Goal: Information Seeking & Learning: Learn about a topic

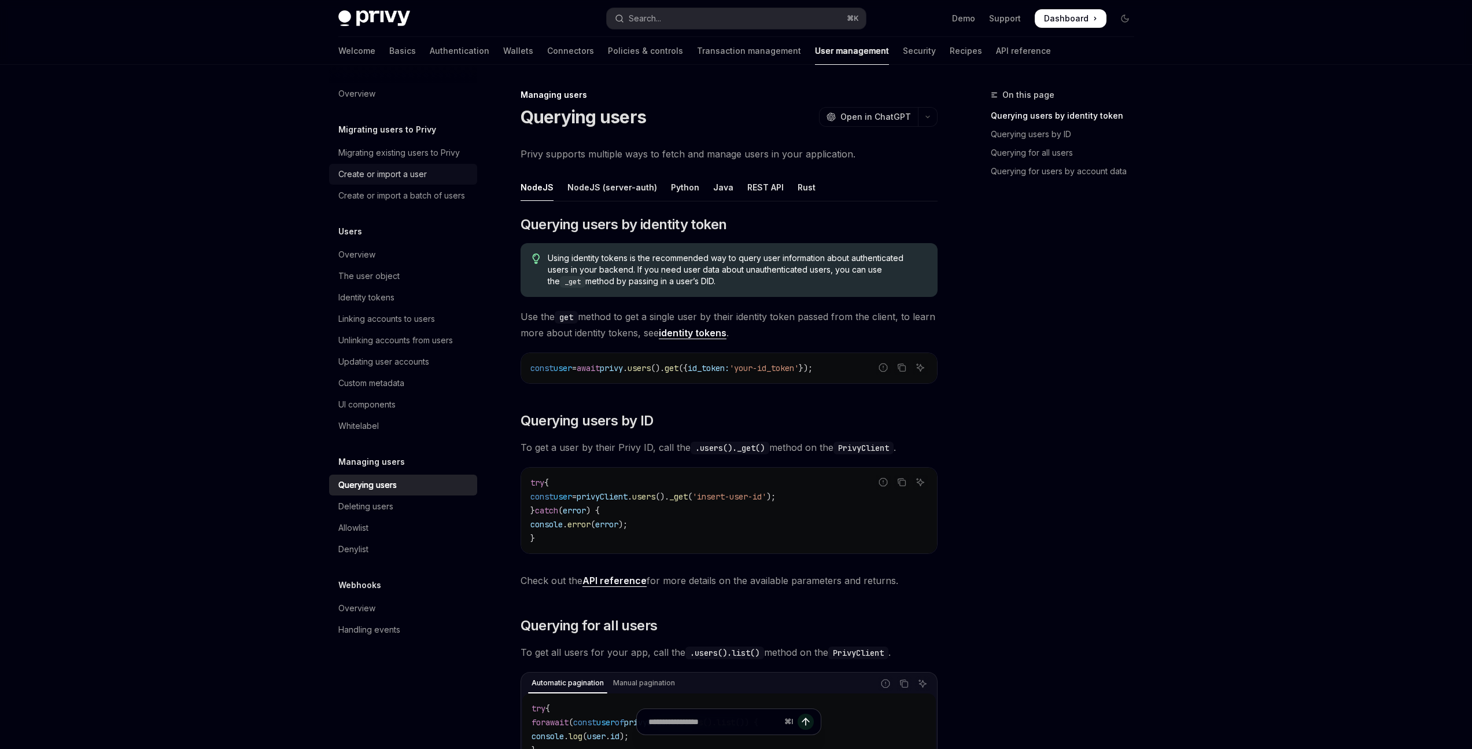
click at [437, 174] on div "Create or import a user" at bounding box center [404, 174] width 132 height 14
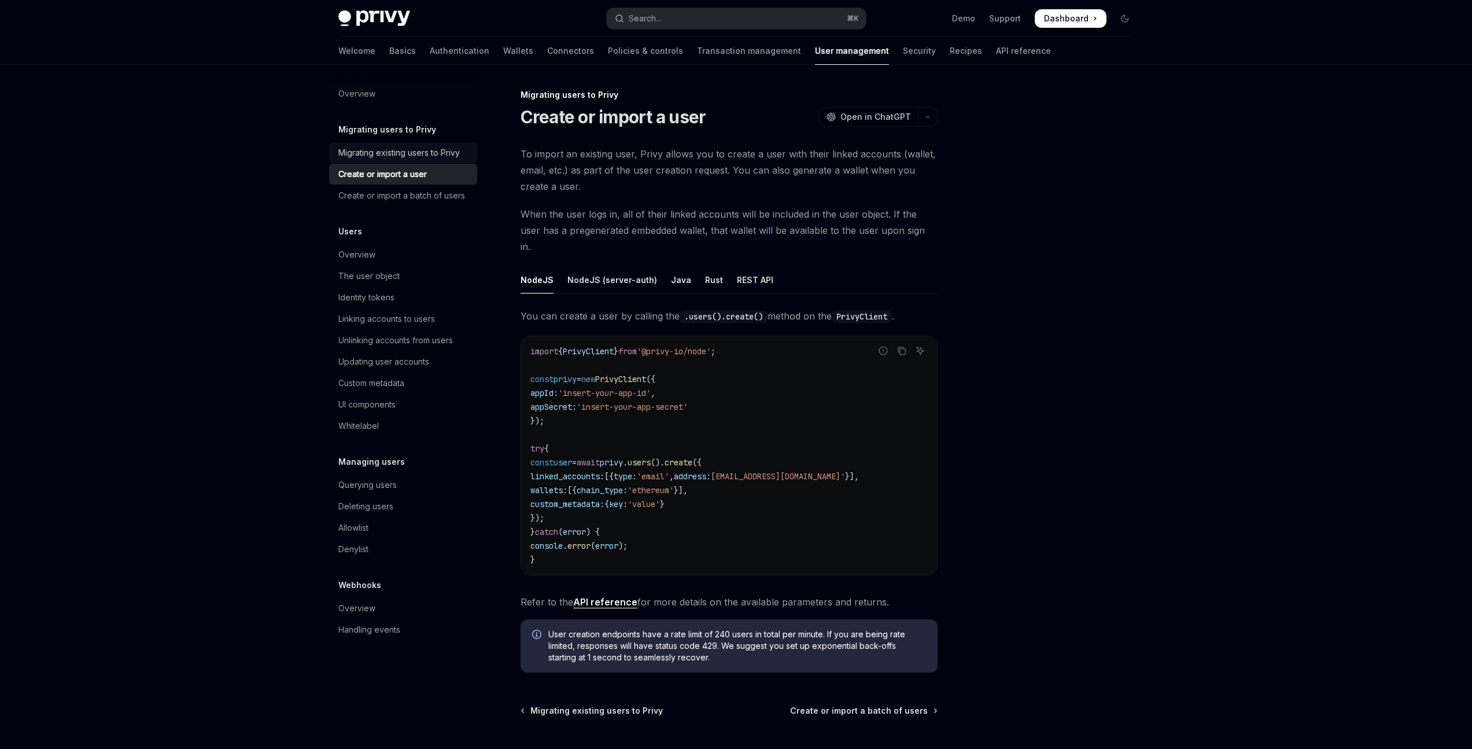
click at [433, 153] on div "Migrating existing users to Privy" at bounding box center [398, 153] width 121 height 14
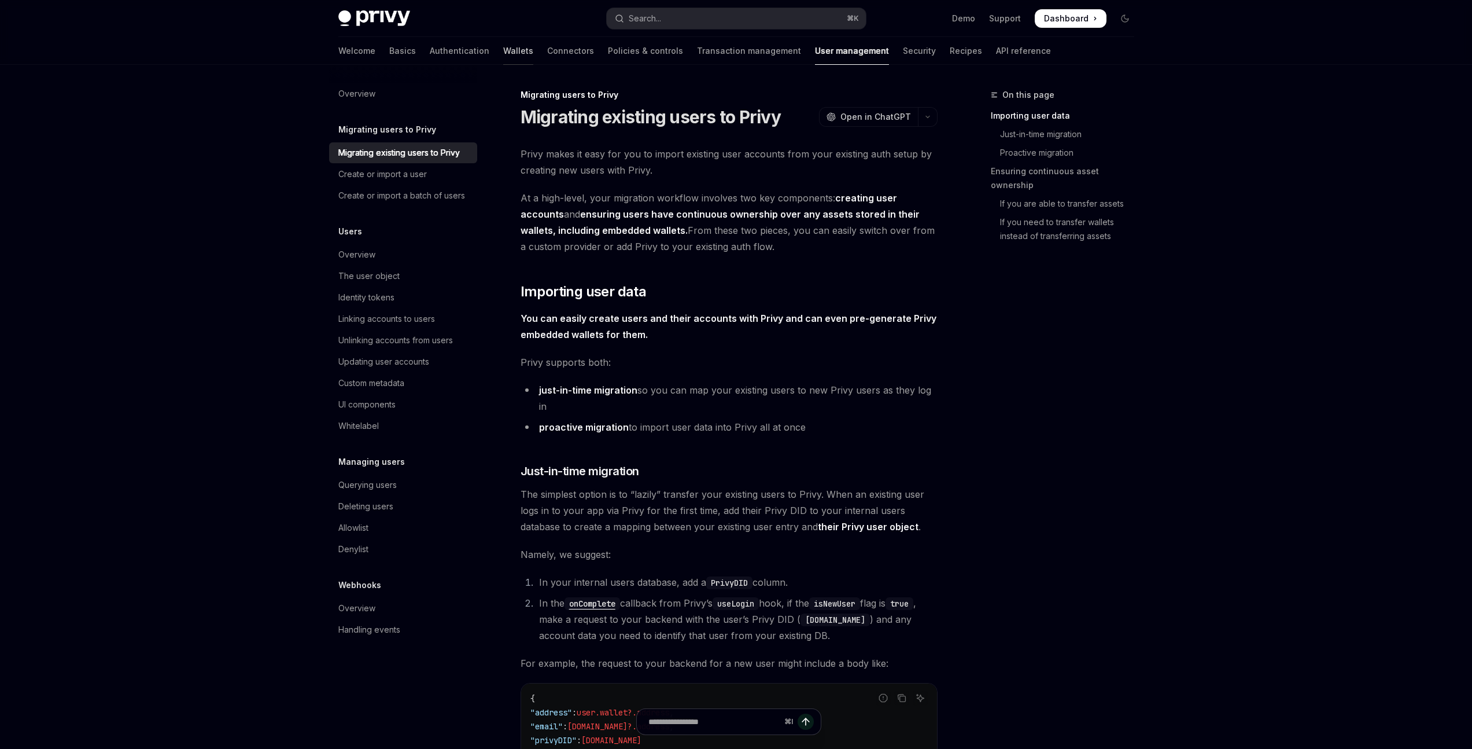
click at [503, 58] on link "Wallets" at bounding box center [518, 51] width 30 height 28
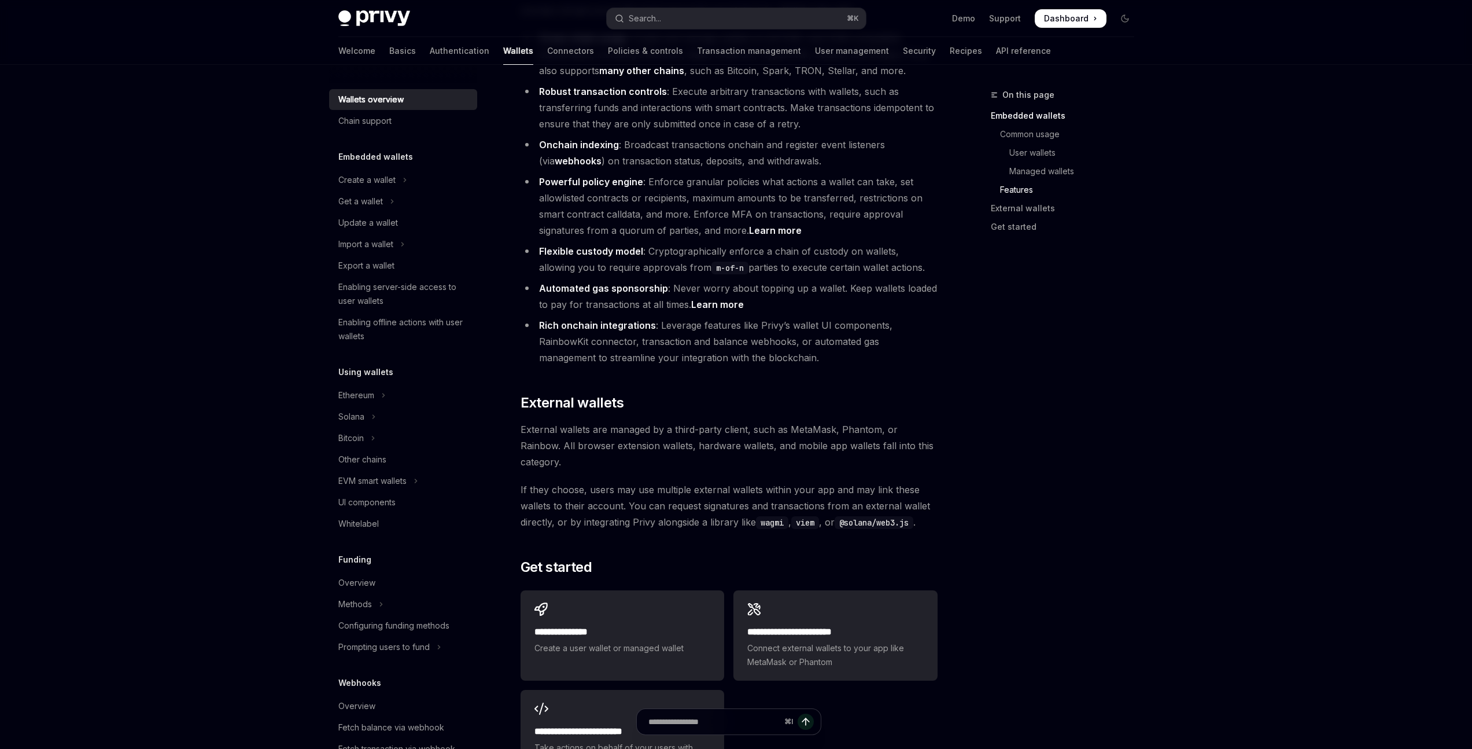
scroll to position [1456, 0]
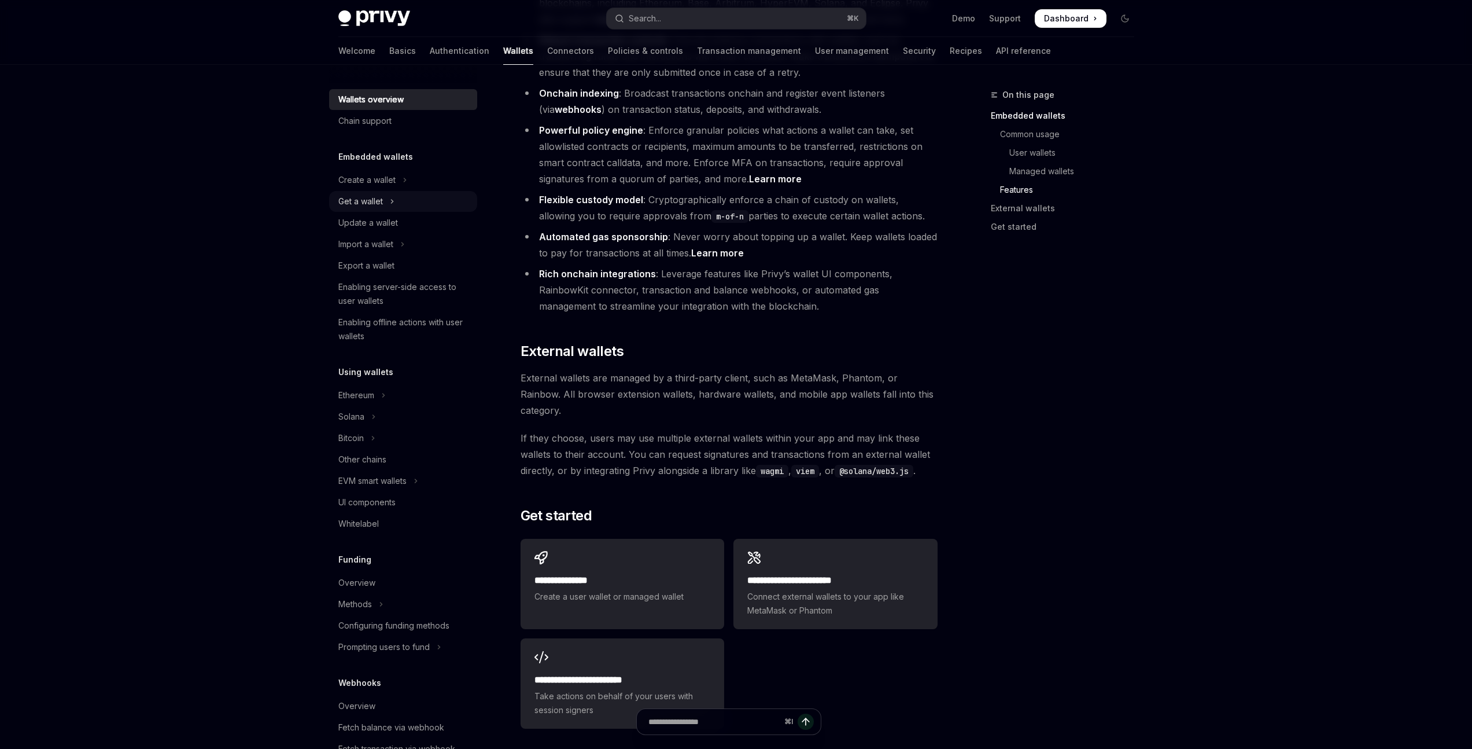
drag, startPoint x: 390, startPoint y: 204, endPoint x: 402, endPoint y: 209, distance: 12.7
click at [392, 204] on button "Get a wallet" at bounding box center [403, 201] width 148 height 21
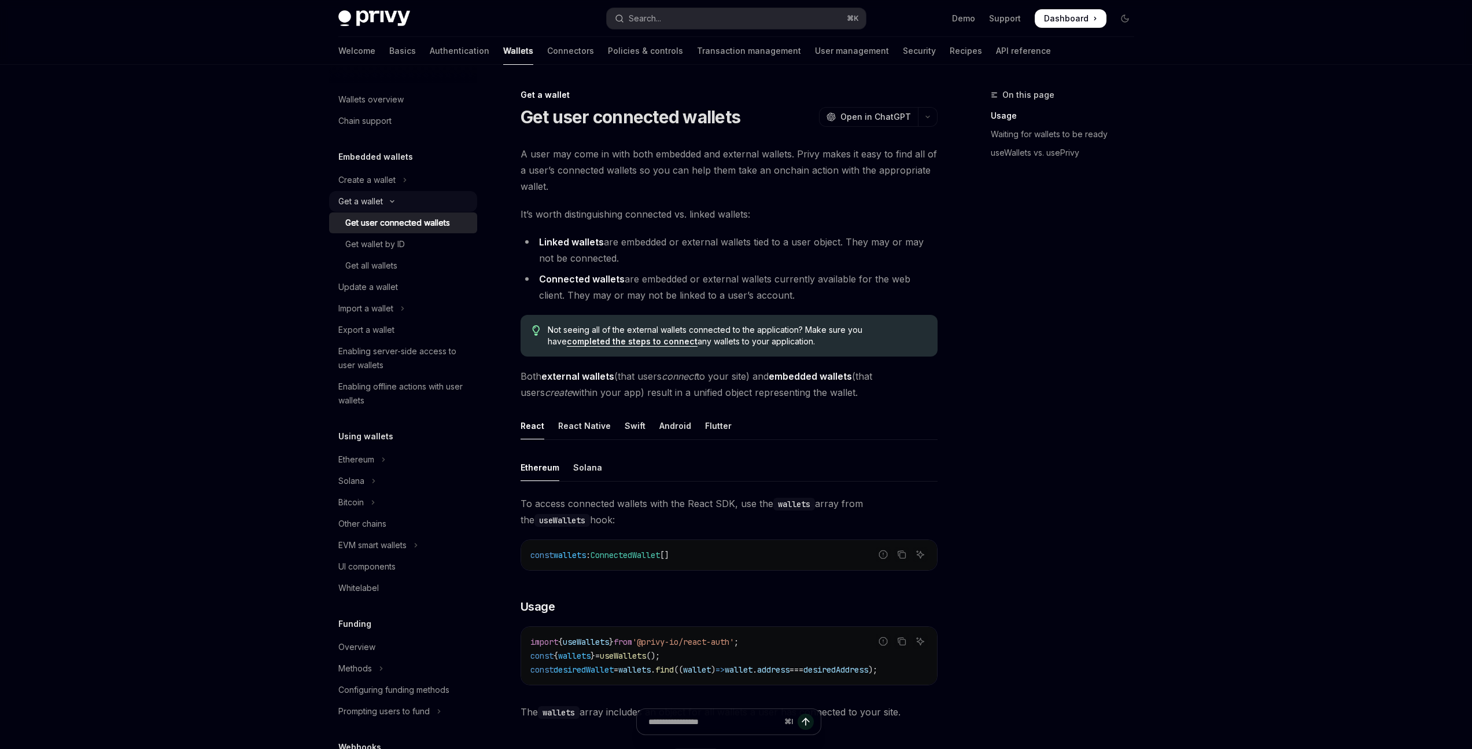
click at [382, 200] on div "Get a wallet" at bounding box center [360, 201] width 45 height 14
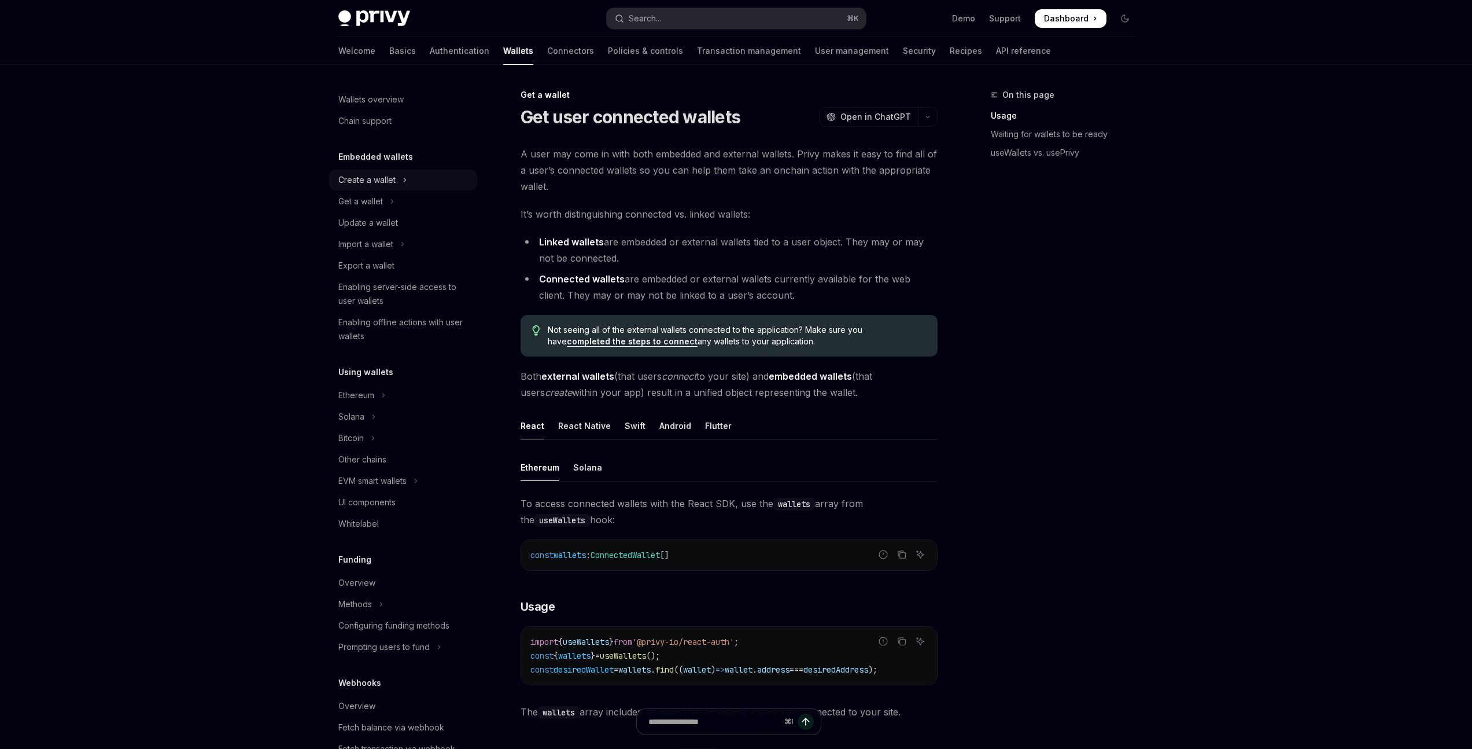
click at [397, 179] on button "Create a wallet" at bounding box center [403, 180] width 148 height 21
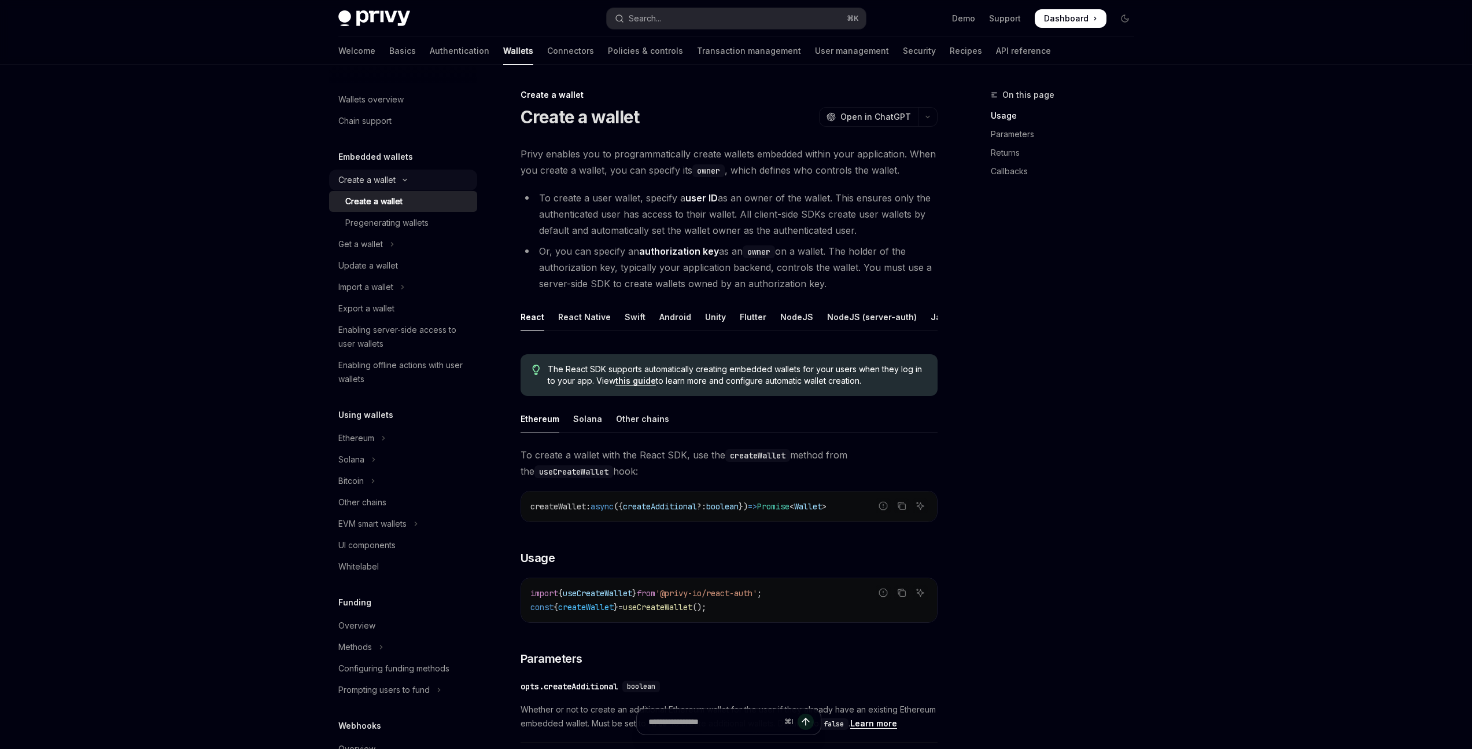
click at [398, 179] on icon "Toggle Create a wallet section" at bounding box center [405, 180] width 14 height 5
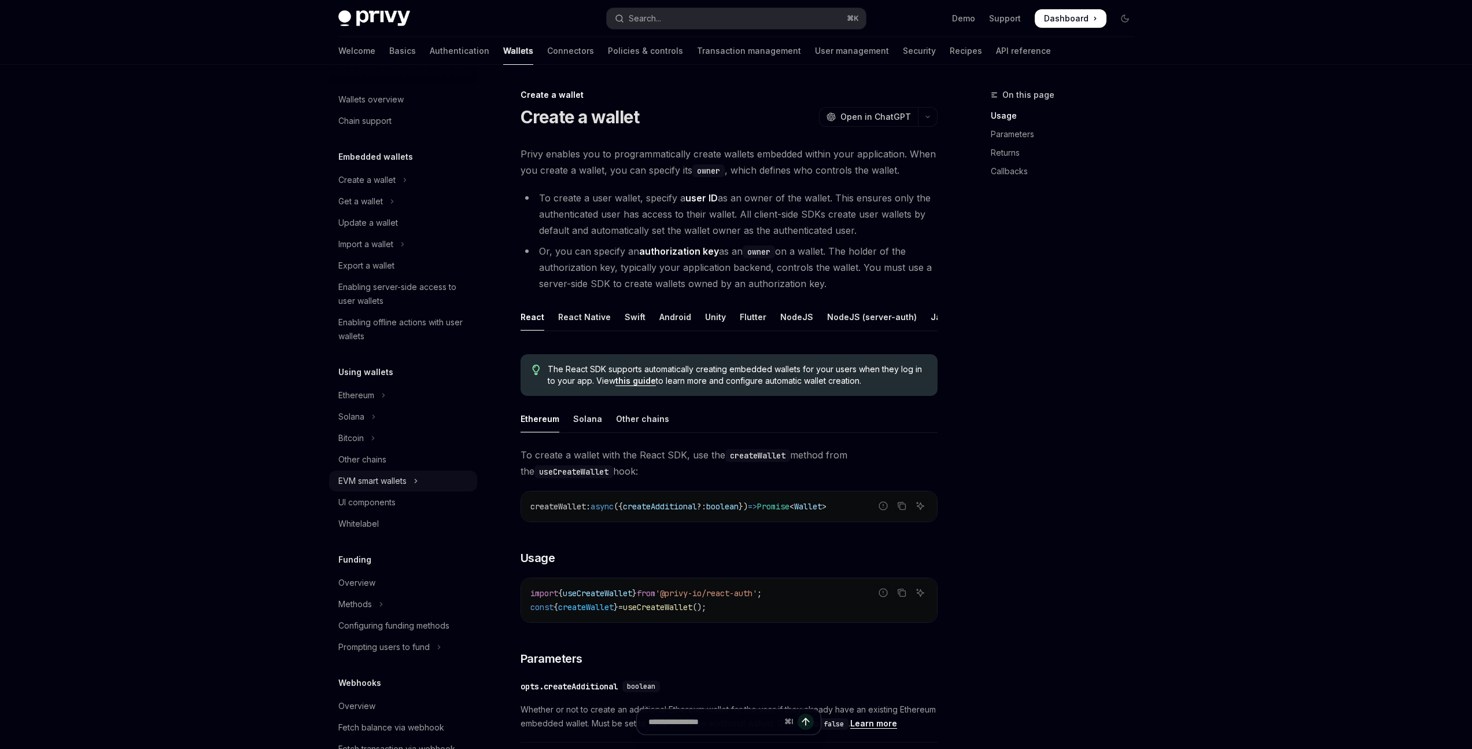
scroll to position [58, 0]
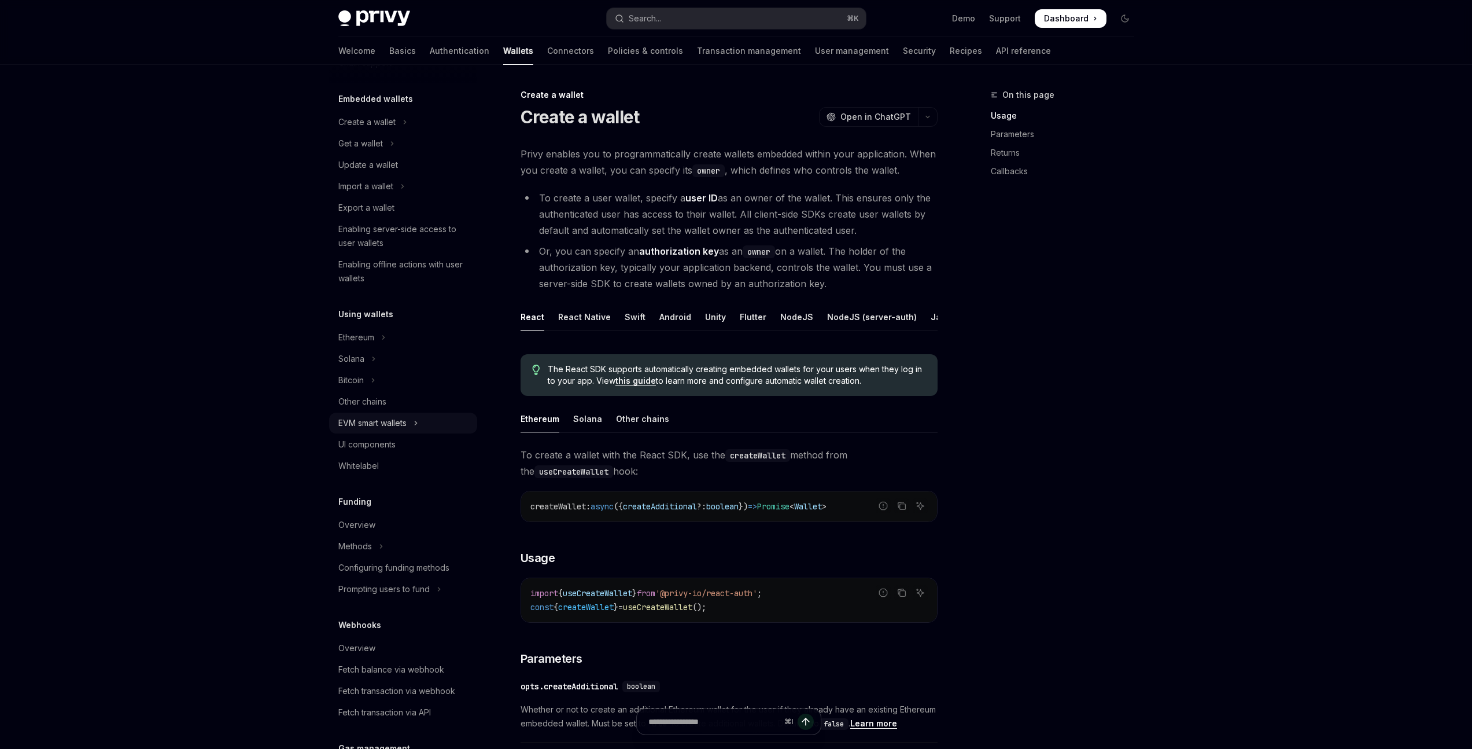
click at [418, 422] on icon "Toggle EVM smart wallets section" at bounding box center [416, 423] width 5 height 14
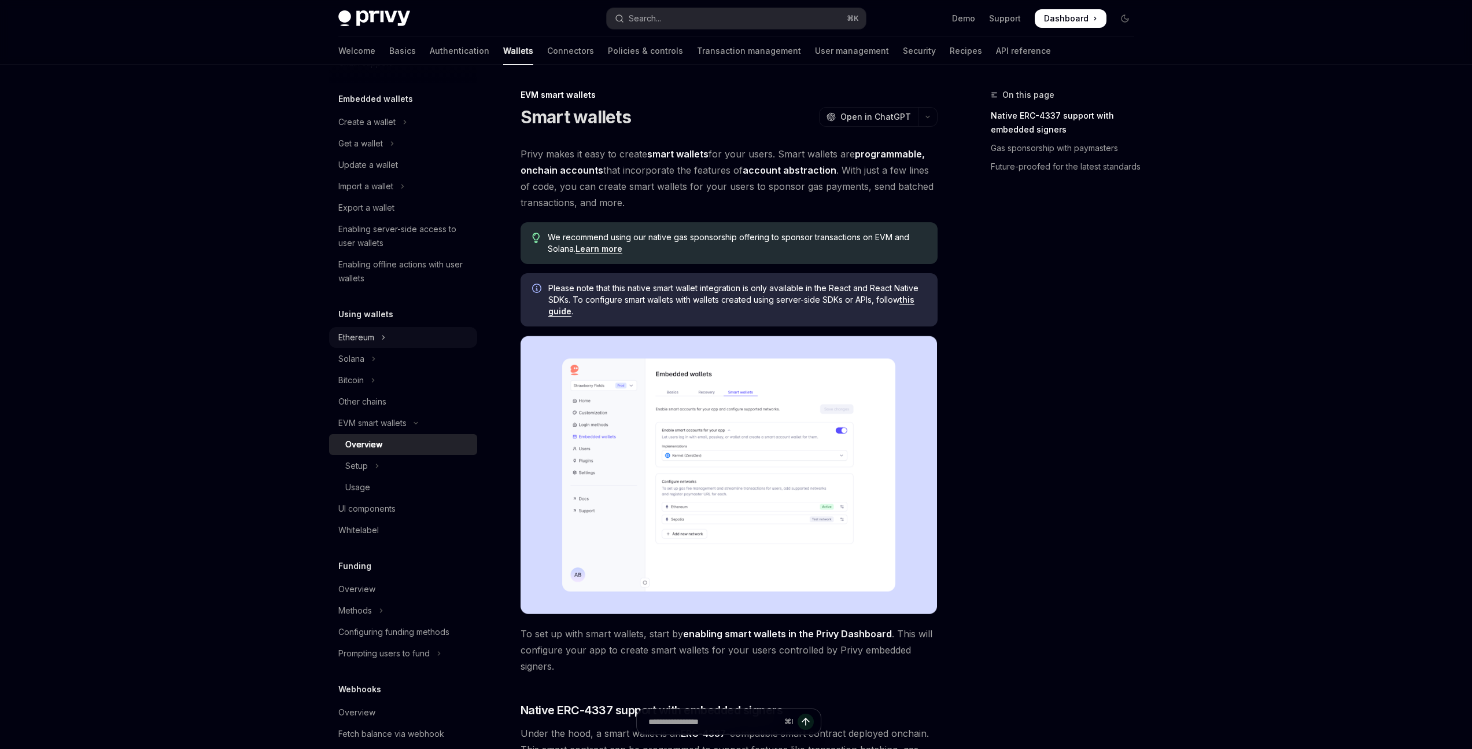
click at [393, 343] on button "Ethereum" at bounding box center [403, 337] width 148 height 21
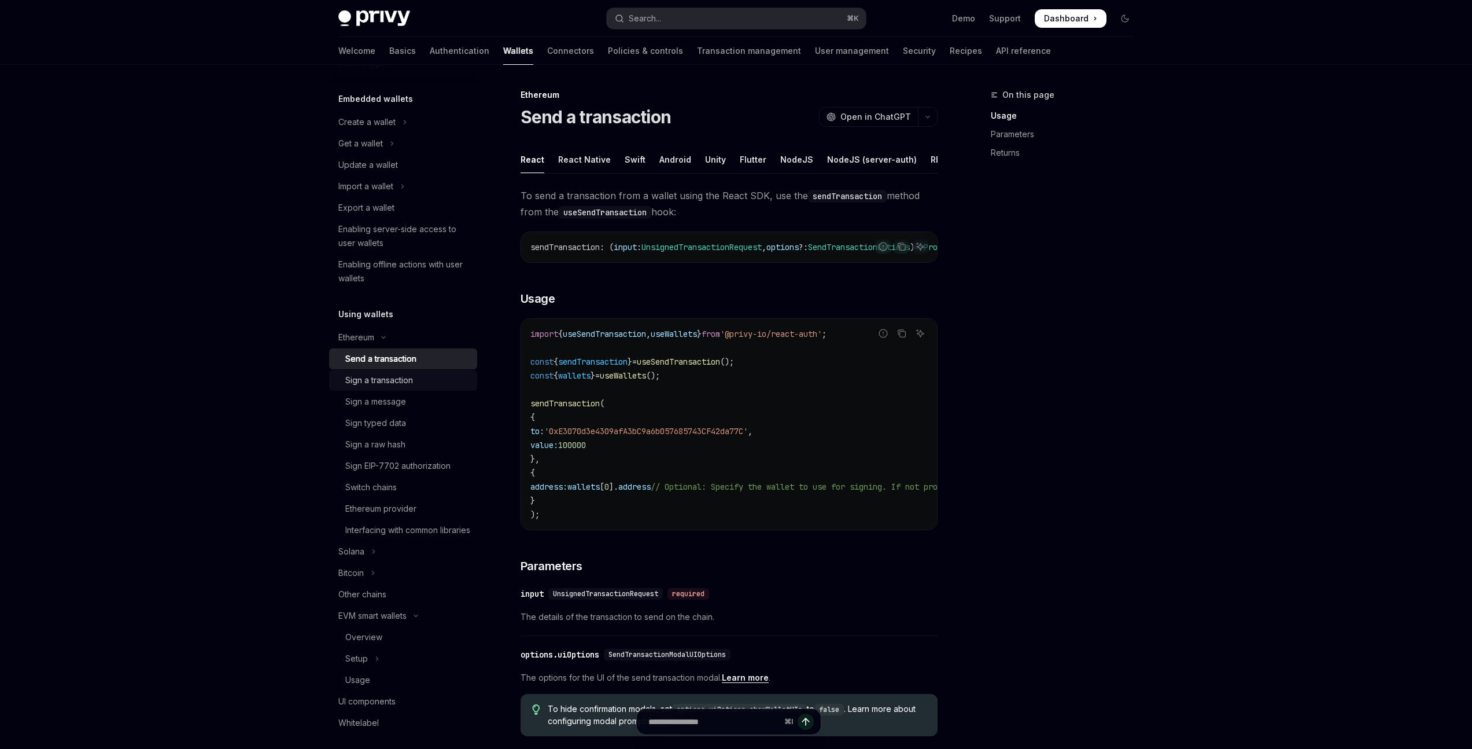
click at [396, 378] on div "Sign a transaction" at bounding box center [379, 380] width 68 height 14
click at [401, 366] on link "Send a transaction" at bounding box center [403, 358] width 148 height 21
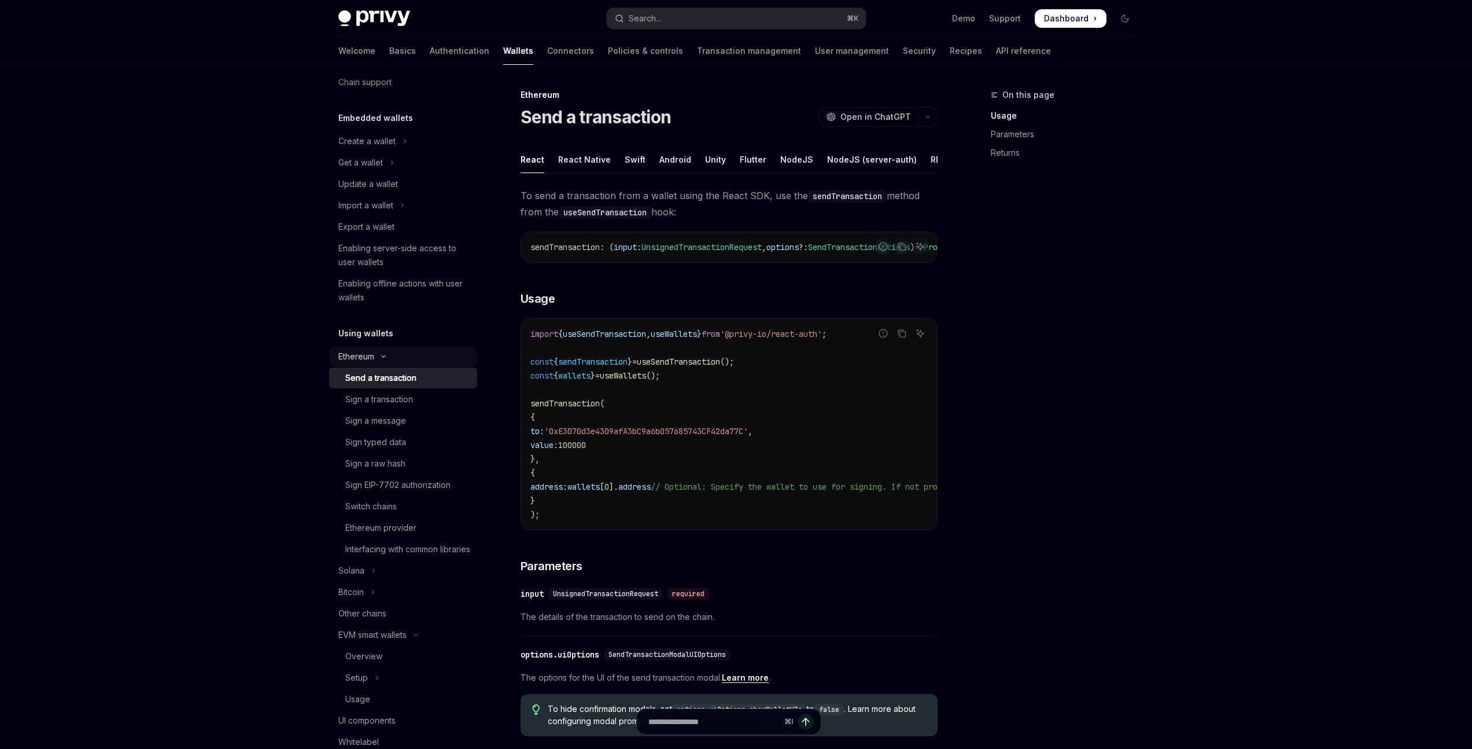
click at [392, 365] on button "Ethereum" at bounding box center [403, 356] width 148 height 21
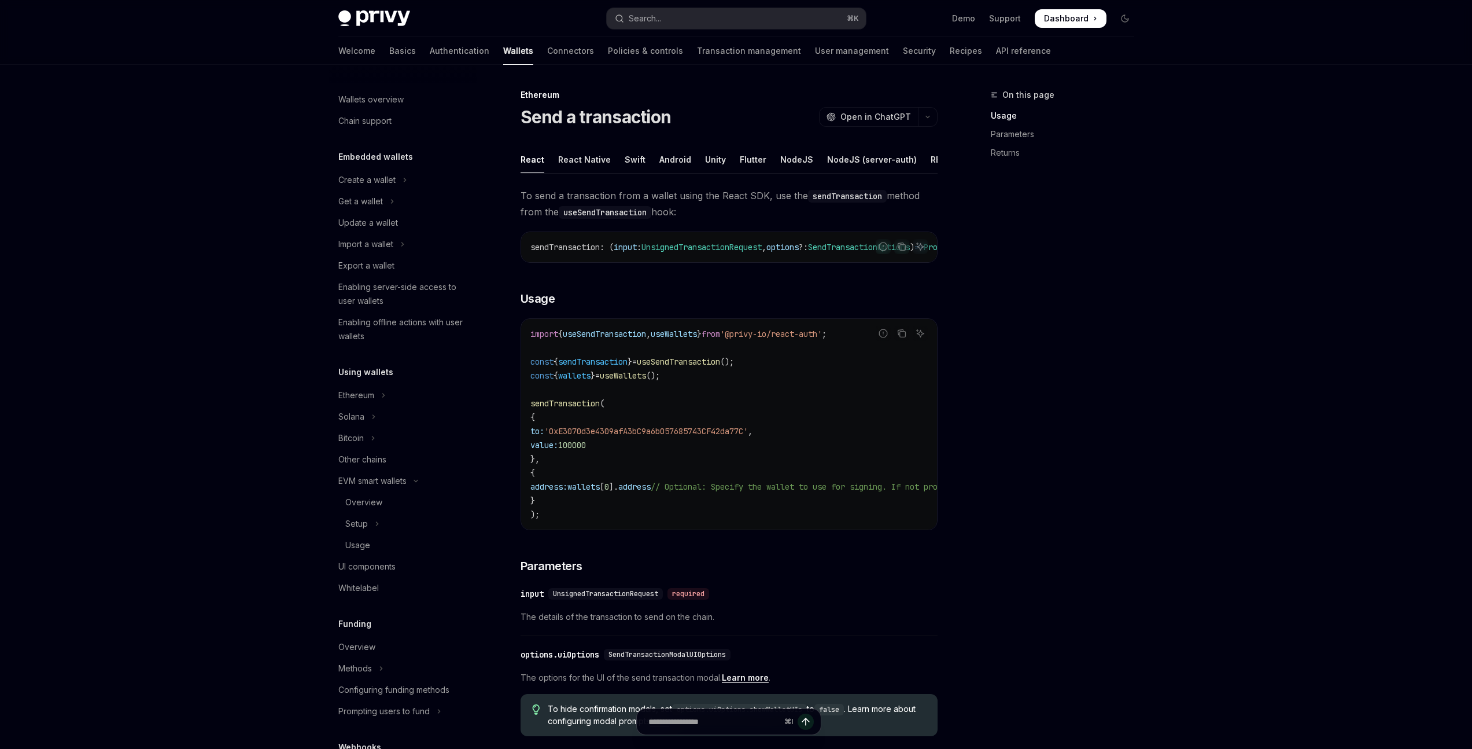
click at [403, 255] on ul "Create a wallet Get a wallet Update a wallet Import a wallet Export a wallet En…" at bounding box center [403, 258] width 148 height 177
click at [405, 248] on icon "Toggle Import a wallet section" at bounding box center [402, 244] width 5 height 14
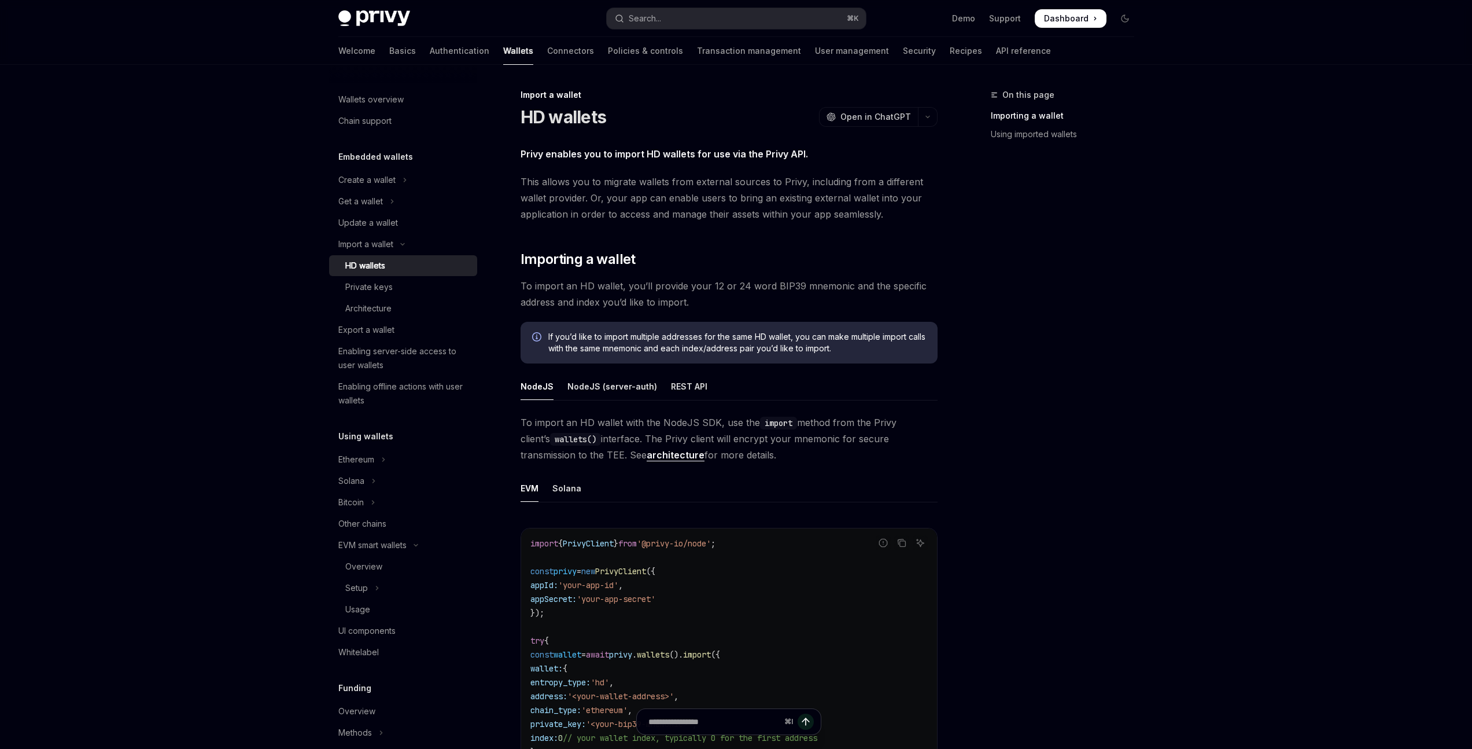
click at [399, 260] on div "HD wallets" at bounding box center [407, 266] width 125 height 14
click at [397, 296] on link "Private keys" at bounding box center [403, 287] width 148 height 21
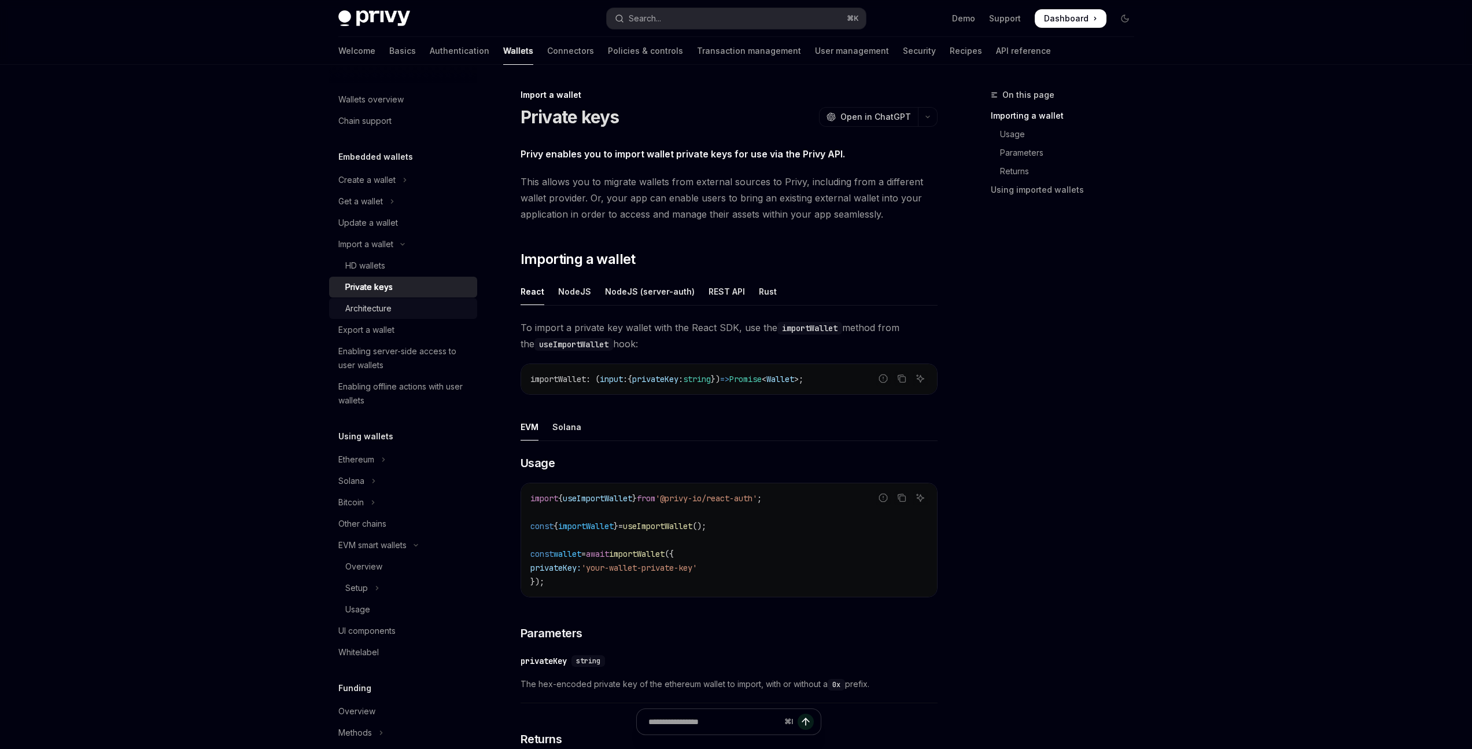
click at [388, 314] on div "Architecture" at bounding box center [368, 308] width 46 height 14
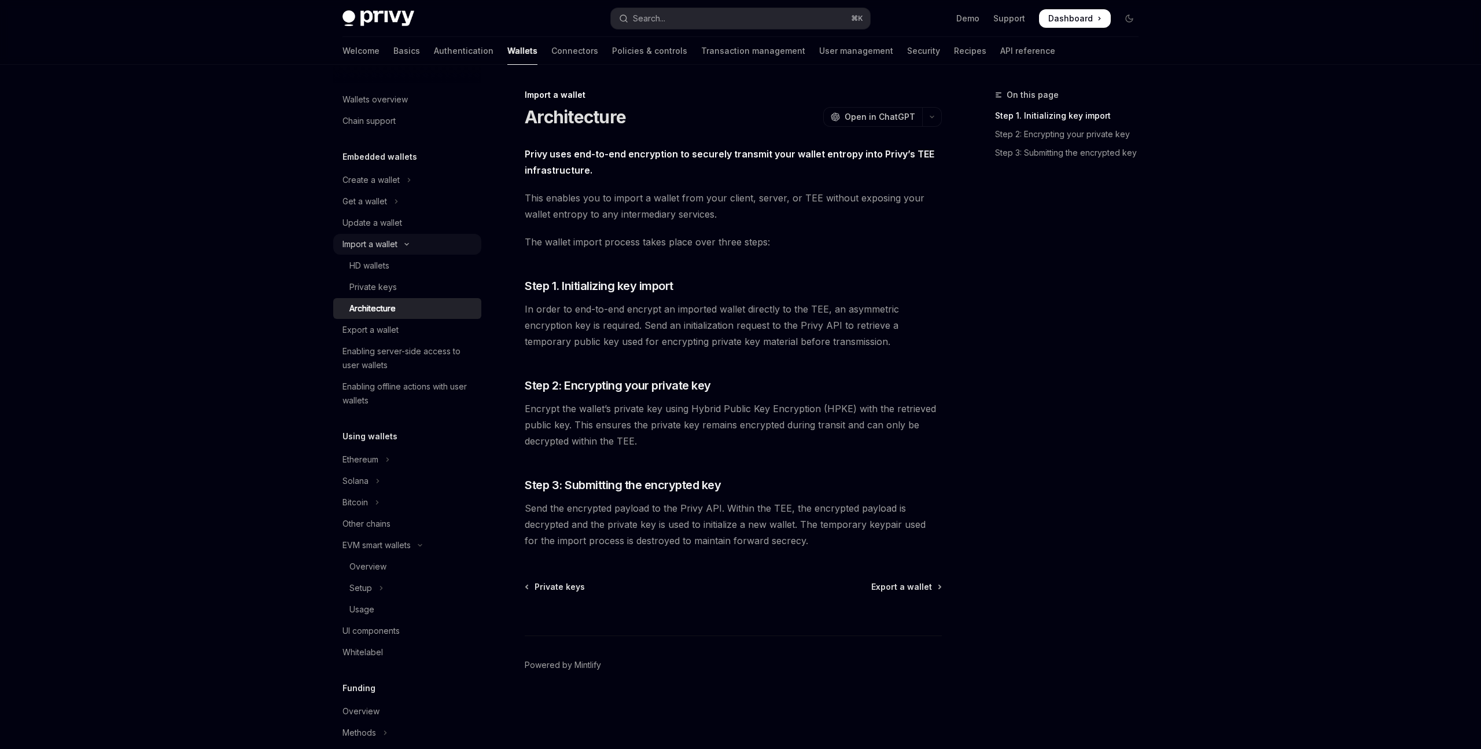
click at [411, 247] on button "Import a wallet" at bounding box center [407, 244] width 148 height 21
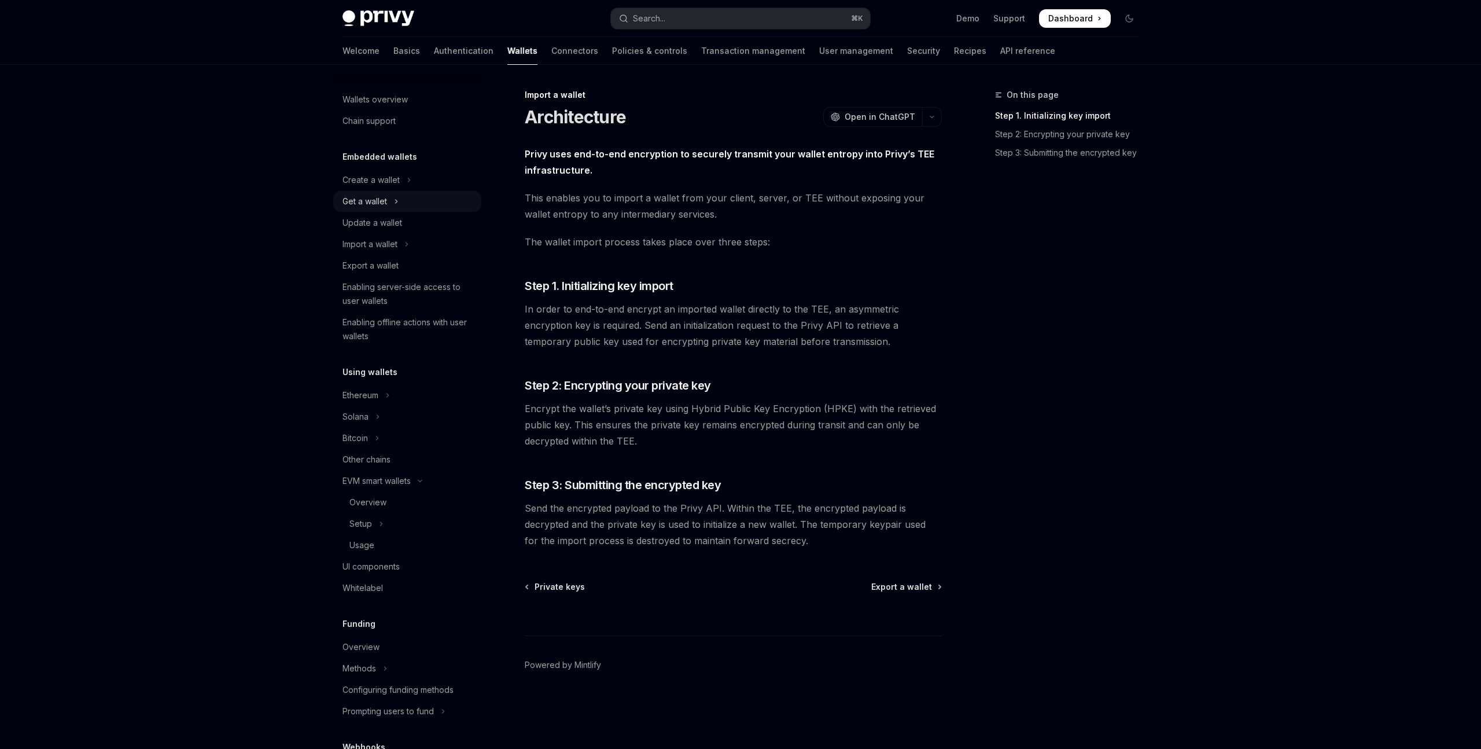
click at [398, 198] on icon "Toggle Get a wallet section" at bounding box center [396, 201] width 5 height 14
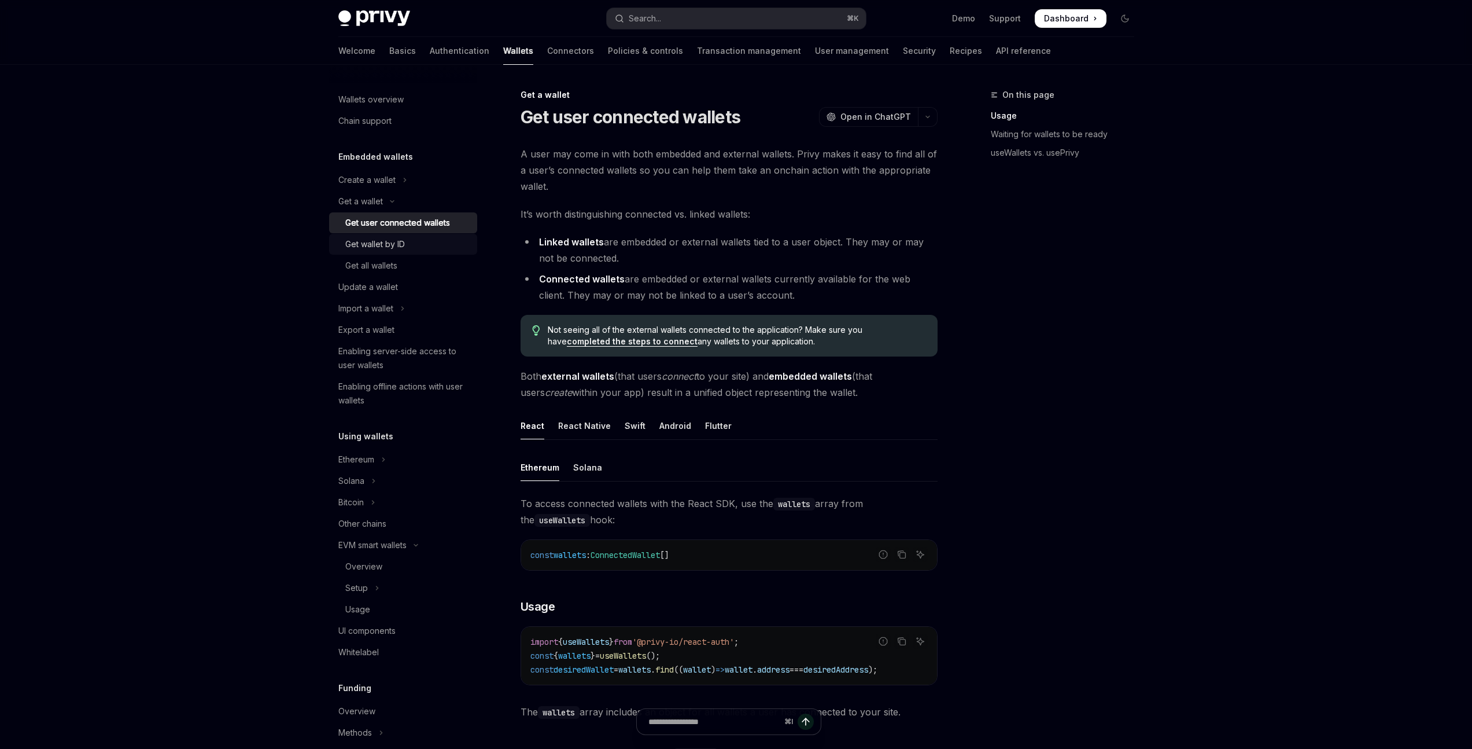
click at [406, 239] on div "Get wallet by ID" at bounding box center [407, 244] width 125 height 14
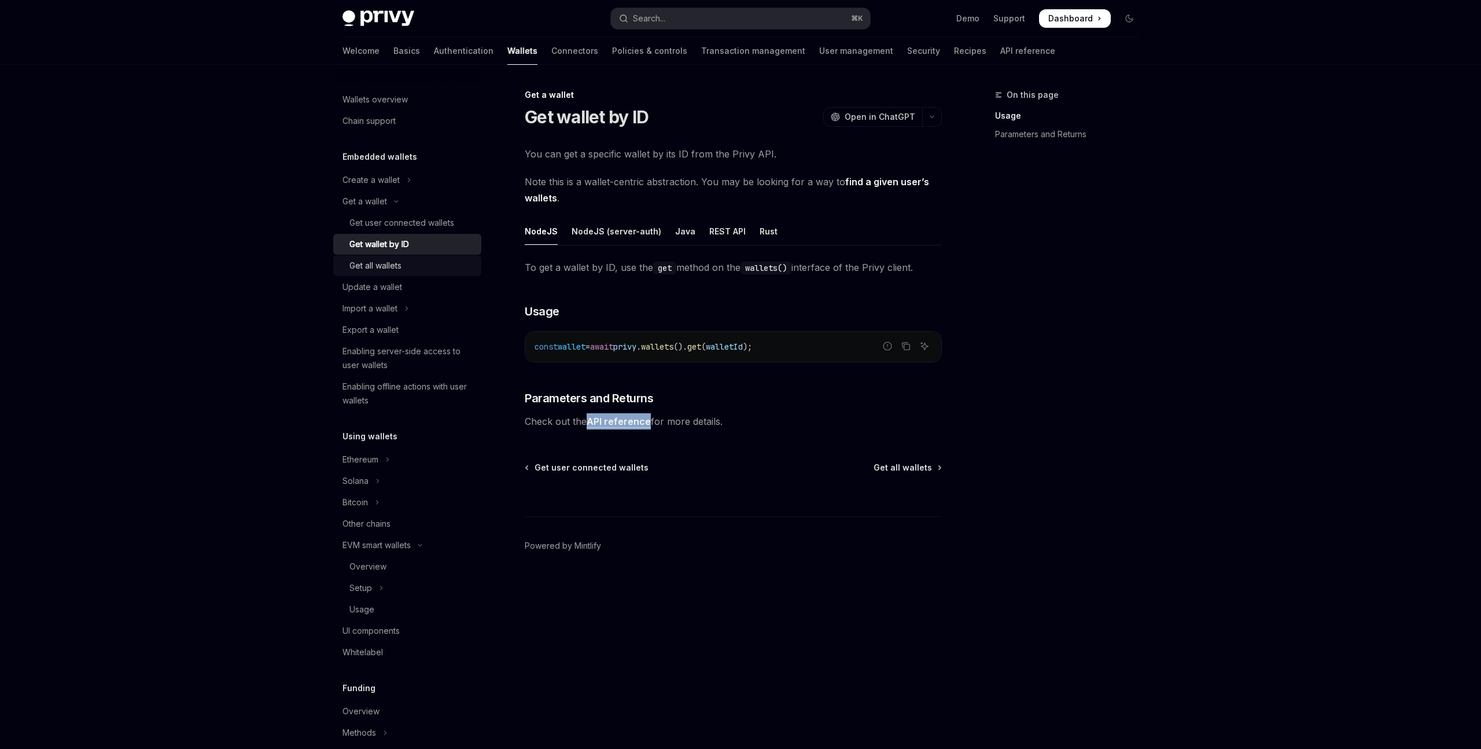
click at [382, 263] on div "Get all wallets" at bounding box center [375, 266] width 52 height 14
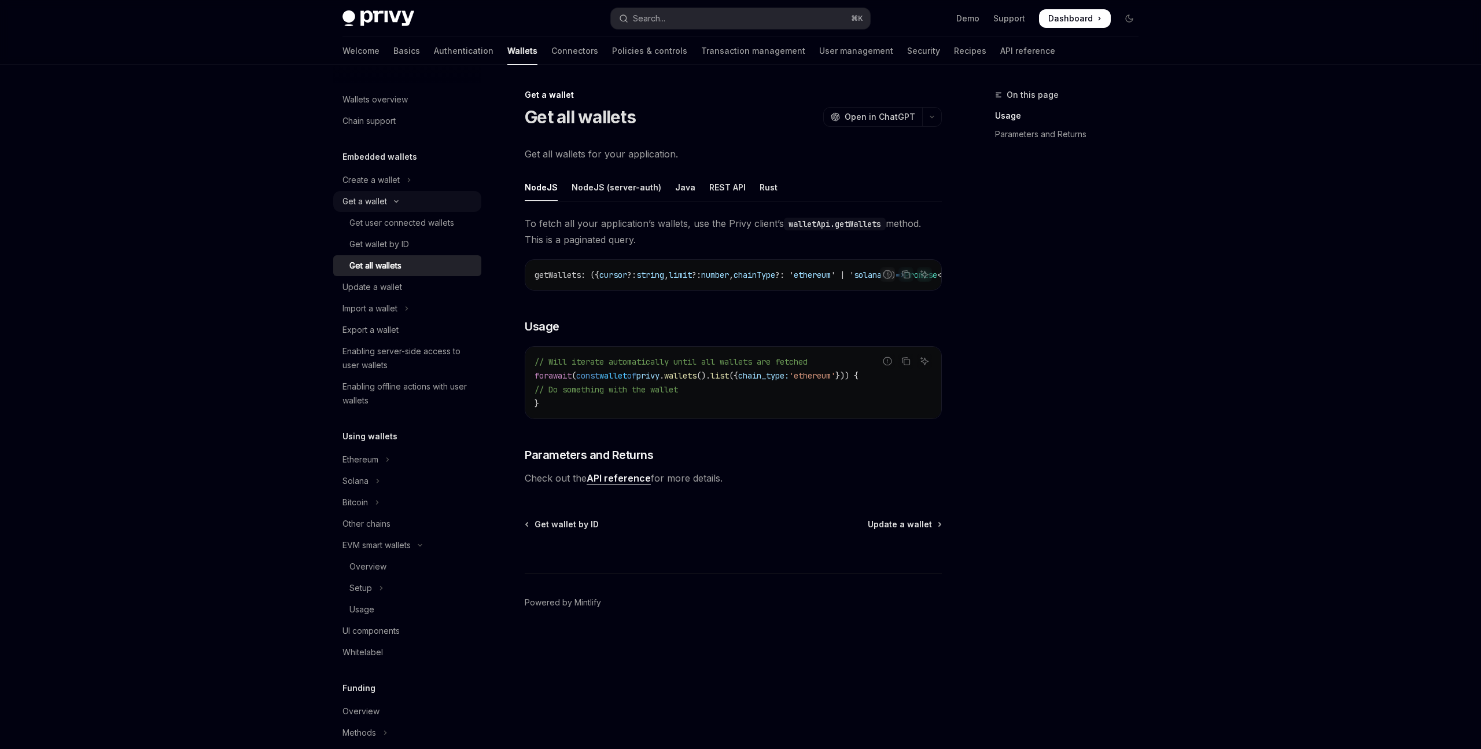
click at [404, 198] on button "Get a wallet" at bounding box center [407, 201] width 148 height 21
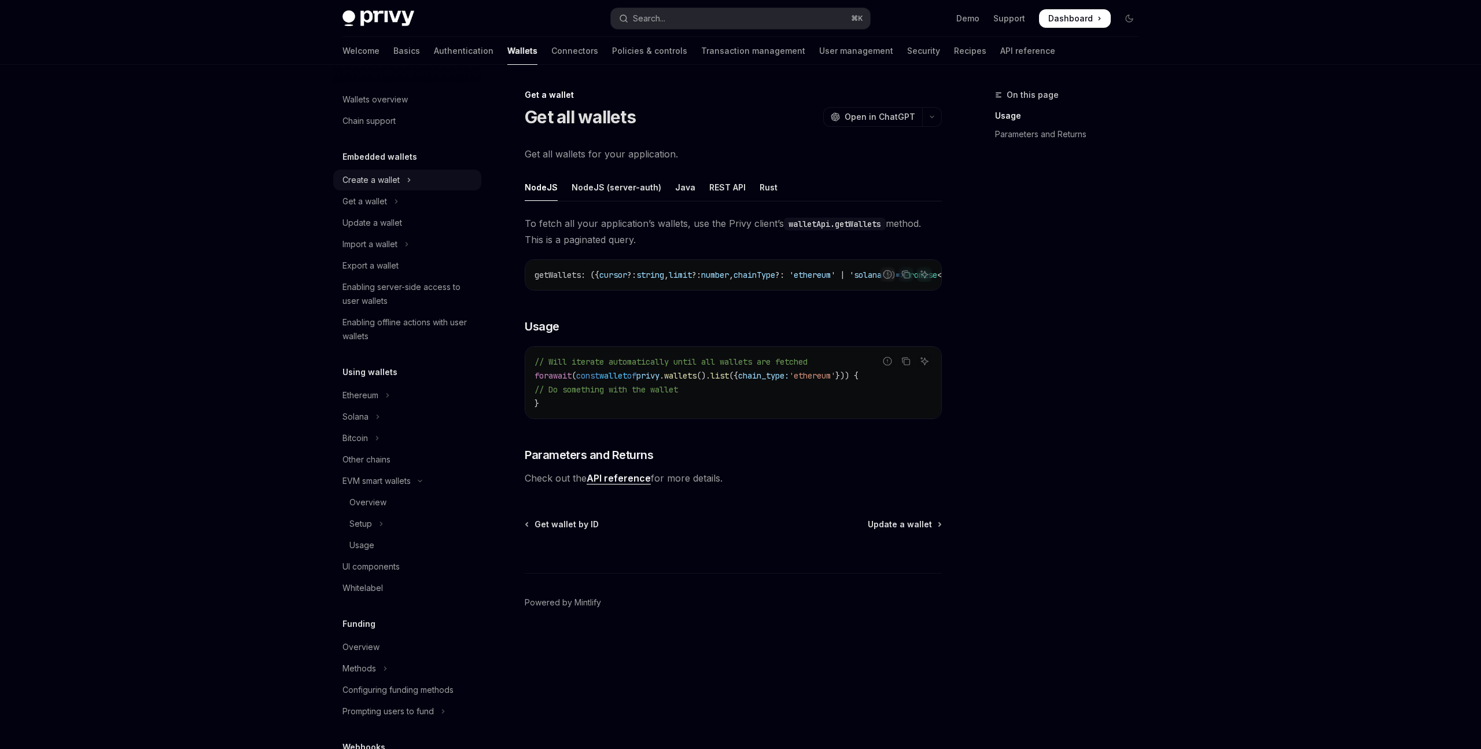
click at [405, 186] on button "Create a wallet" at bounding box center [407, 180] width 148 height 21
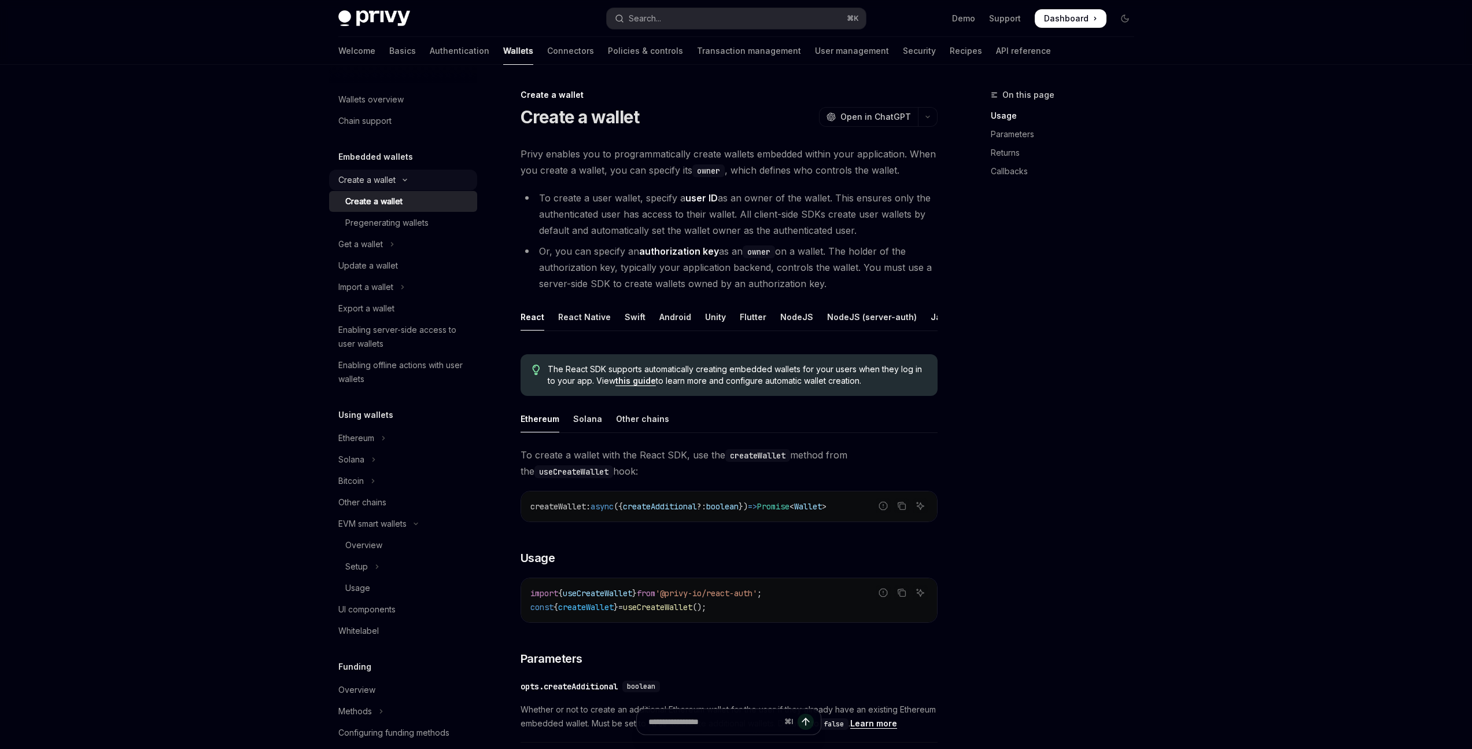
click at [405, 186] on button "Create a wallet" at bounding box center [403, 180] width 148 height 21
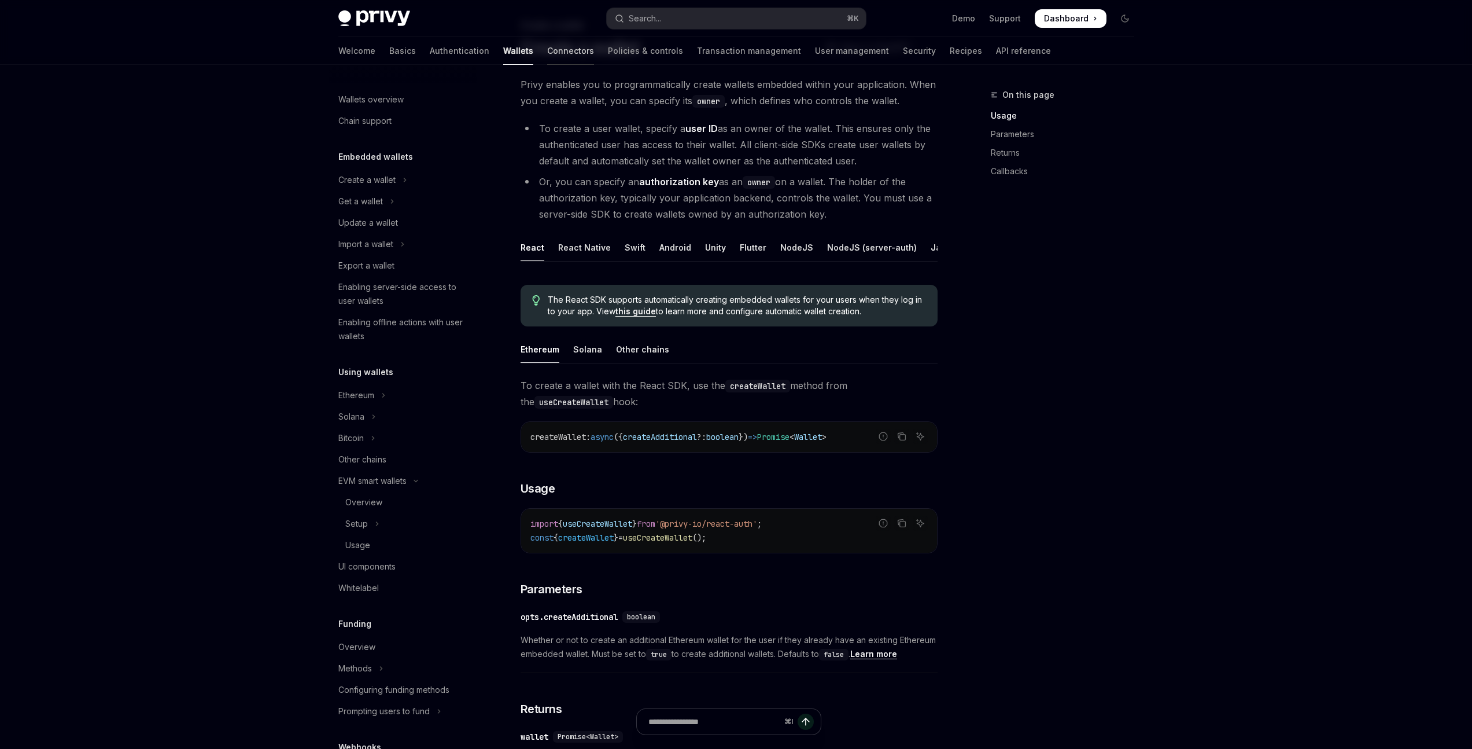
click at [547, 45] on link "Connectors" at bounding box center [570, 51] width 47 height 28
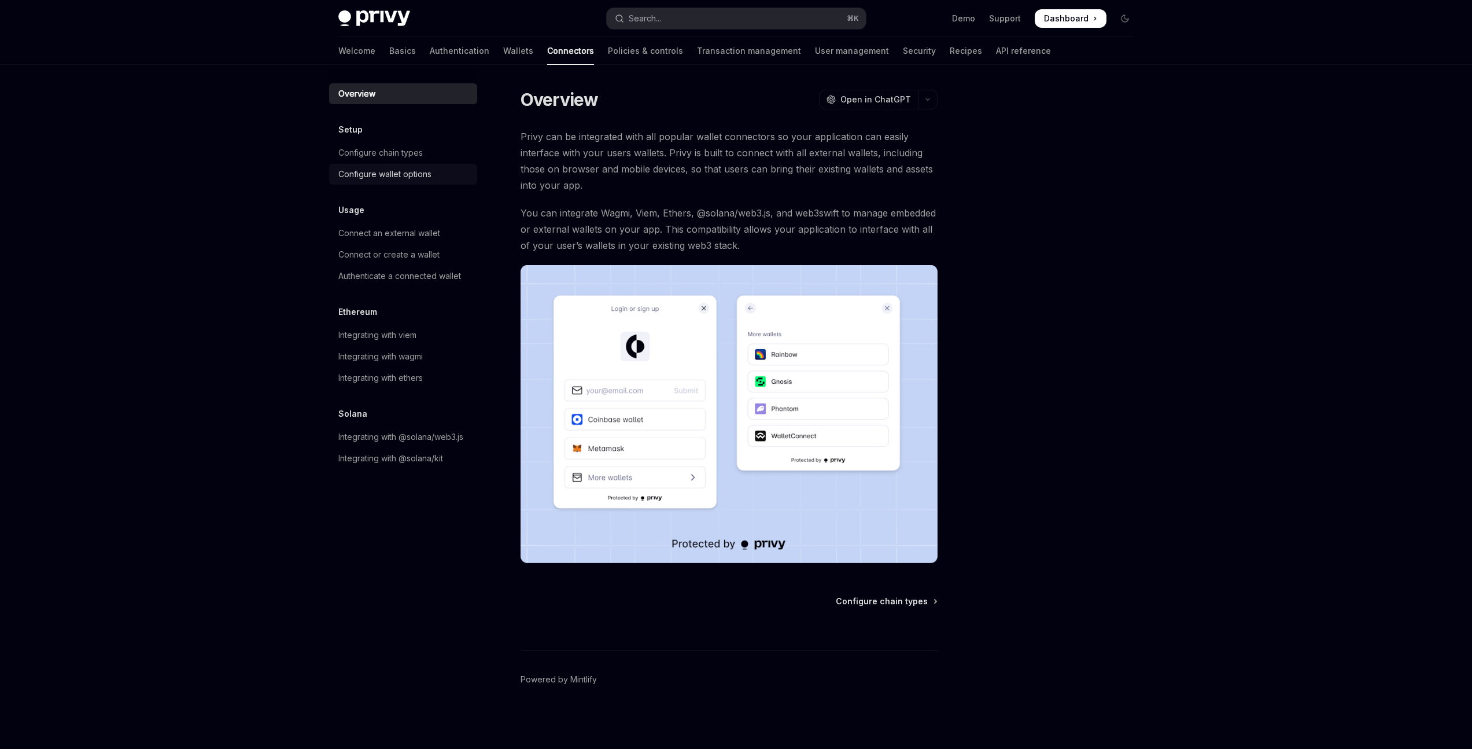
click at [400, 181] on div "Configure wallet options" at bounding box center [384, 174] width 93 height 14
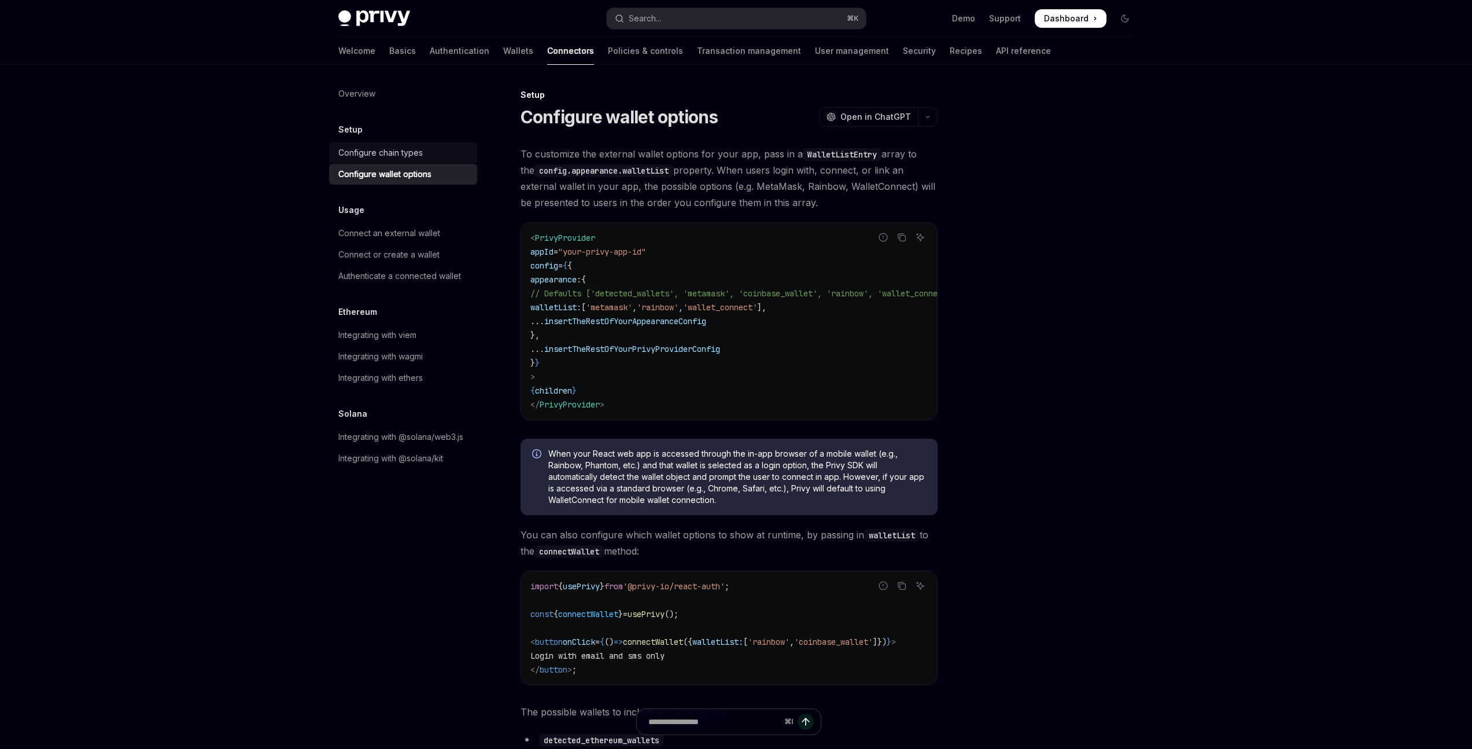
click at [391, 147] on div "Configure chain types" at bounding box center [380, 153] width 84 height 14
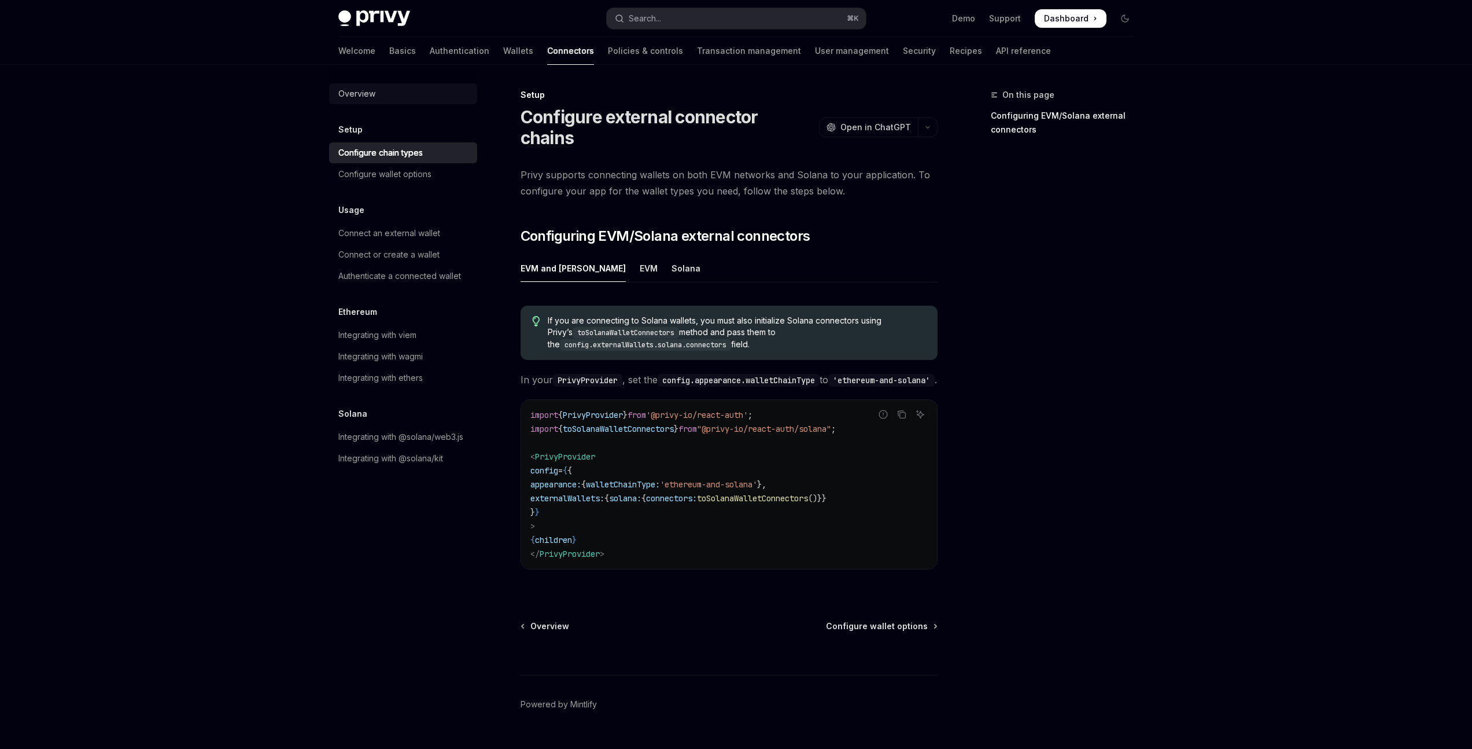
click at [398, 98] on div "Overview" at bounding box center [404, 94] width 132 height 14
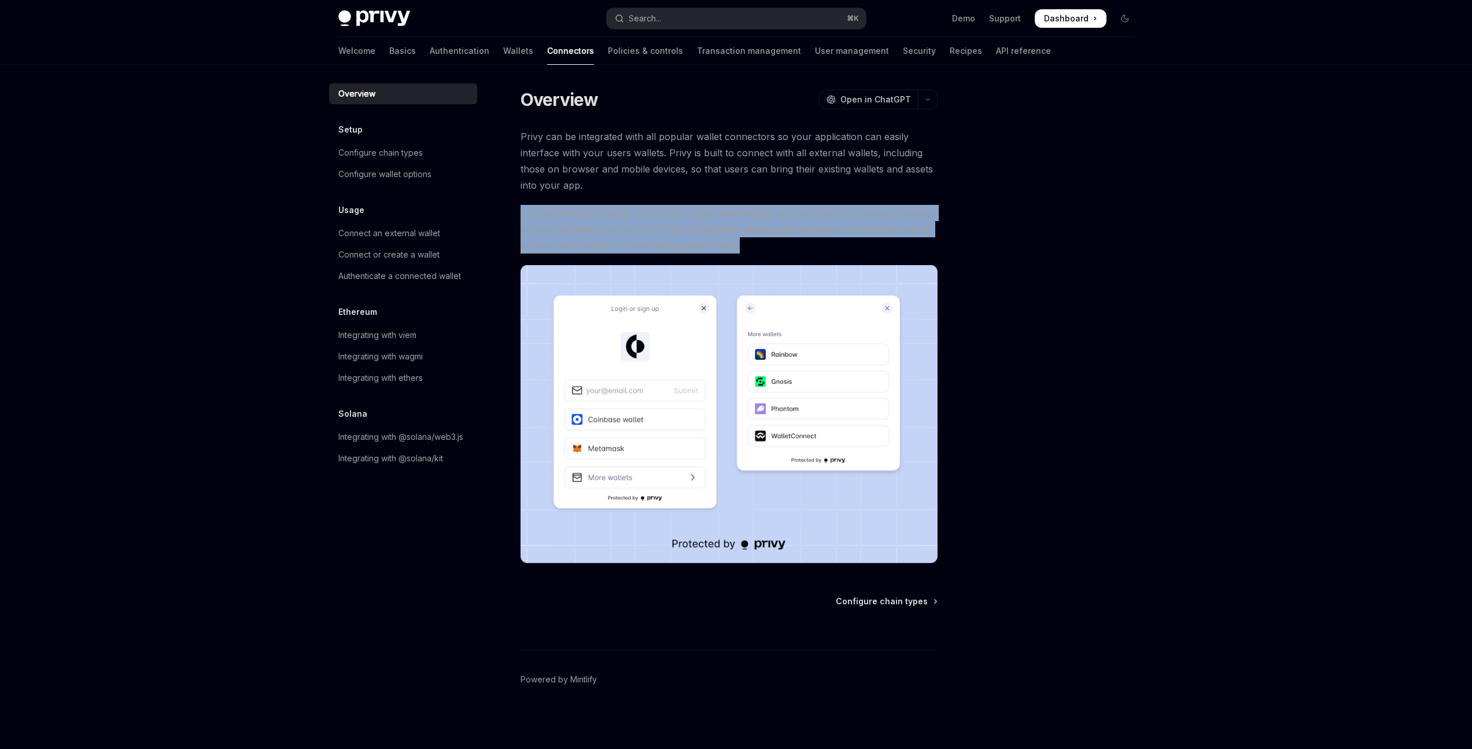
drag, startPoint x: 737, startPoint y: 248, endPoint x: 523, endPoint y: 212, distance: 216.5
click at [523, 212] on span "You can integrate Wagmi, Viem, Ethers, @solana/web3.js, and web3swift to manage…" at bounding box center [729, 229] width 417 height 49
click at [805, 214] on span "You can integrate Wagmi, Viem, Ethers, @solana/web3.js, and web3swift to manage…" at bounding box center [729, 229] width 417 height 49
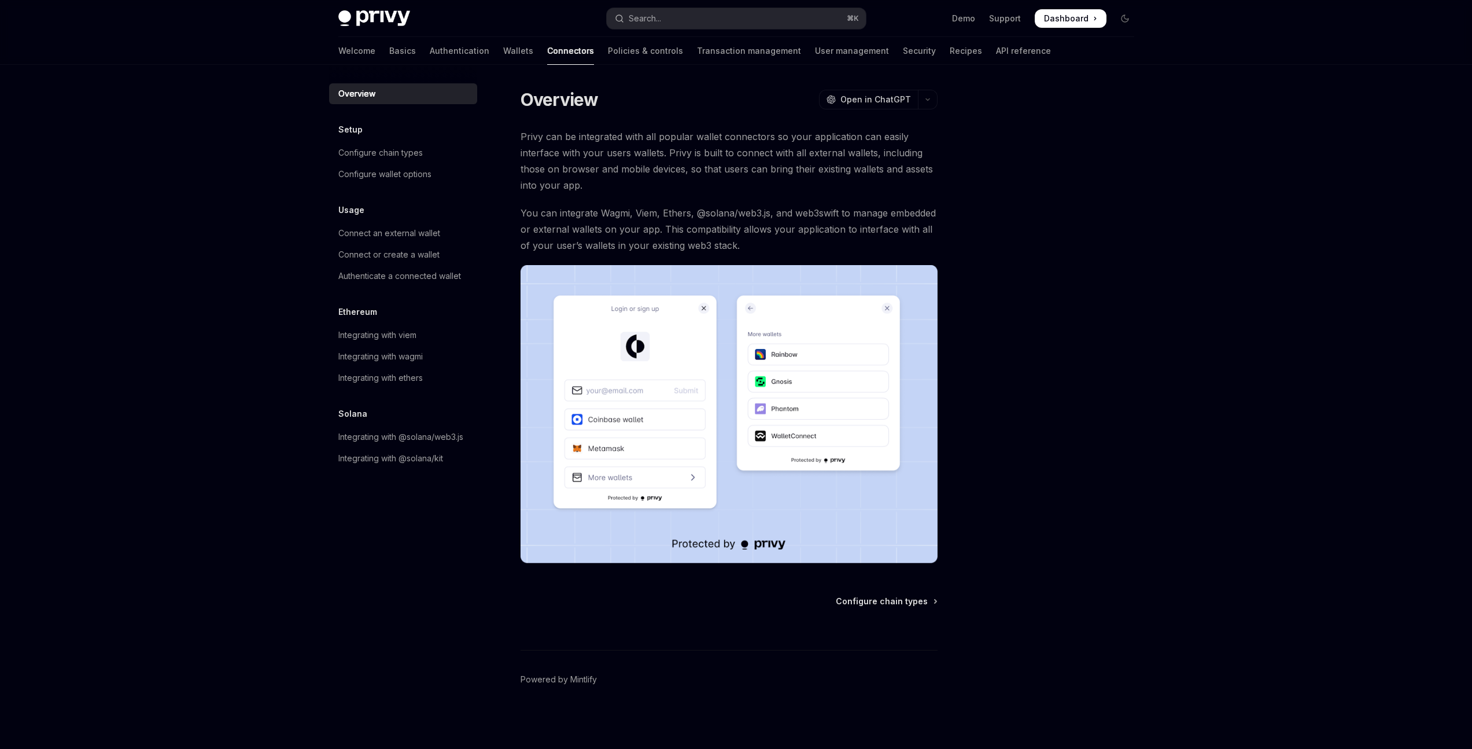
click at [726, 227] on span "You can integrate Wagmi, Viem, Ethers, @solana/web3.js, and web3swift to manage…" at bounding box center [729, 229] width 417 height 49
click at [433, 237] on div "Connect an external wallet" at bounding box center [389, 233] width 102 height 14
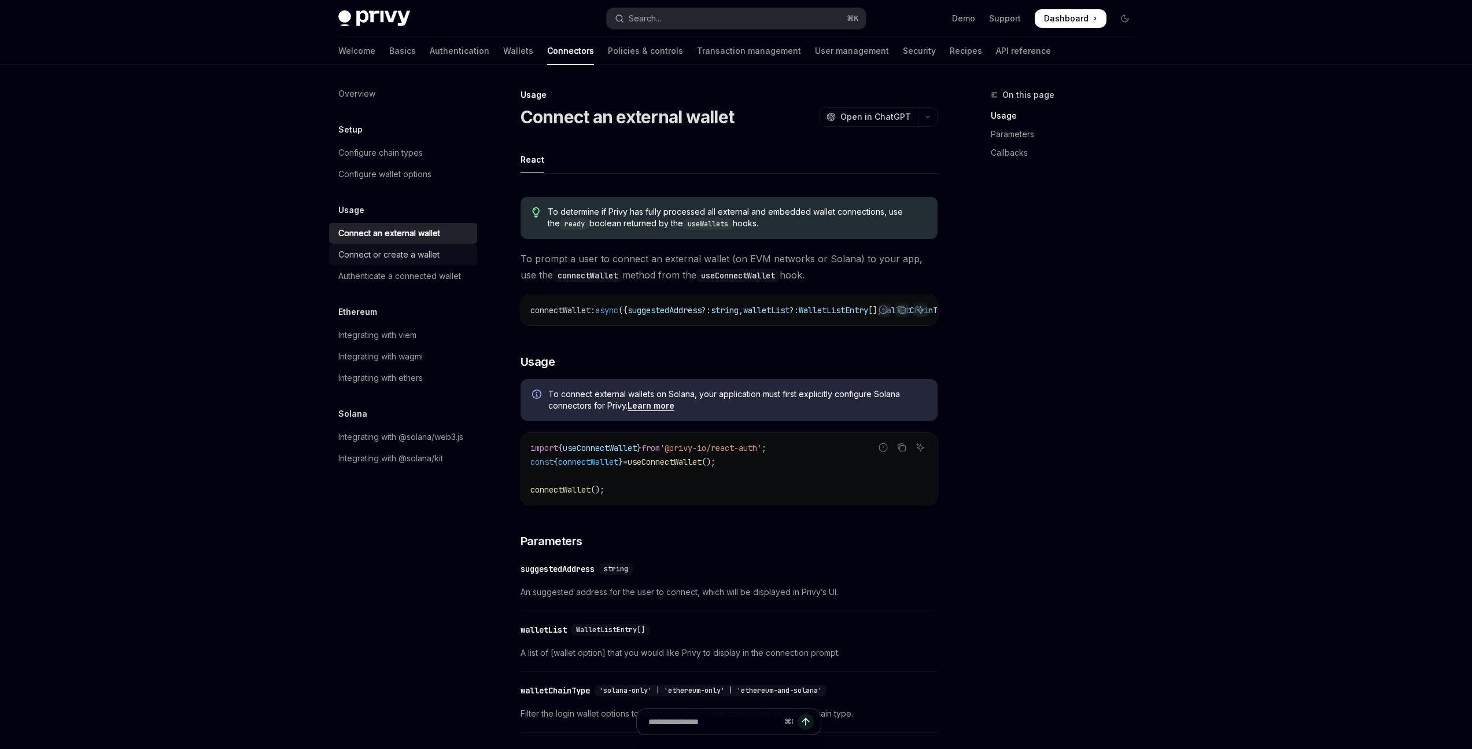
click at [412, 262] on link "Connect or create a wallet" at bounding box center [403, 254] width 148 height 21
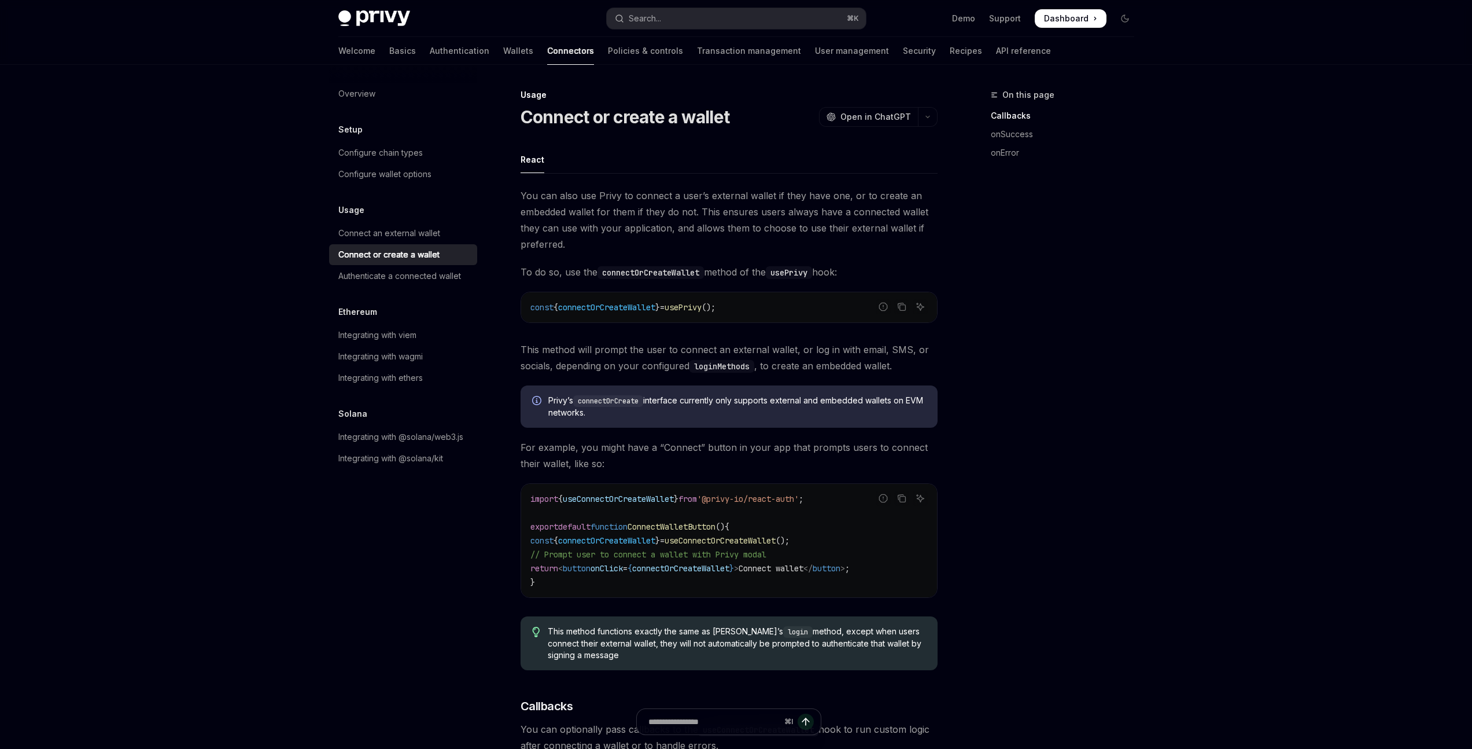
click at [423, 288] on div "Overview Setup Configure chain types Configure wallet options Usage Connect an …" at bounding box center [403, 275] width 148 height 385
click at [426, 278] on div "Authenticate a connected wallet" at bounding box center [399, 276] width 123 height 14
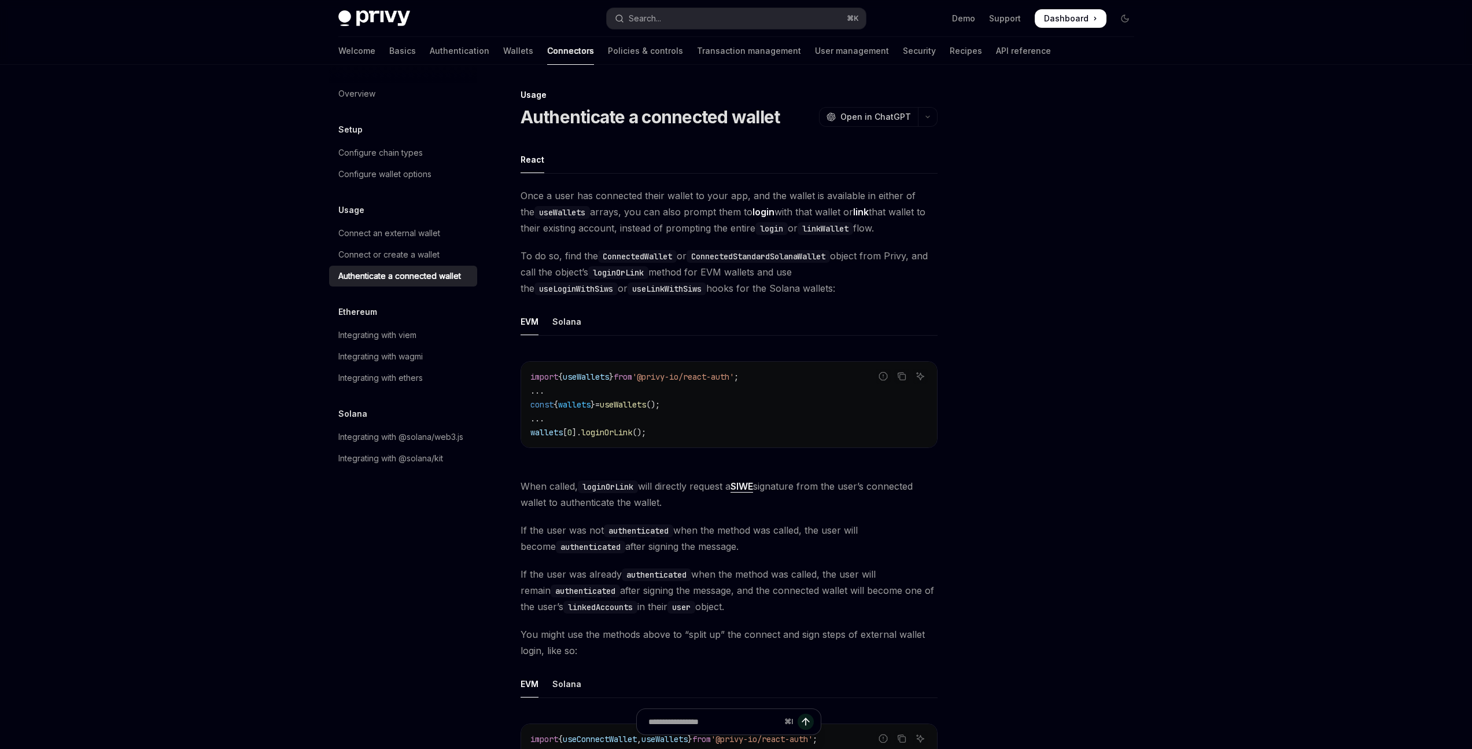
click at [1040, 487] on div at bounding box center [1056, 418] width 176 height 661
drag, startPoint x: 716, startPoint y: 532, endPoint x: 749, endPoint y: 558, distance: 42.5
click at [712, 532] on div "Usage Authenticate a connected wallet OpenAI Open in ChatGPT OpenAI Open in Cha…" at bounding box center [736, 651] width 815 height 1173
click at [819, 573] on span "If the user was already authenticated when the method was called, the user will…" at bounding box center [729, 590] width 417 height 49
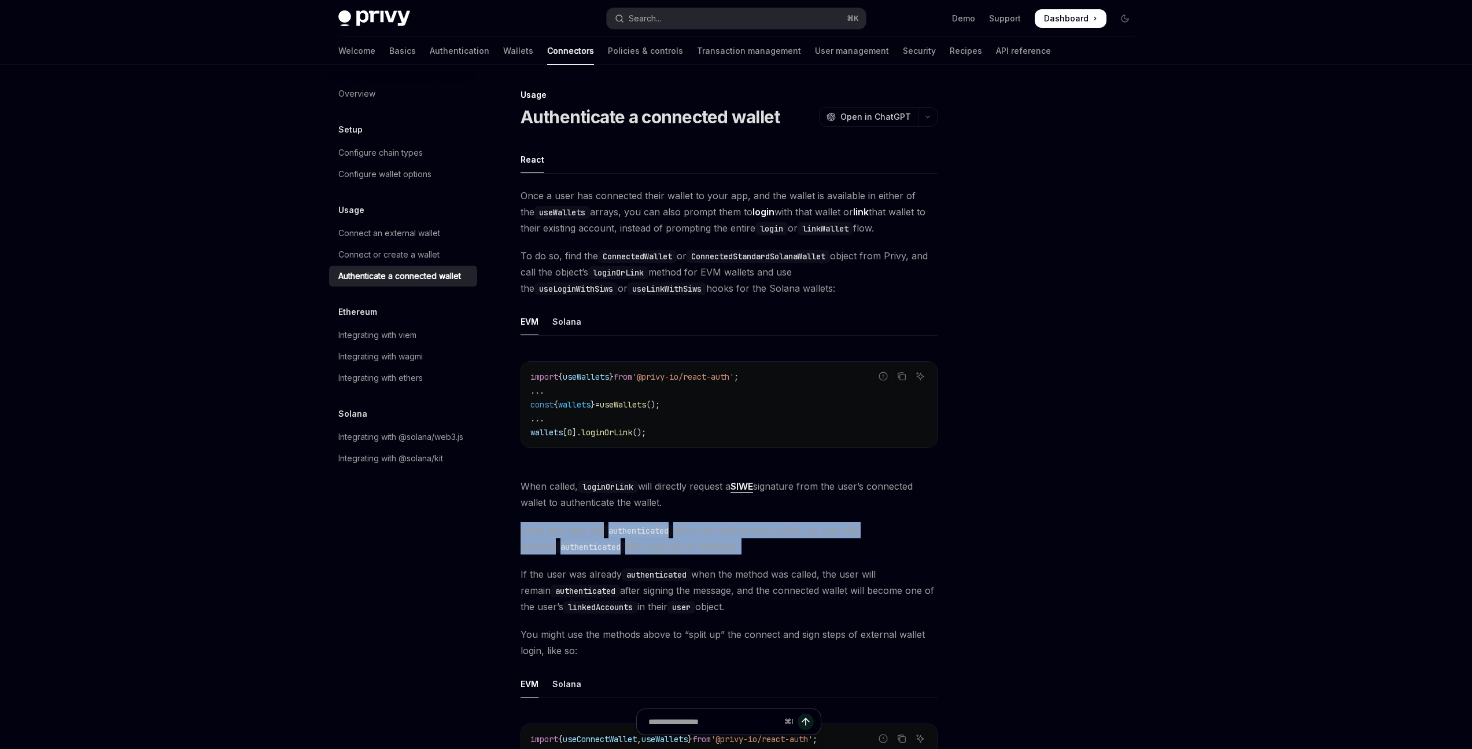
drag, startPoint x: 721, startPoint y: 555, endPoint x: 491, endPoint y: 526, distance: 232.7
click at [503, 528] on div "Usage Authenticate a connected wallet OpenAI Open in ChatGPT OpenAI Open in Cha…" at bounding box center [620, 663] width 639 height 1150
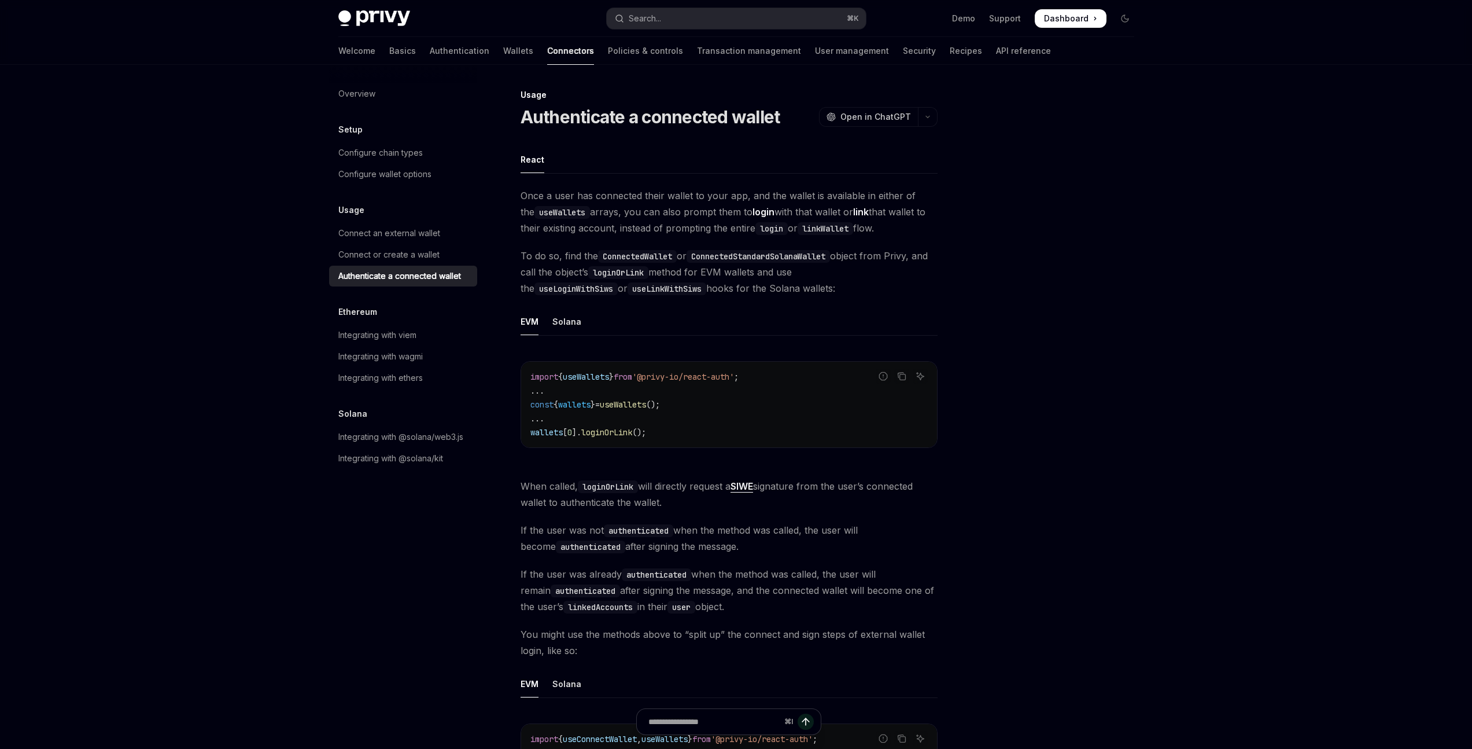
click at [732, 557] on div "Once a user has connected their wallet to your app, and the wallet is available…" at bounding box center [729, 618] width 417 height 863
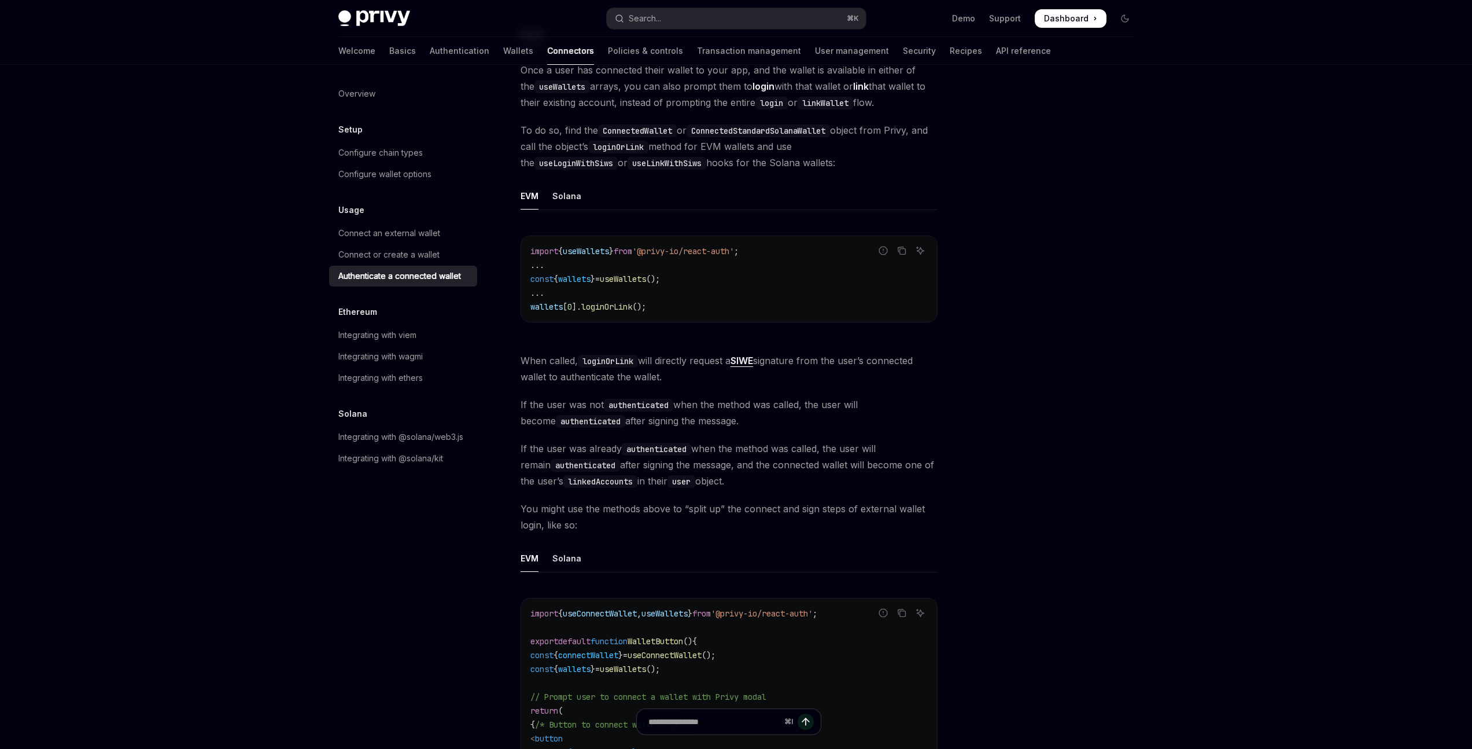
scroll to position [126, 0]
drag, startPoint x: 754, startPoint y: 481, endPoint x: 562, endPoint y: 463, distance: 192.9
click at [599, 471] on span "If the user was already authenticated when the method was called, the user will…" at bounding box center [729, 464] width 417 height 49
click at [820, 483] on span "If the user was already authenticated when the method was called, the user will…" at bounding box center [729, 464] width 417 height 49
drag, startPoint x: 571, startPoint y: 445, endPoint x: 484, endPoint y: 425, distance: 89.1
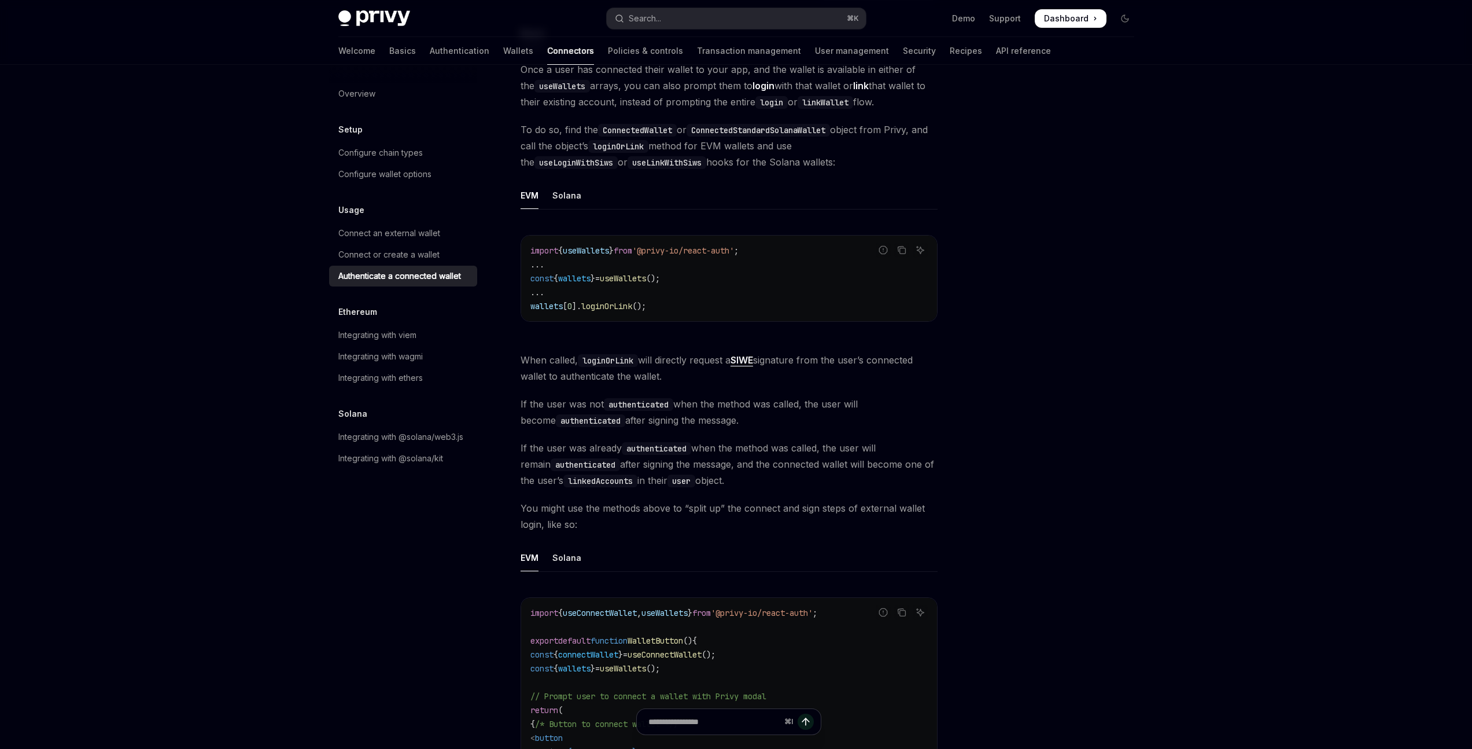
click at [477, 422] on div "Overview Setup Configure chain types Configure wallet options Usage Connect an …" at bounding box center [737, 525] width 852 height 1173
click at [742, 480] on span "If the user was already authenticated when the method was called, the user will…" at bounding box center [729, 464] width 417 height 49
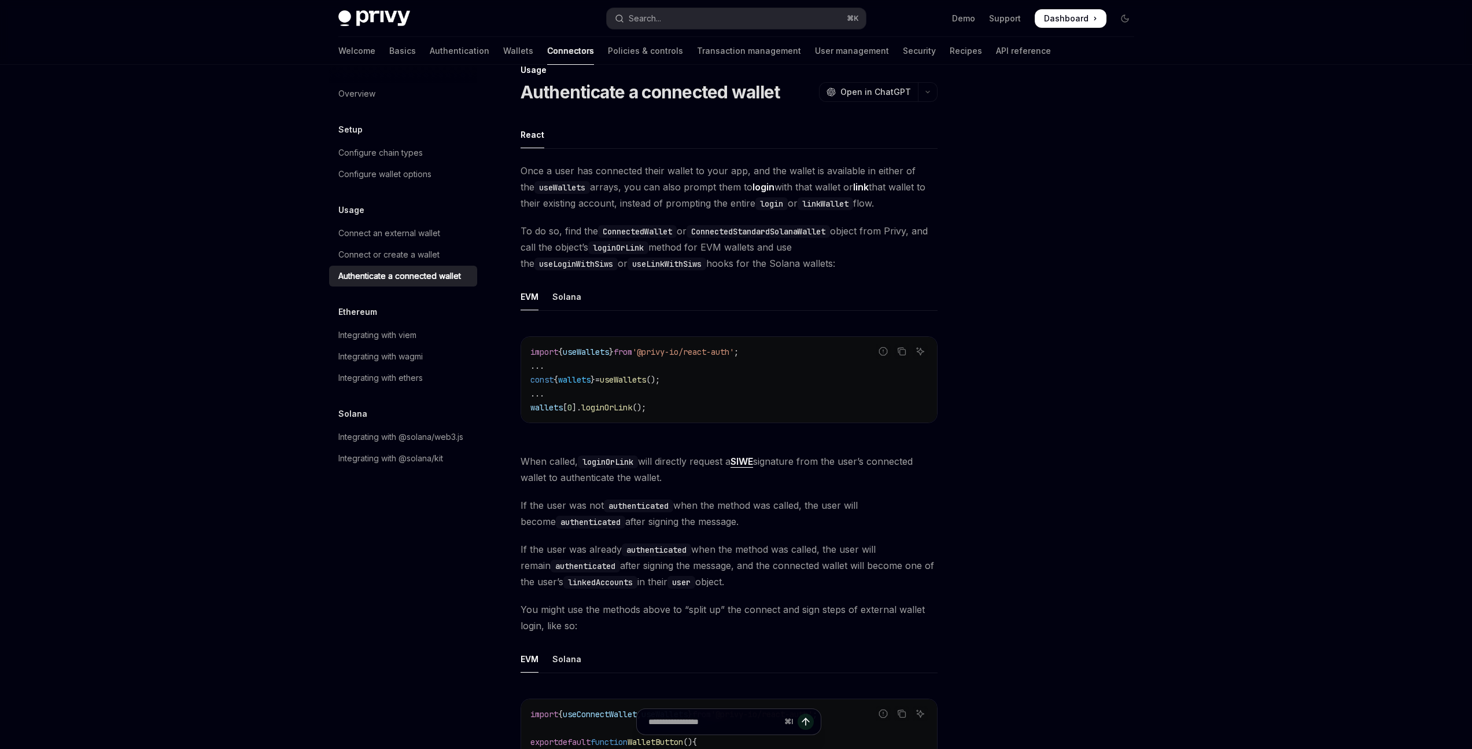
scroll to position [0, 0]
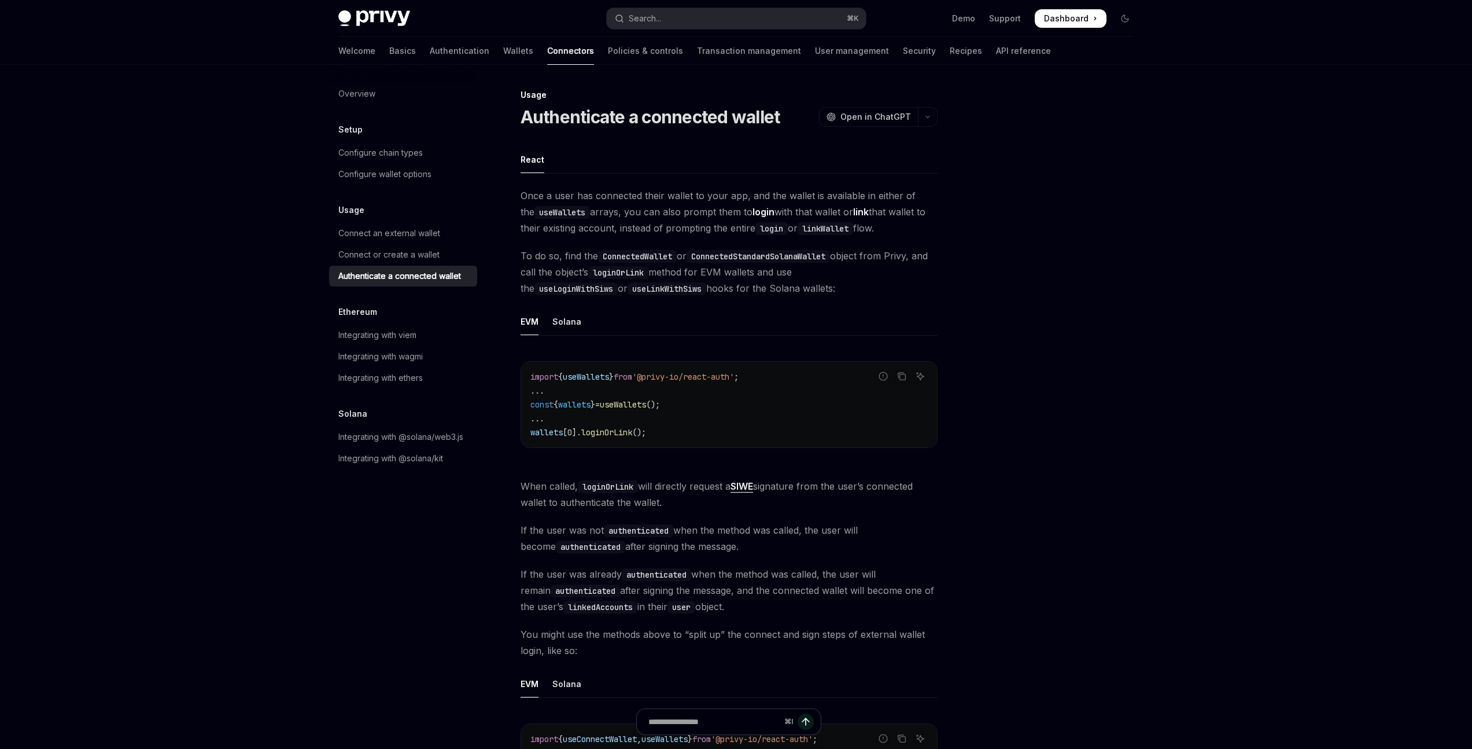
click at [833, 225] on code "linkWallet" at bounding box center [826, 228] width 56 height 13
drag, startPoint x: 850, startPoint y: 240, endPoint x: 696, endPoint y: 226, distance: 154.6
click at [693, 235] on div "Once a user has connected their wallet to your app, and the wallet is available…" at bounding box center [729, 618] width 417 height 863
click at [728, 225] on span "Once a user has connected their wallet to your app, and the wallet is available…" at bounding box center [729, 211] width 417 height 49
click at [596, 195] on span "Once a user has connected their wallet to your app, and the wallet is available…" at bounding box center [729, 211] width 417 height 49
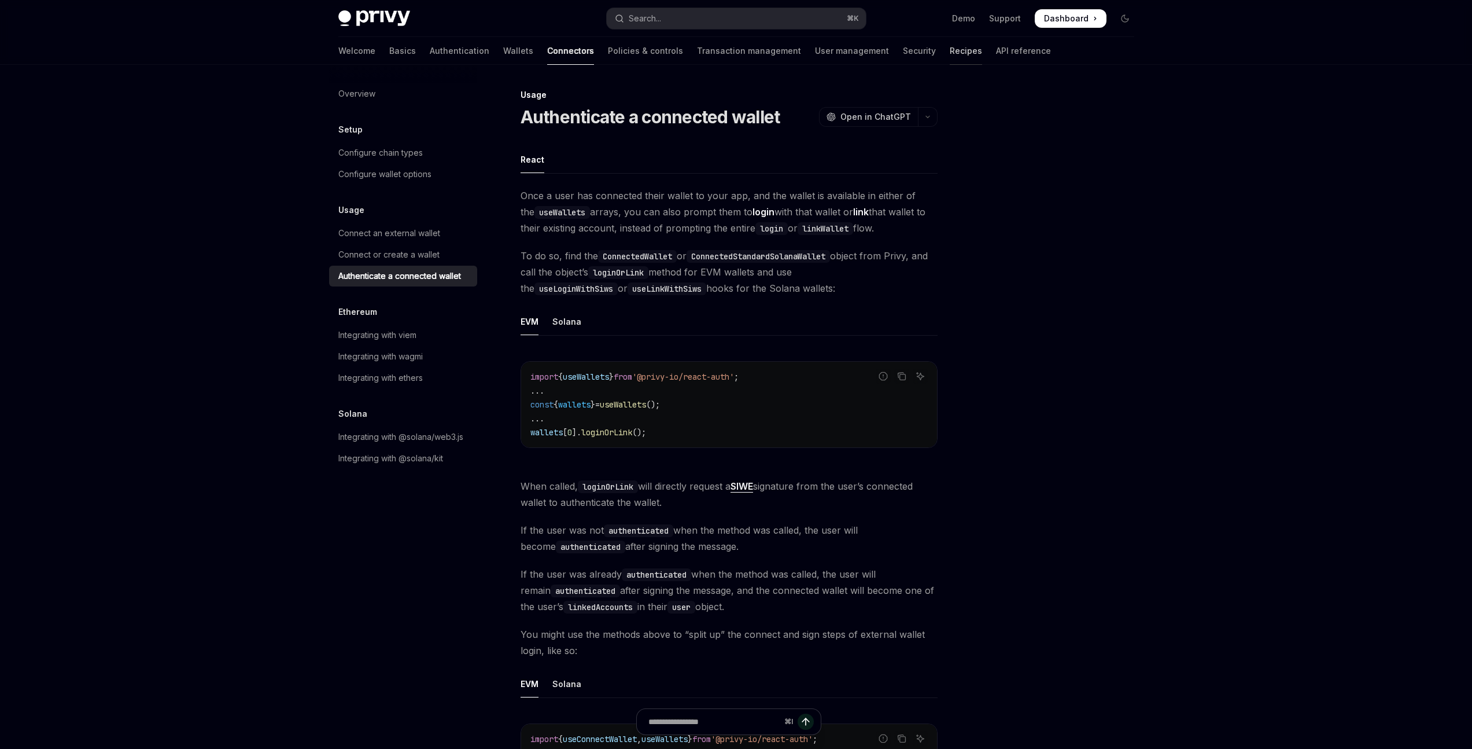
click at [950, 60] on link "Recipes" at bounding box center [966, 51] width 32 height 28
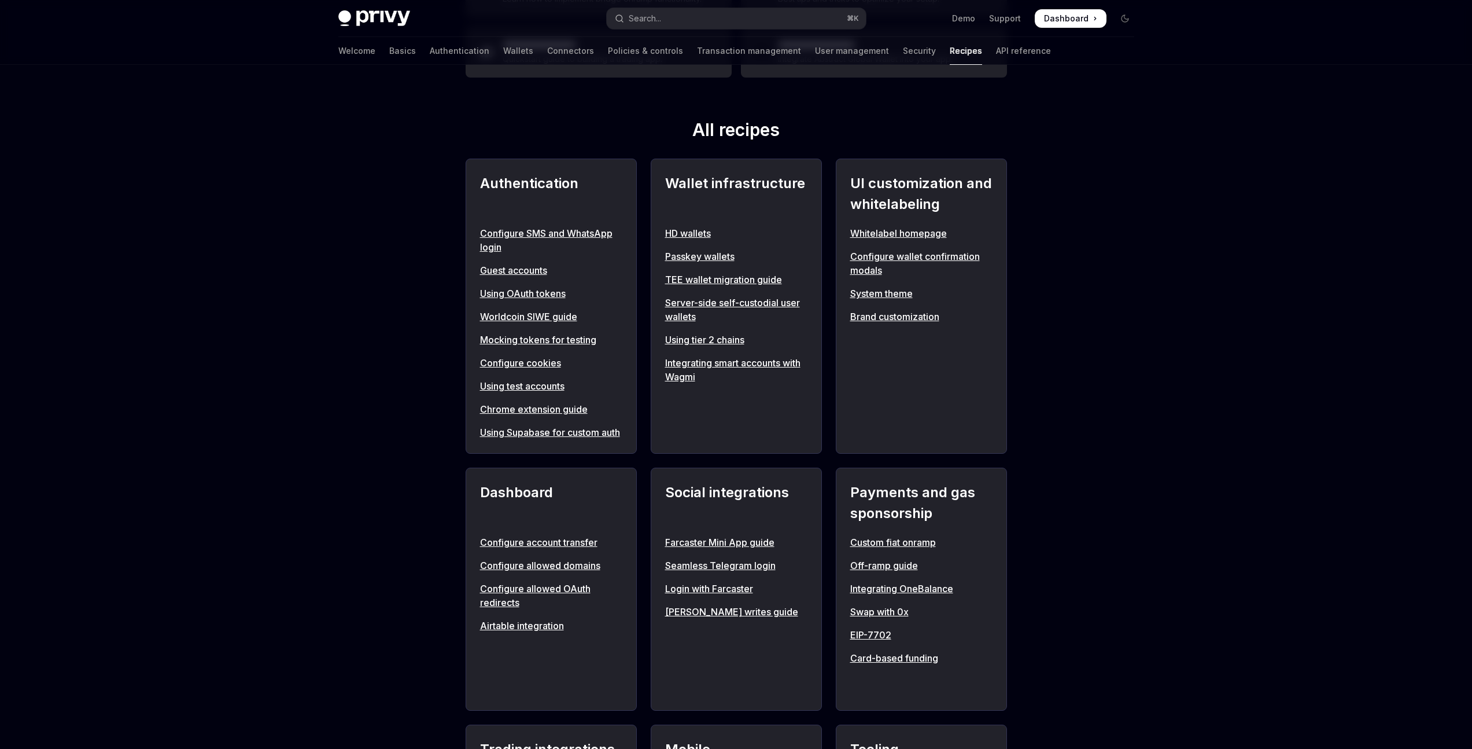
scroll to position [363, 0]
click at [708, 332] on div "HD wallets Passkey wallets TEE wallet migration guide Server-side self-custodia…" at bounding box center [736, 305] width 142 height 157
click at [705, 337] on link "Using tier 2 chains" at bounding box center [736, 340] width 142 height 14
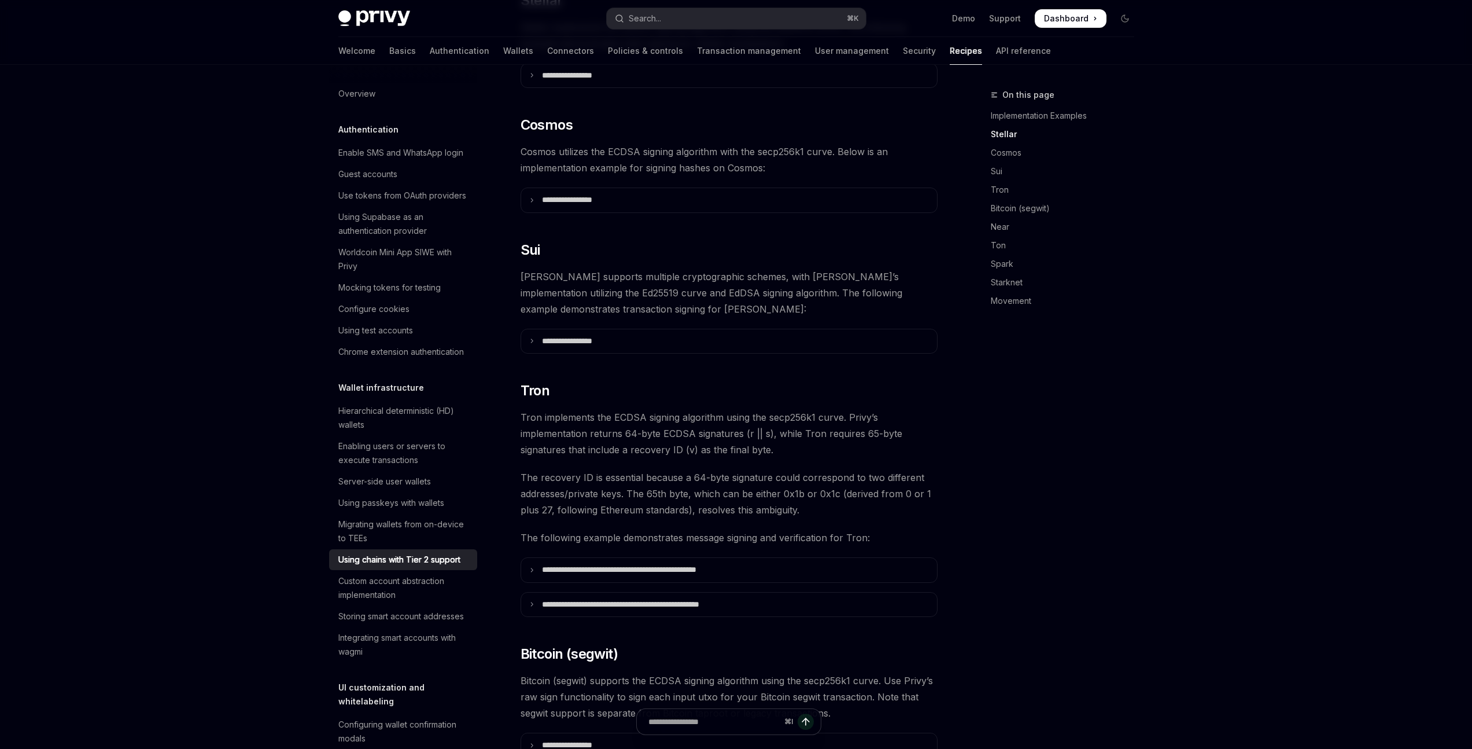
scroll to position [461, 0]
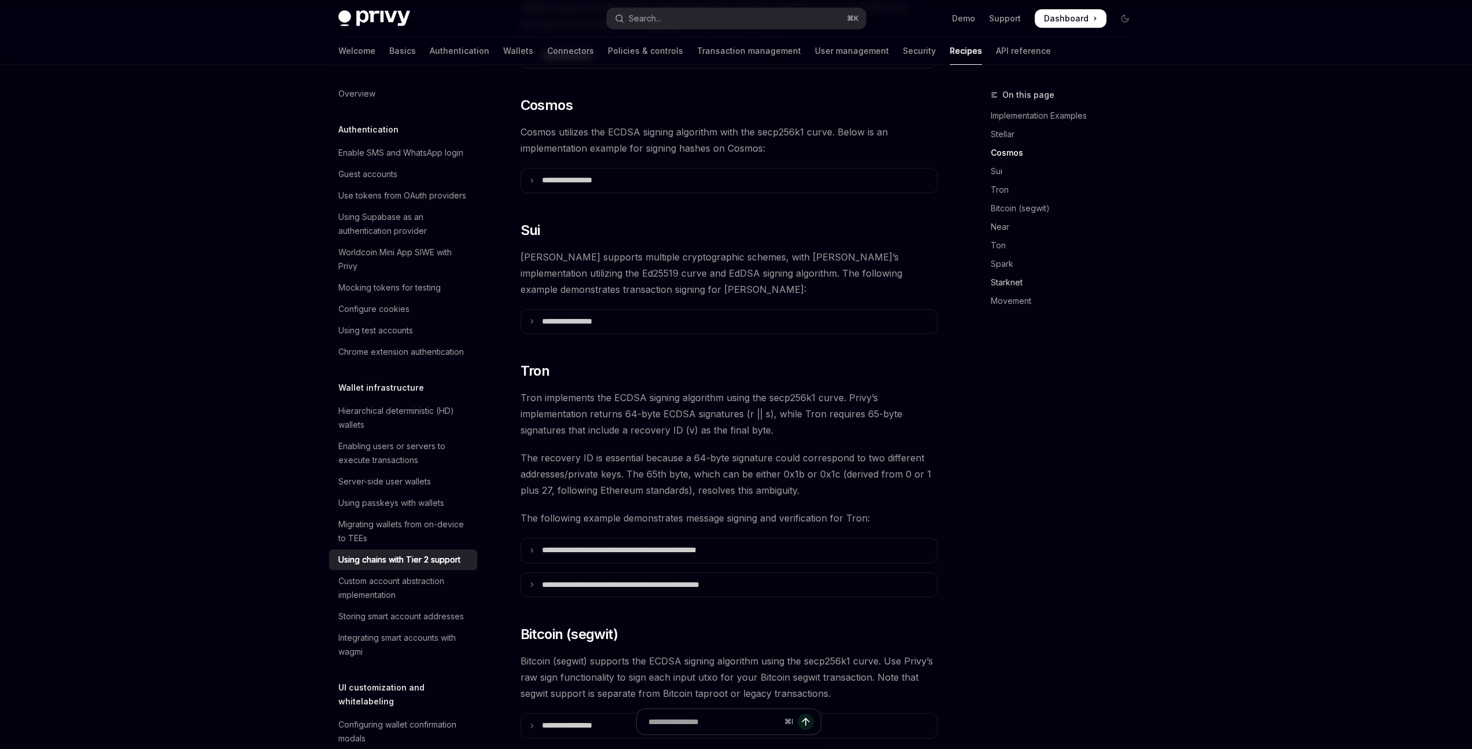
click at [1008, 284] on link "Starknet" at bounding box center [1067, 282] width 153 height 19
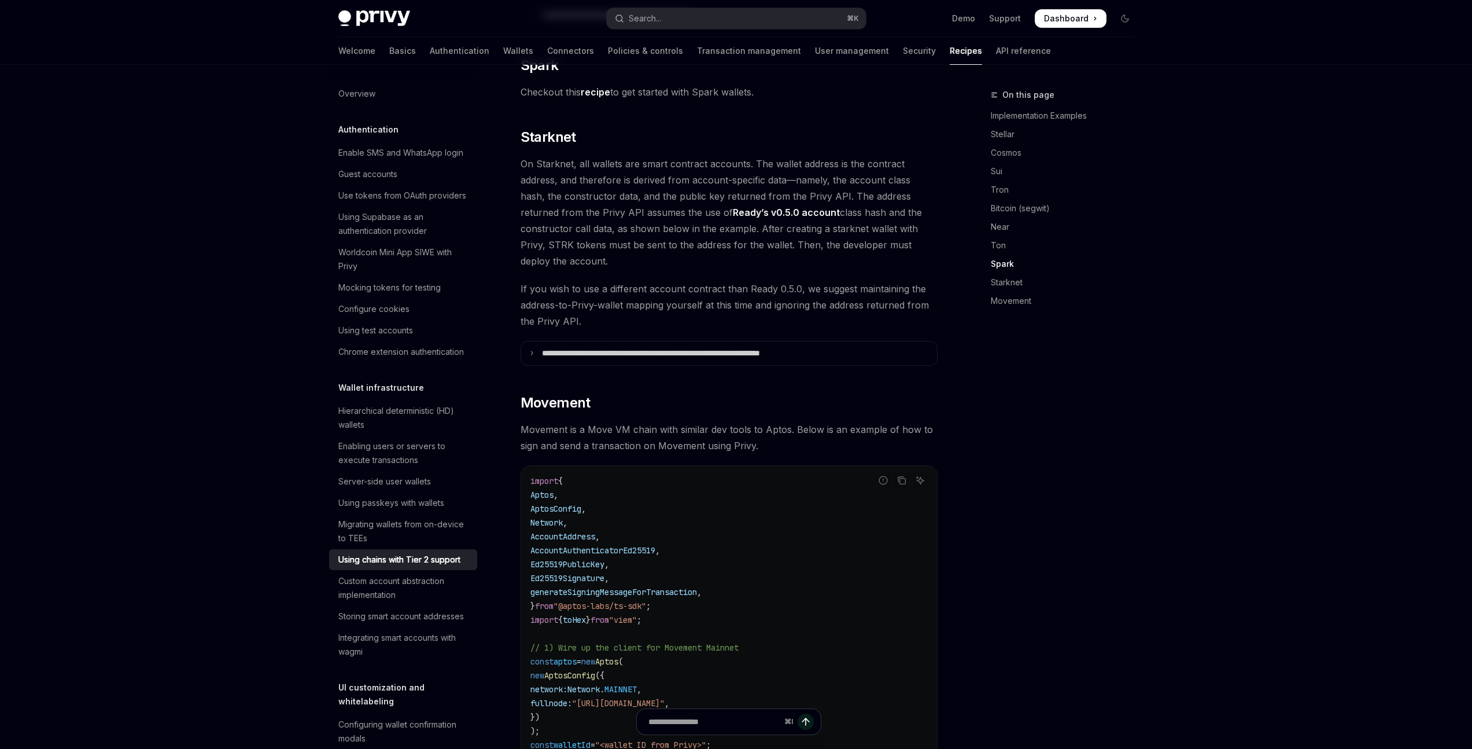
scroll to position [1540, 0]
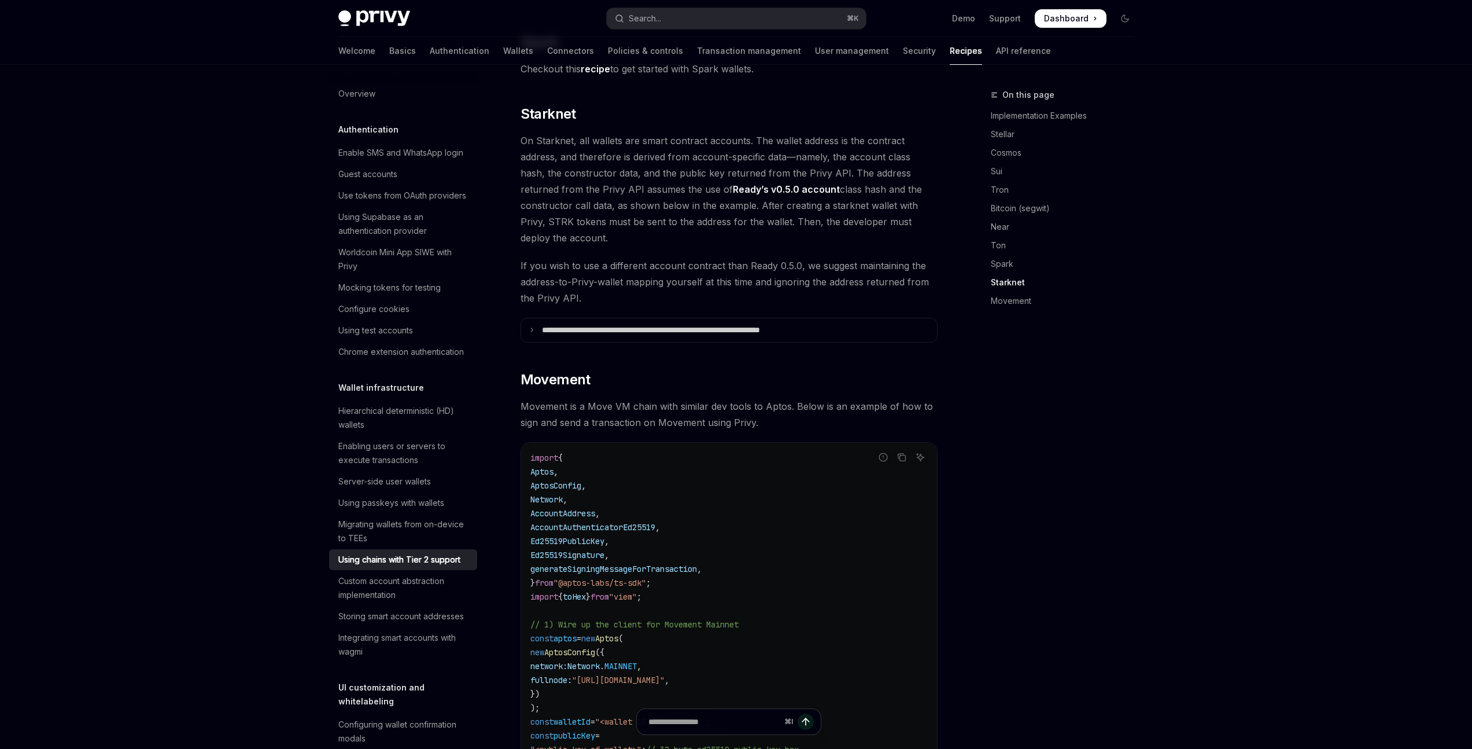
click at [672, 226] on span "On Starknet, all wallets are smart contract accounts. The wallet address is the…" at bounding box center [729, 188] width 417 height 113
click at [544, 319] on summary "**********" at bounding box center [729, 330] width 416 height 24
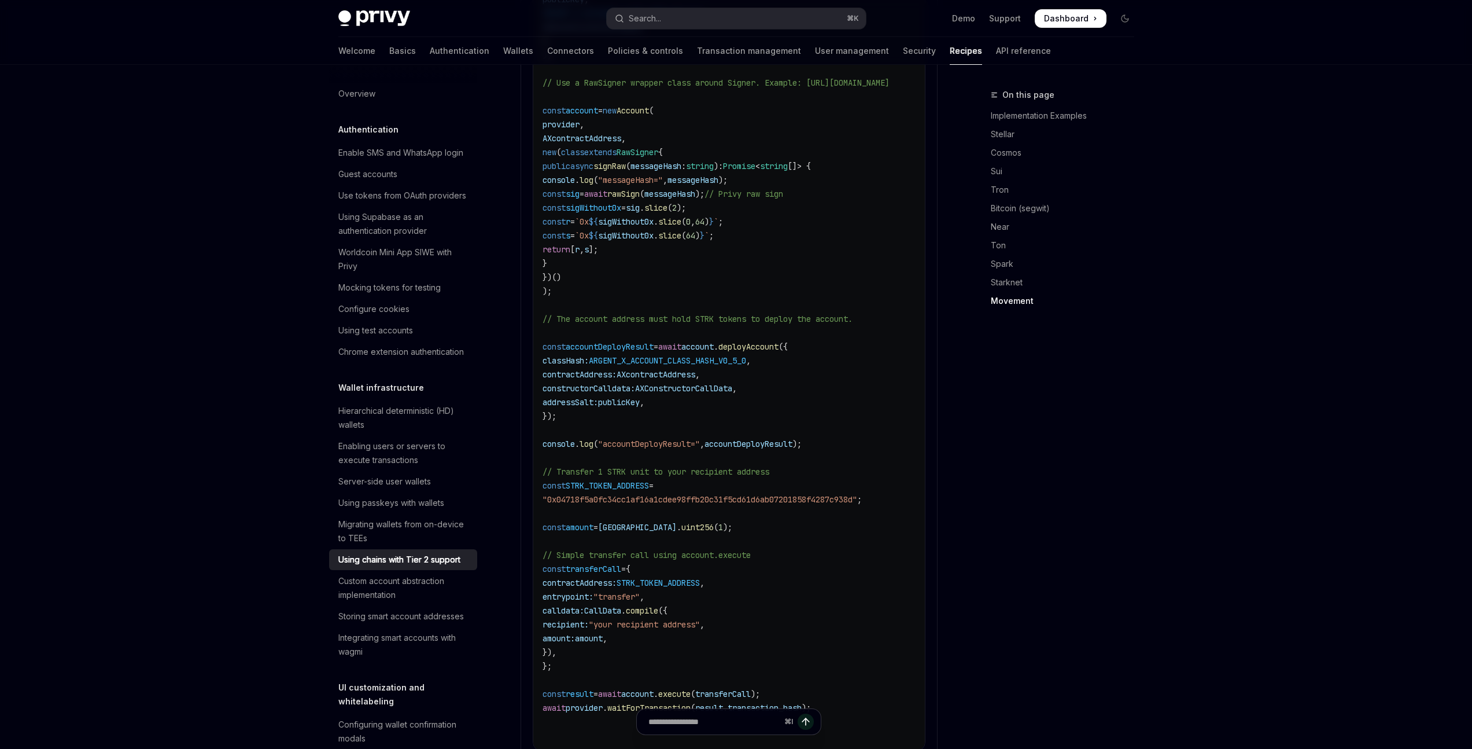
scroll to position [2311, 0]
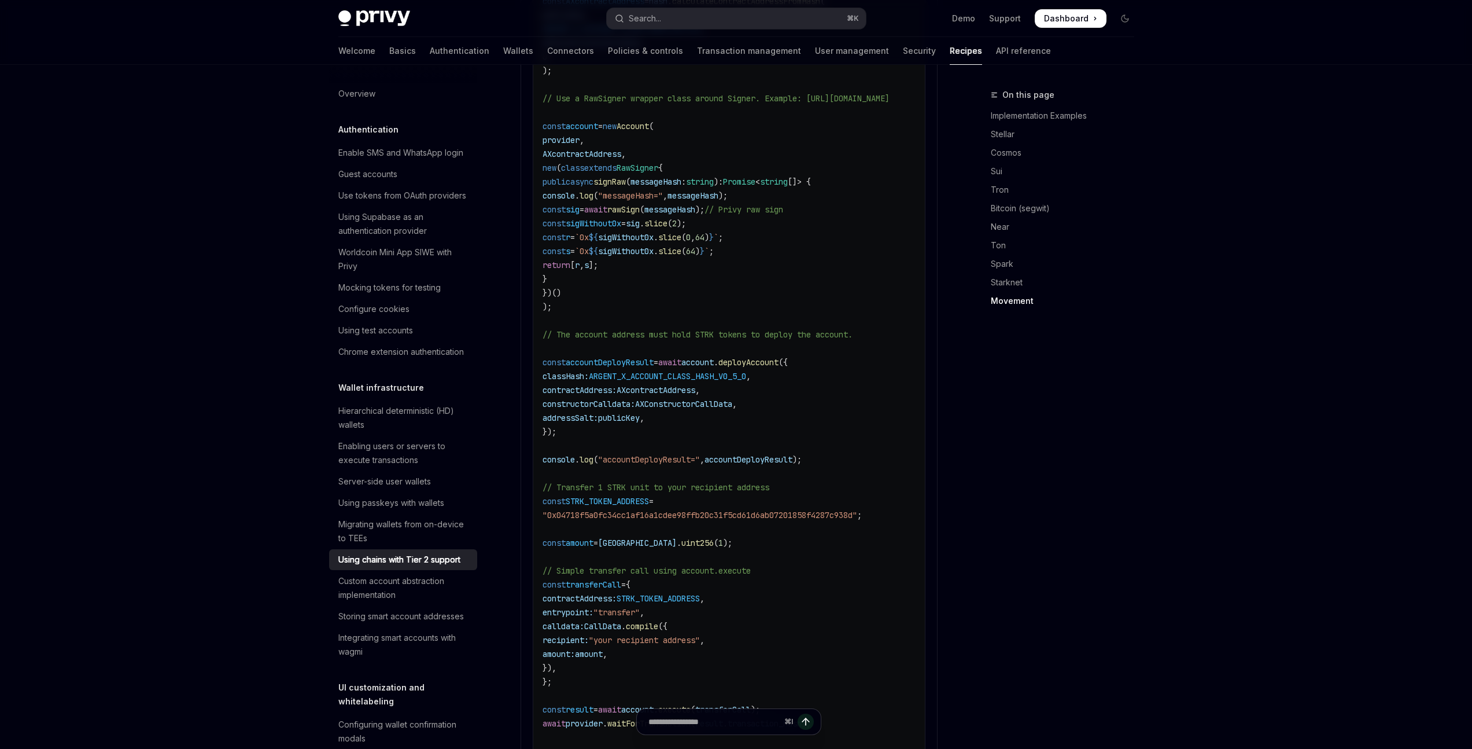
click at [991, 360] on div "On this page Implementation Examples Stellar Cosmos Sui Tron Bitcoin (segwit) N…" at bounding box center [1056, 418] width 176 height 661
type textarea "*"
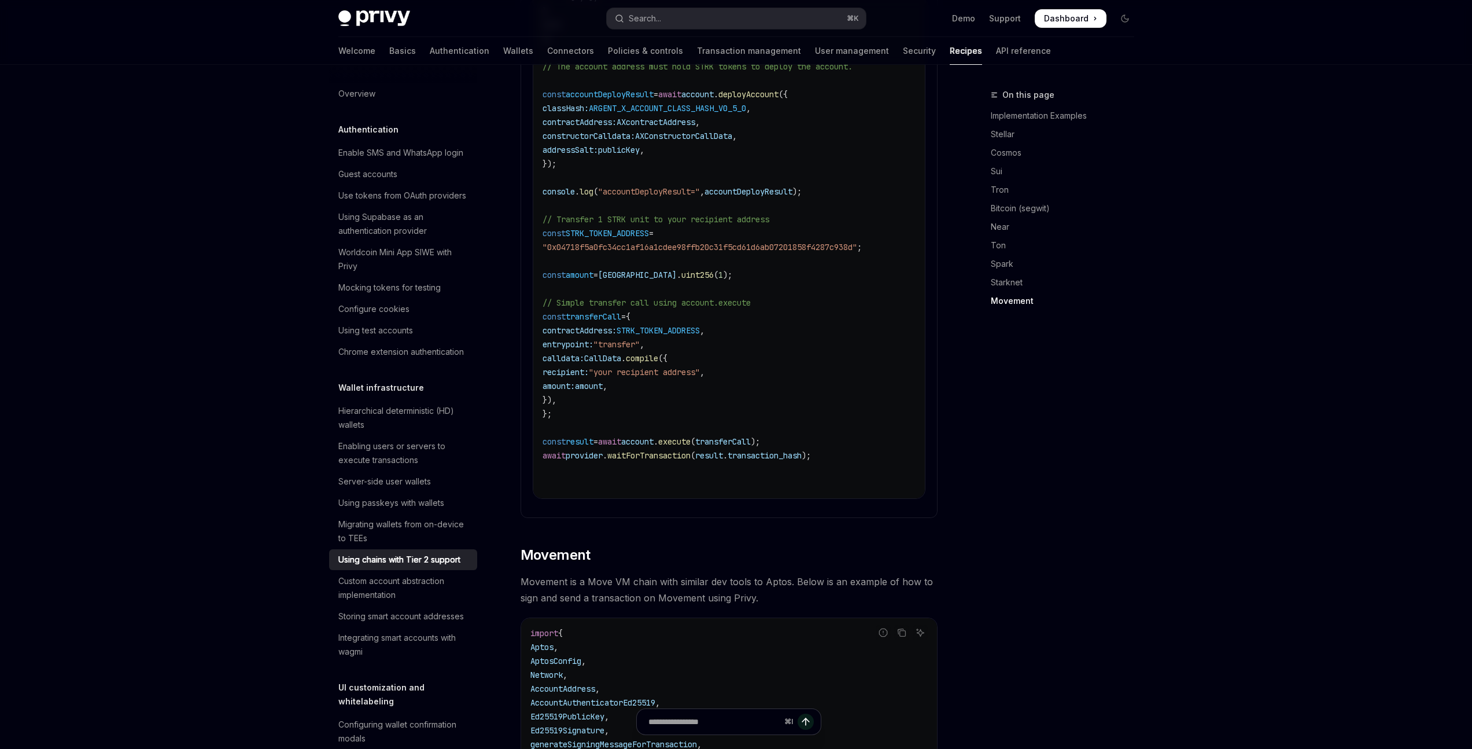
scroll to position [2577, 0]
click at [987, 425] on div "On this page Implementation Examples Stellar Cosmos Sui Tron Bitcoin (segwit) N…" at bounding box center [1056, 418] width 176 height 661
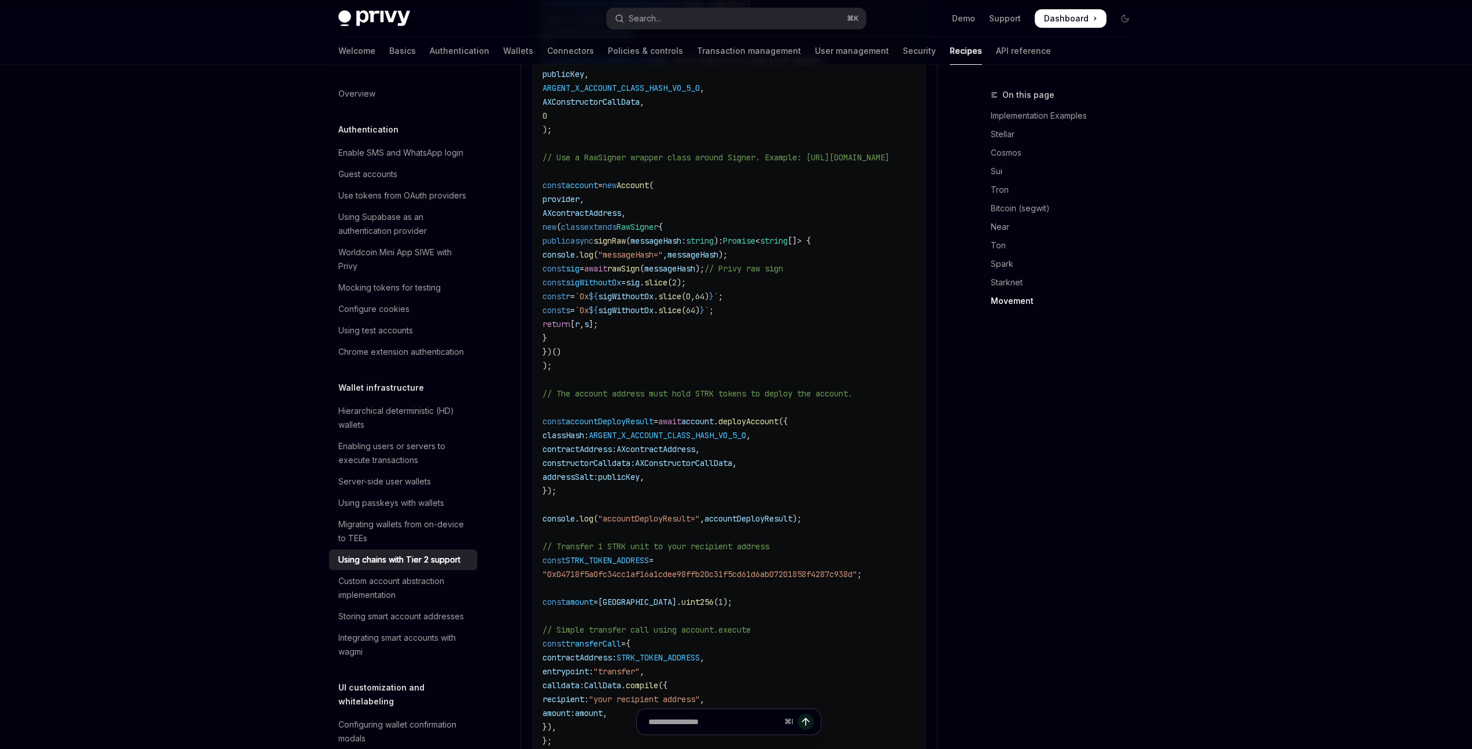
scroll to position [2225, 0]
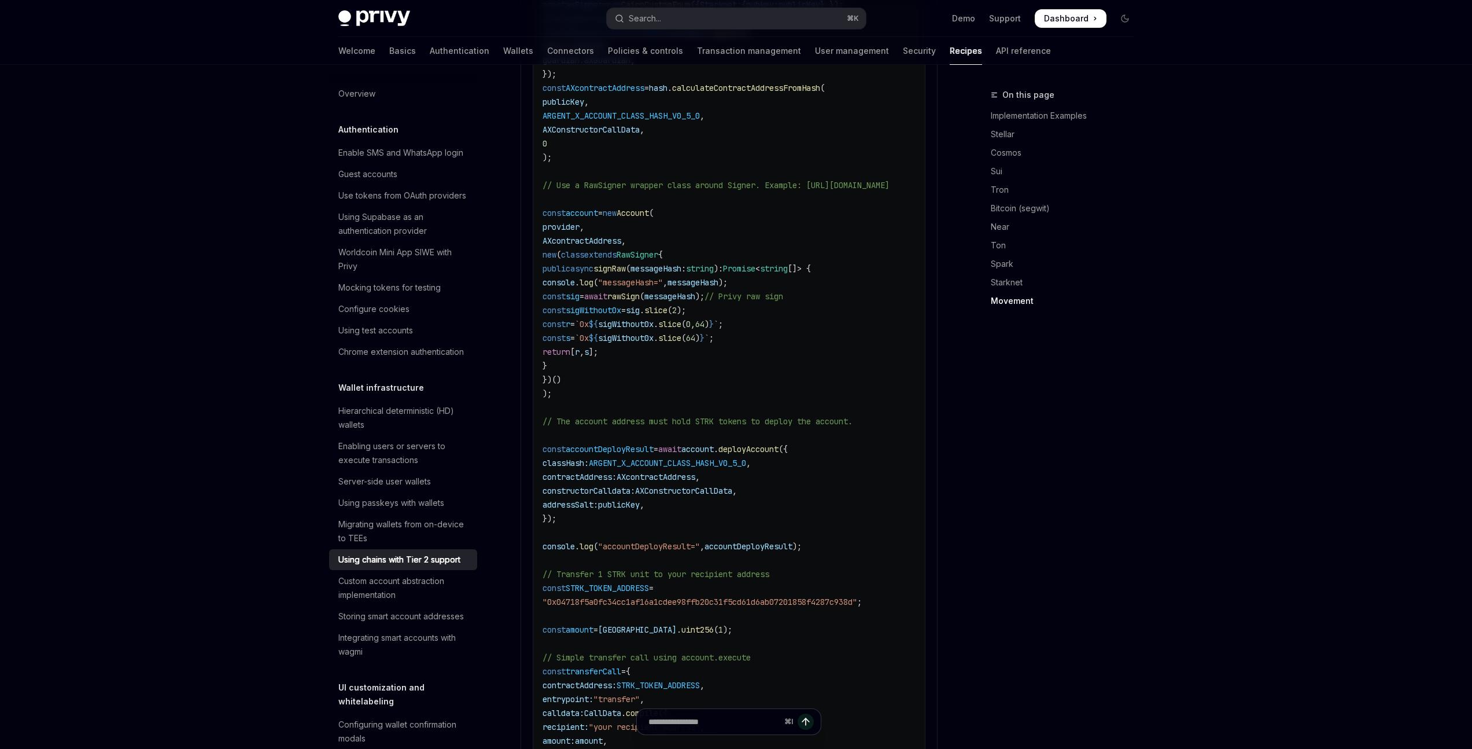
click at [719, 458] on span "ARGENT_X_ACCOUNT_CLASS_HASH_V0_5_0" at bounding box center [667, 463] width 157 height 10
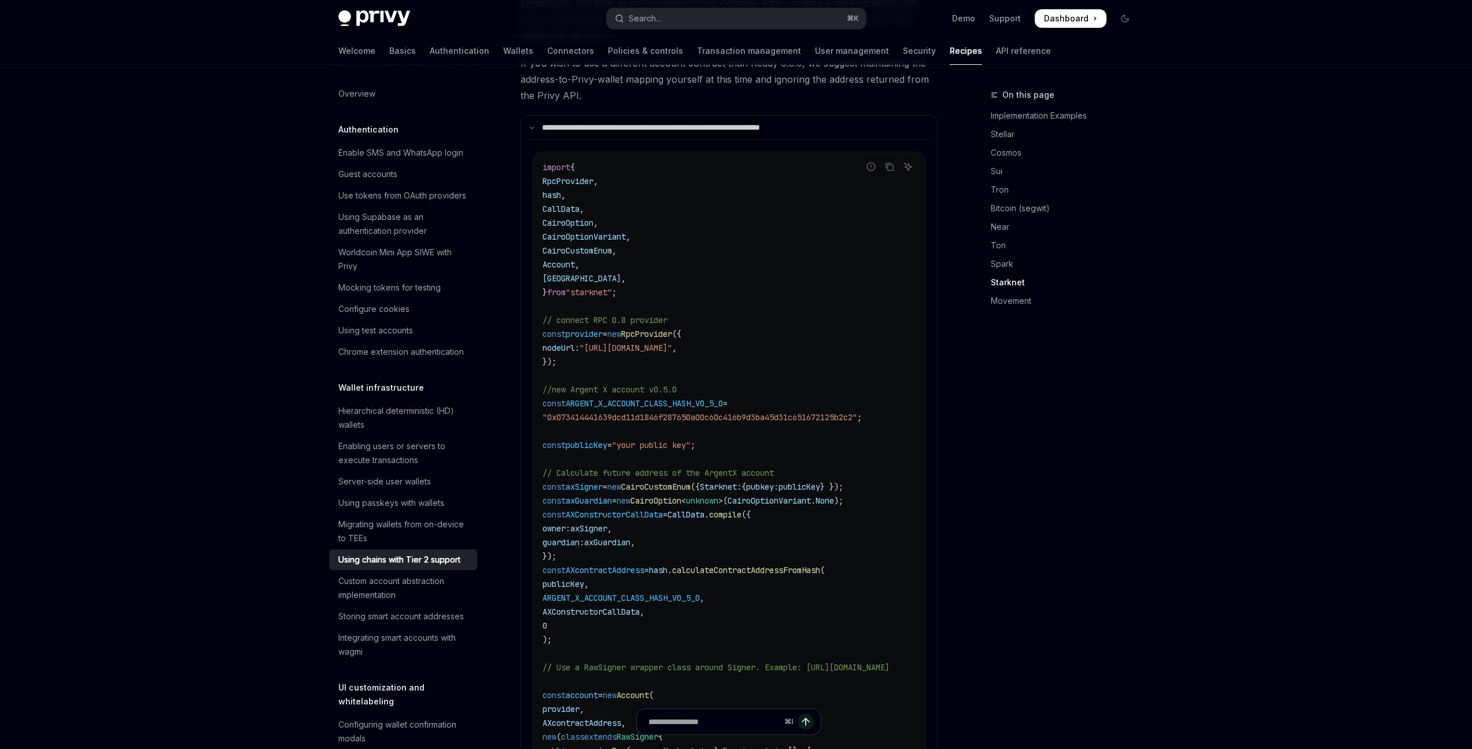
scroll to position [1774, 0]
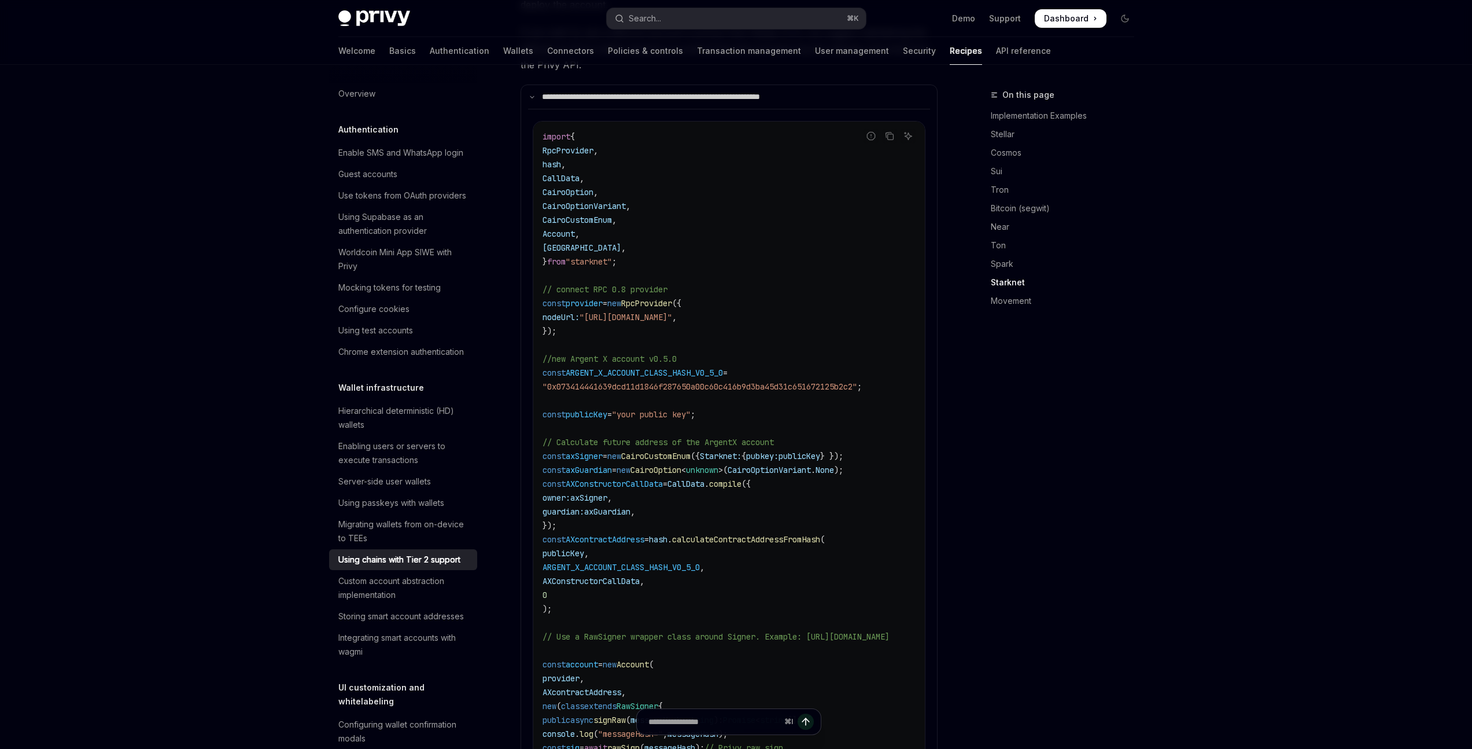
click at [792, 398] on code "import { RpcProvider , hash , CallData , CairoOption , CairoOptionVariant , Cai…" at bounding box center [730, 713] width 375 height 1166
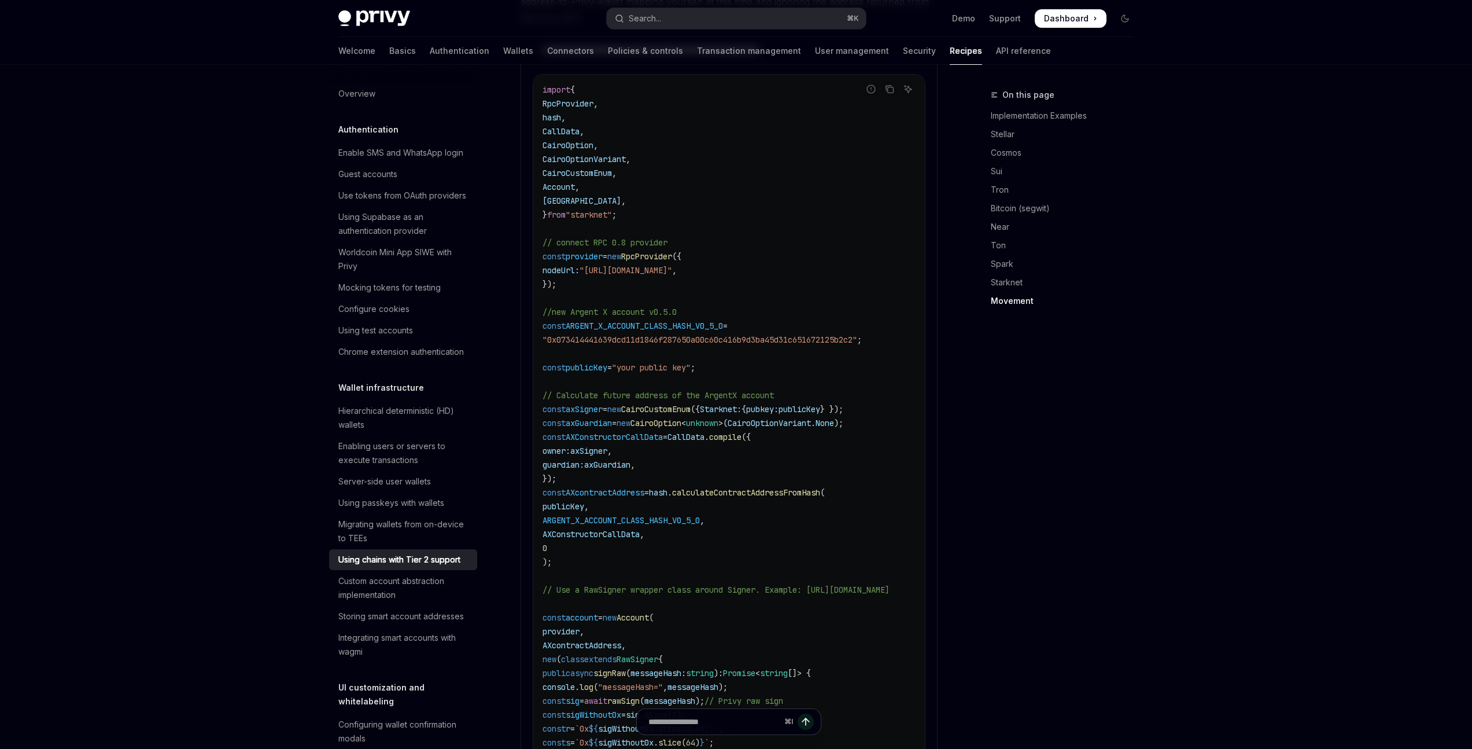
click at [791, 398] on code "import { RpcProvider , hash , CallData , CairoOption , CairoOptionVariant , Cai…" at bounding box center [730, 666] width 375 height 1166
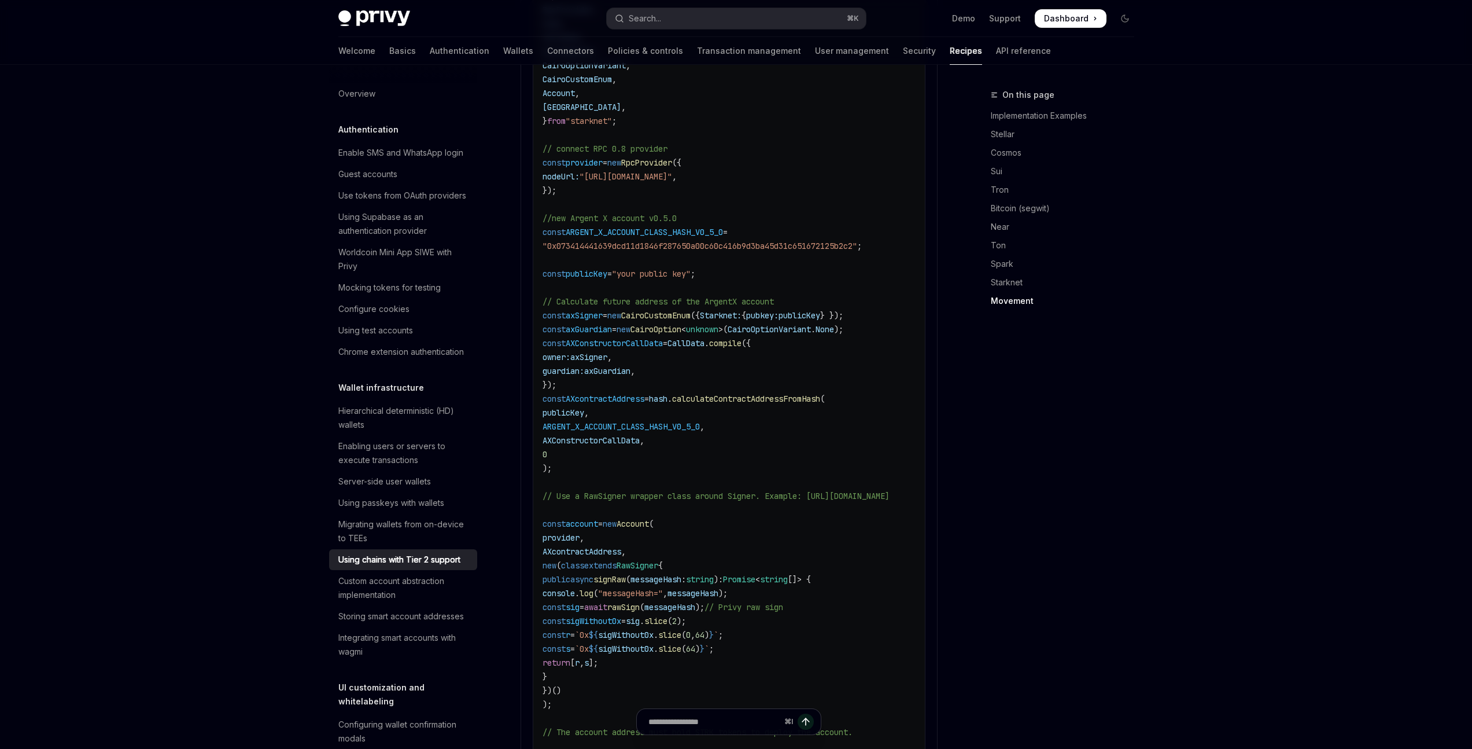
click at [791, 398] on code "import { RpcProvider , hash , CallData , CairoOption , CairoOptionVariant , Cai…" at bounding box center [730, 572] width 375 height 1166
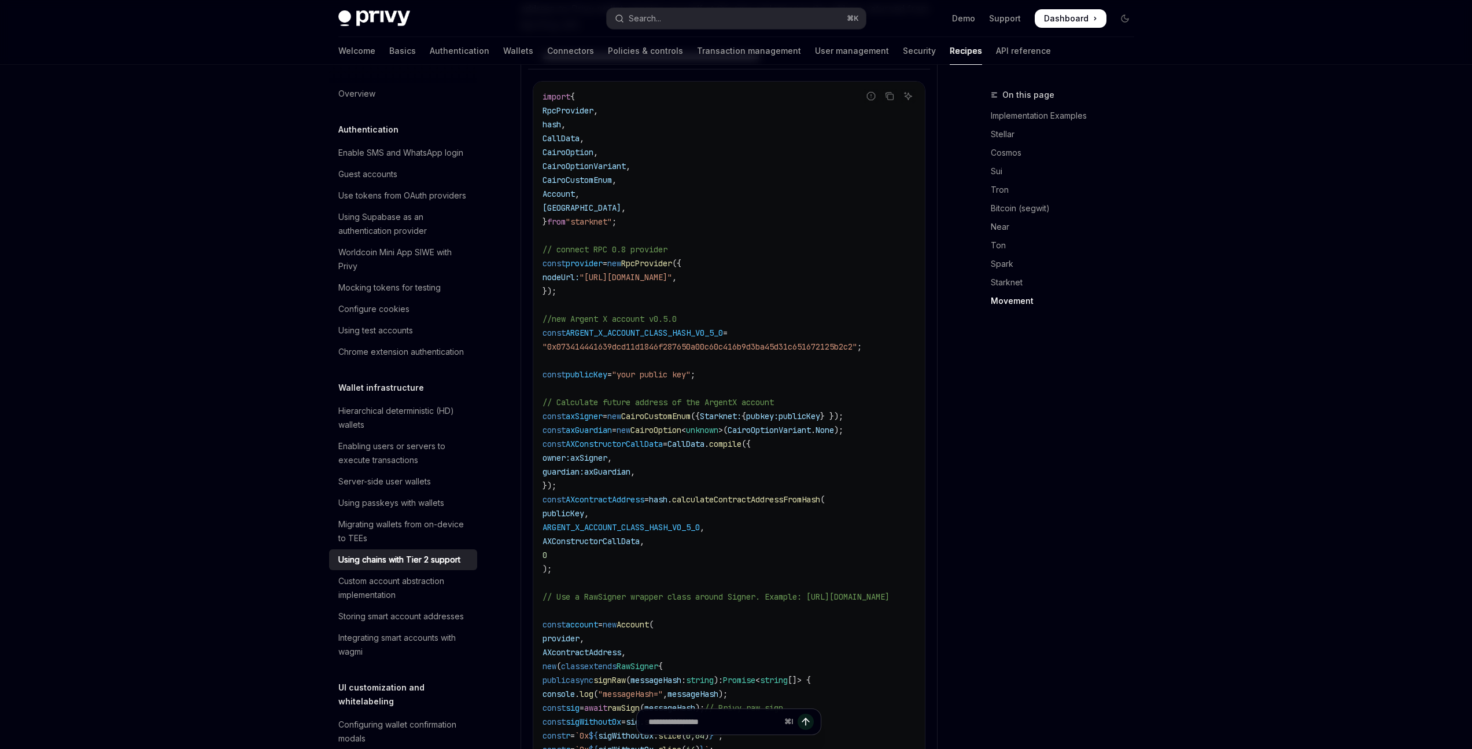
drag, startPoint x: 791, startPoint y: 396, endPoint x: 687, endPoint y: 388, distance: 104.5
click at [687, 388] on code "import { RpcProvider , hash , CallData , CairoOption , CairoOptionVariant , Cai…" at bounding box center [730, 673] width 375 height 1166
drag, startPoint x: 714, startPoint y: 407, endPoint x: 685, endPoint y: 434, distance: 39.7
click at [714, 407] on code "import { RpcProvider , hash , CallData , CairoOption , CairoOptionVariant , Cai…" at bounding box center [730, 673] width 375 height 1166
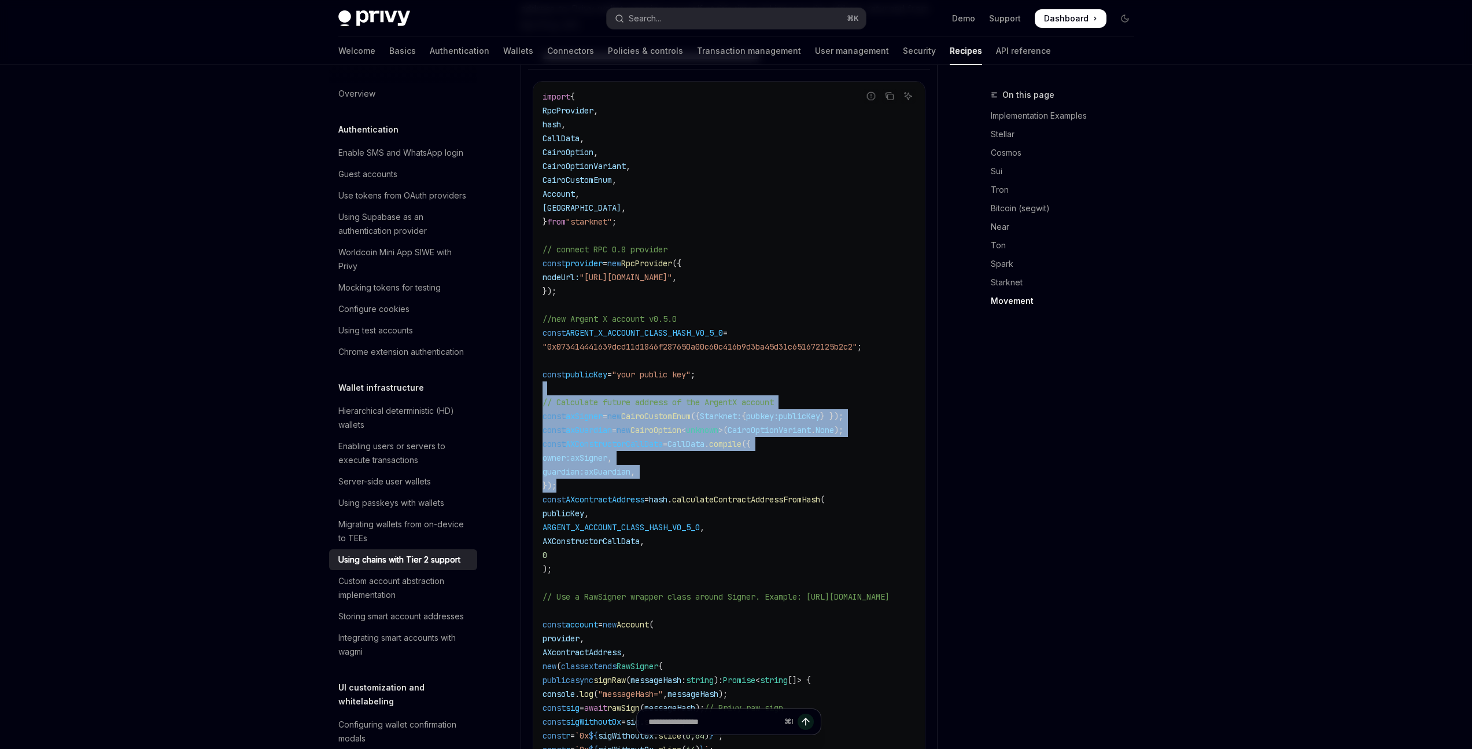
drag, startPoint x: 576, startPoint y: 465, endPoint x: 538, endPoint y: 378, distance: 94.8
click at [538, 378] on div "import { RpcProvider , hash , CallData , CairoOption , CairoOptionVariant , Cai…" at bounding box center [729, 673] width 392 height 1183
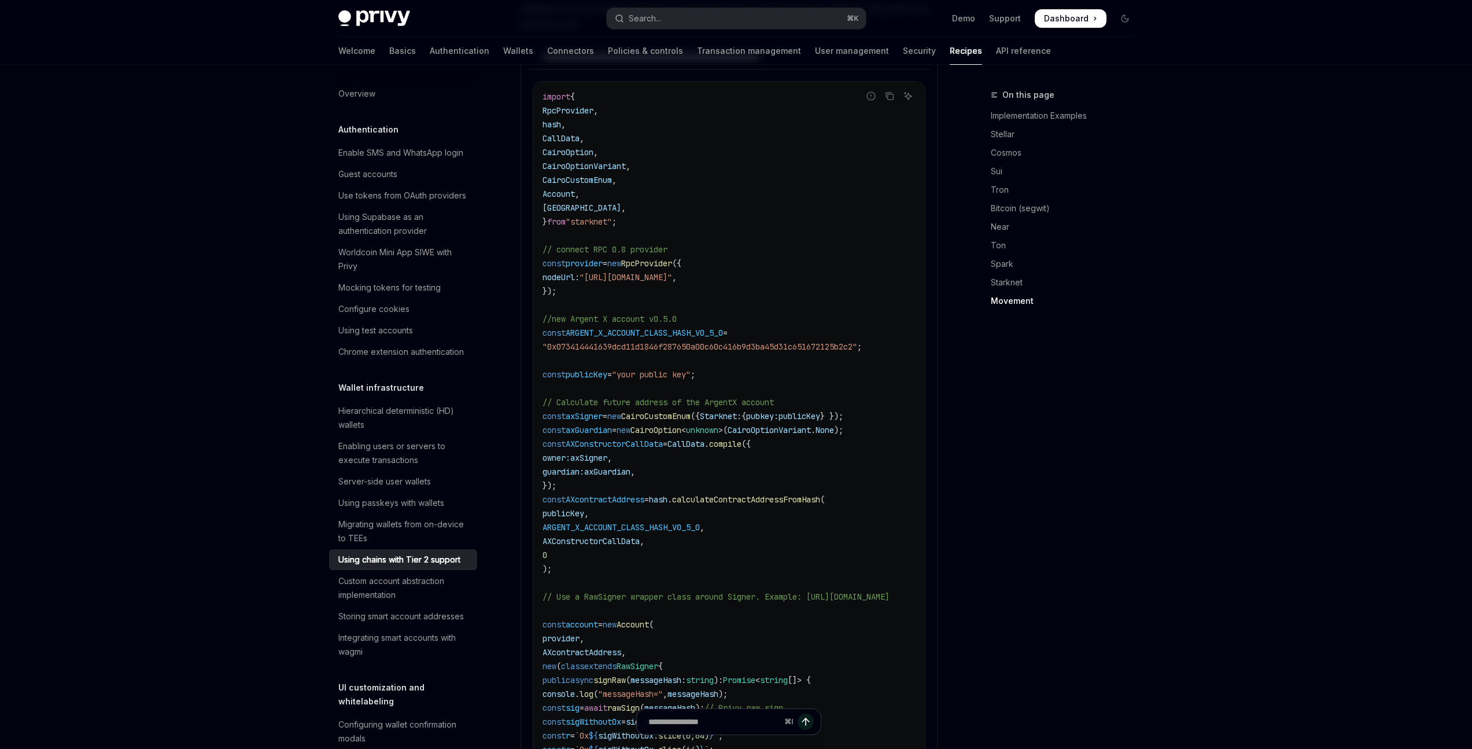
click at [651, 439] on span "AXConstructorCallData" at bounding box center [614, 444] width 97 height 10
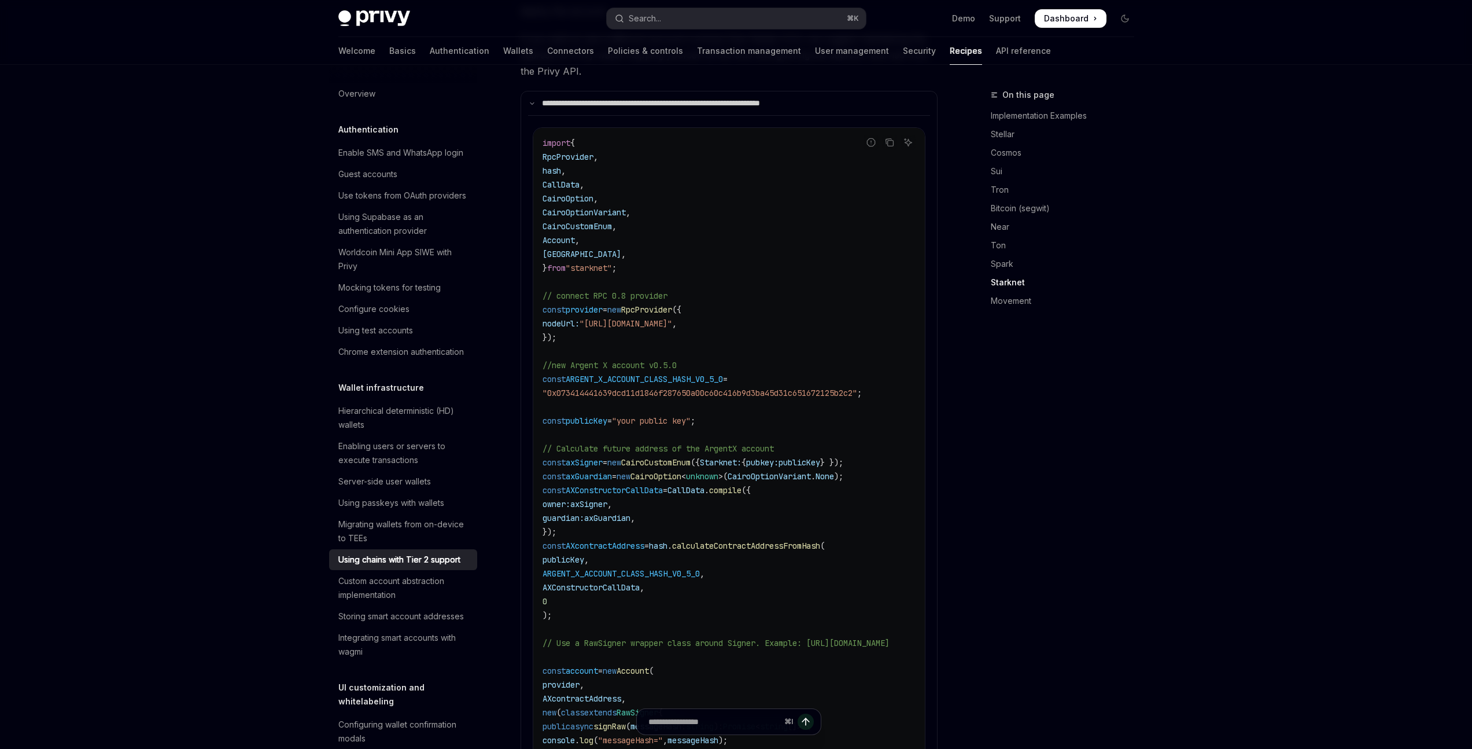
scroll to position [1757, 0]
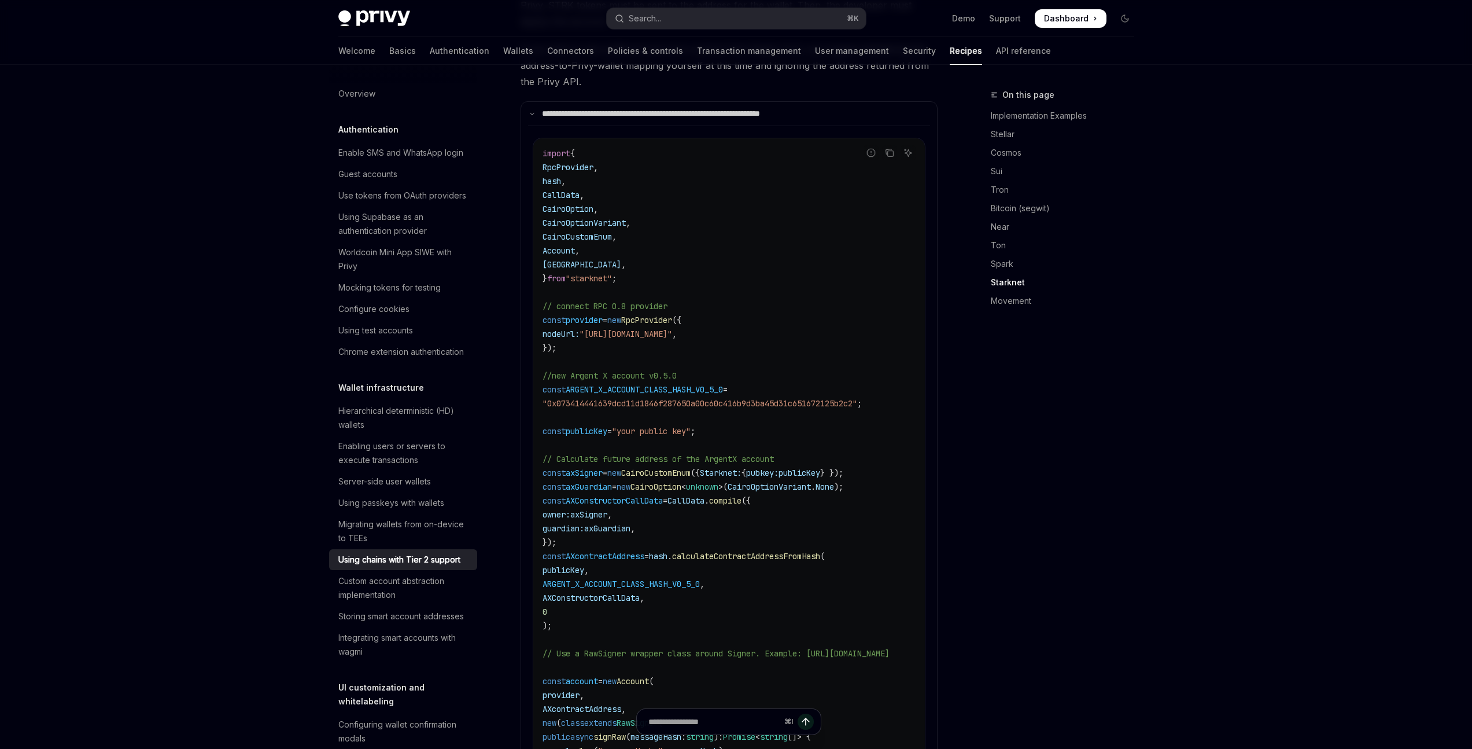
click at [649, 426] on span ""your public key"" at bounding box center [651, 431] width 79 height 10
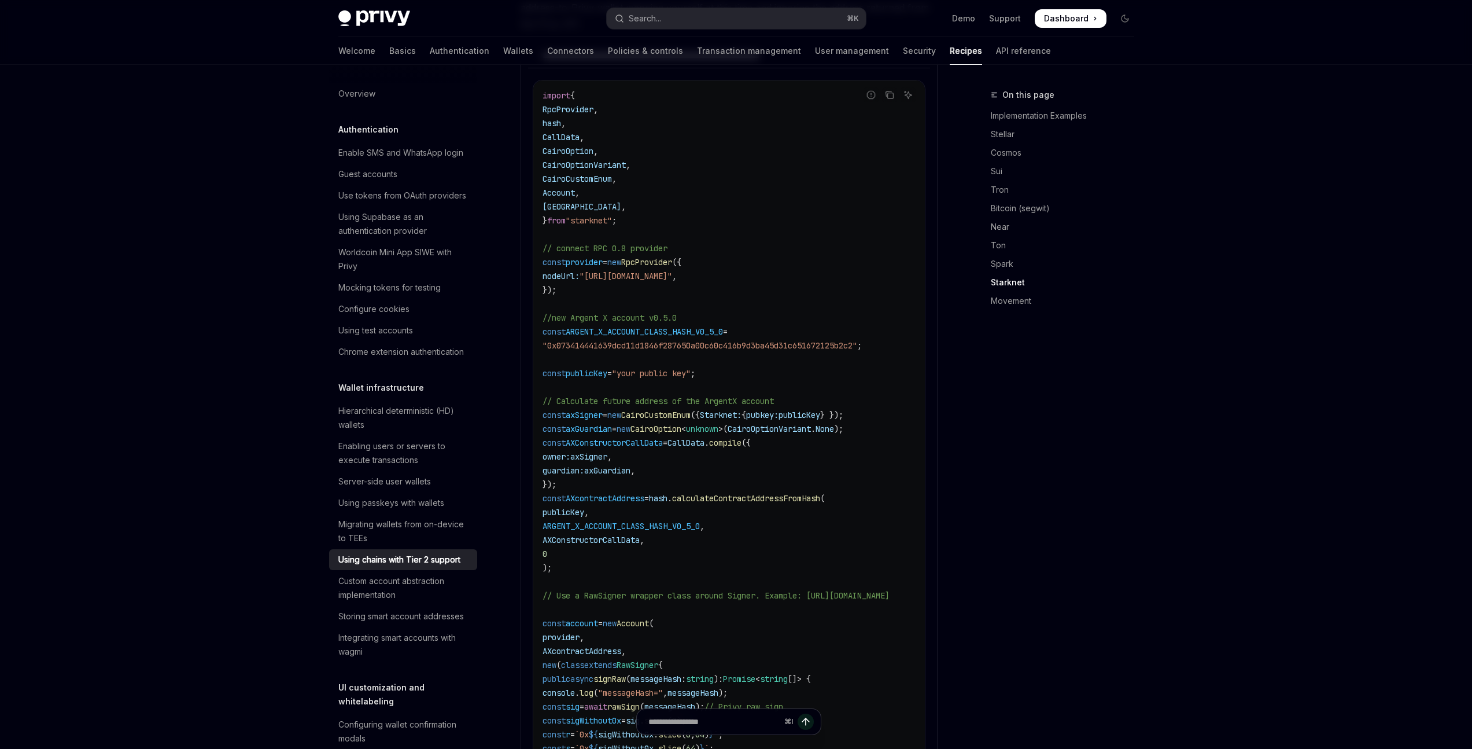
scroll to position [1647, 0]
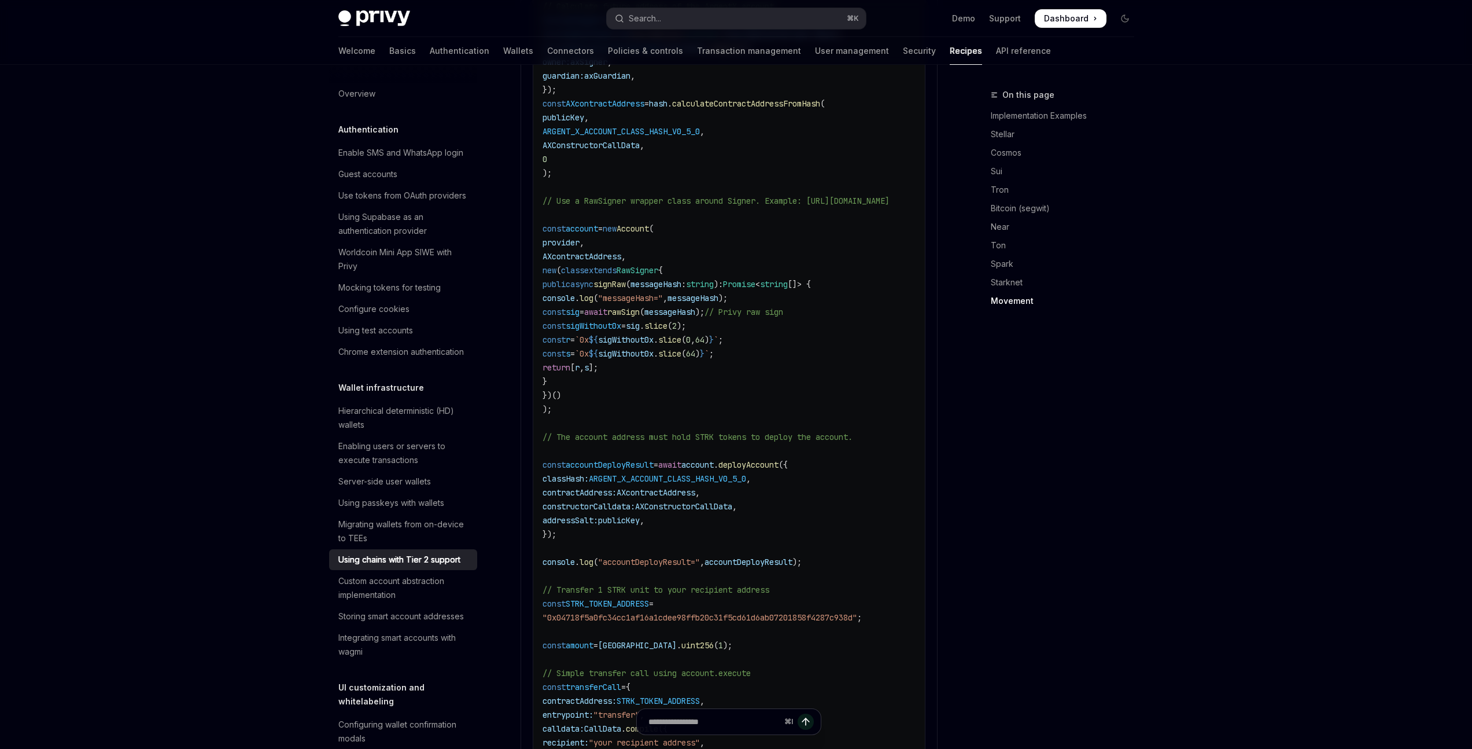
scroll to position [2210, 0]
click at [1009, 278] on link "Starknet" at bounding box center [1067, 282] width 153 height 19
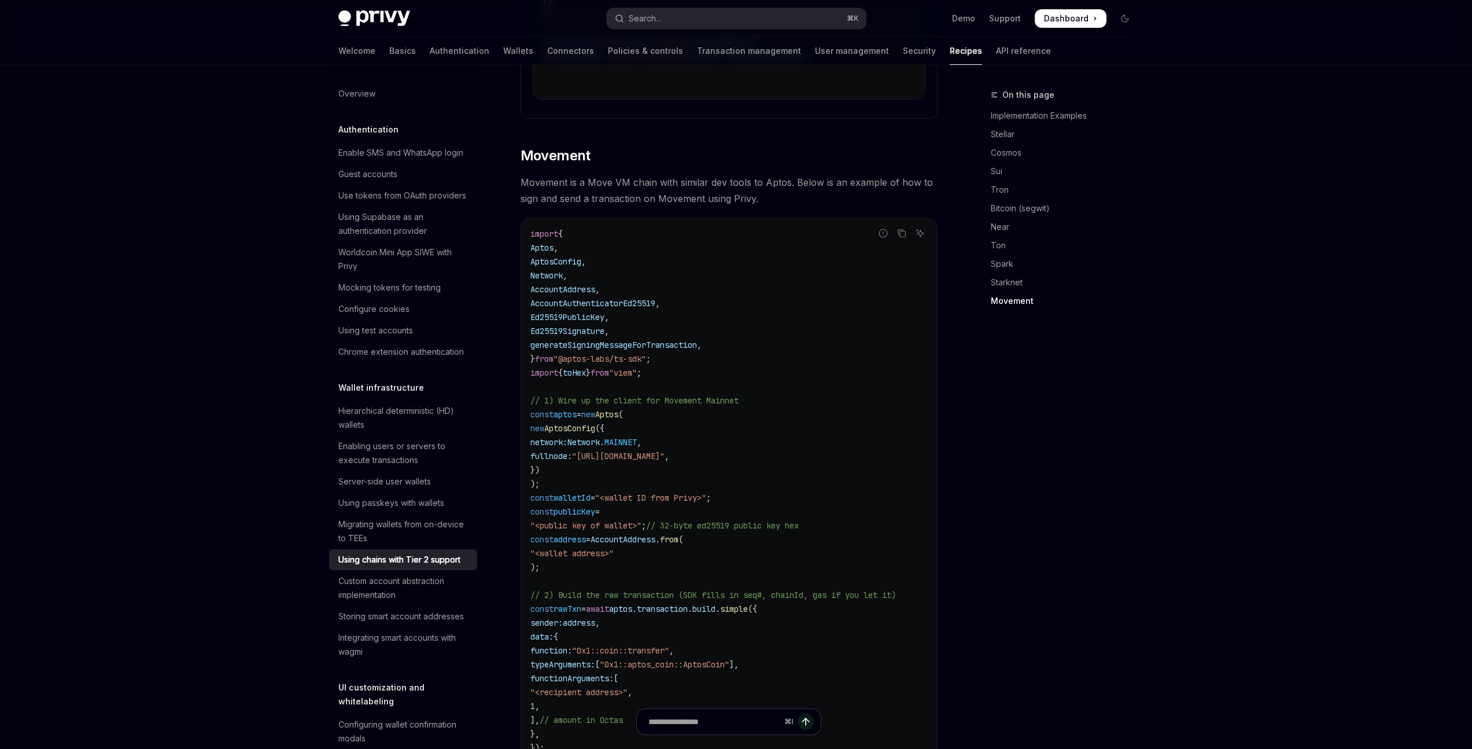
scroll to position [3898, 0]
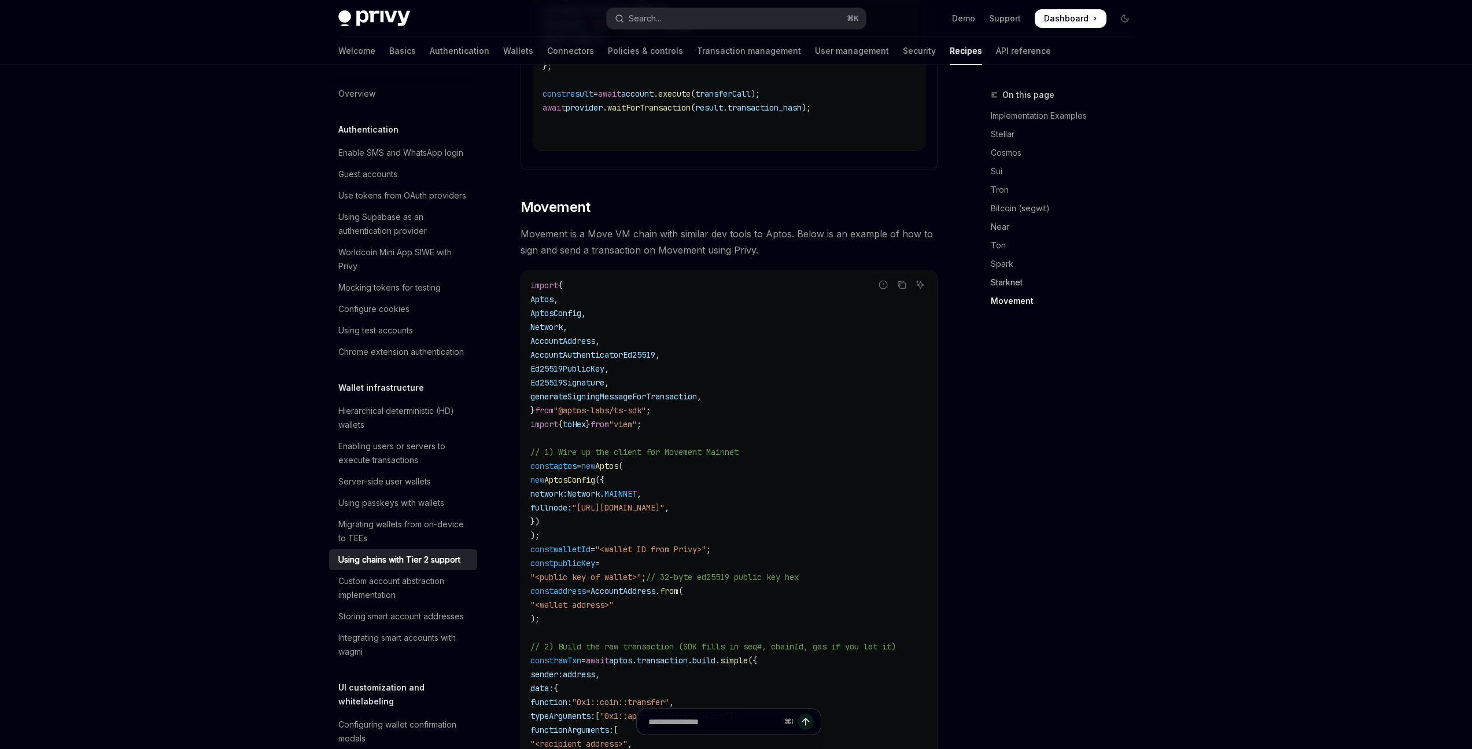
click at [1009, 286] on link "Starknet" at bounding box center [1067, 282] width 153 height 19
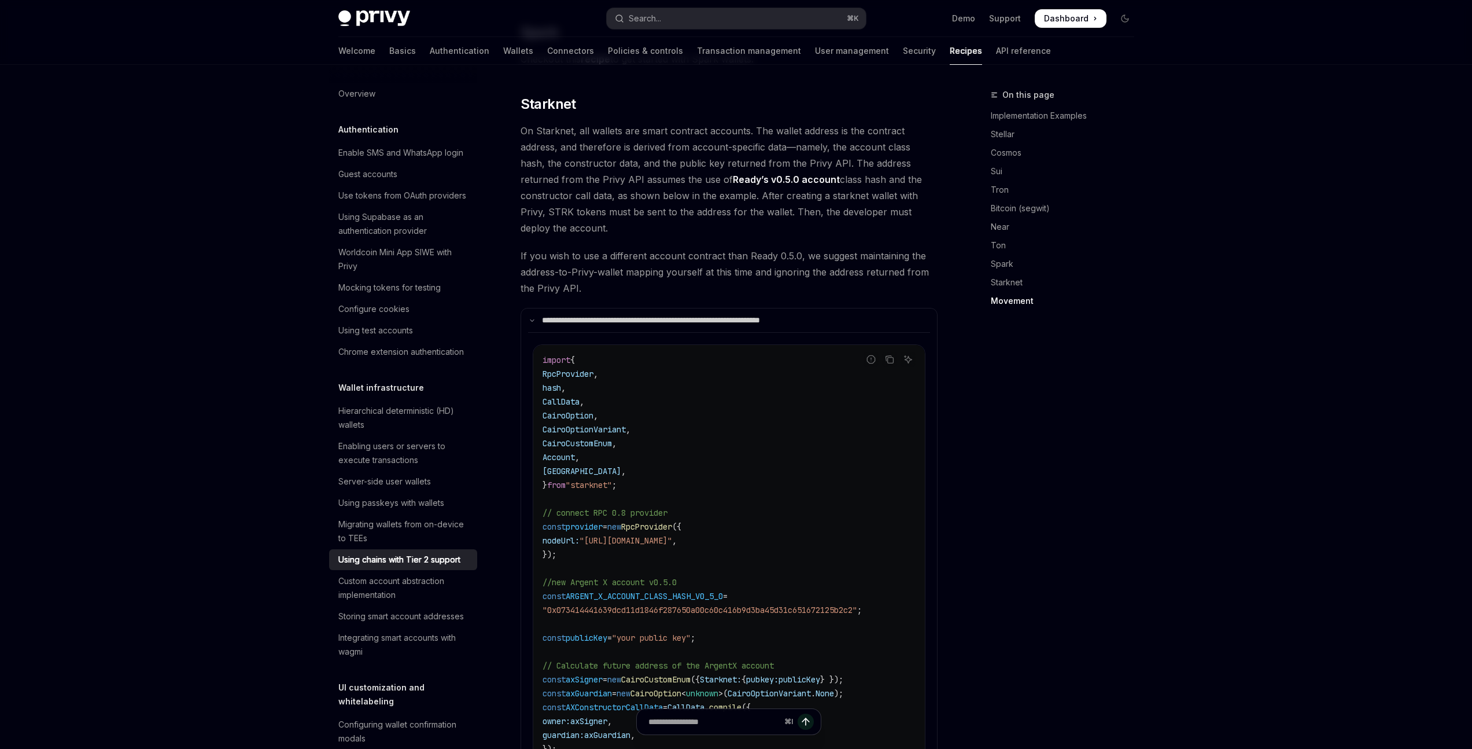
scroll to position [2520, 0]
click at [727, 253] on span "If you wish to use a different account contract than Ready 0.5.0, we suggest ma…" at bounding box center [729, 272] width 417 height 49
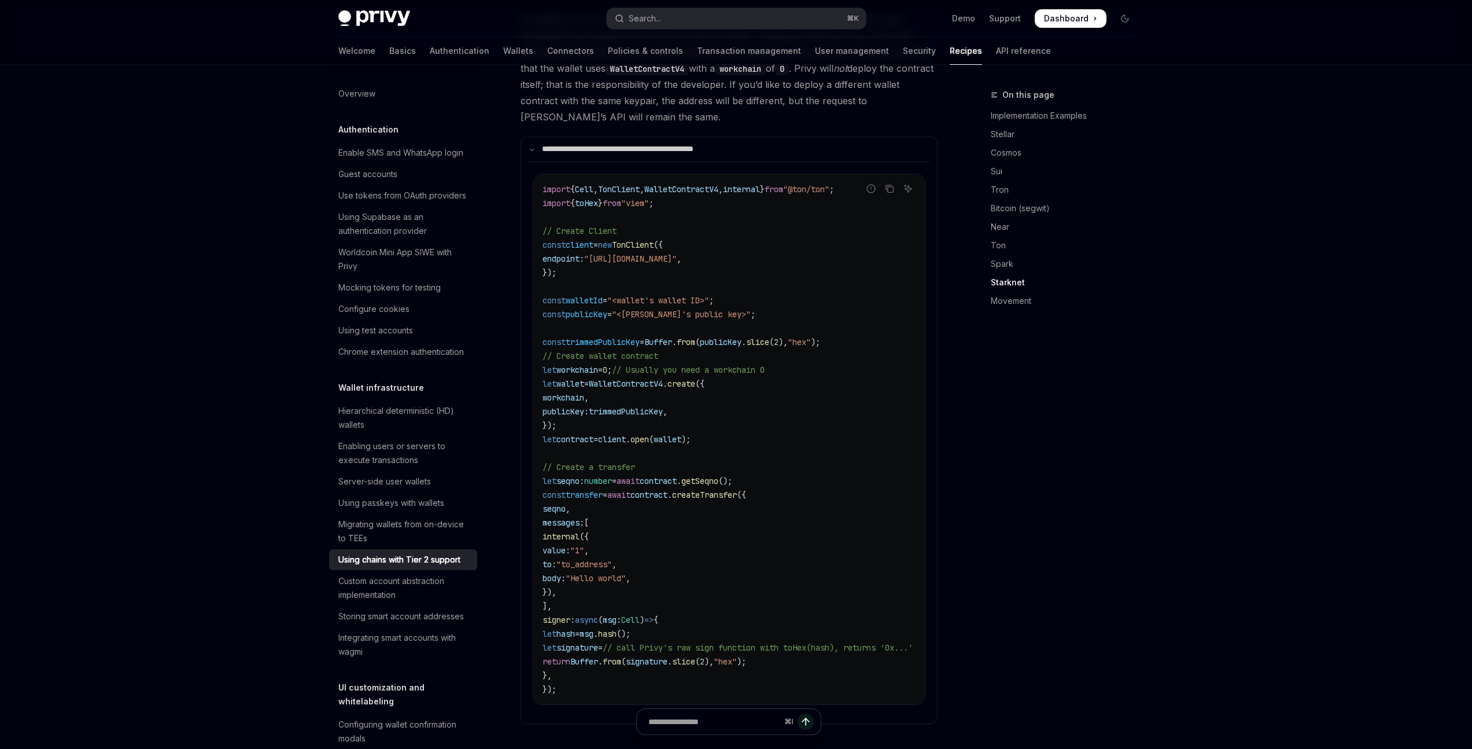
scroll to position [1791, 0]
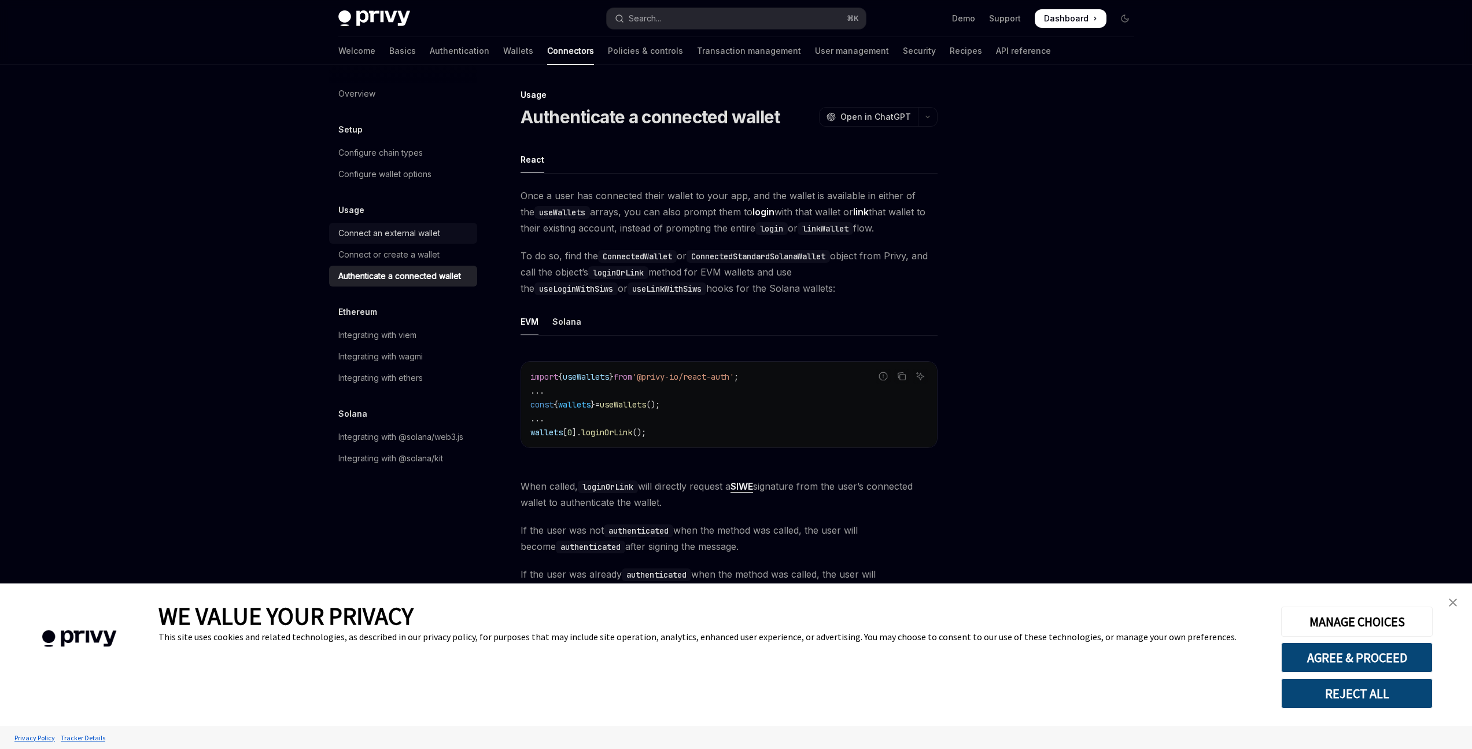
click at [422, 238] on div "Connect an external wallet" at bounding box center [389, 233] width 102 height 14
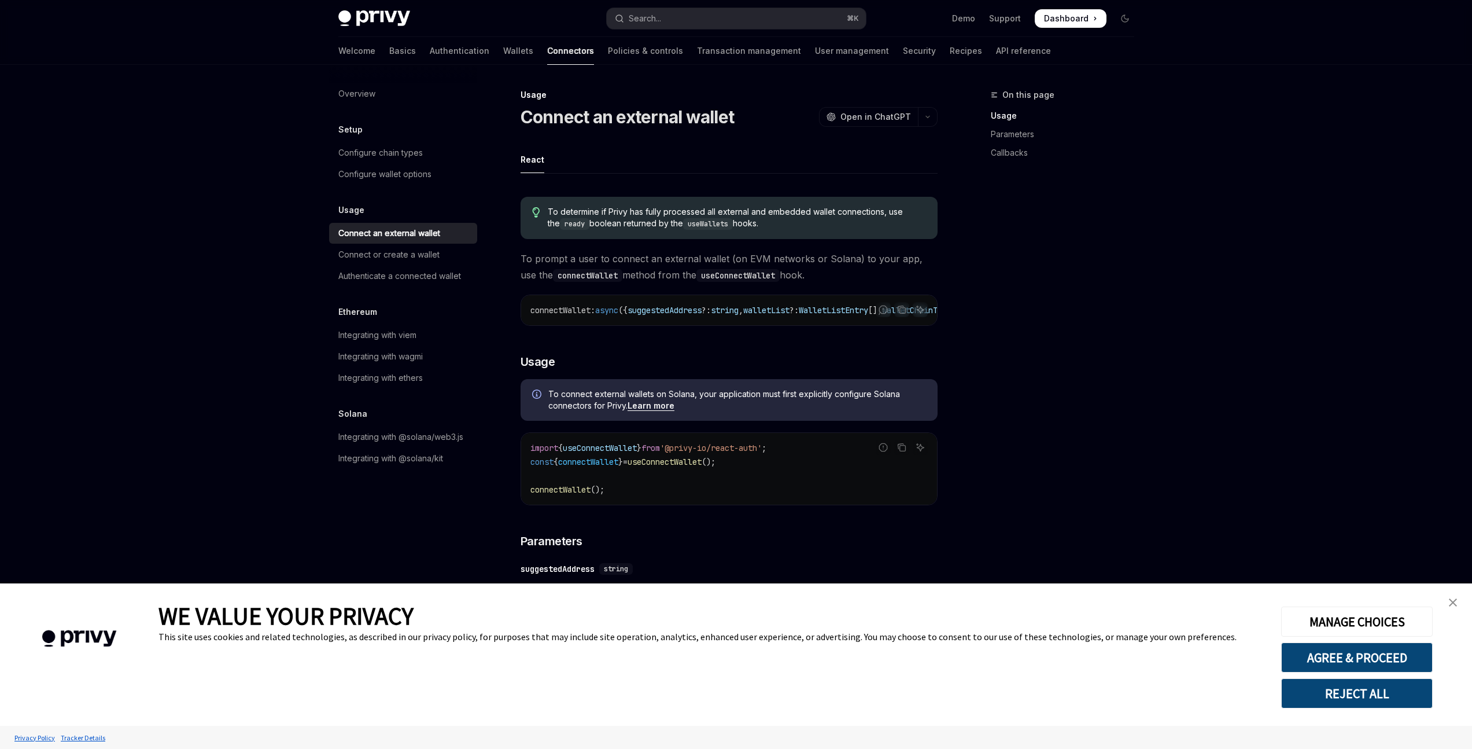
click at [796, 255] on span "To prompt a user to connect an external wallet (on EVM networks or Solana) to y…" at bounding box center [729, 267] width 417 height 32
click at [785, 259] on span "To prompt a user to connect an external wallet (on EVM networks or Solana) to y…" at bounding box center [729, 267] width 417 height 32
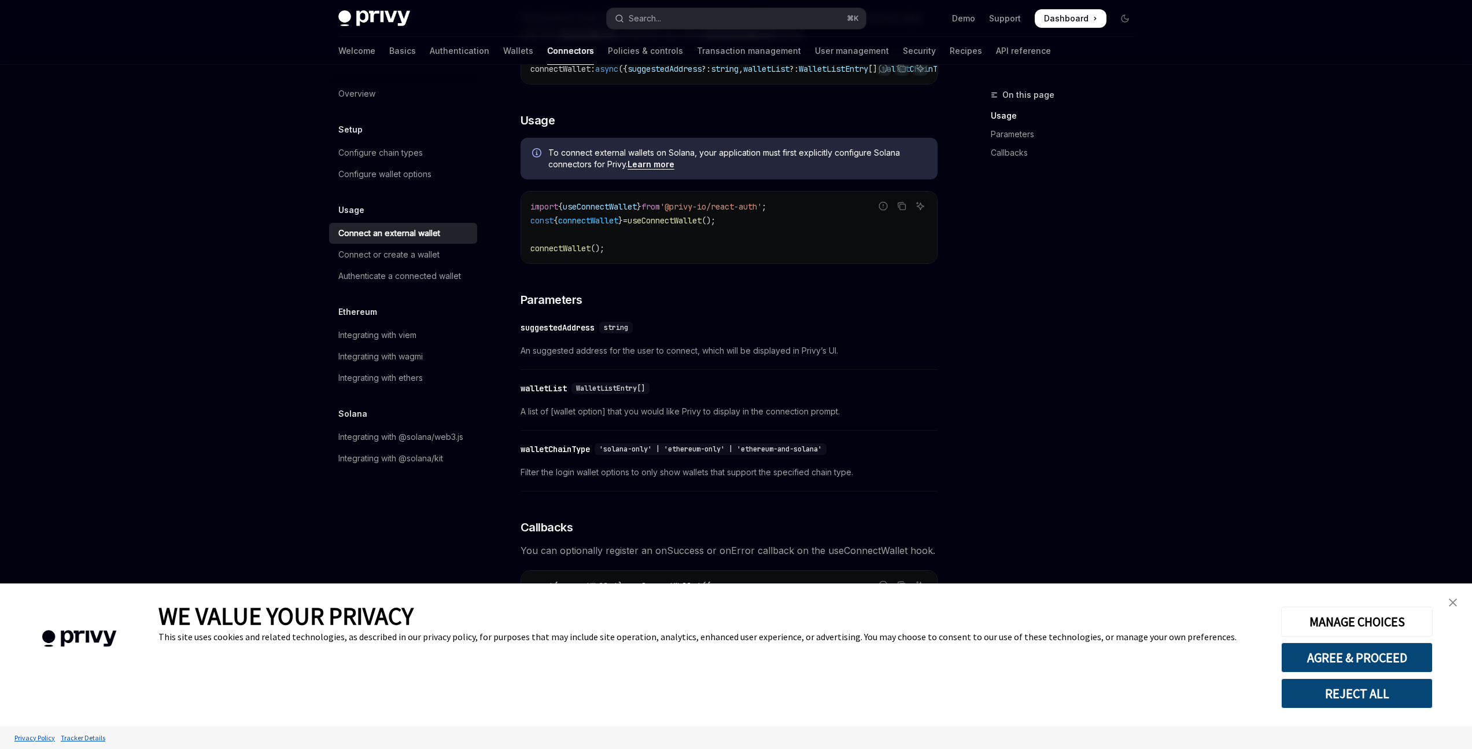
scroll to position [242, 0]
click at [411, 171] on div "Configure wallet options" at bounding box center [384, 174] width 93 height 14
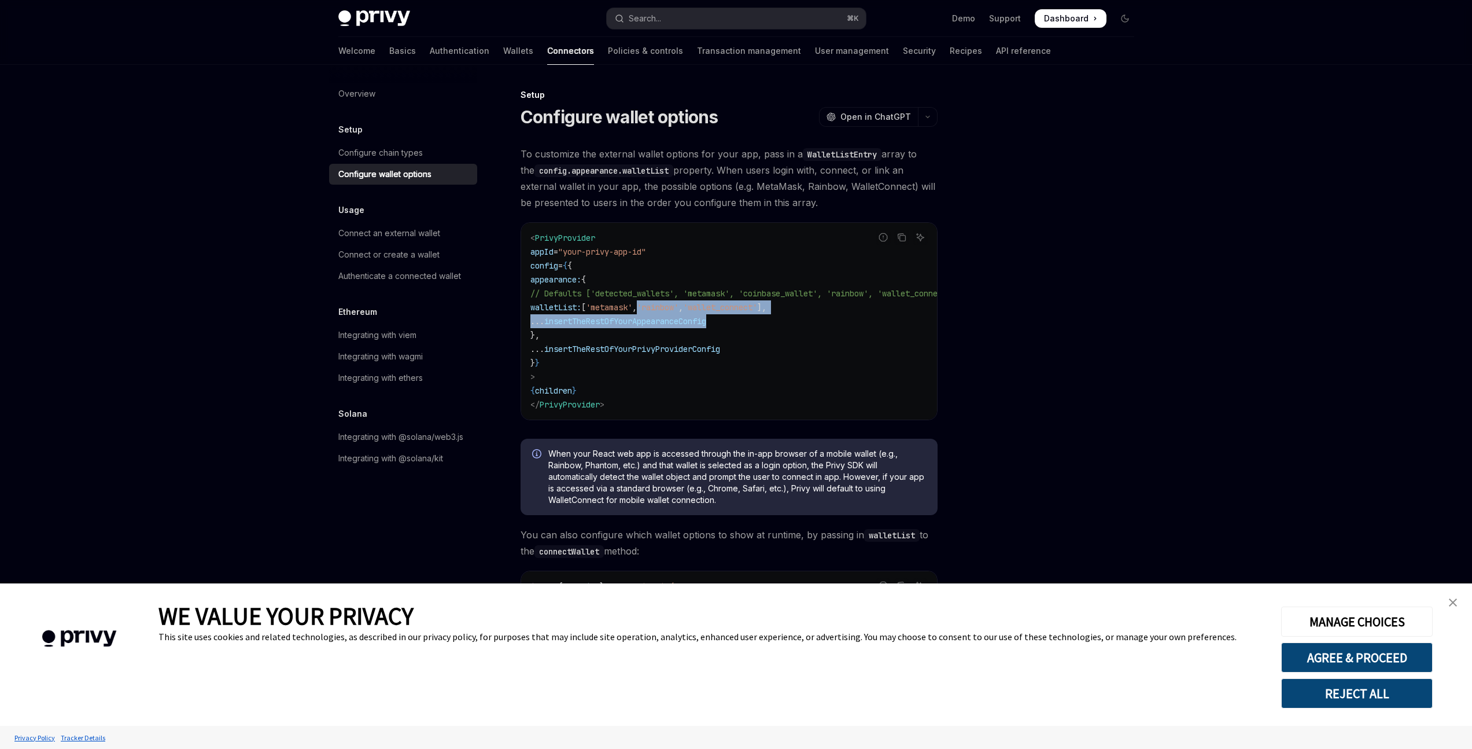
drag, startPoint x: 801, startPoint y: 312, endPoint x: 671, endPoint y: 301, distance: 130.1
click at [671, 301] on code "< PrivyProvider appId = "your-privy-app-id" config = { { appearance: { // Defau…" at bounding box center [758, 321] width 454 height 181
click at [740, 304] on span "'wallet_connect'" at bounding box center [720, 307] width 74 height 10
click at [681, 315] on code "< PrivyProvider appId = "your-privy-app-id" config = { { appearance: { // Defau…" at bounding box center [758, 321] width 454 height 181
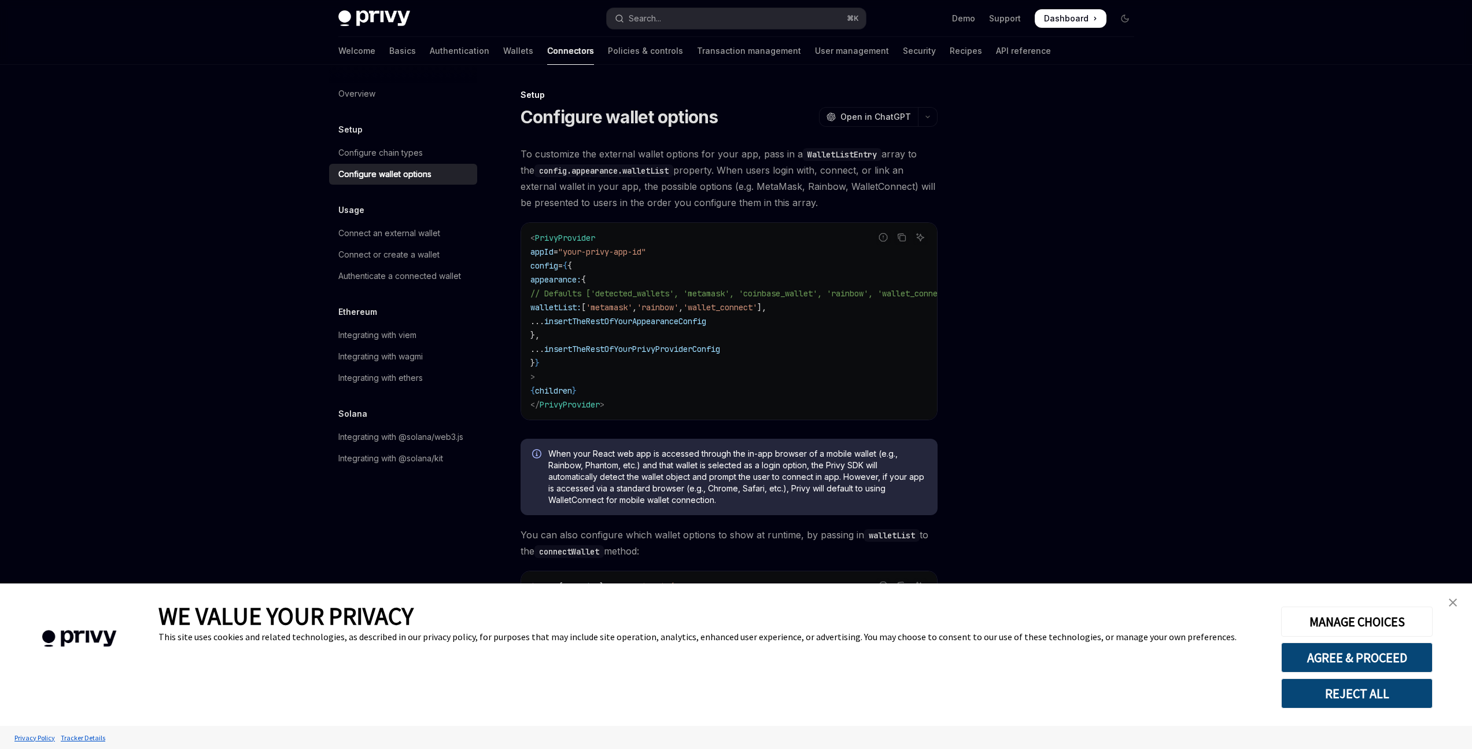
click at [757, 303] on span "'wallet_connect'" at bounding box center [720, 307] width 74 height 10
click at [679, 304] on span "'rainbow'" at bounding box center [658, 307] width 42 height 10
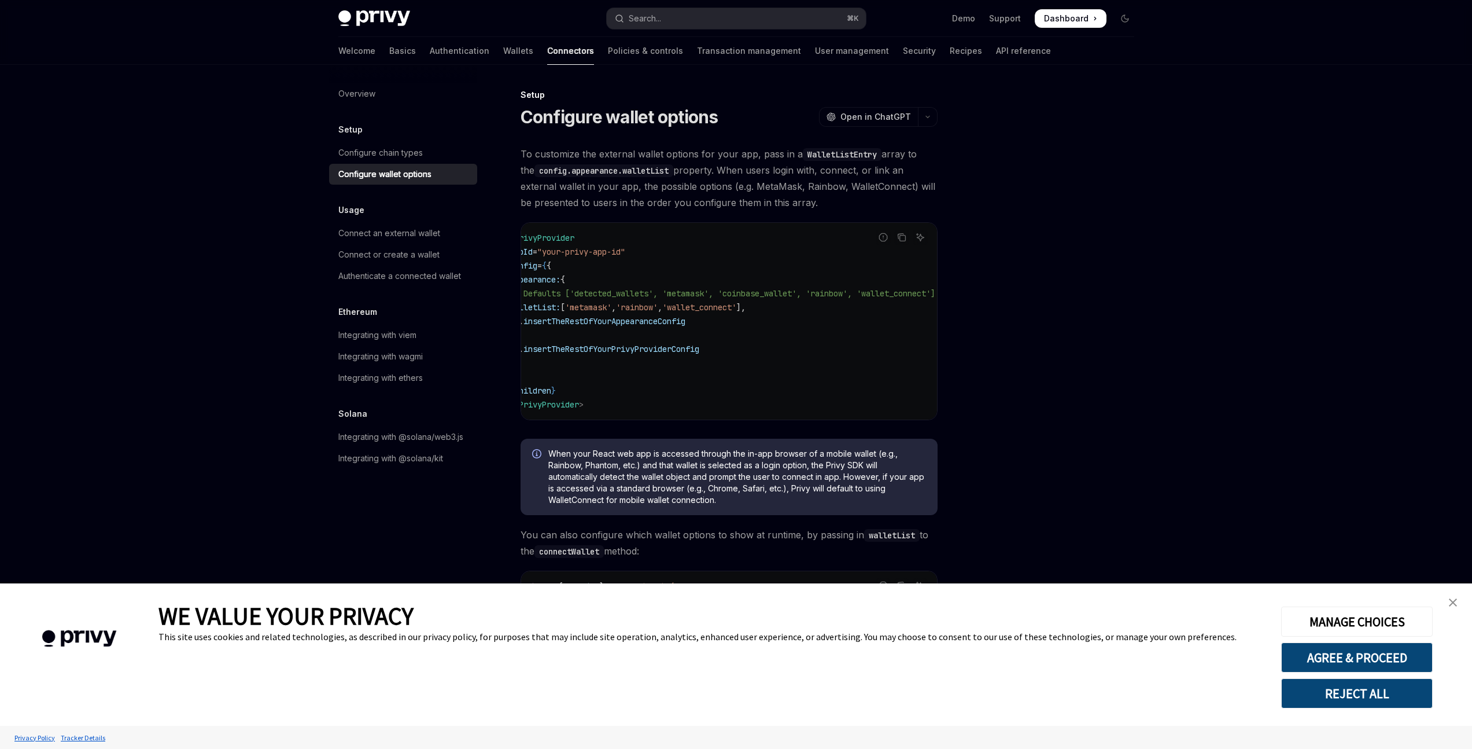
click at [765, 321] on code "< PrivyProvider appId = "your-privy-app-id" config = { { appearance: { // Defau…" at bounding box center [737, 321] width 454 height 181
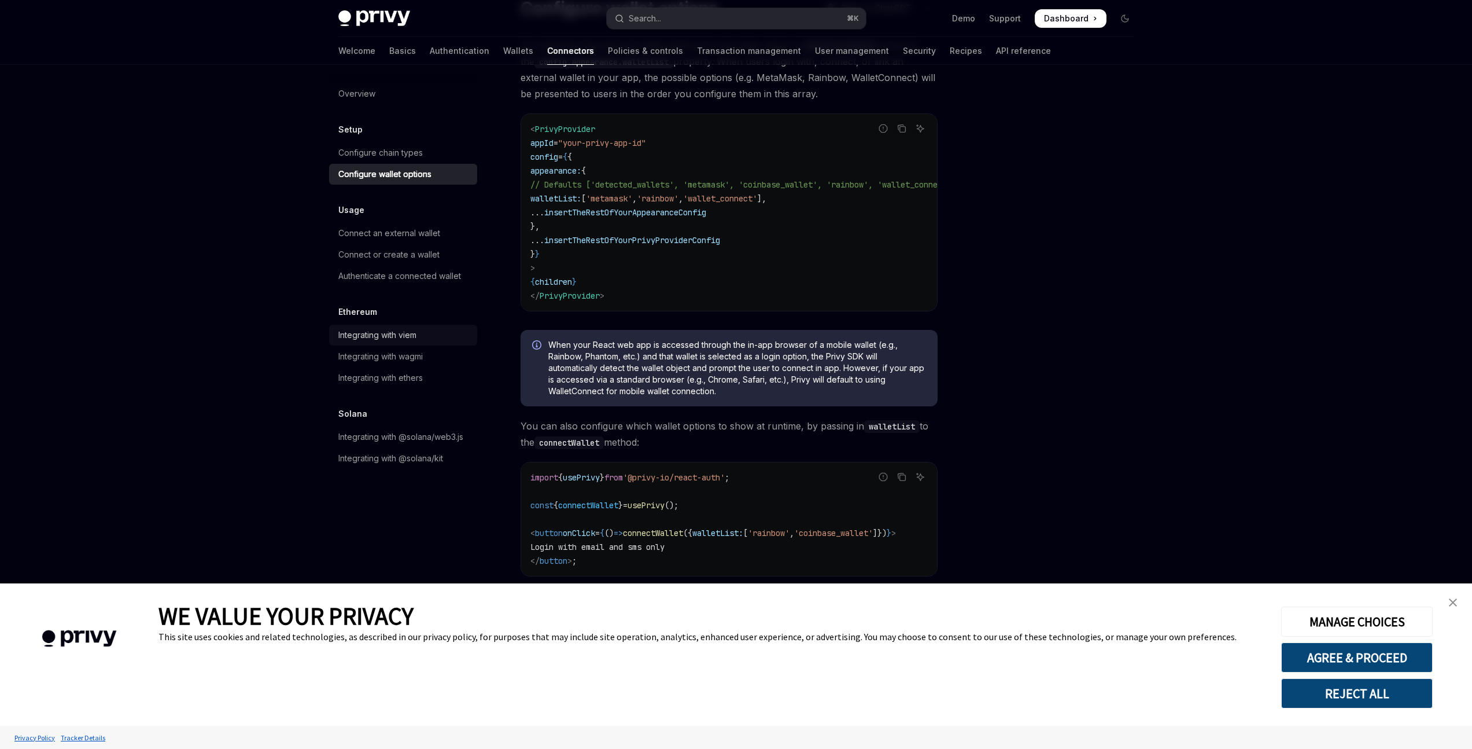
scroll to position [0, 0]
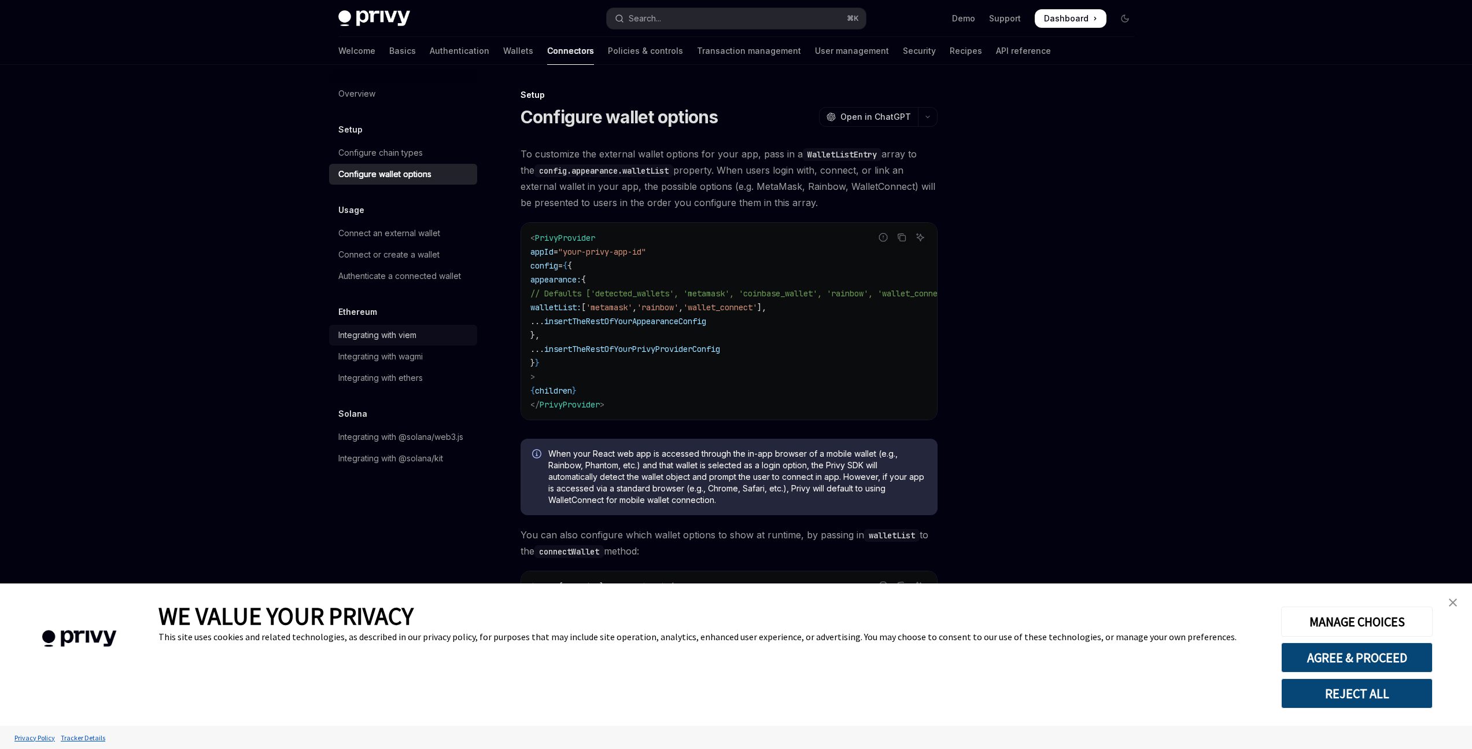
click at [435, 330] on div "Integrating with viem" at bounding box center [404, 335] width 132 height 14
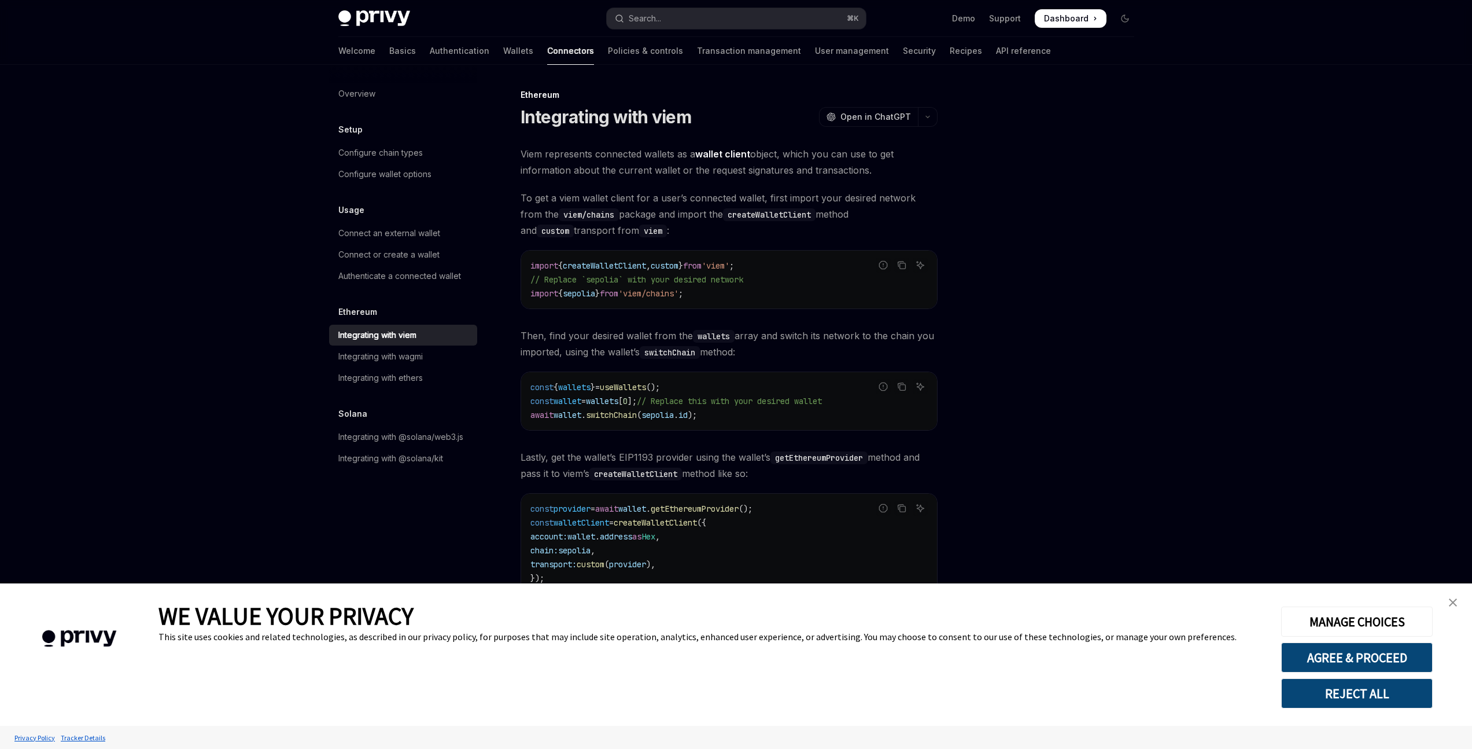
click at [414, 163] on ul "Configure chain types Configure wallet options" at bounding box center [403, 163] width 148 height 42
click at [415, 160] on link "Configure chain types" at bounding box center [403, 152] width 148 height 21
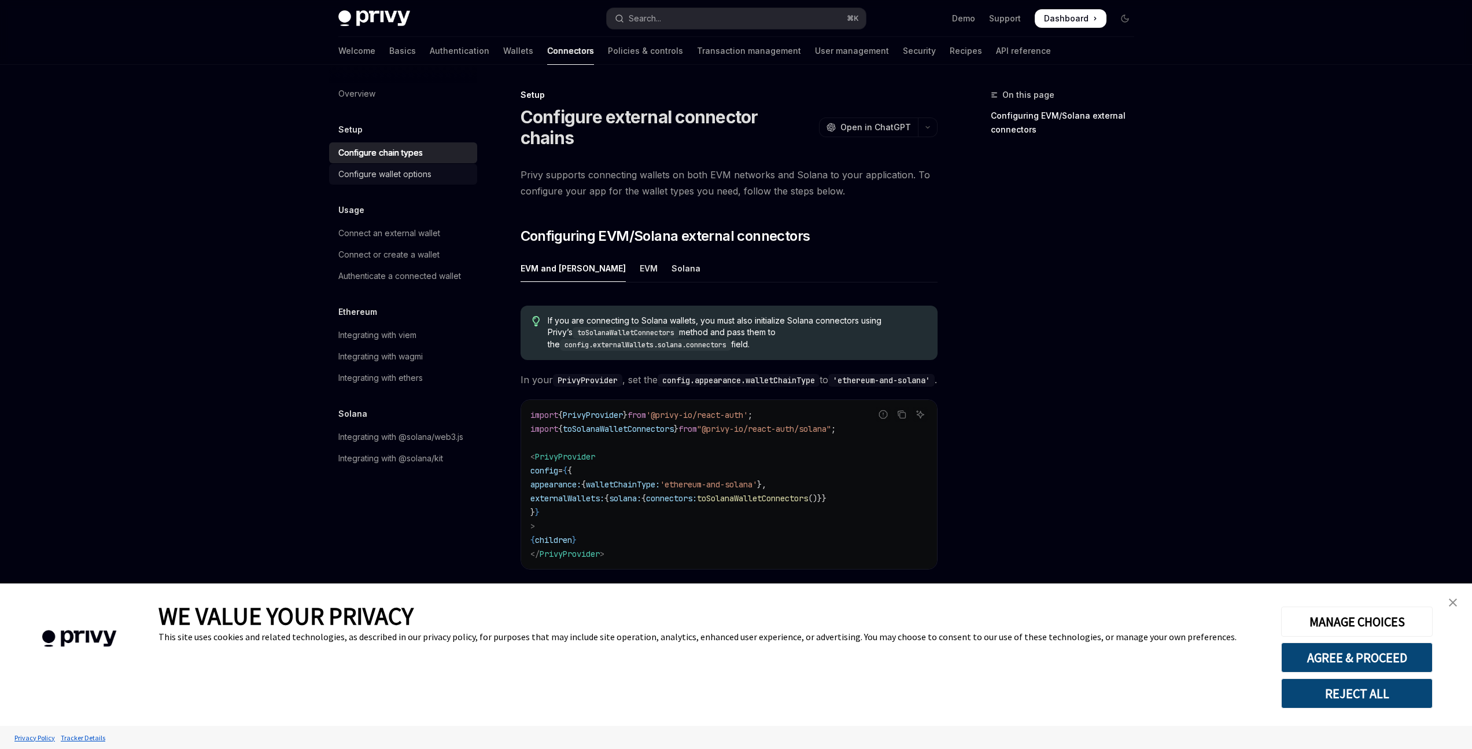
click at [415, 170] on div "Configure wallet options" at bounding box center [384, 174] width 93 height 14
type textarea "*"
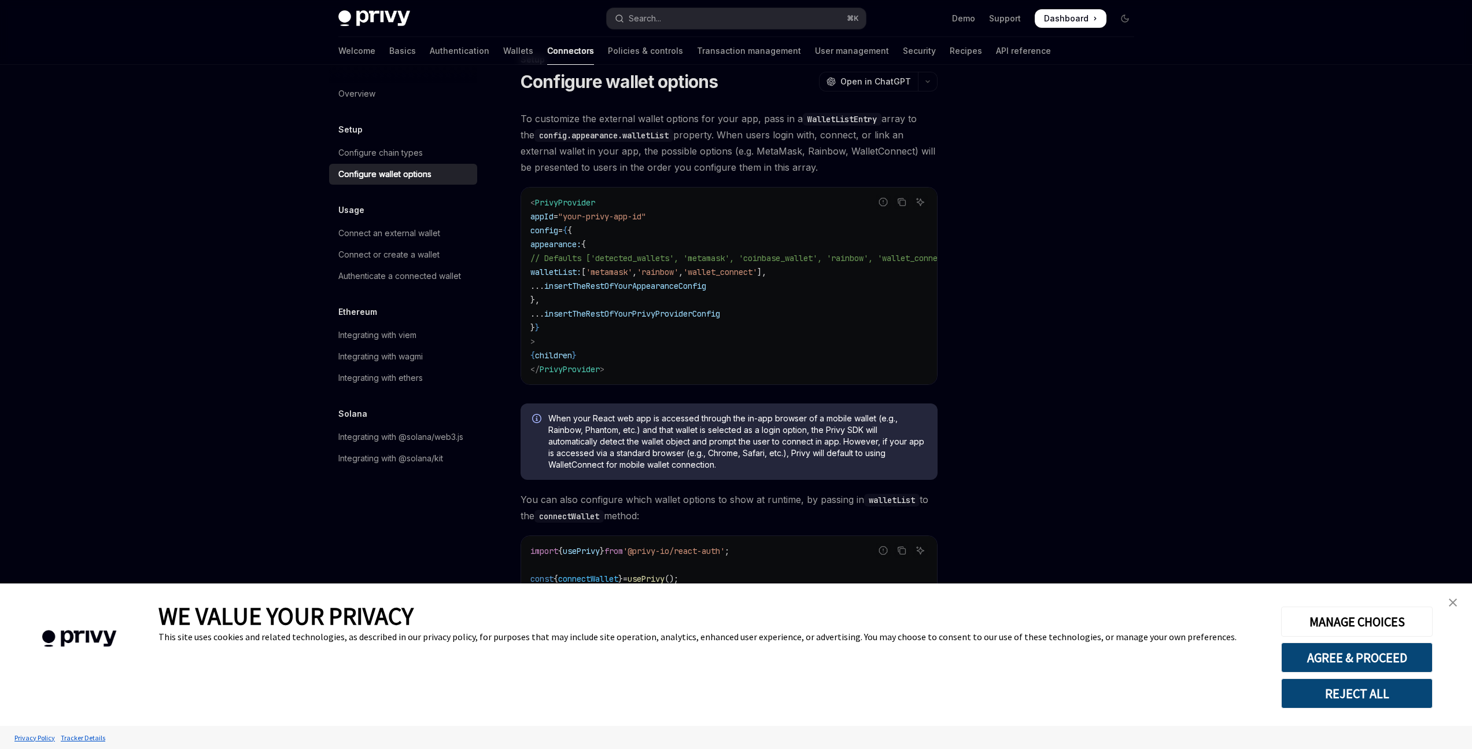
scroll to position [63, 0]
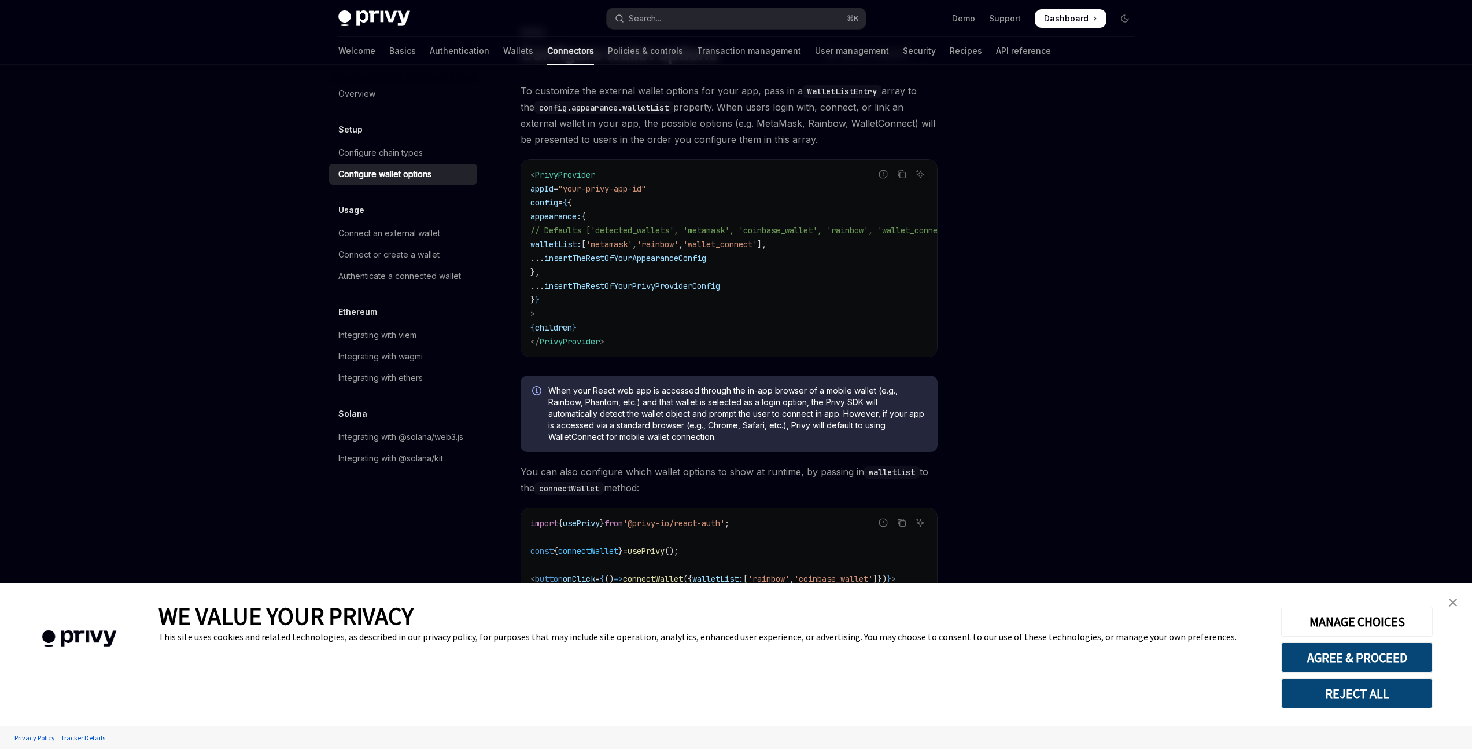
click at [823, 307] on code "< PrivyProvider appId = "your-privy-app-id" config = { { appearance: { // Defau…" at bounding box center [758, 258] width 454 height 181
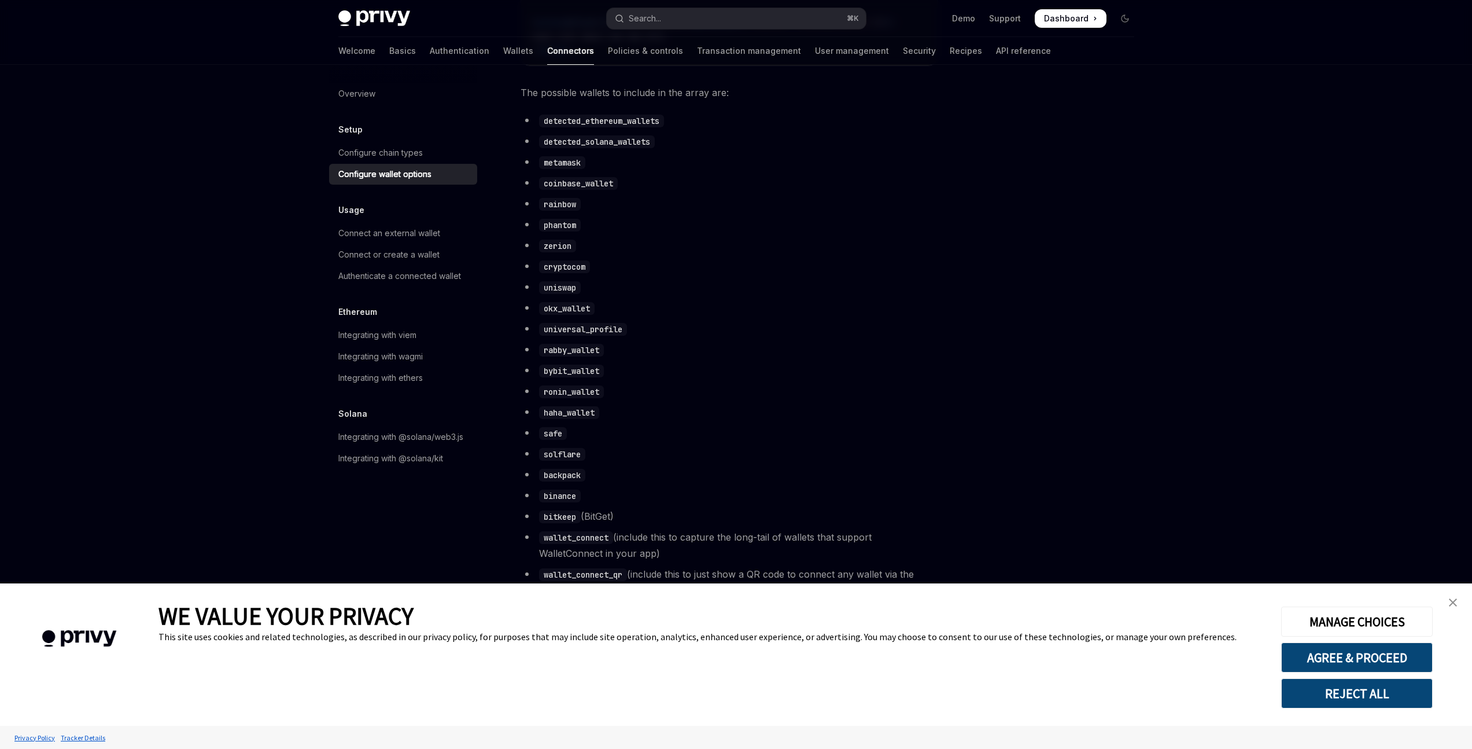
scroll to position [630, 0]
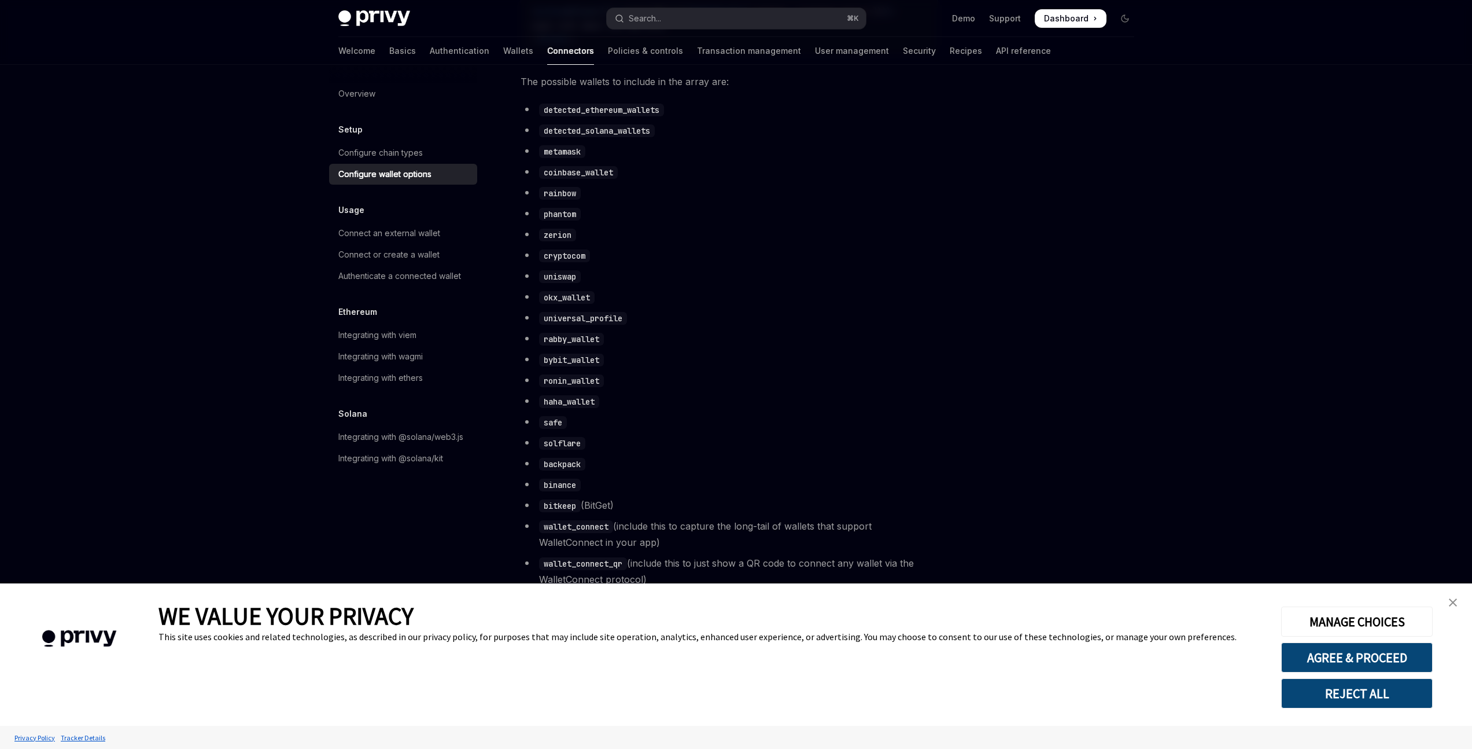
click at [584, 325] on code "universal_profile" at bounding box center [583, 318] width 88 height 13
click at [801, 336] on ul "detected_ethereum_wallets detected_solana_wallets metamask coinbase_wallet rain…" at bounding box center [729, 344] width 417 height 486
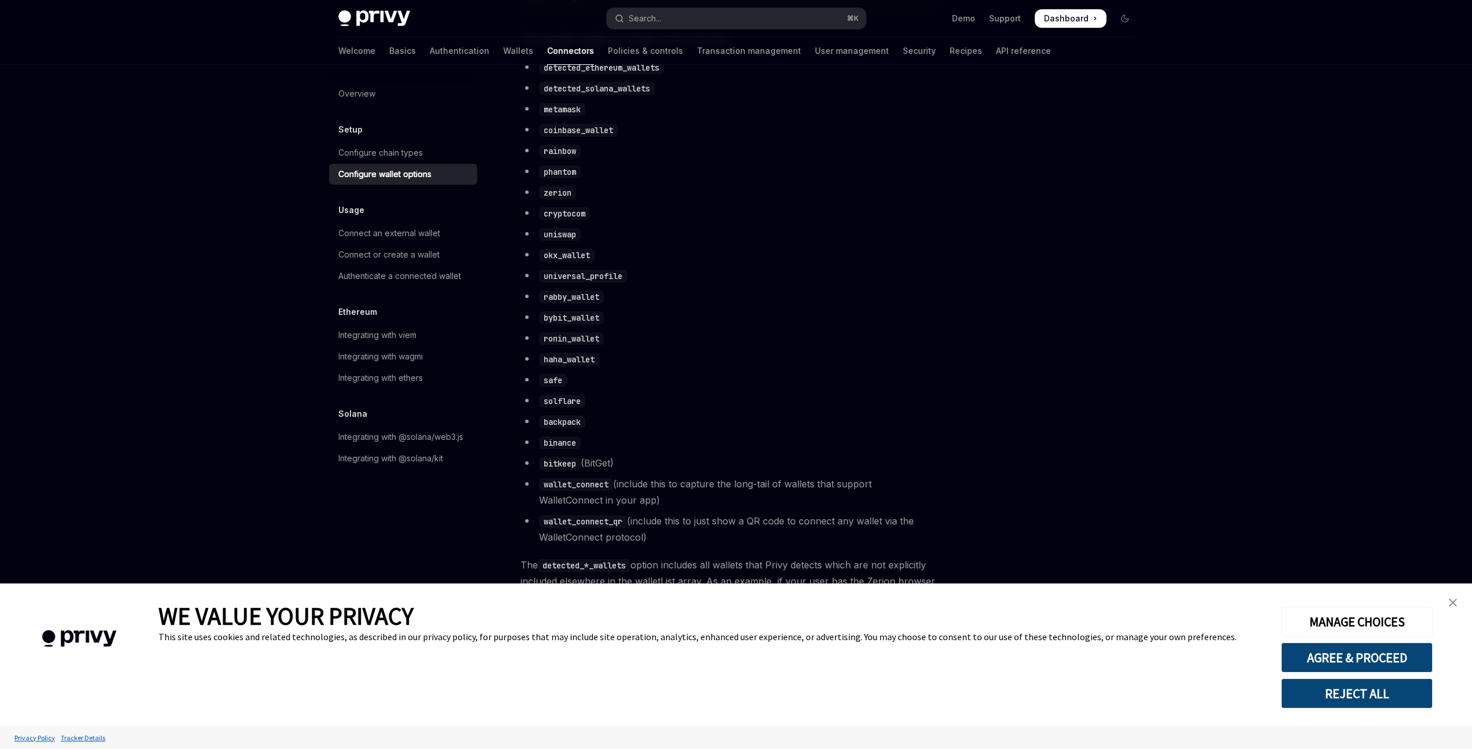
scroll to position [653, 0]
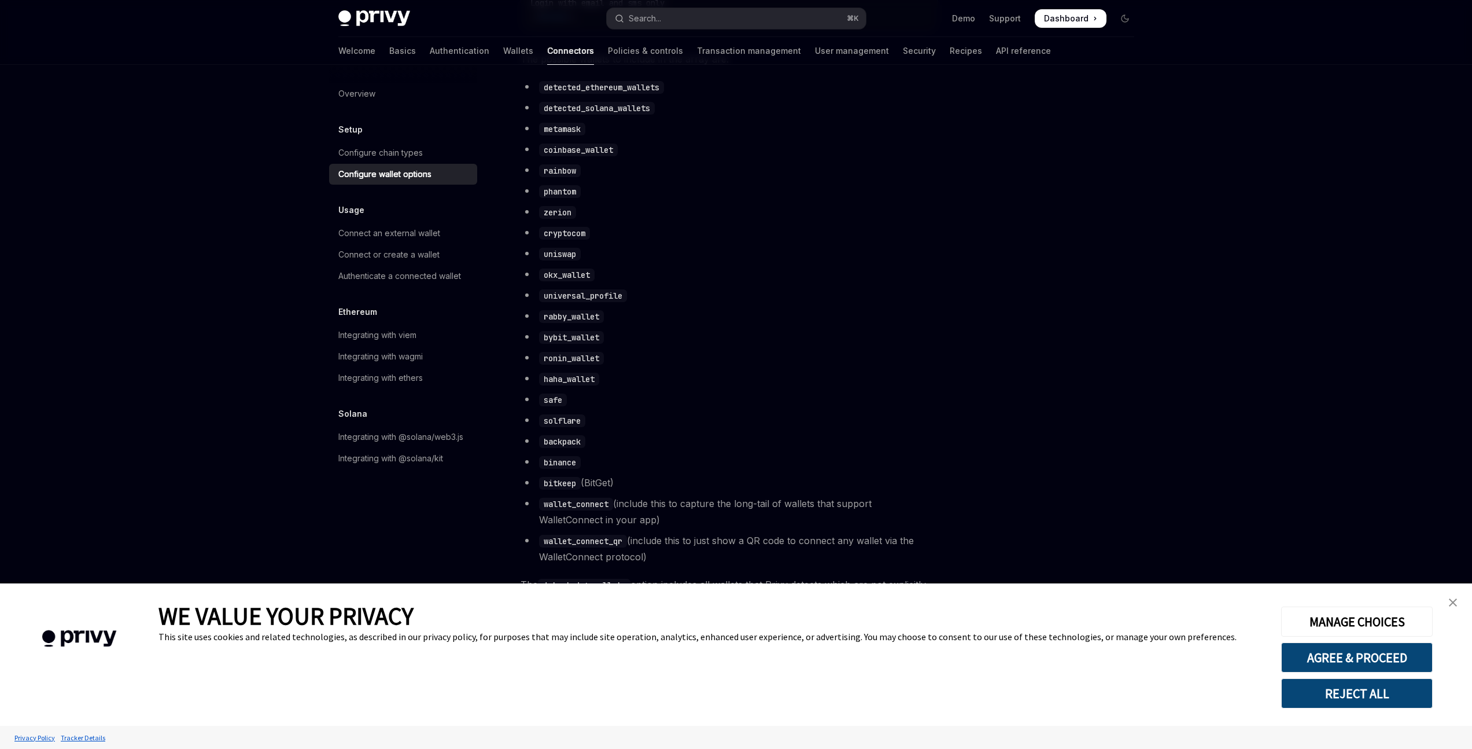
click at [806, 343] on li "bybit_wallet" at bounding box center [729, 337] width 417 height 16
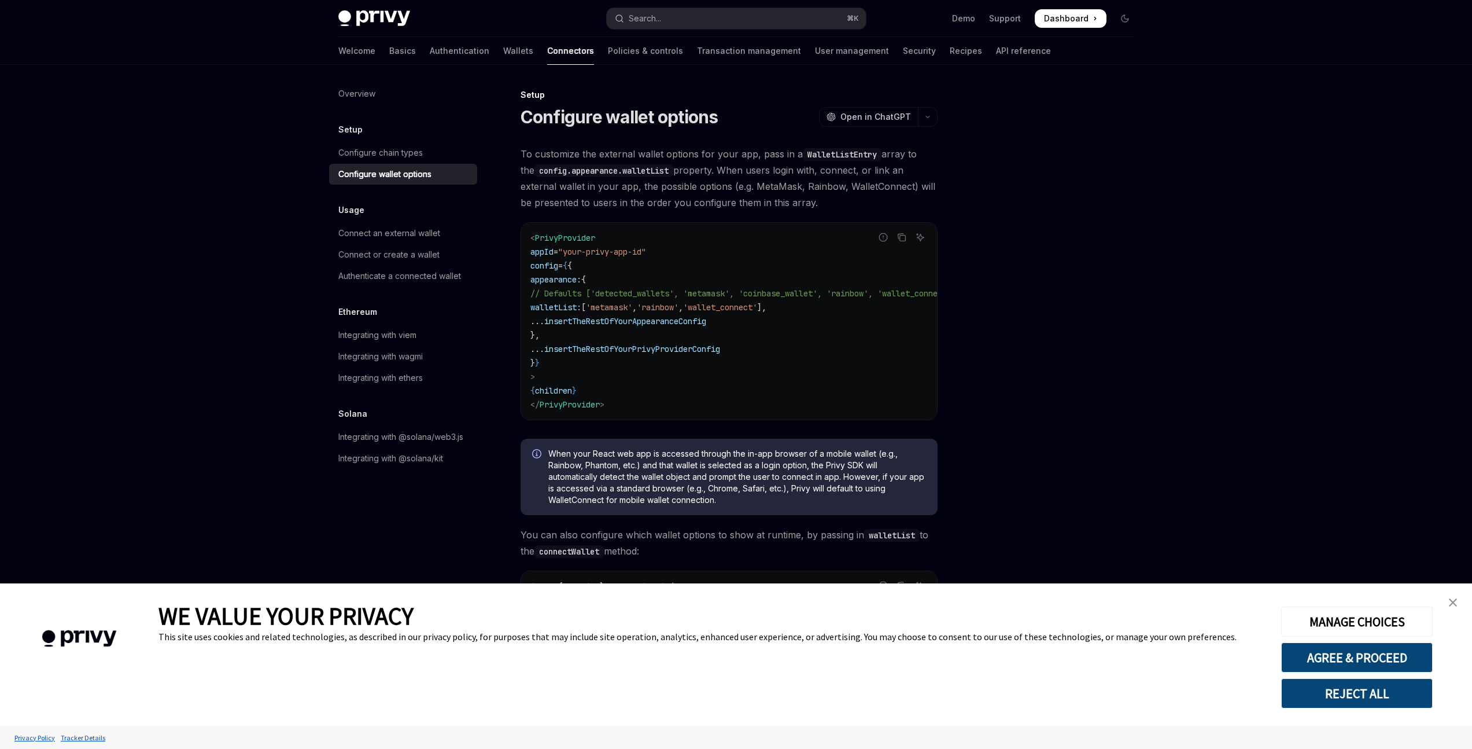
scroll to position [2, 0]
click at [390, 239] on div "Connect an external wallet" at bounding box center [389, 233] width 102 height 14
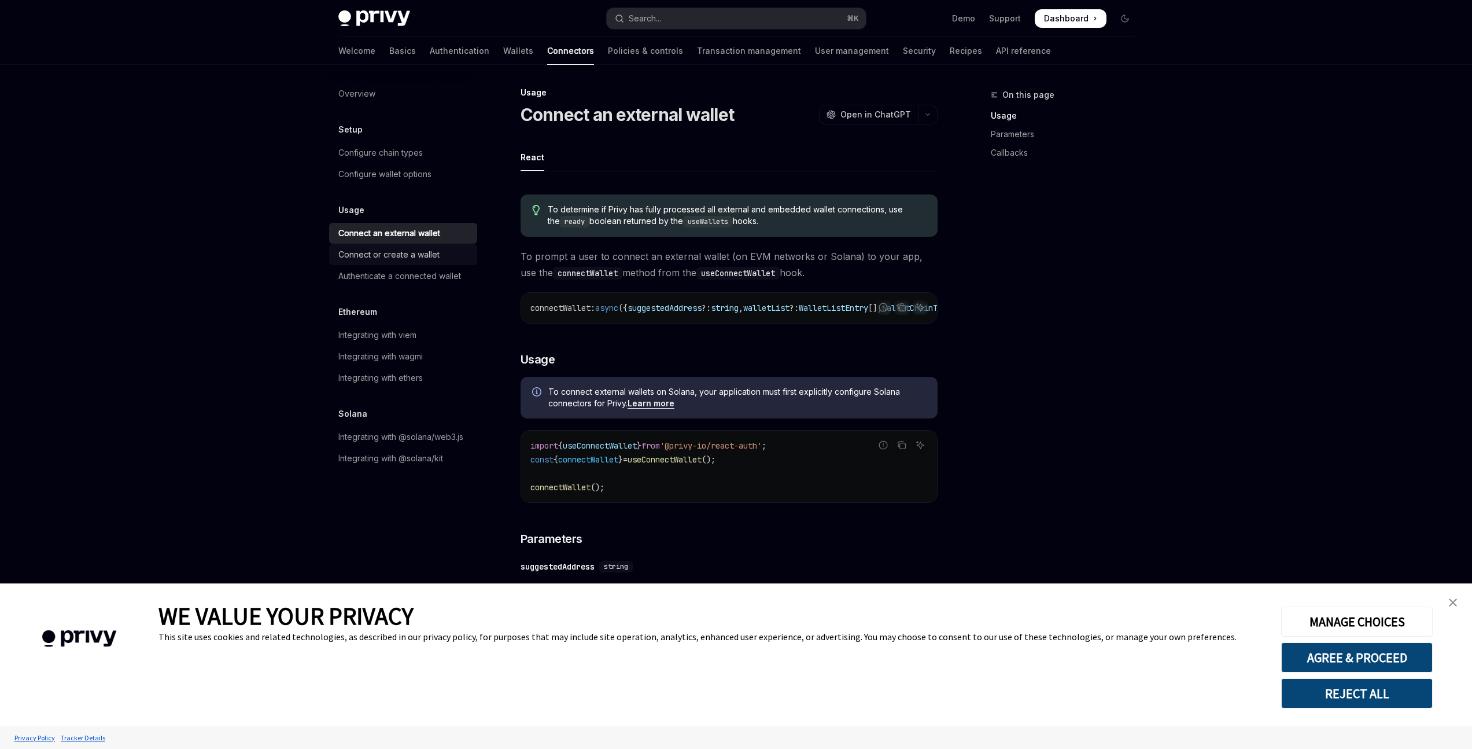
click at [426, 248] on div "Connect or create a wallet" at bounding box center [388, 255] width 101 height 14
type textarea "*"
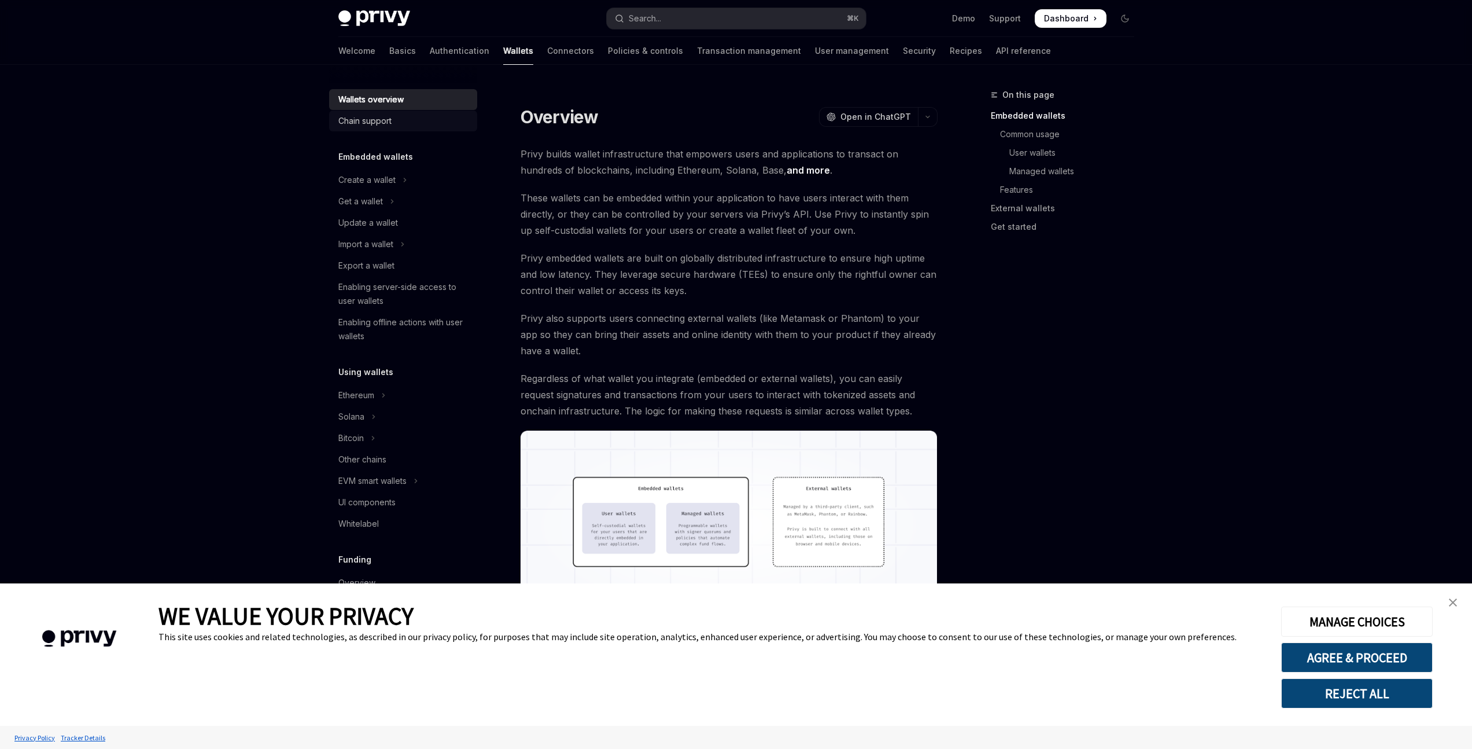
click at [391, 128] on link "Chain support" at bounding box center [403, 121] width 148 height 21
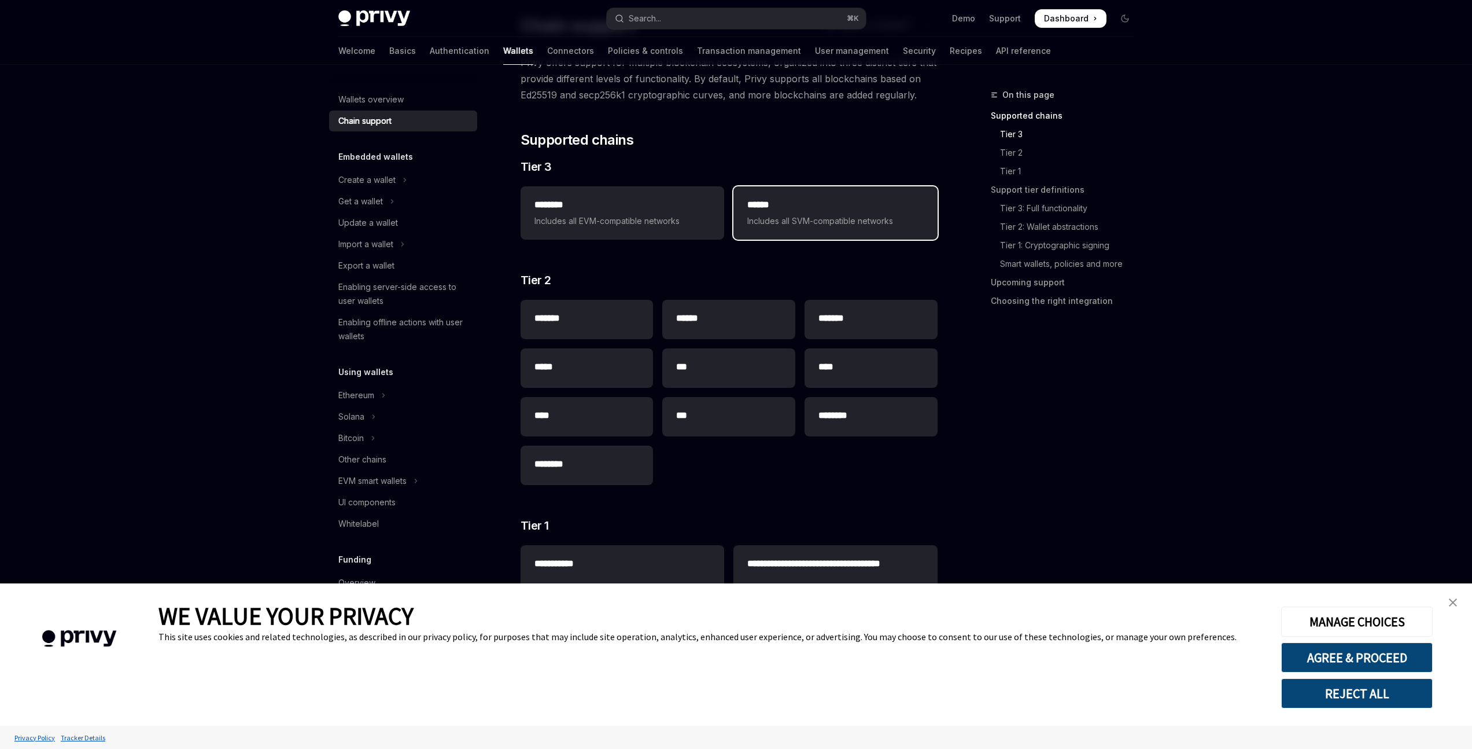
scroll to position [202, 0]
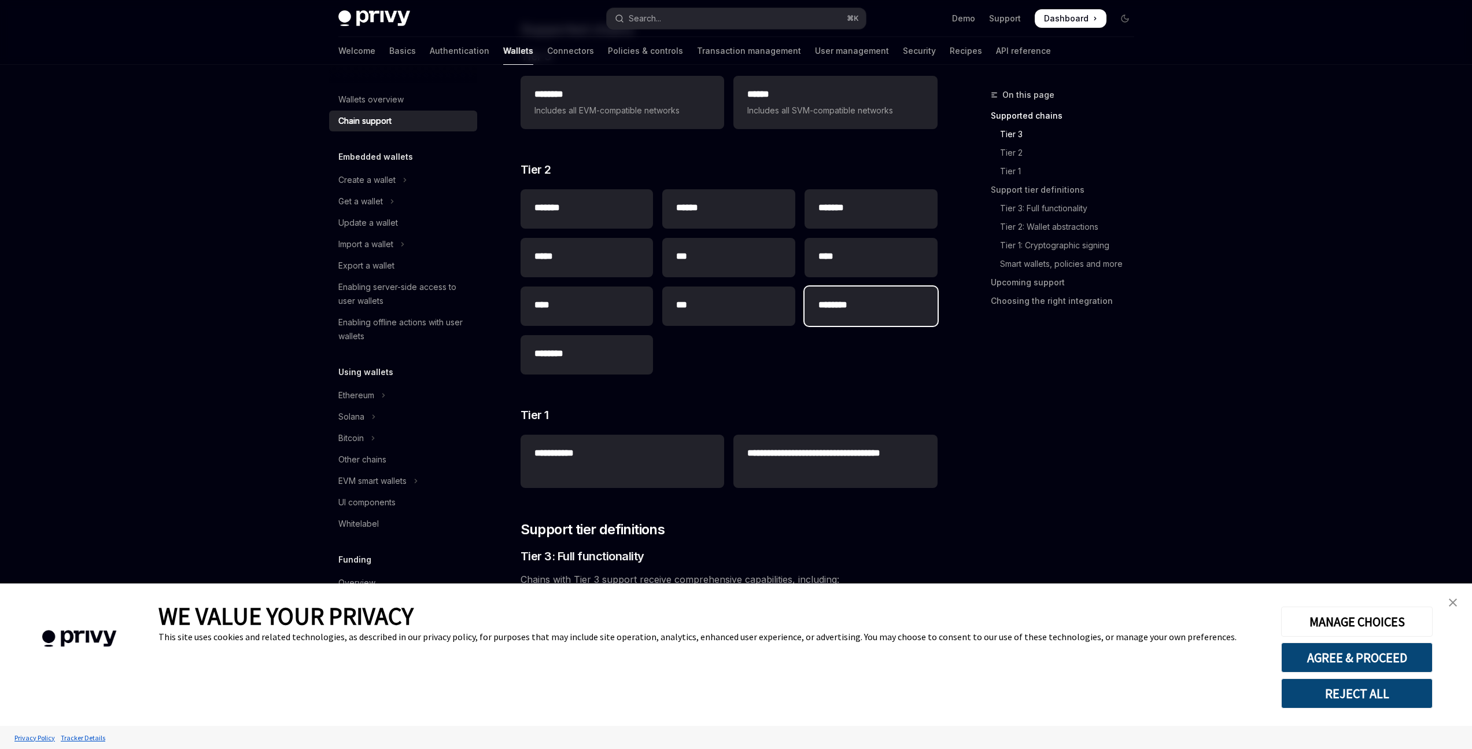
click at [877, 301] on h2 "********" at bounding box center [871, 305] width 105 height 14
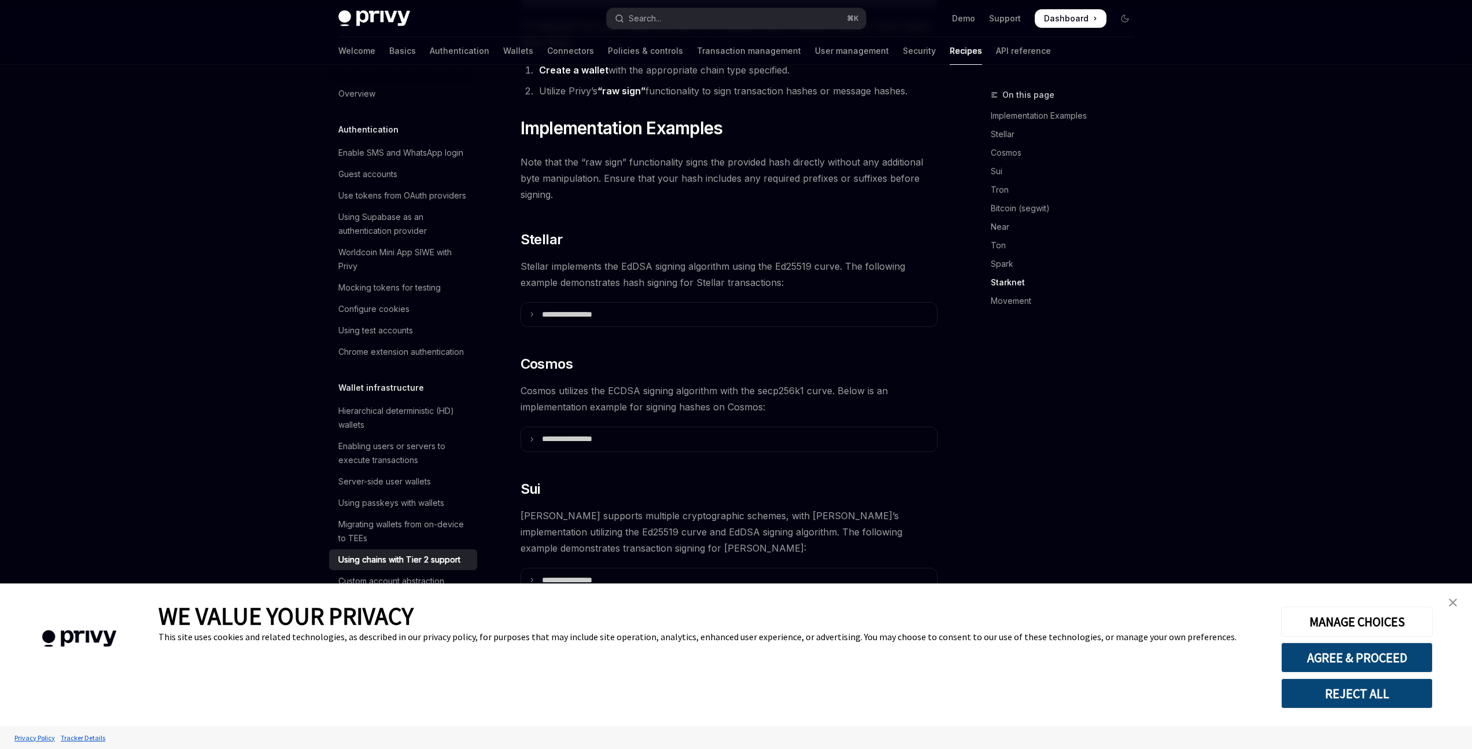
scroll to position [1540, 0]
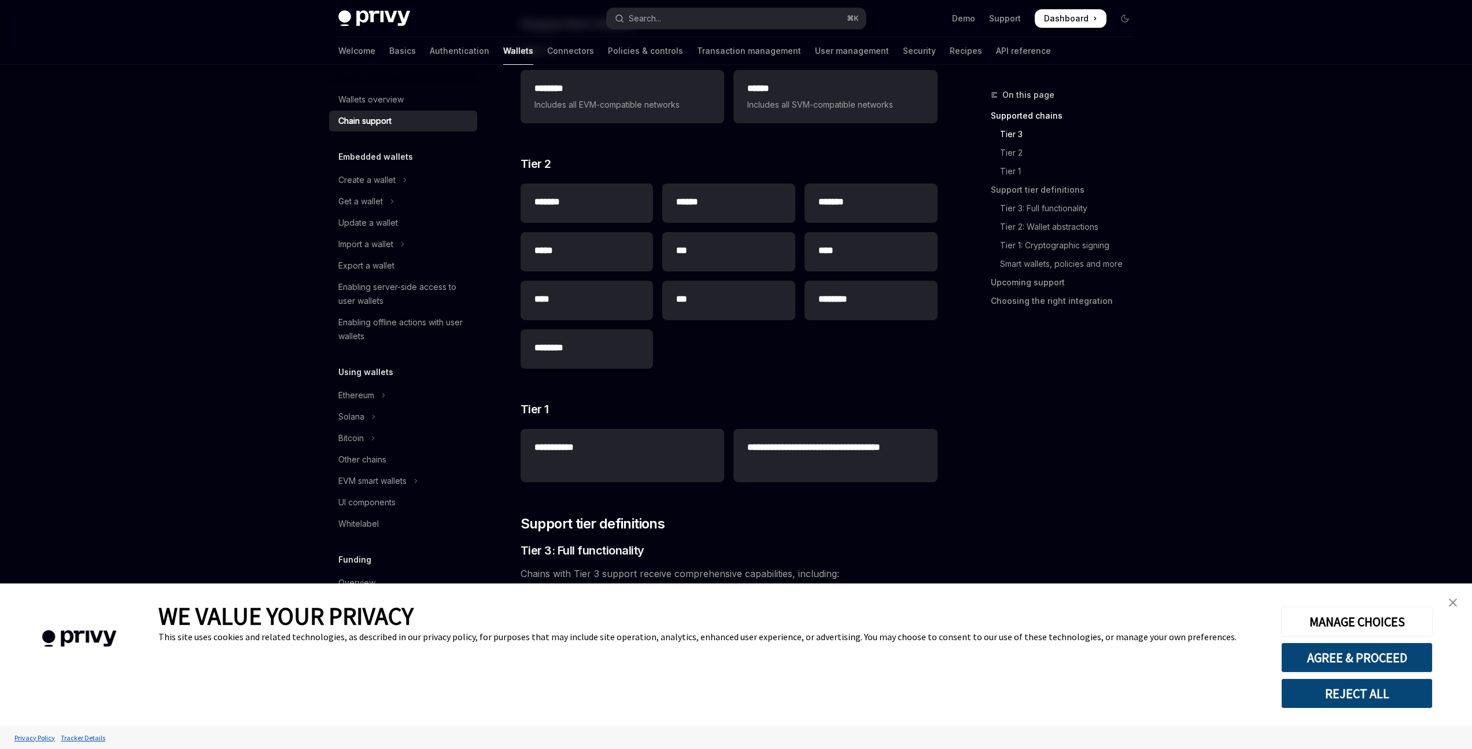
scroll to position [202, 0]
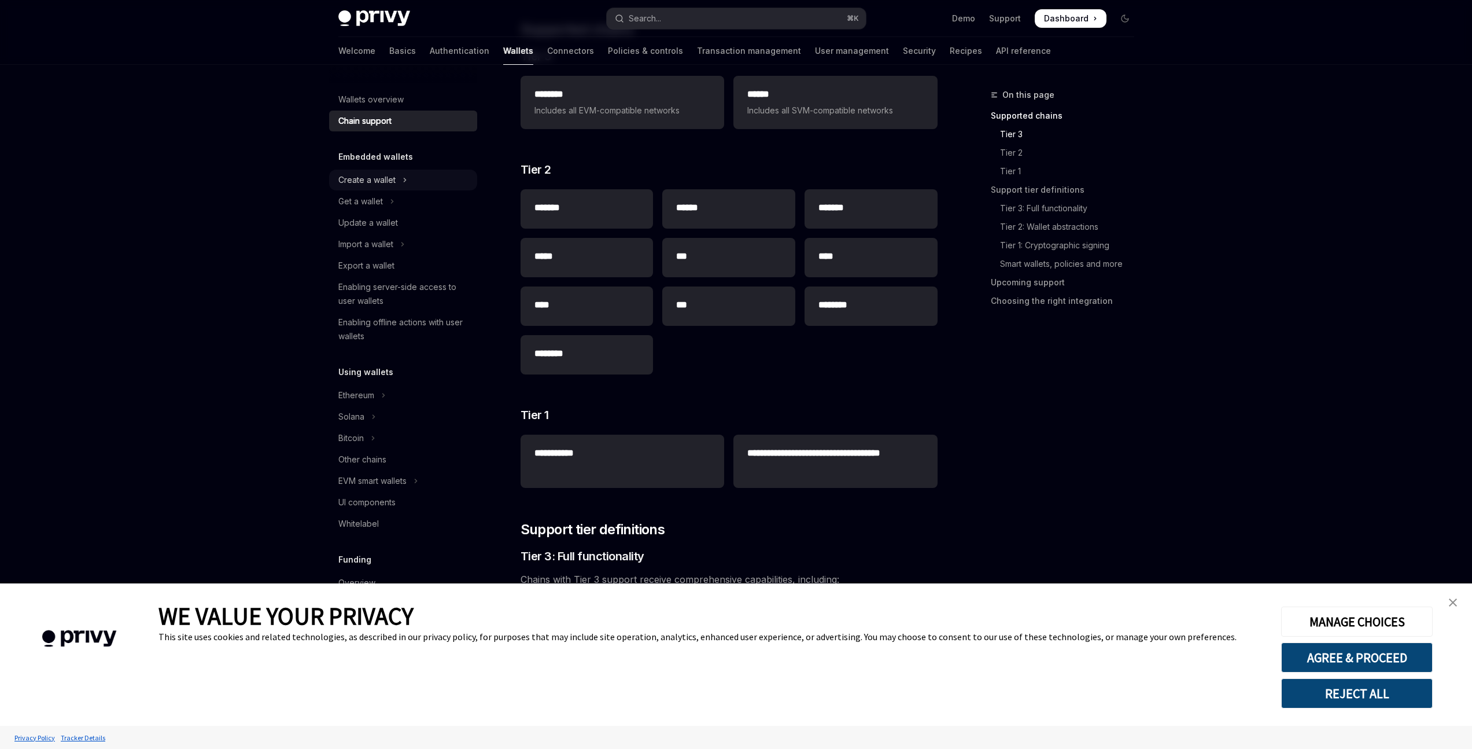
click at [414, 180] on button "Create a wallet" at bounding box center [403, 180] width 148 height 21
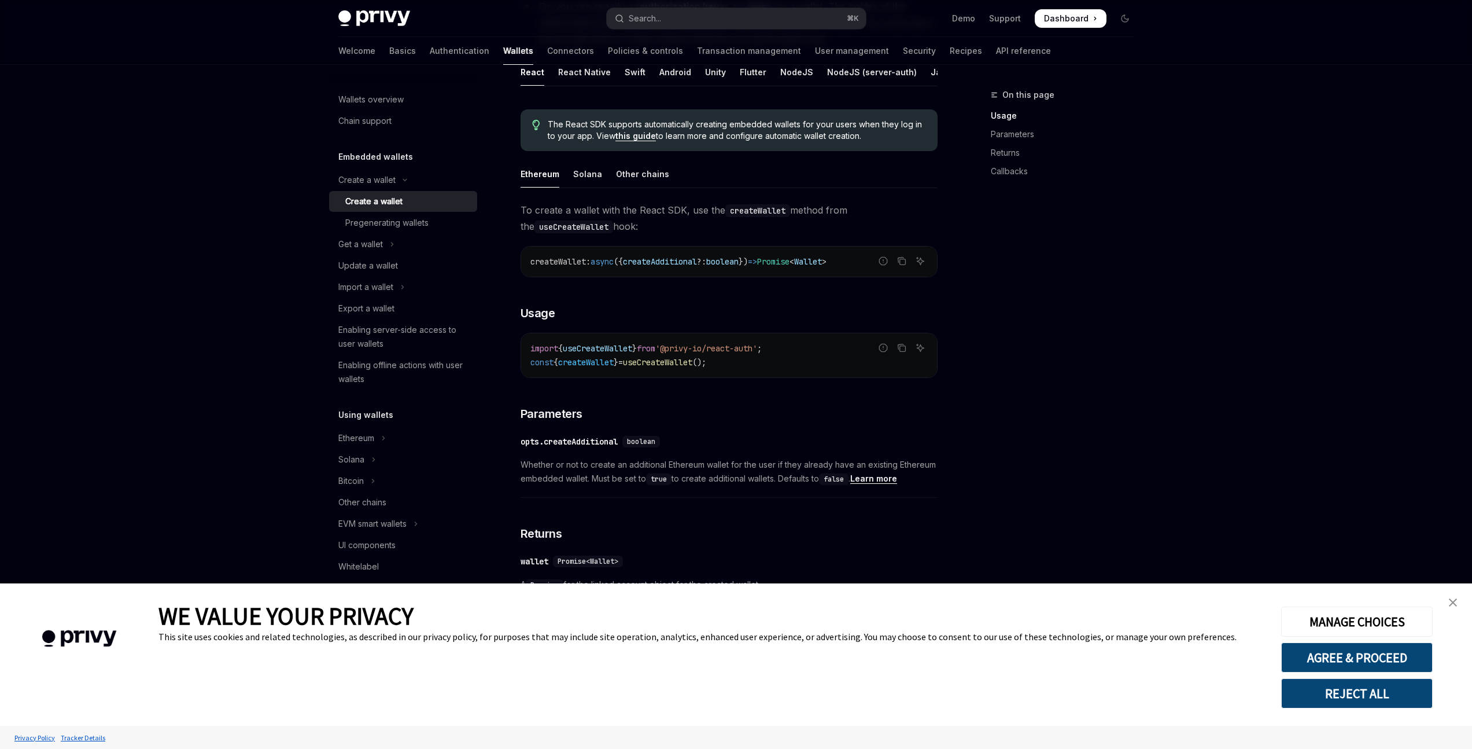
scroll to position [246, 0]
click at [398, 244] on button "Get a wallet" at bounding box center [403, 244] width 148 height 21
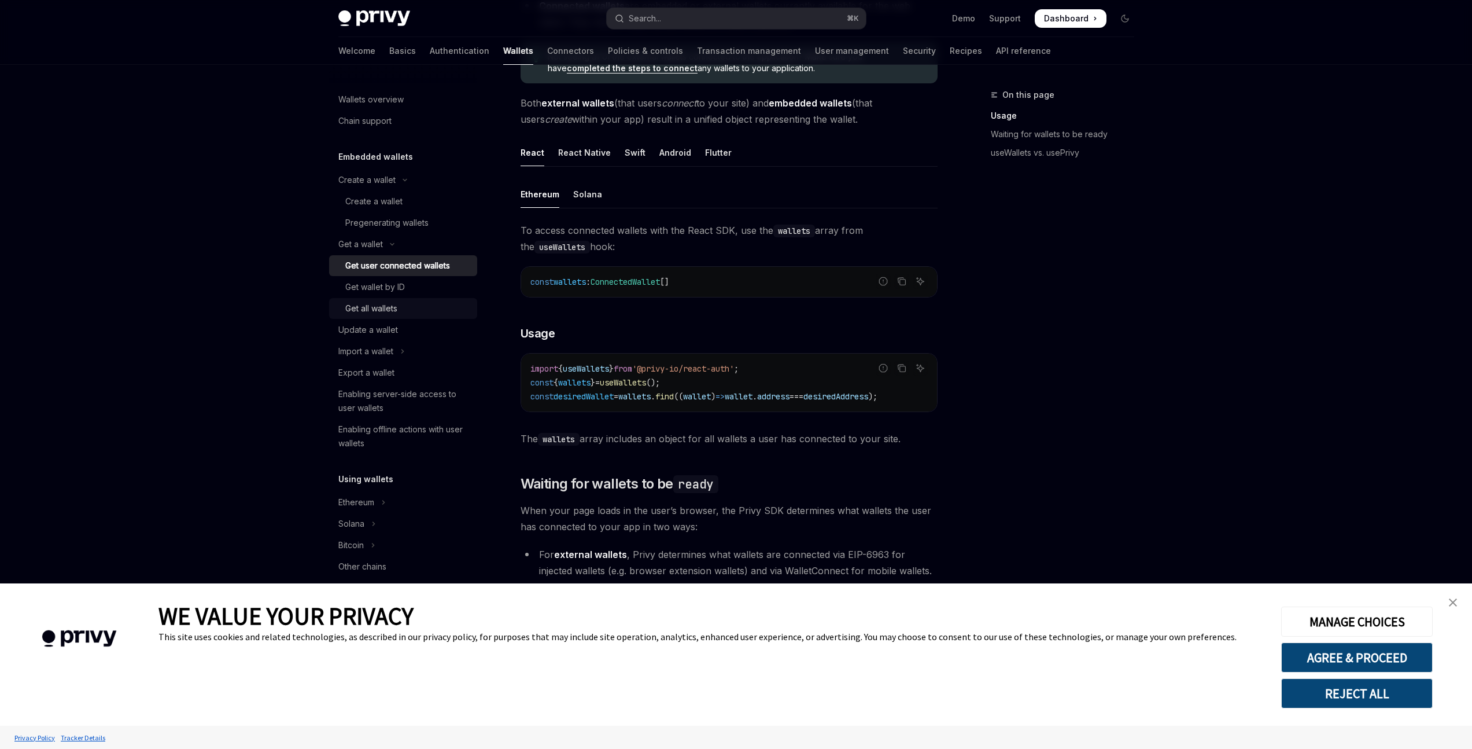
scroll to position [24, 0]
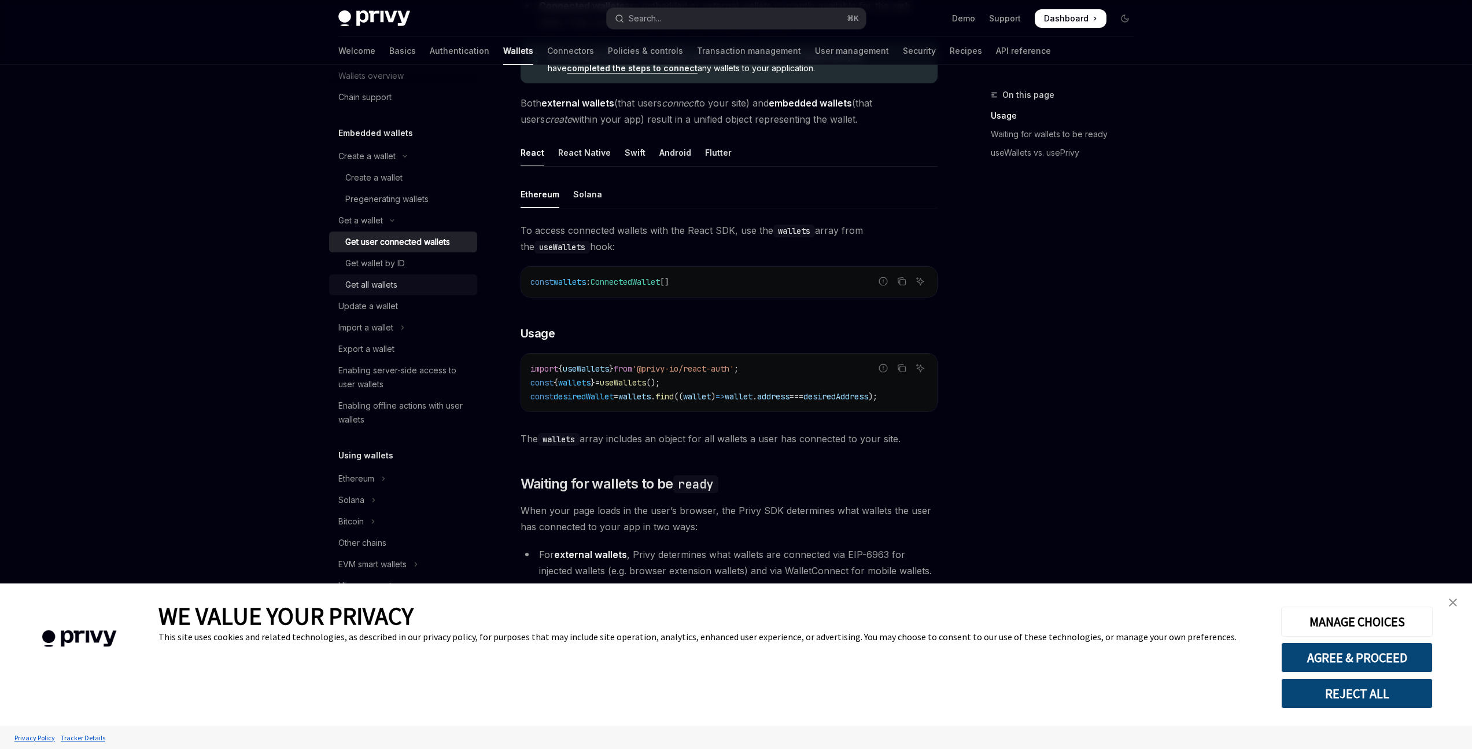
click at [373, 280] on div "Get all wallets" at bounding box center [371, 285] width 52 height 14
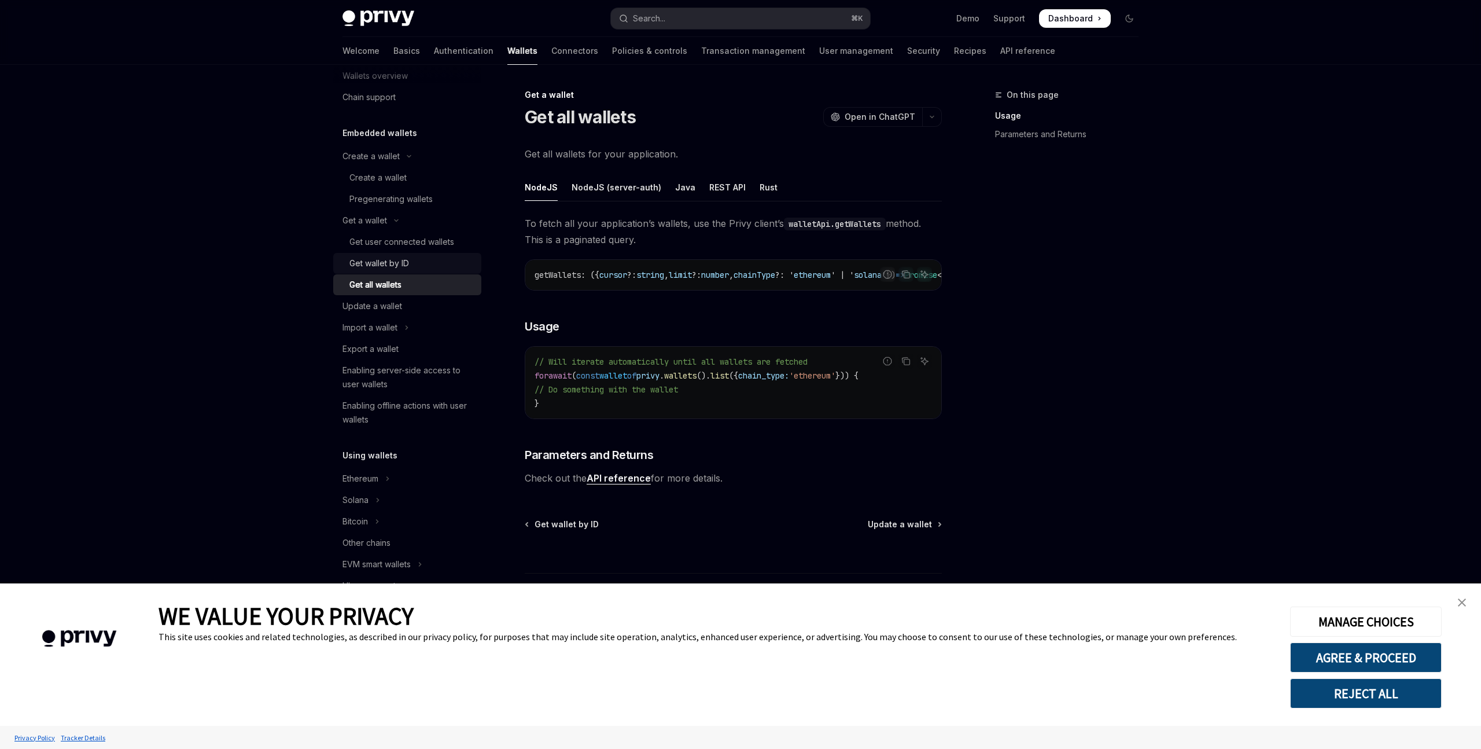
click at [385, 267] on div "Get wallet by ID" at bounding box center [379, 263] width 60 height 14
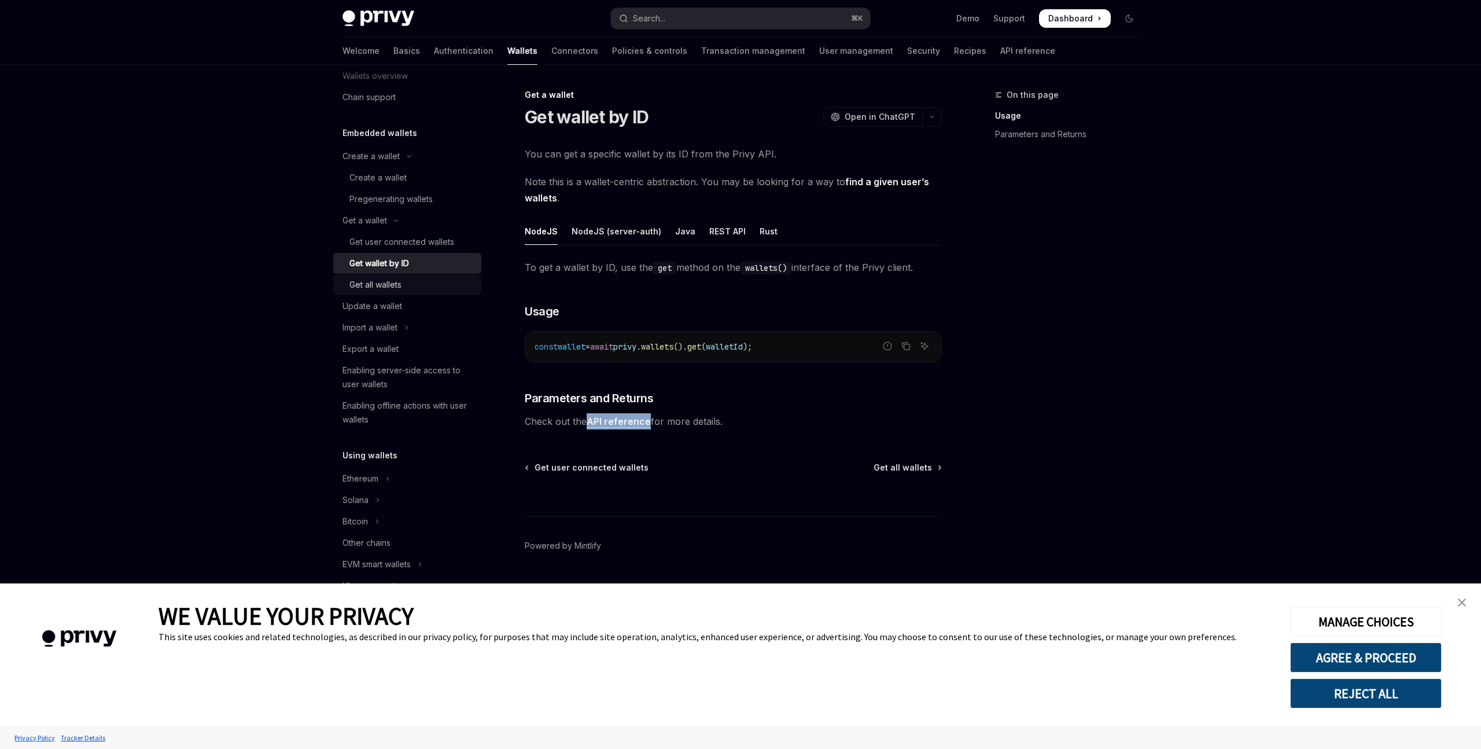
click at [418, 286] on div "Get all wallets" at bounding box center [411, 285] width 125 height 14
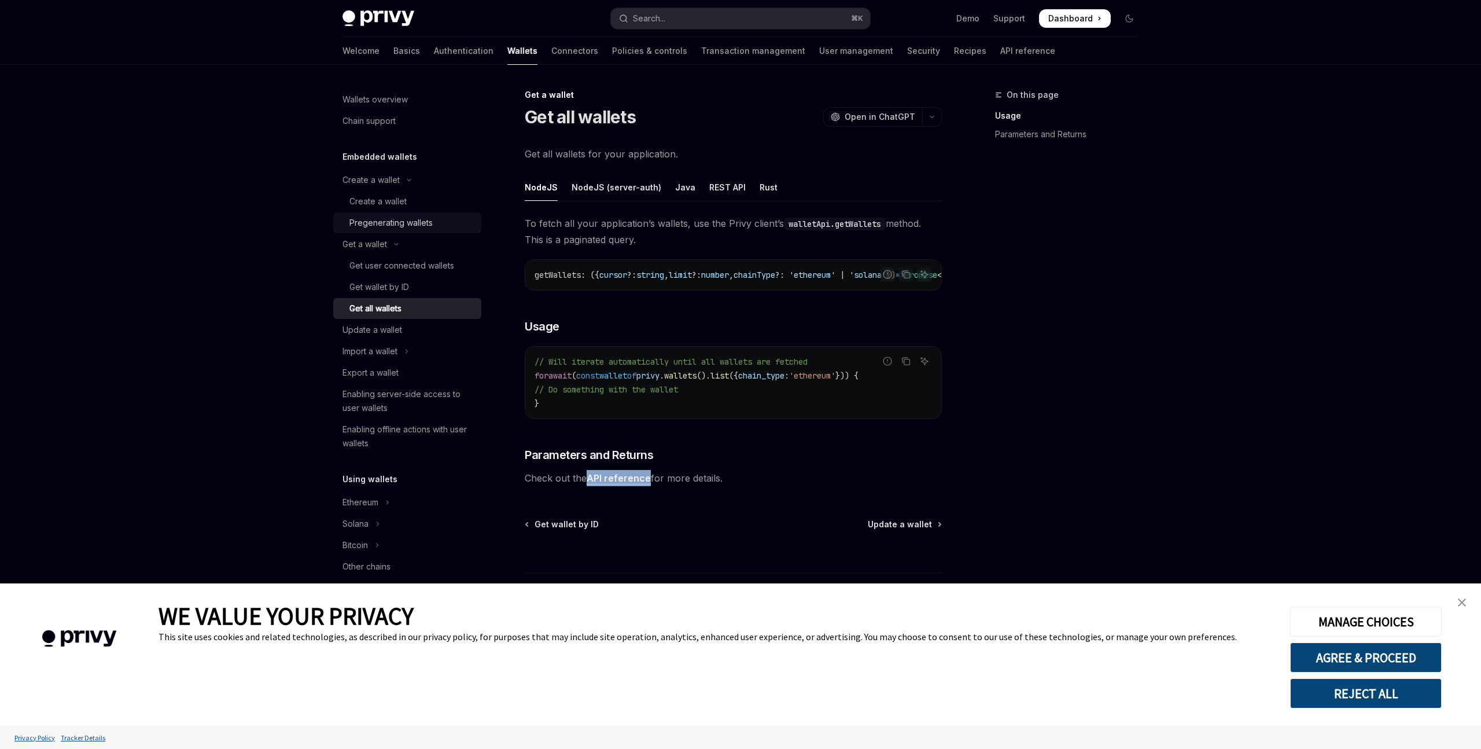
click at [402, 228] on div "Pregenerating wallets" at bounding box center [390, 223] width 83 height 14
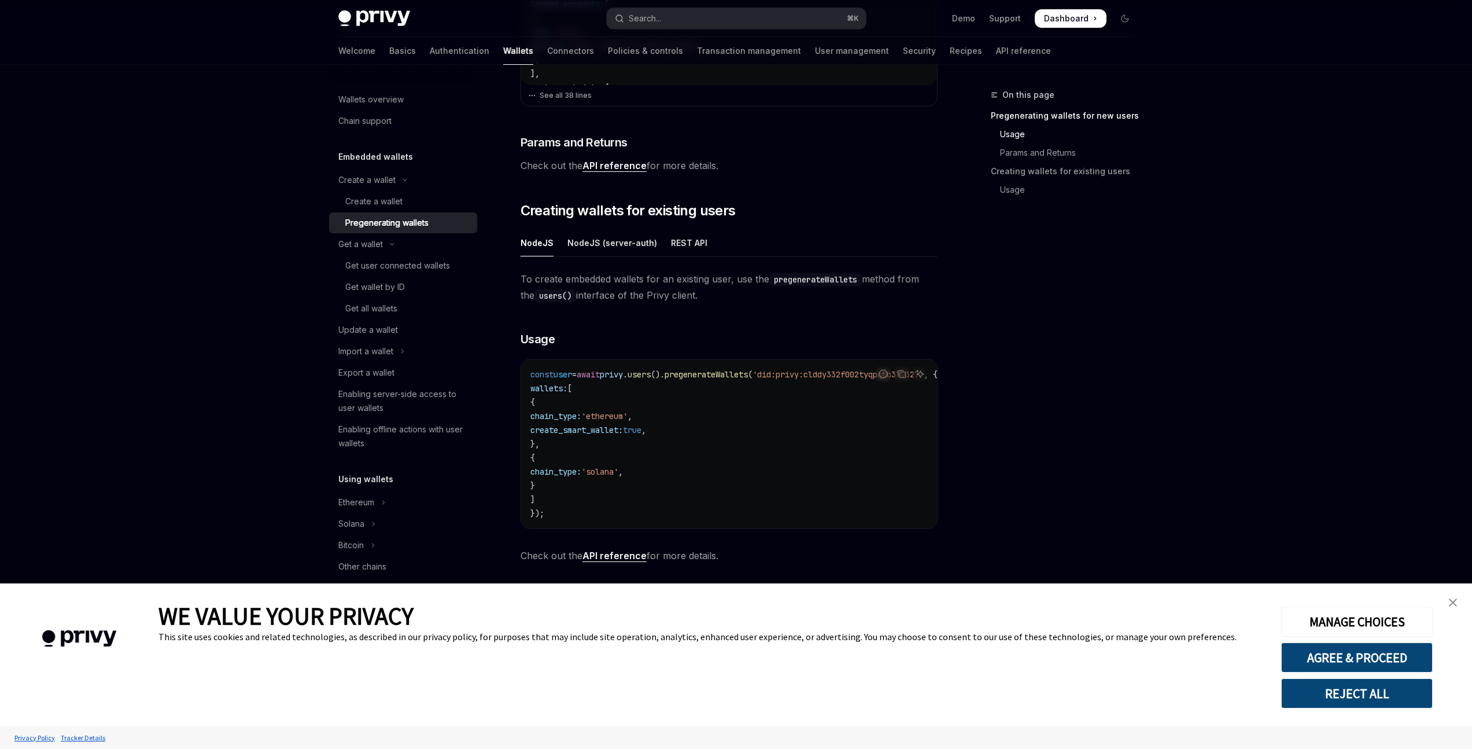
scroll to position [472, 0]
click at [391, 197] on div "Create a wallet" at bounding box center [373, 201] width 57 height 14
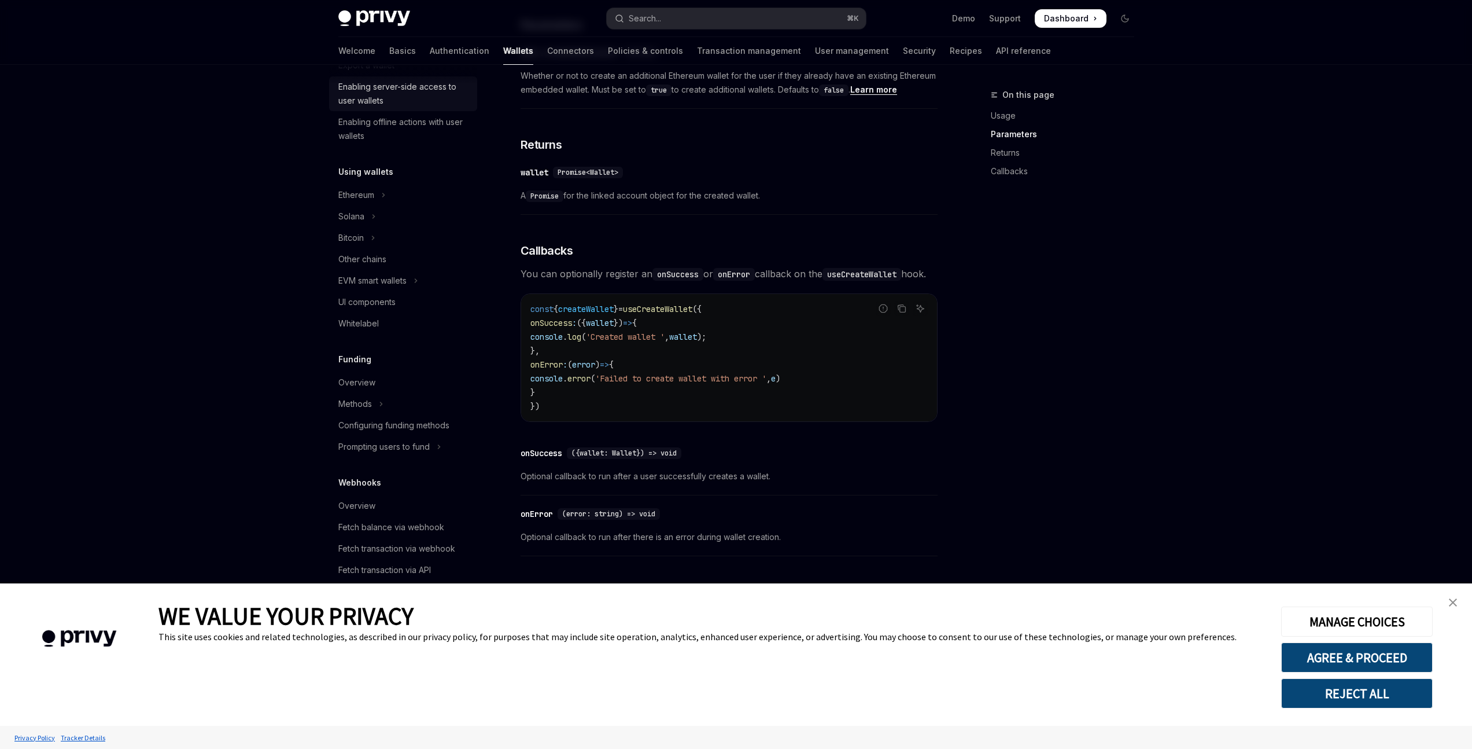
scroll to position [315, 0]
click at [434, 274] on button "EVM smart wallets" at bounding box center [403, 272] width 148 height 21
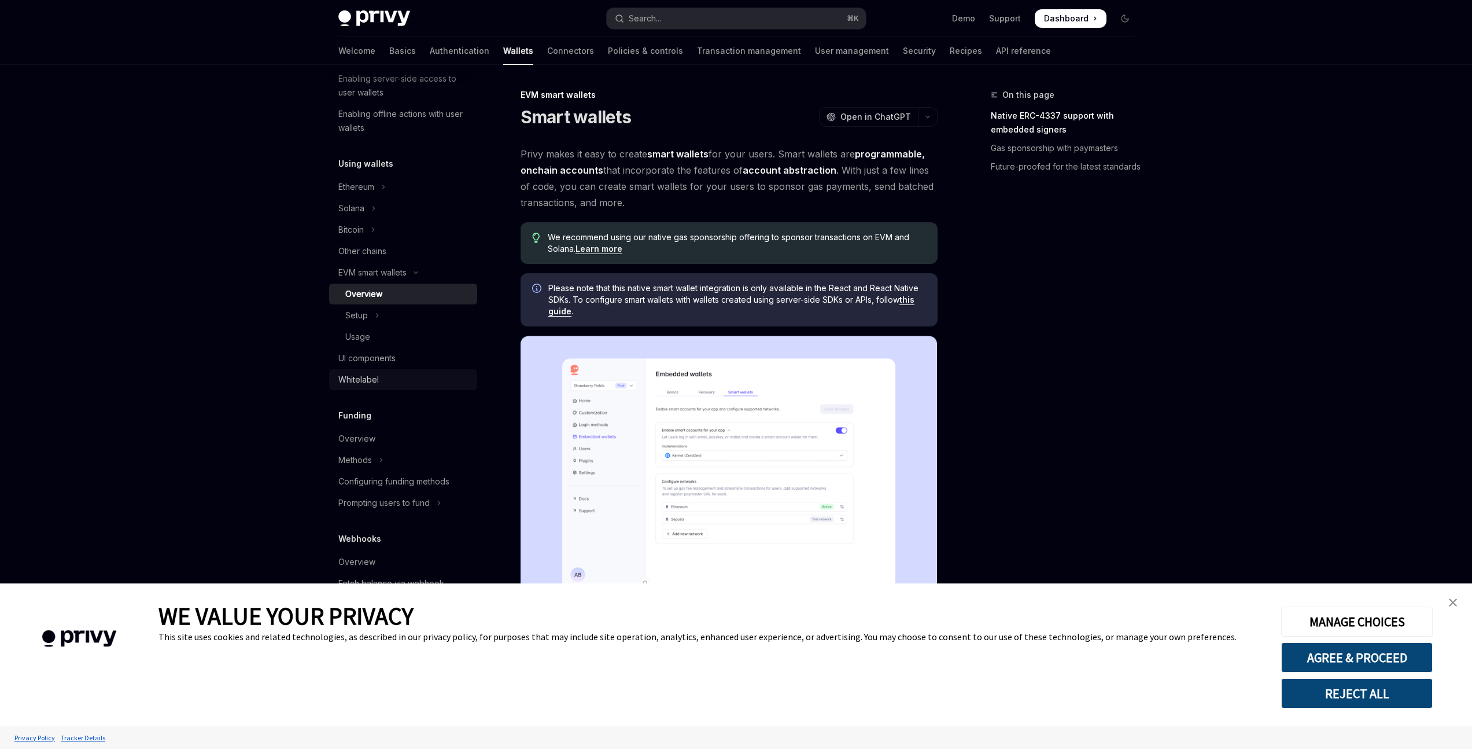
click at [393, 377] on div "Whitelabel" at bounding box center [404, 380] width 132 height 14
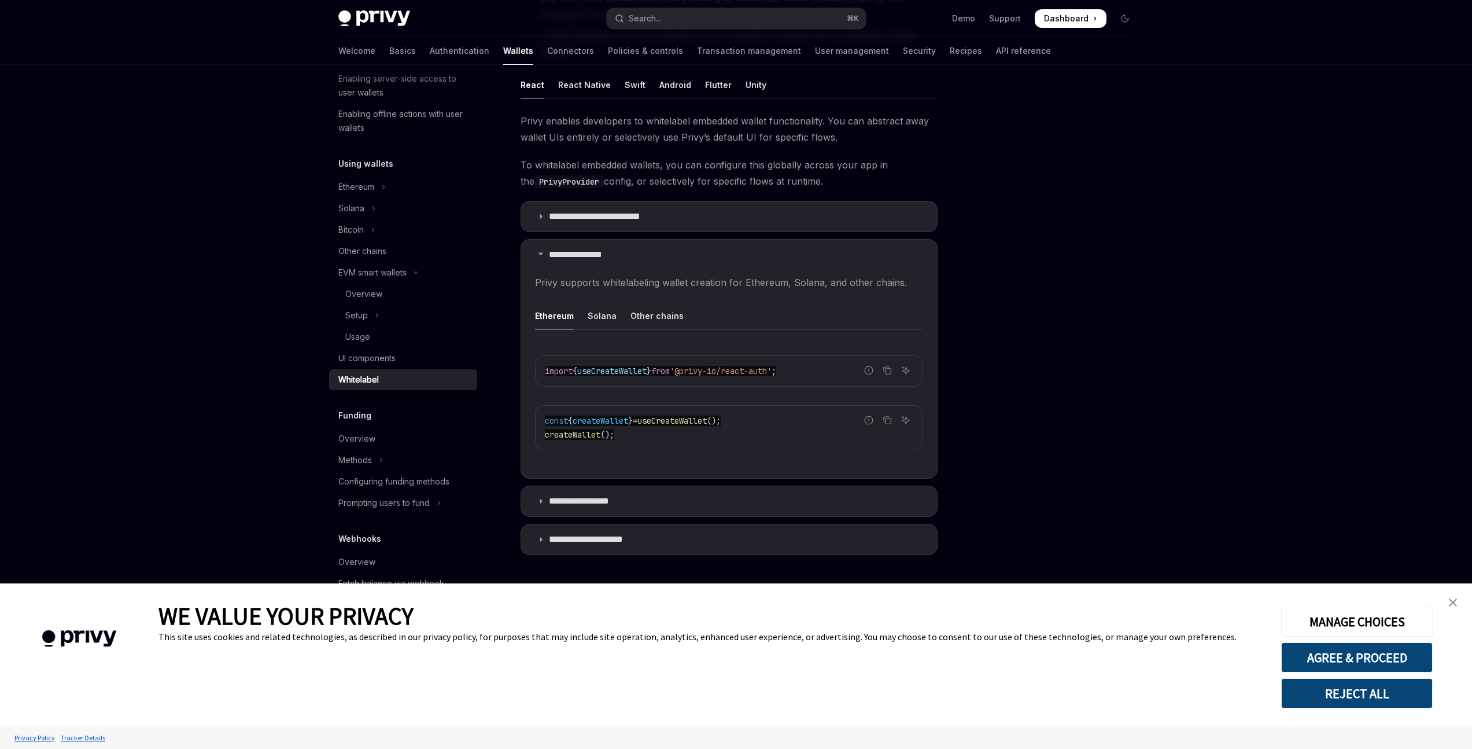
scroll to position [196, 0]
click at [558, 506] on p "**********" at bounding box center [590, 505] width 83 height 12
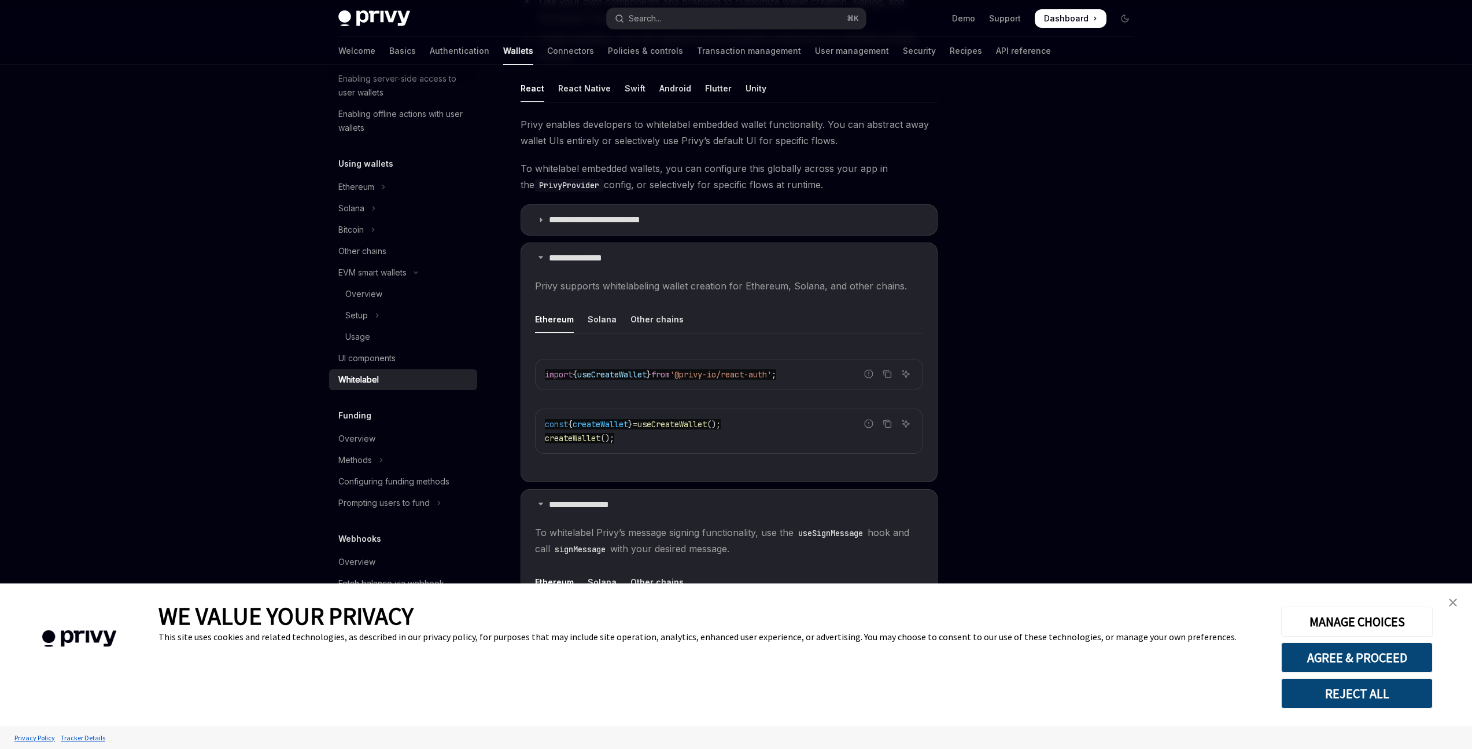
scroll to position [466, 0]
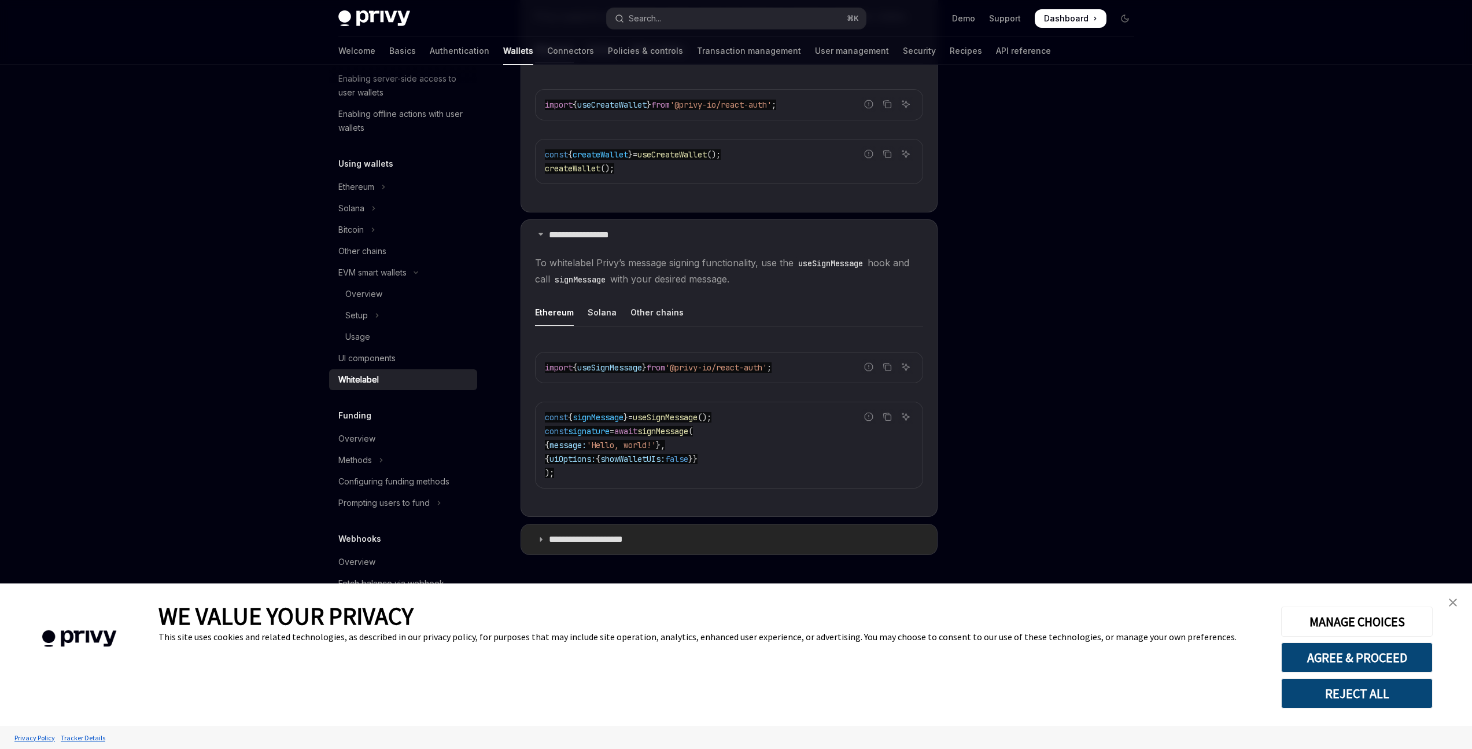
click at [564, 526] on summary "**********" at bounding box center [729, 539] width 416 height 30
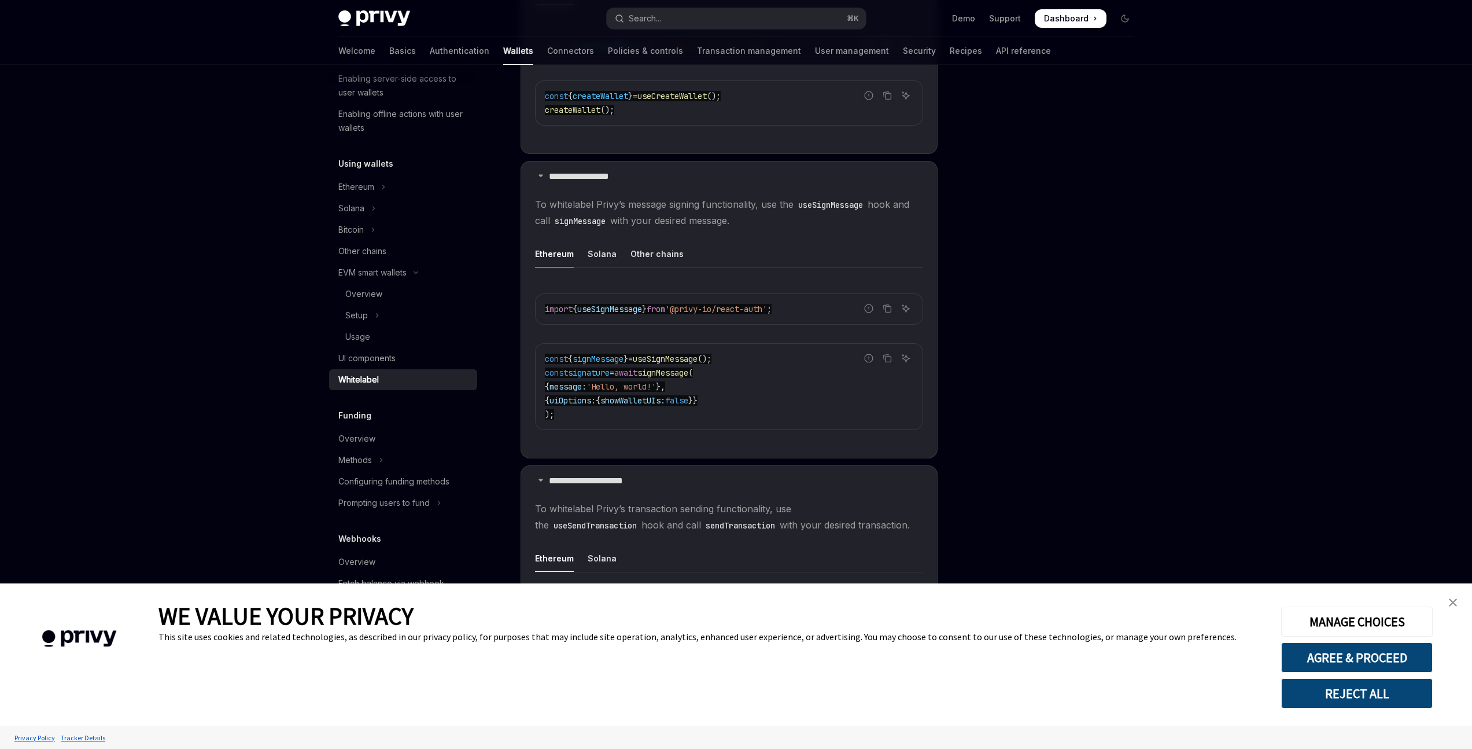
scroll to position [516, 0]
click at [637, 261] on div "Other chains" at bounding box center [657, 261] width 53 height 27
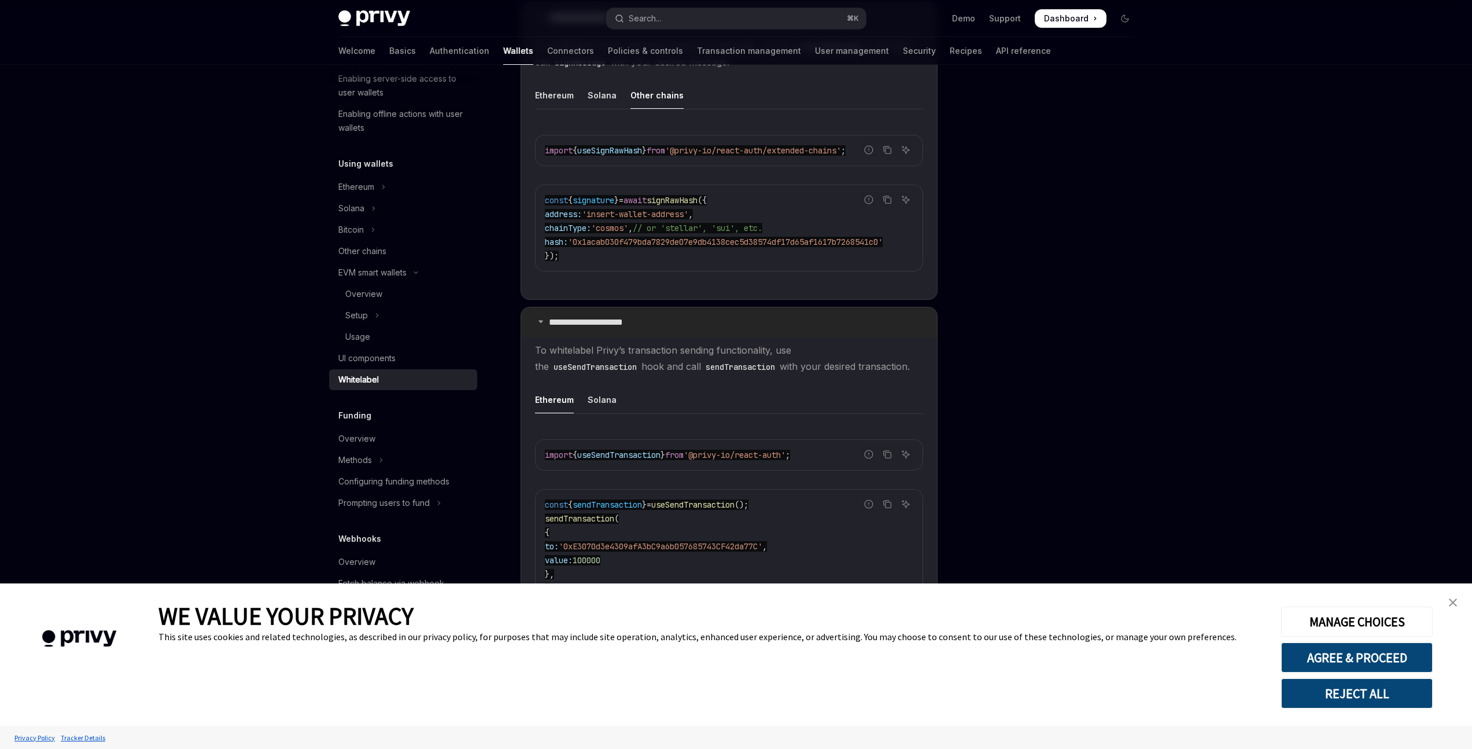
scroll to position [682, 0]
click at [598, 414] on div "Solana" at bounding box center [602, 400] width 29 height 27
click at [553, 414] on div "Ethereum" at bounding box center [554, 400] width 39 height 27
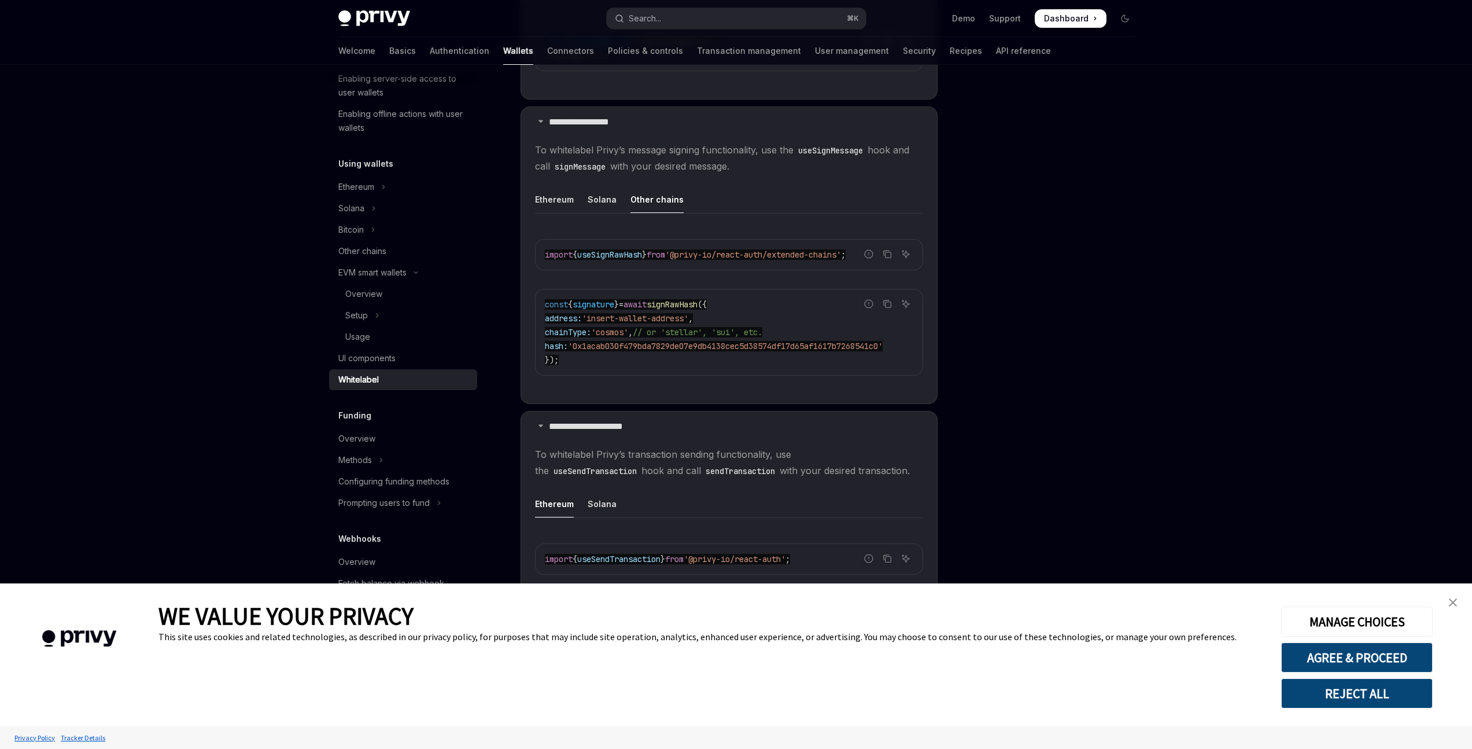
scroll to position [571, 0]
click at [382, 309] on button "Setup" at bounding box center [403, 315] width 148 height 21
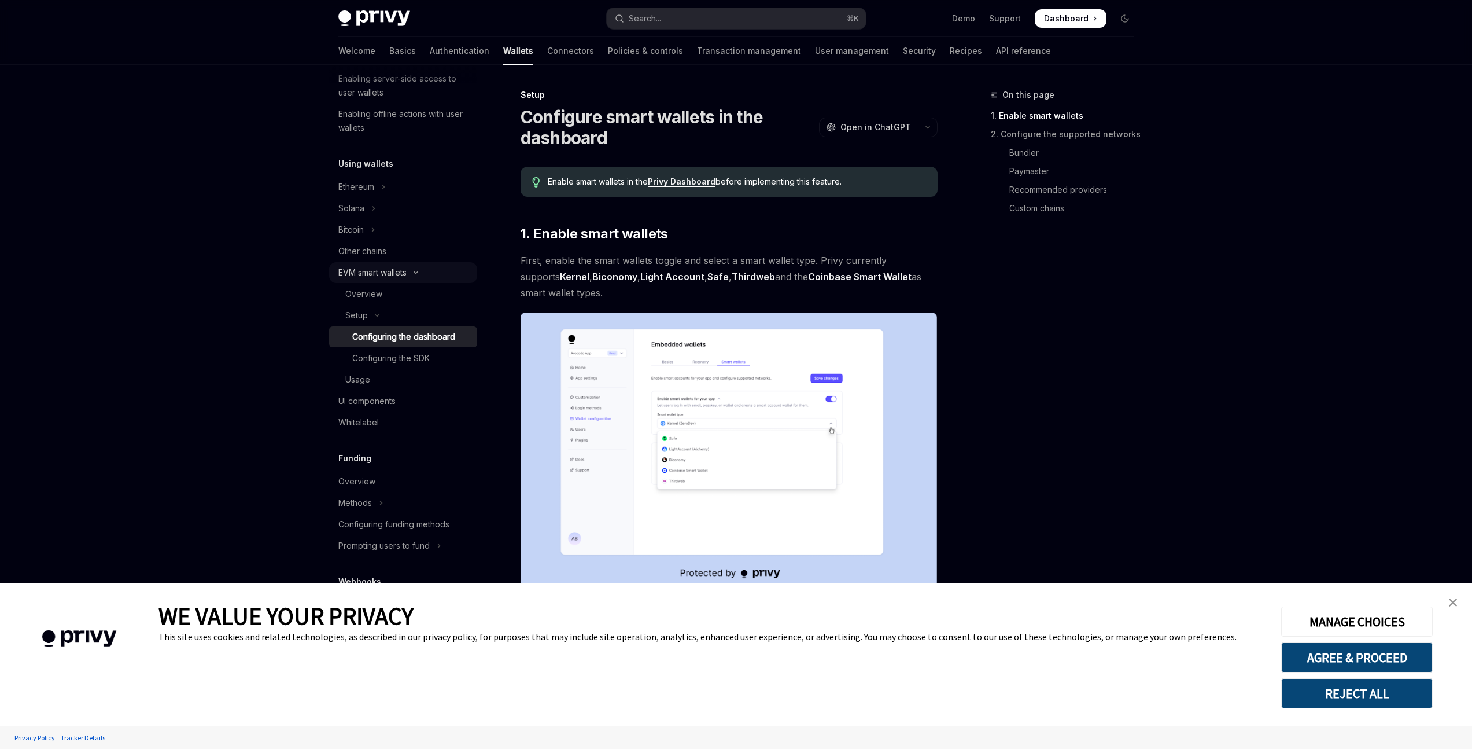
click at [416, 278] on button "EVM smart wallets" at bounding box center [403, 272] width 148 height 21
click at [358, 244] on div "Other chains" at bounding box center [362, 251] width 48 height 14
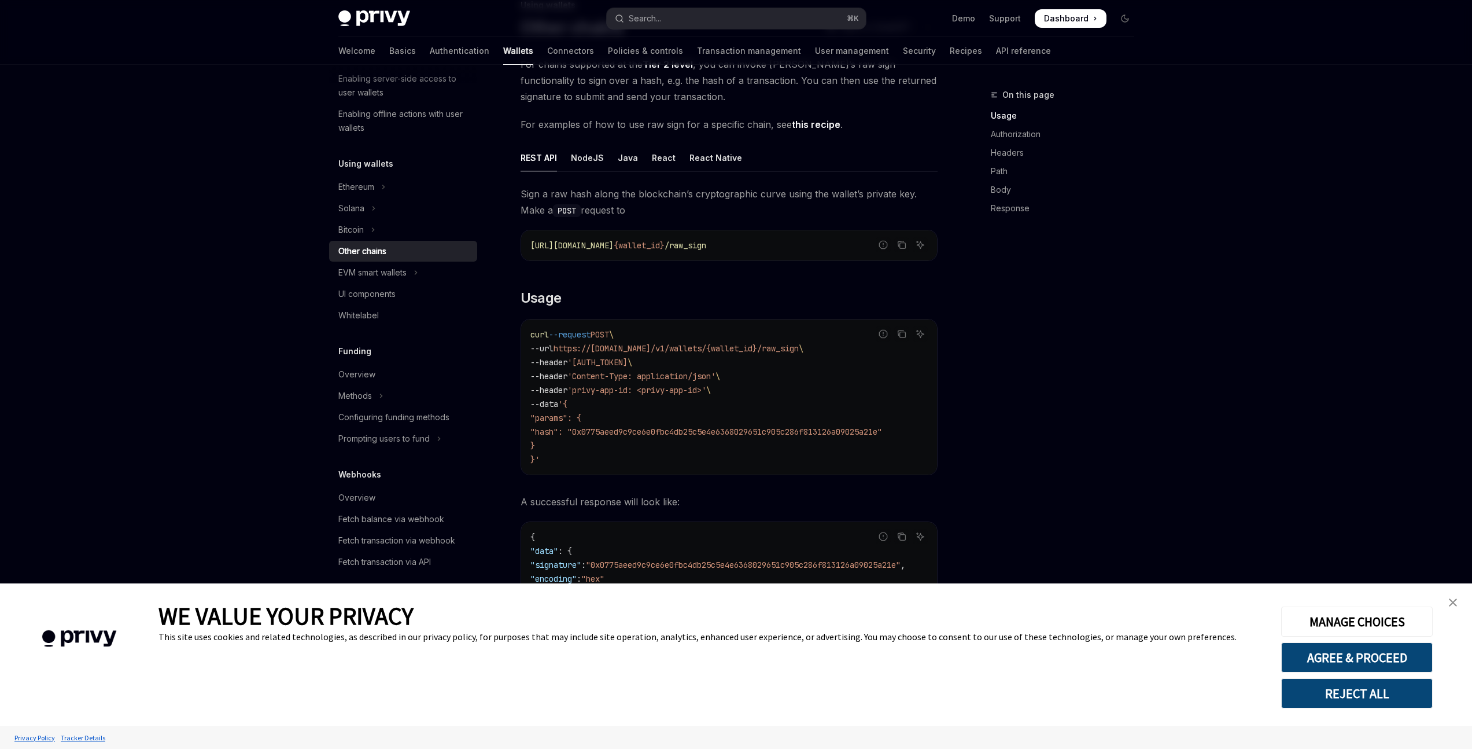
scroll to position [89, 0]
click at [669, 161] on div "React" at bounding box center [664, 158] width 24 height 27
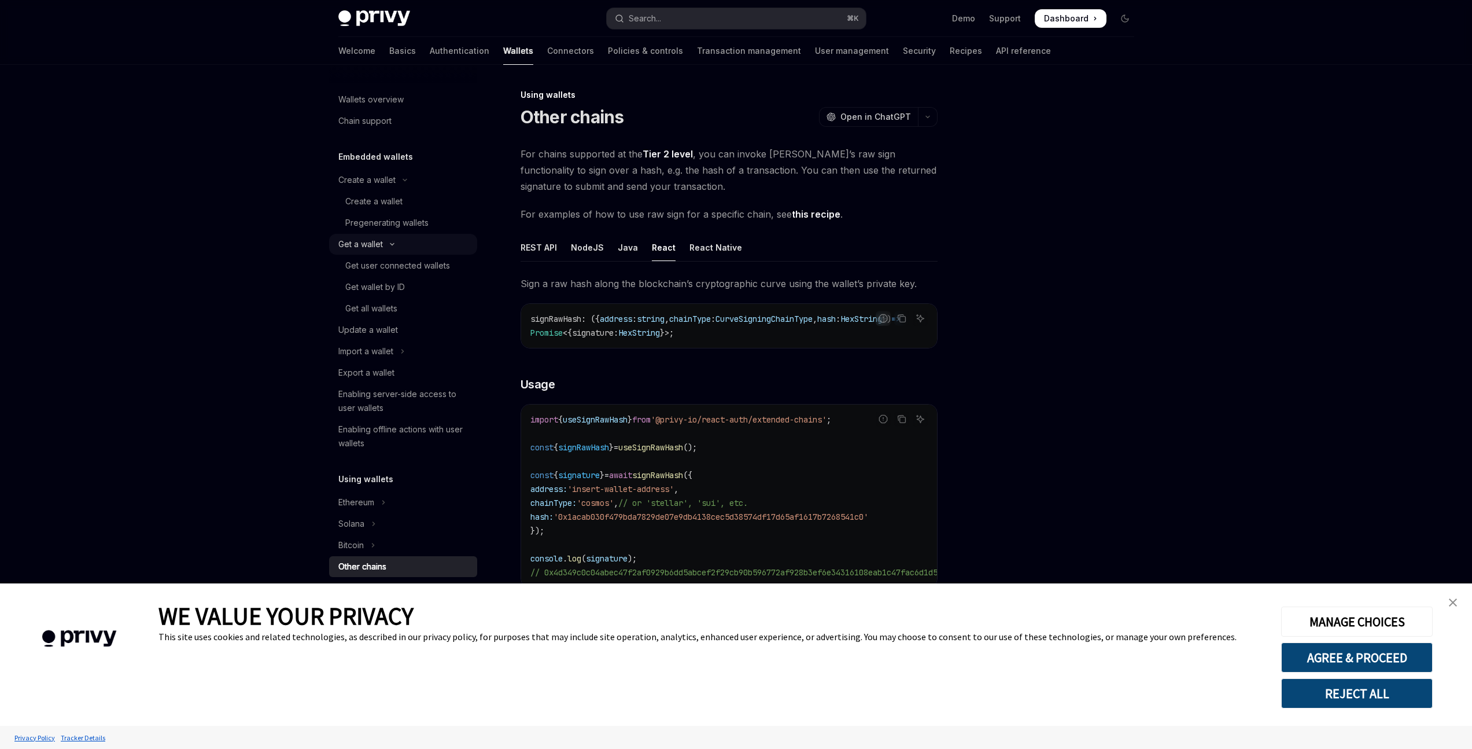
click at [410, 244] on button "Get a wallet" at bounding box center [403, 244] width 148 height 21
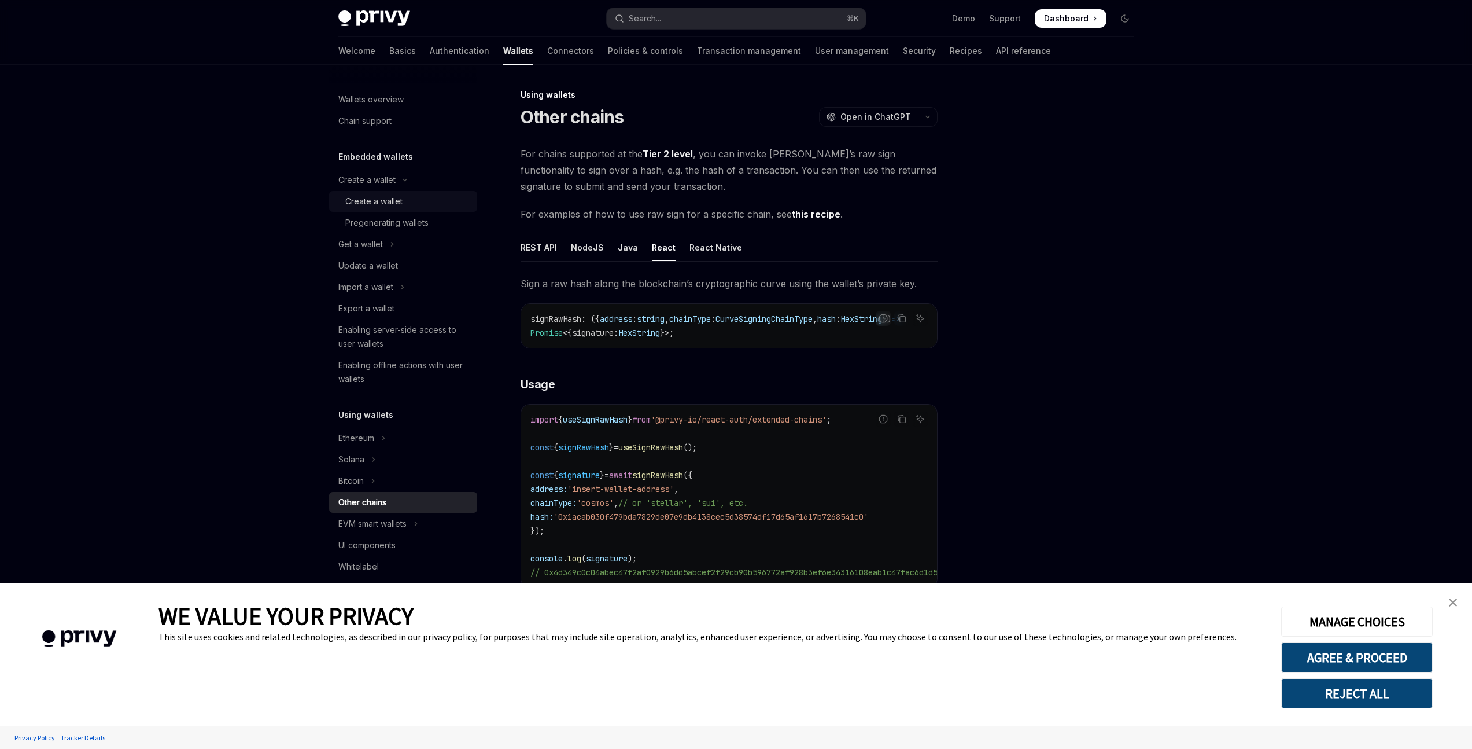
click at [424, 200] on div "Create a wallet" at bounding box center [407, 201] width 125 height 14
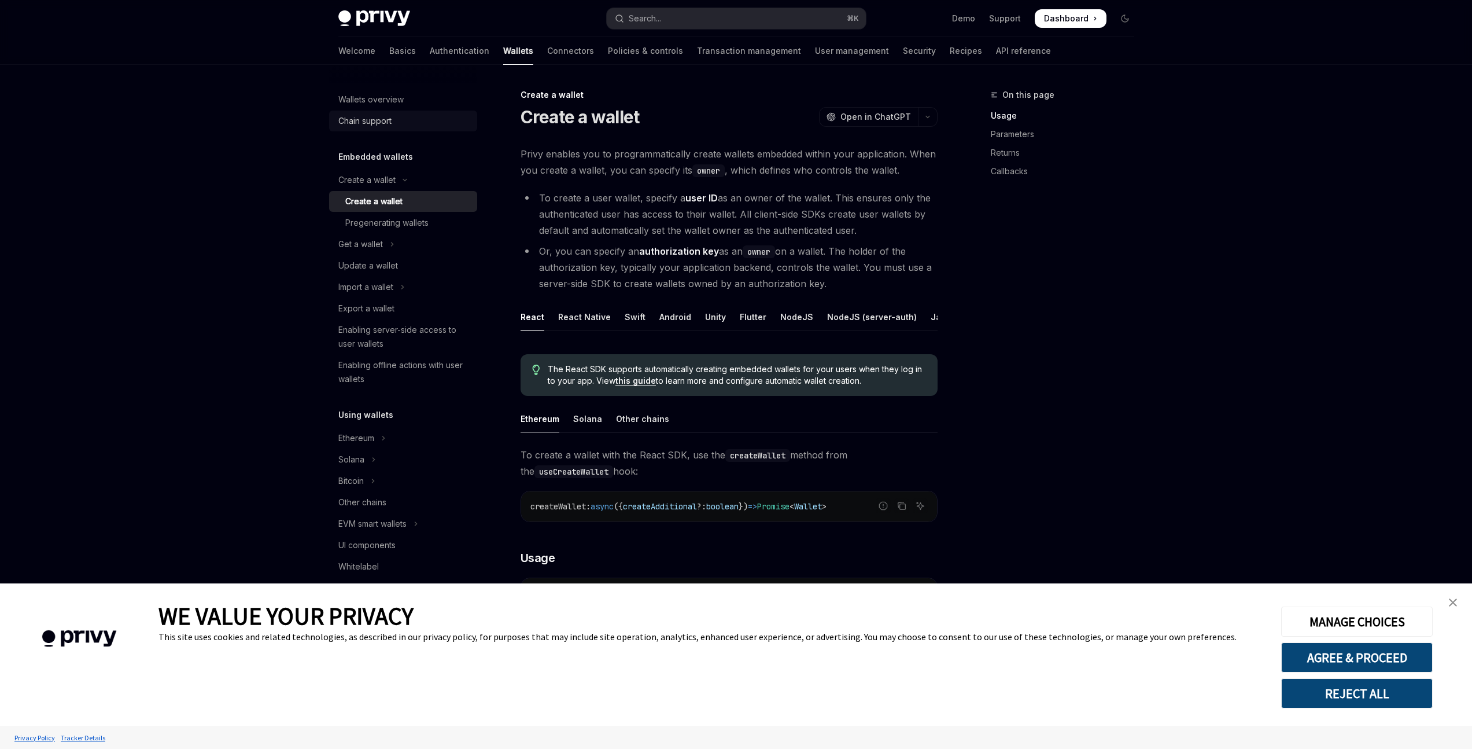
click at [467, 127] on link "Chain support" at bounding box center [403, 121] width 148 height 21
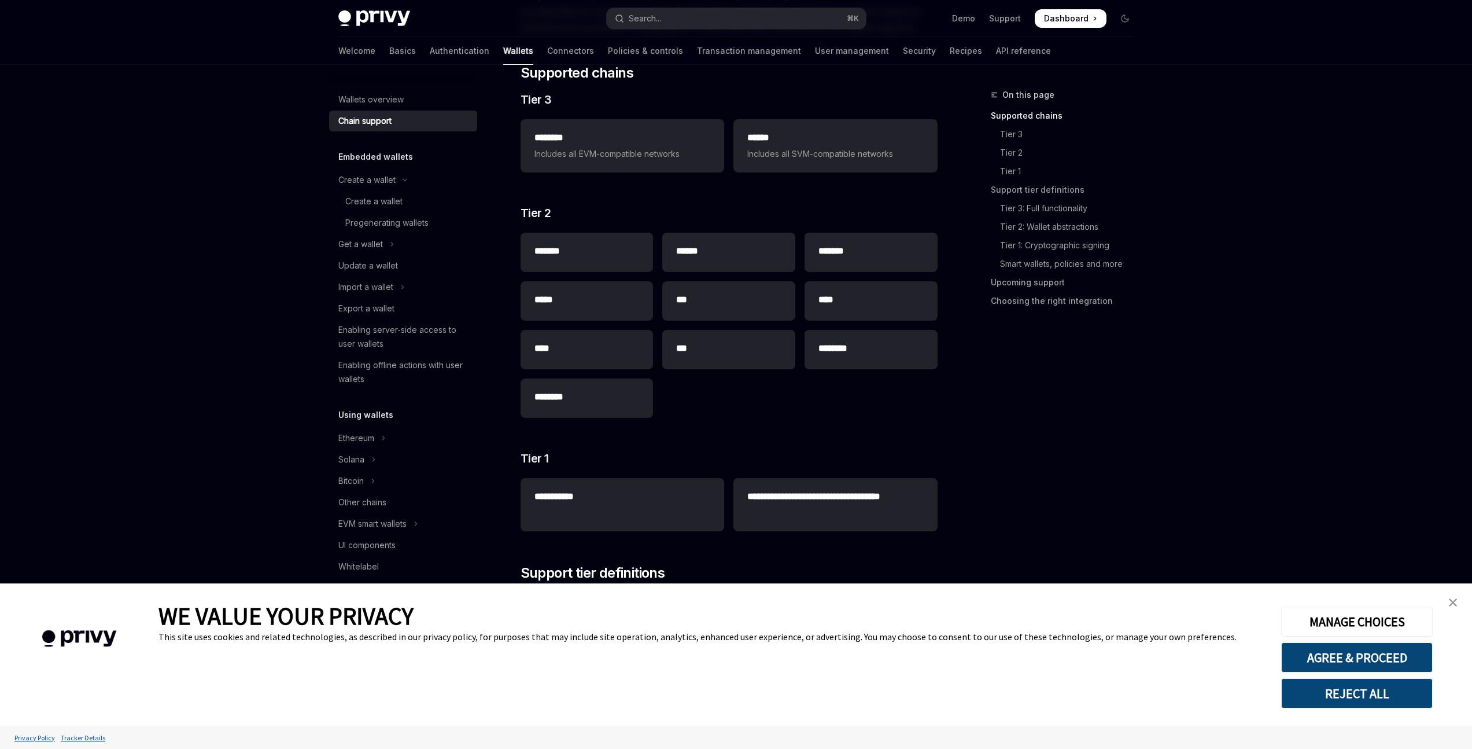
scroll to position [207, 0]
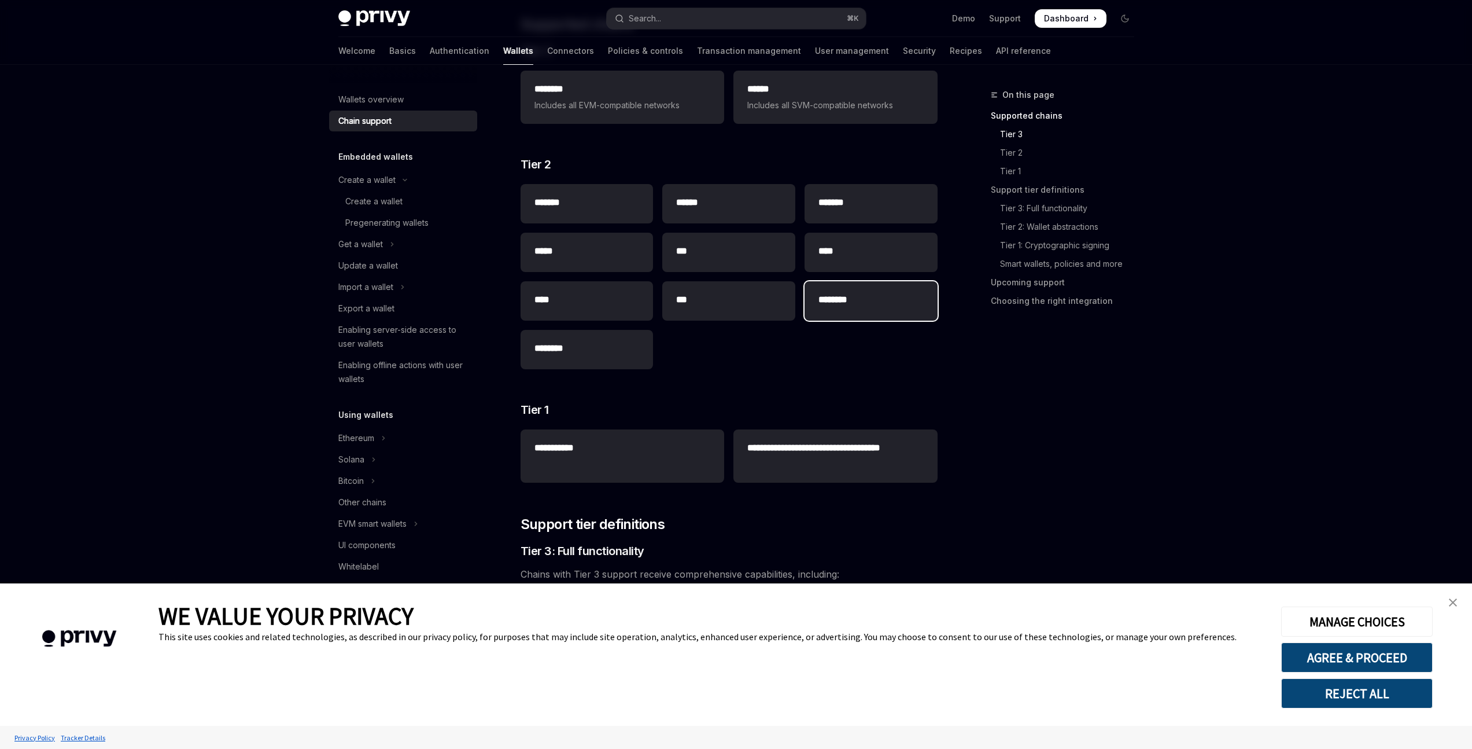
click at [856, 296] on h2 "********" at bounding box center [871, 300] width 105 height 14
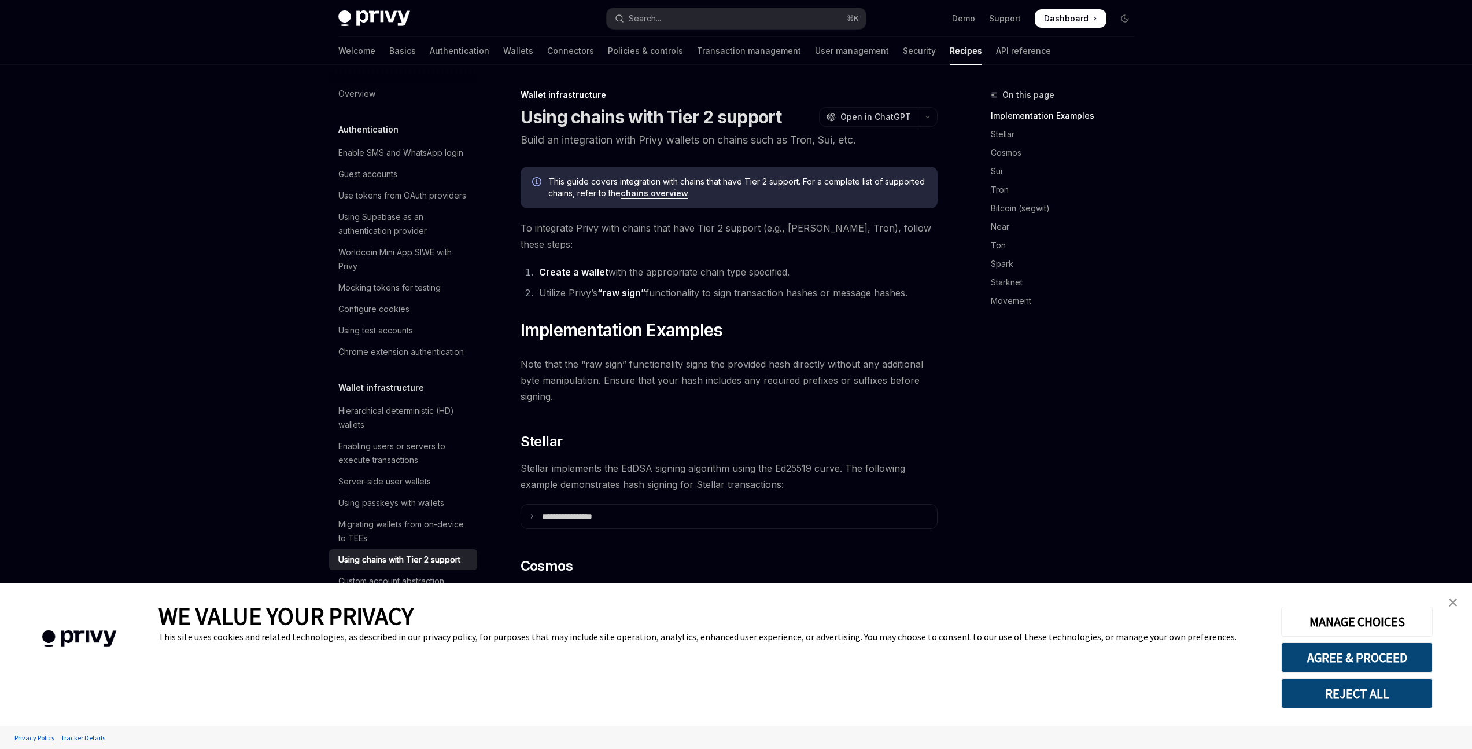
click at [664, 192] on link "chains overview" at bounding box center [655, 193] width 68 height 10
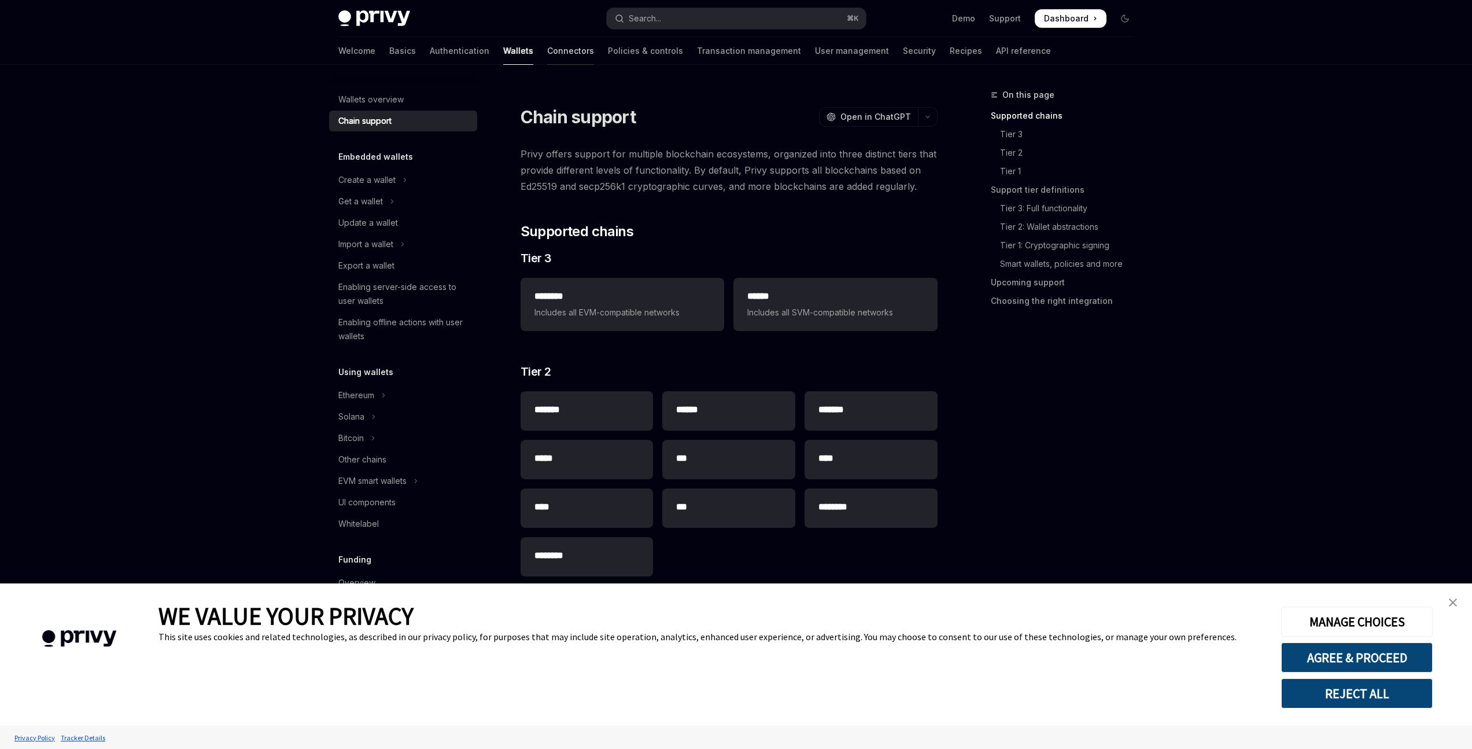
click at [547, 45] on link "Connectors" at bounding box center [570, 51] width 47 height 28
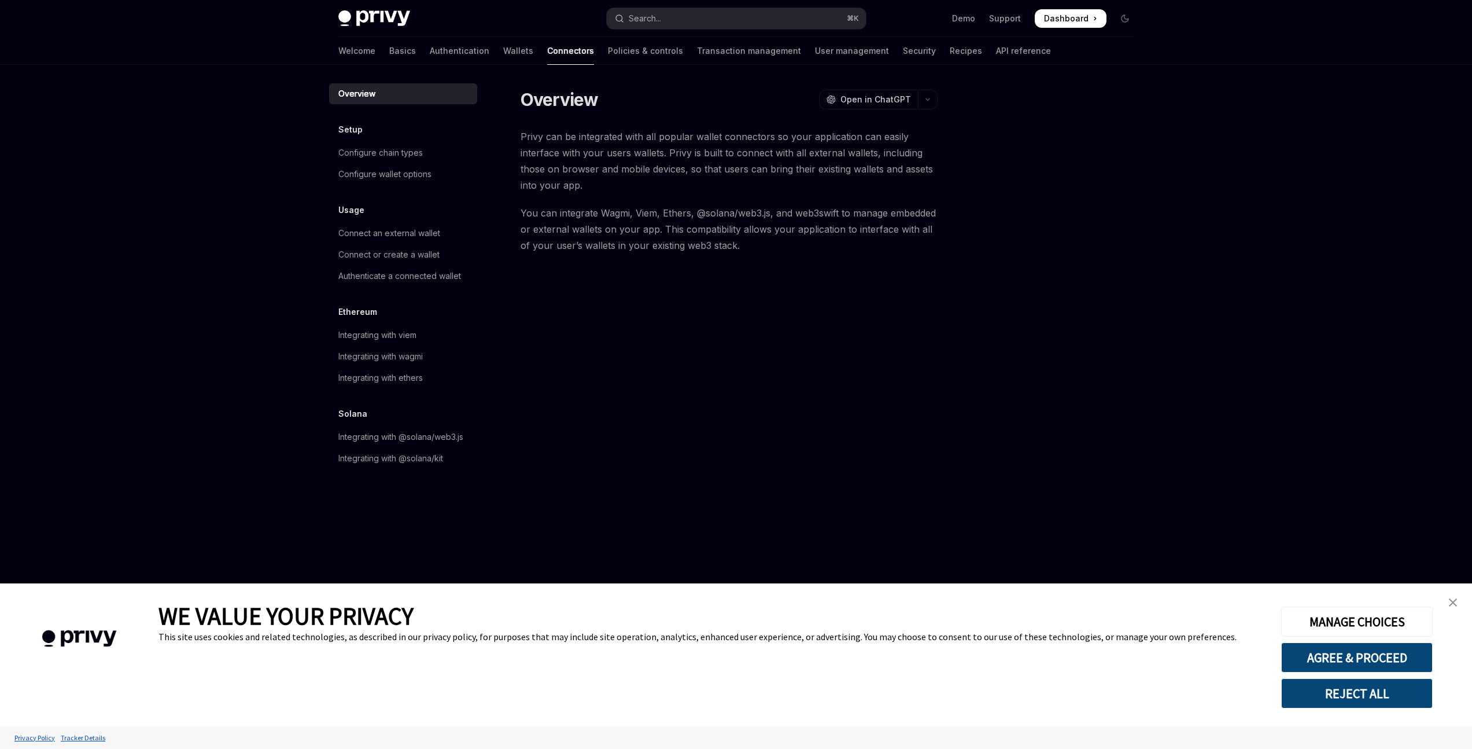
scroll to position [1, 0]
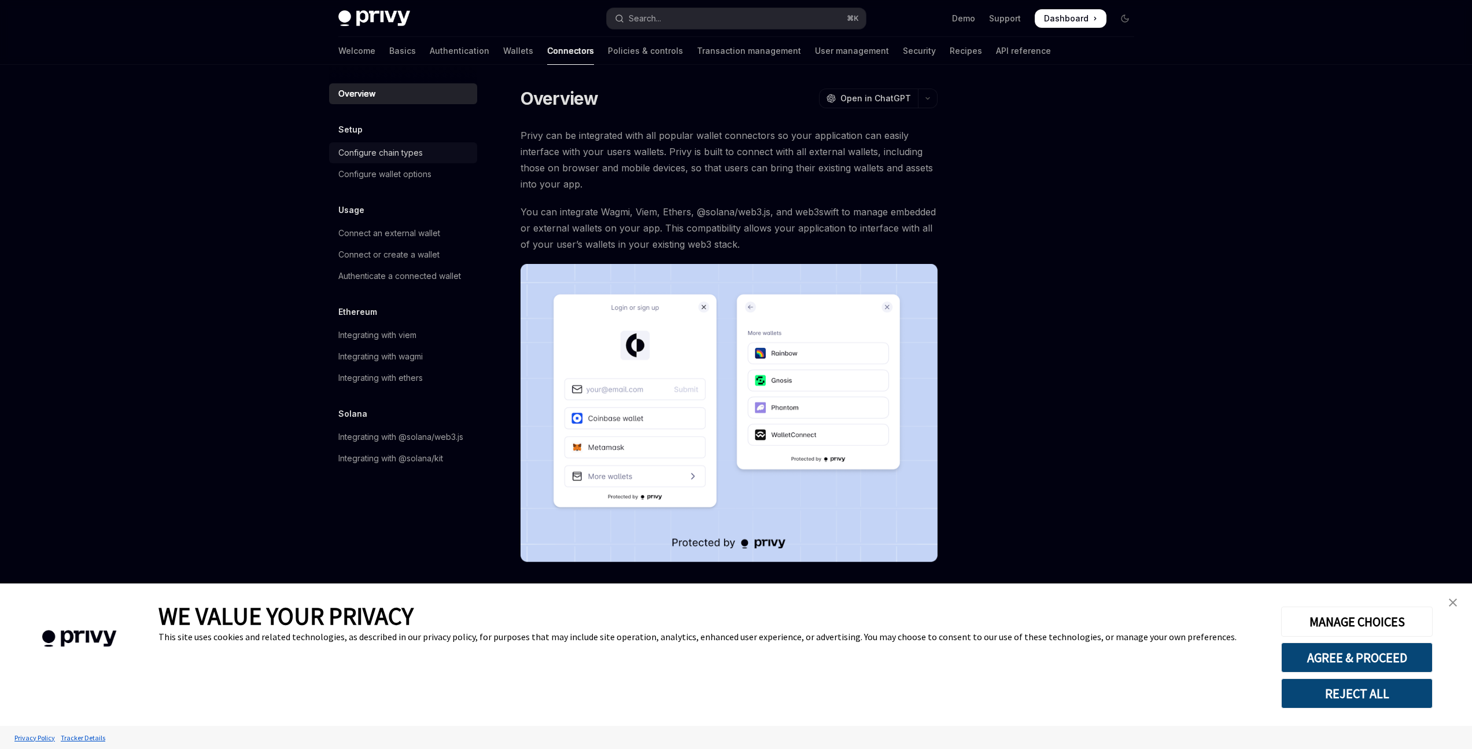
click at [409, 154] on div "Configure chain types" at bounding box center [380, 153] width 84 height 14
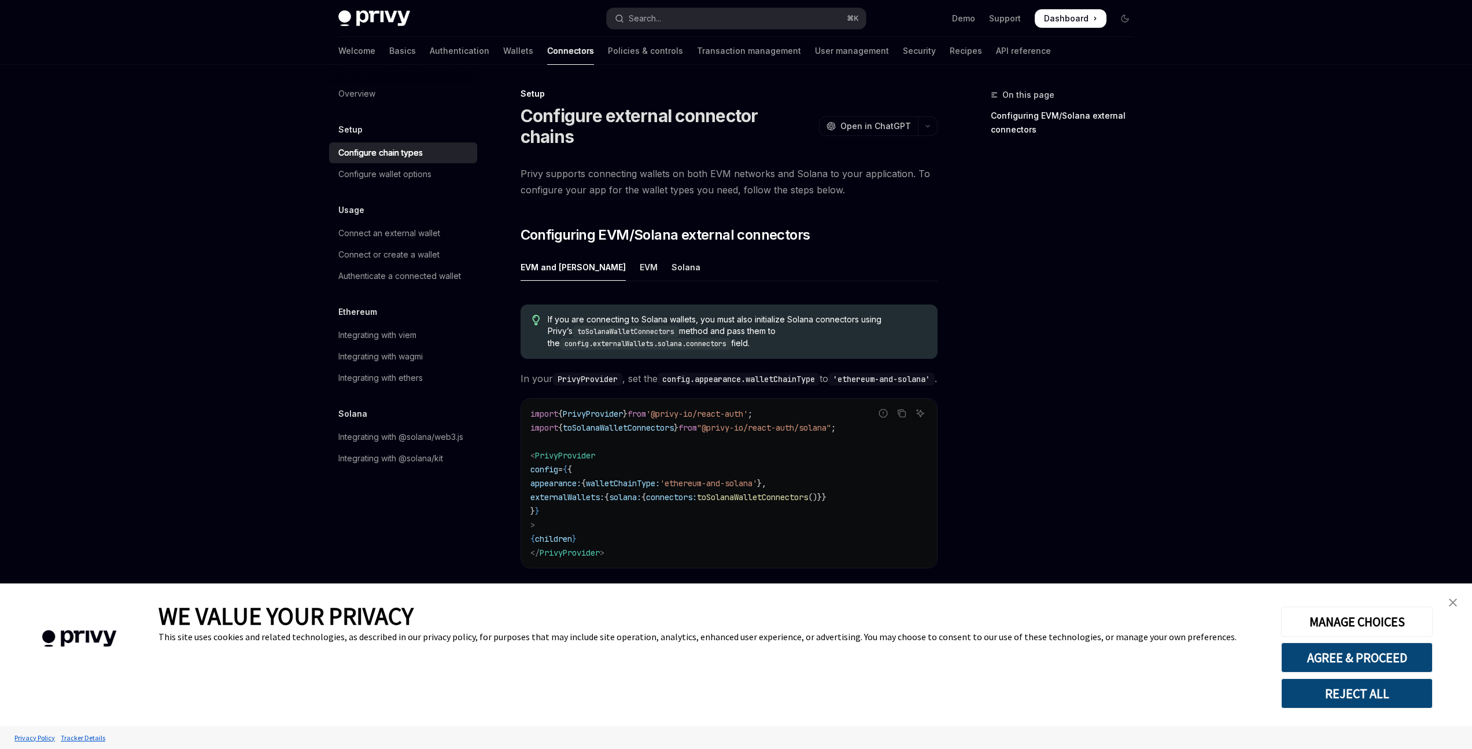
scroll to position [21, 0]
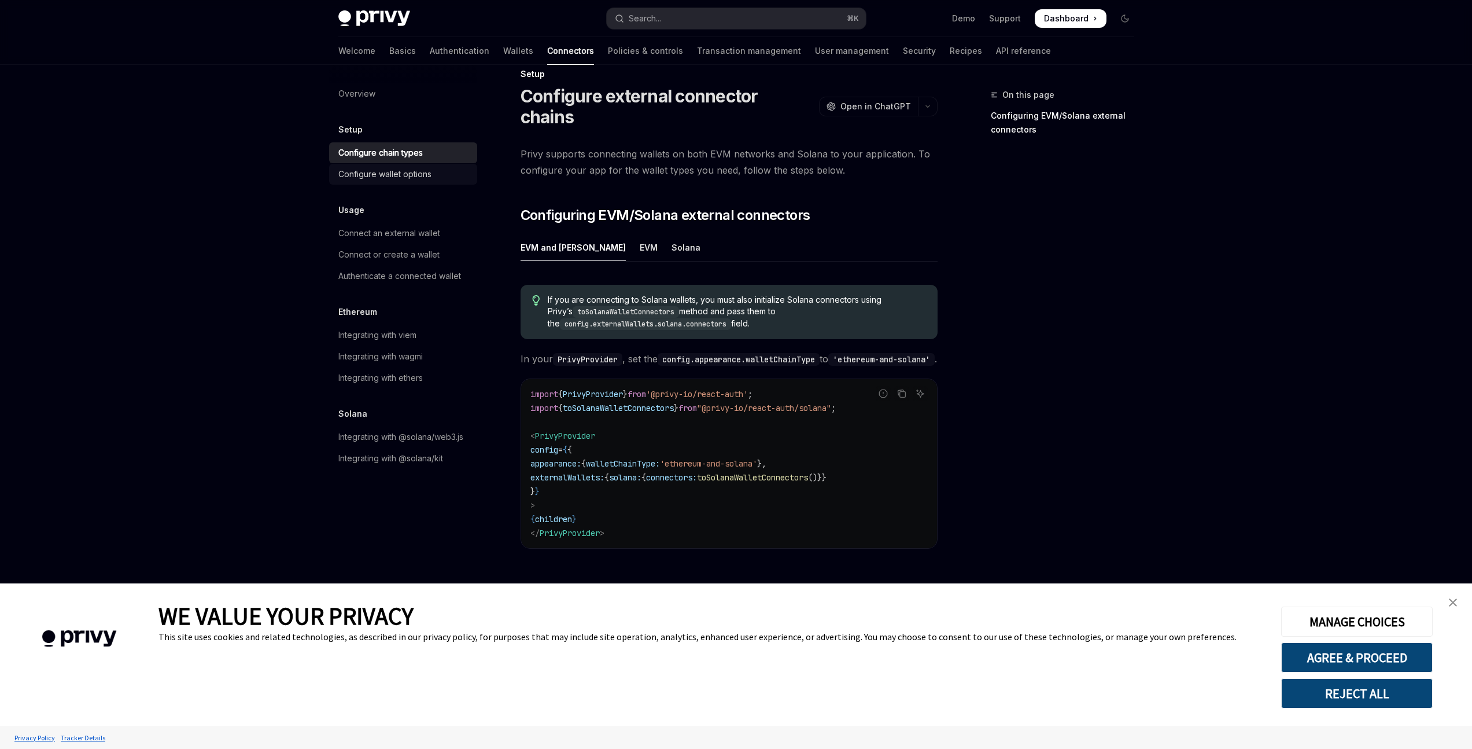
click at [424, 167] on link "Configure wallet options" at bounding box center [403, 174] width 148 height 21
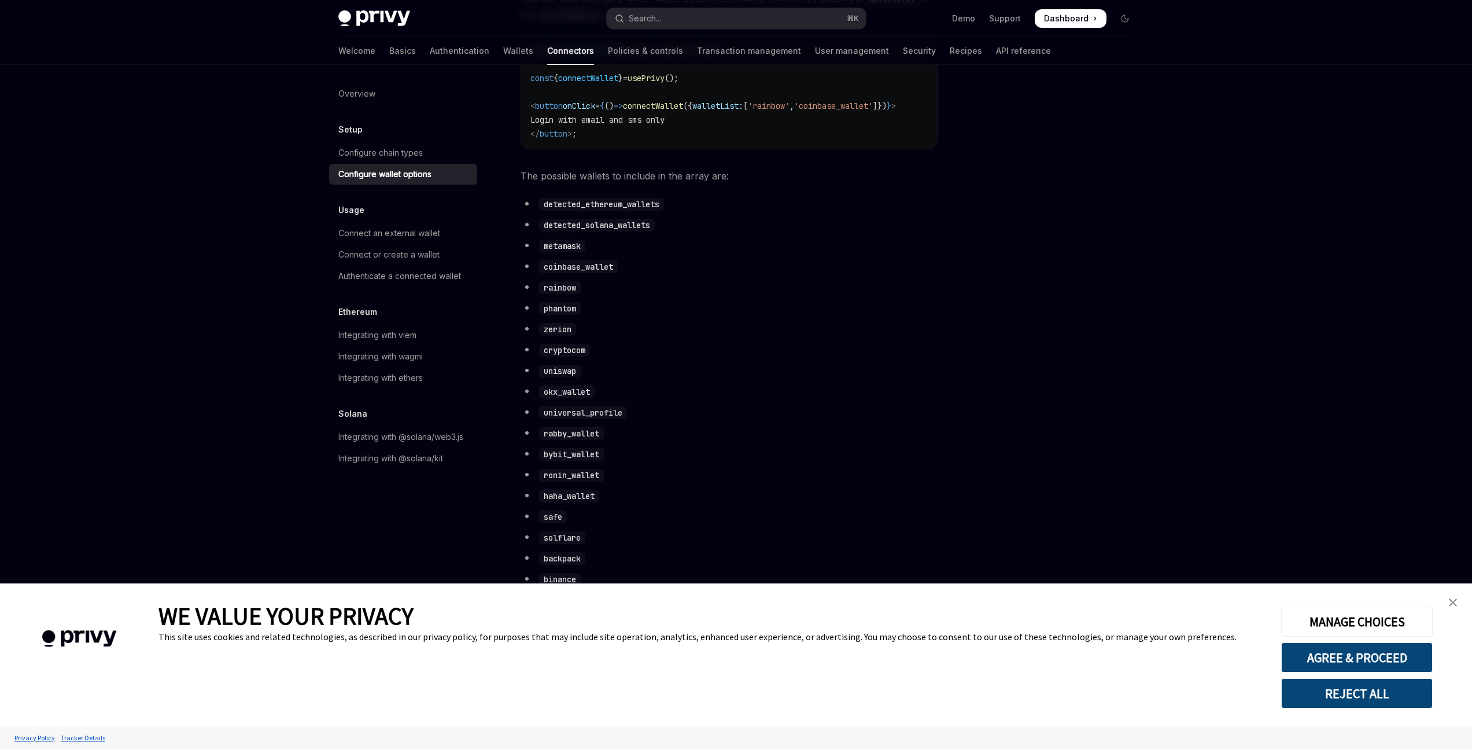
scroll to position [520, 0]
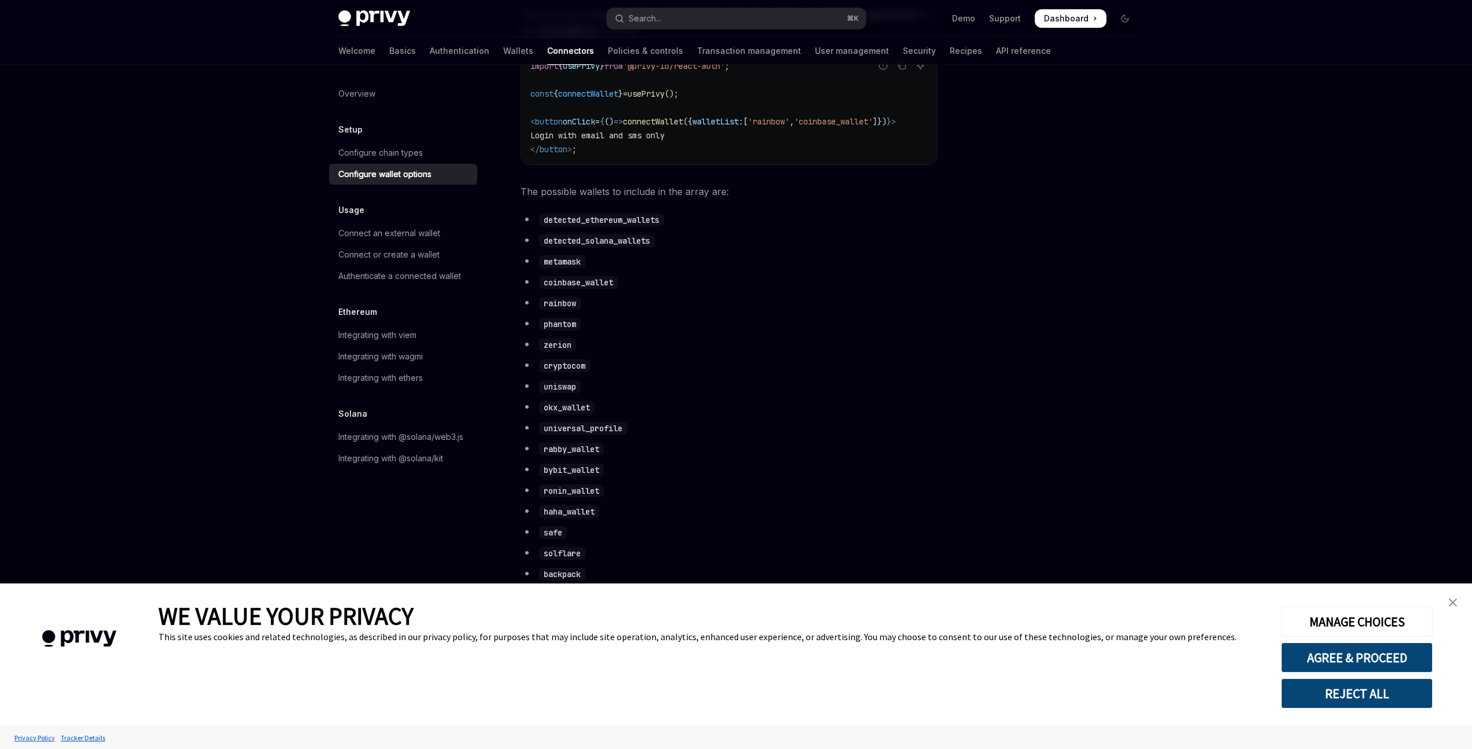
click at [611, 226] on code "detected_ethereum_wallets" at bounding box center [601, 219] width 125 height 13
click at [598, 247] on code "detected_solana_wallets" at bounding box center [597, 240] width 116 height 13
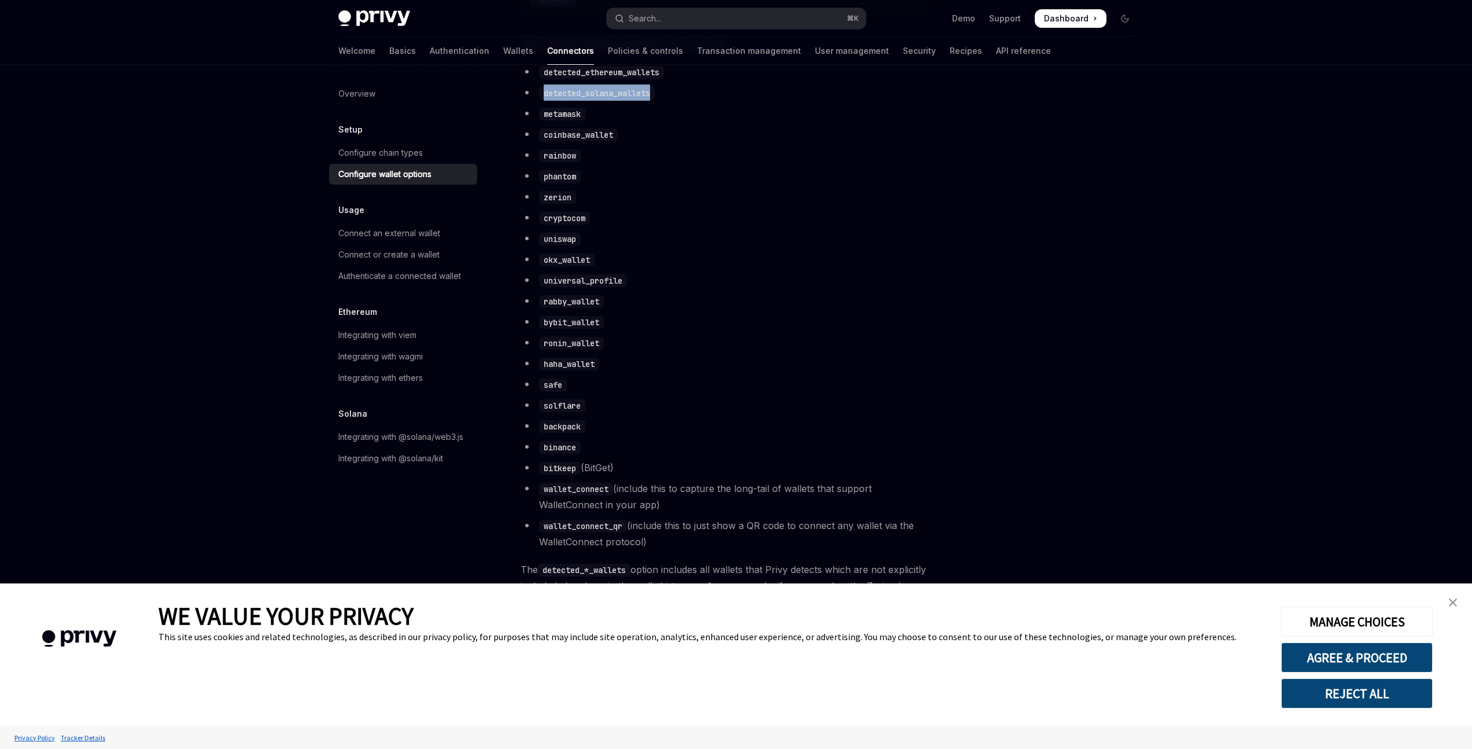
scroll to position [675, 0]
click at [695, 301] on li "rabby_wallet" at bounding box center [729, 293] width 417 height 16
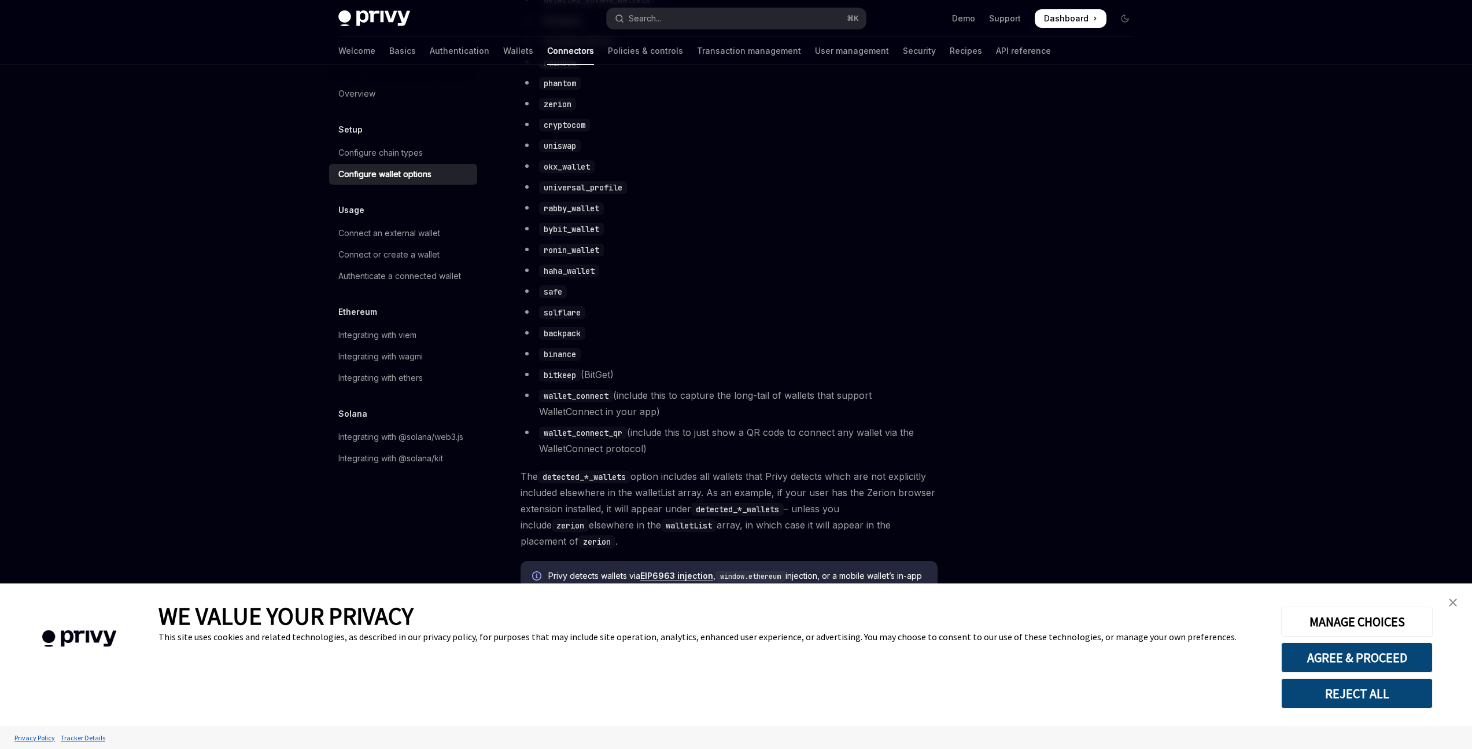
scroll to position [835, 0]
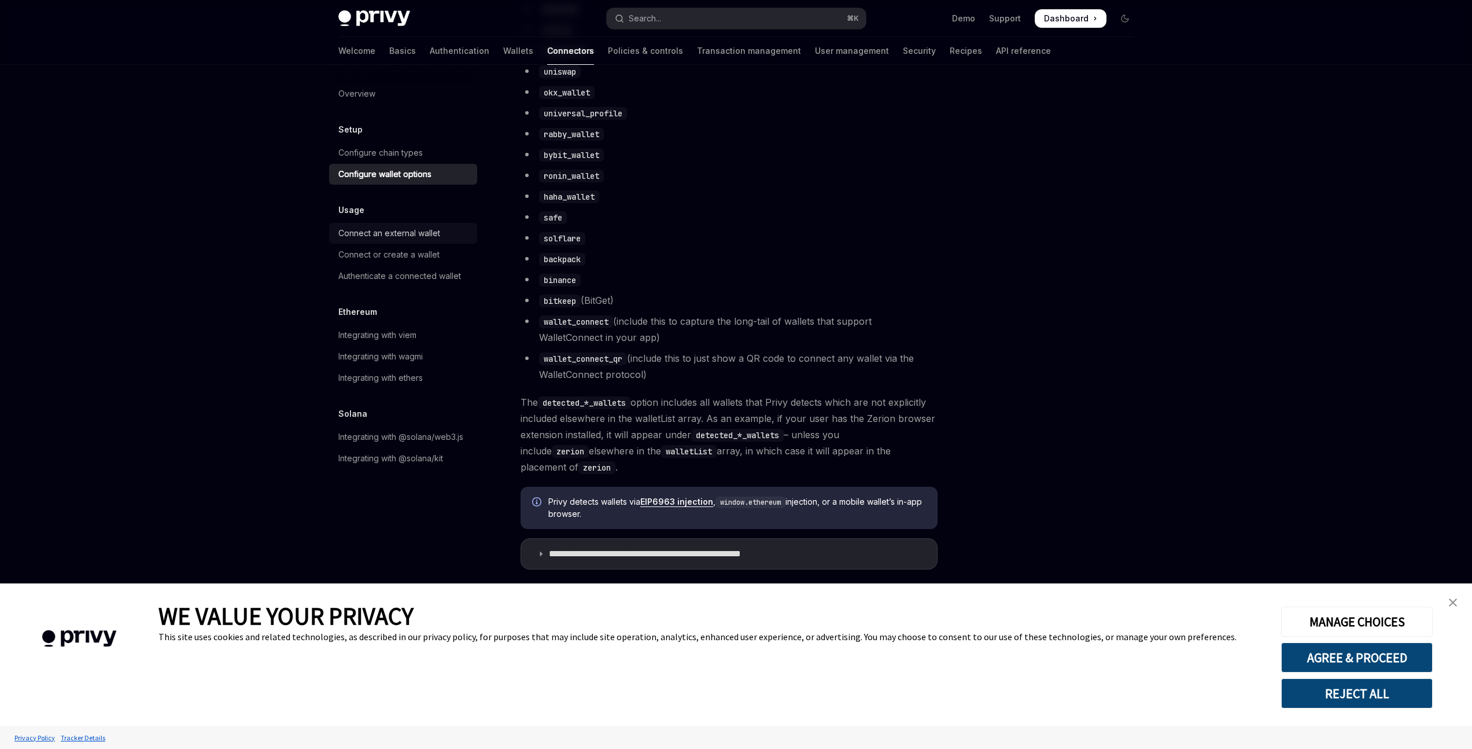
click at [402, 233] on div "Connect an external wallet" at bounding box center [389, 233] width 102 height 14
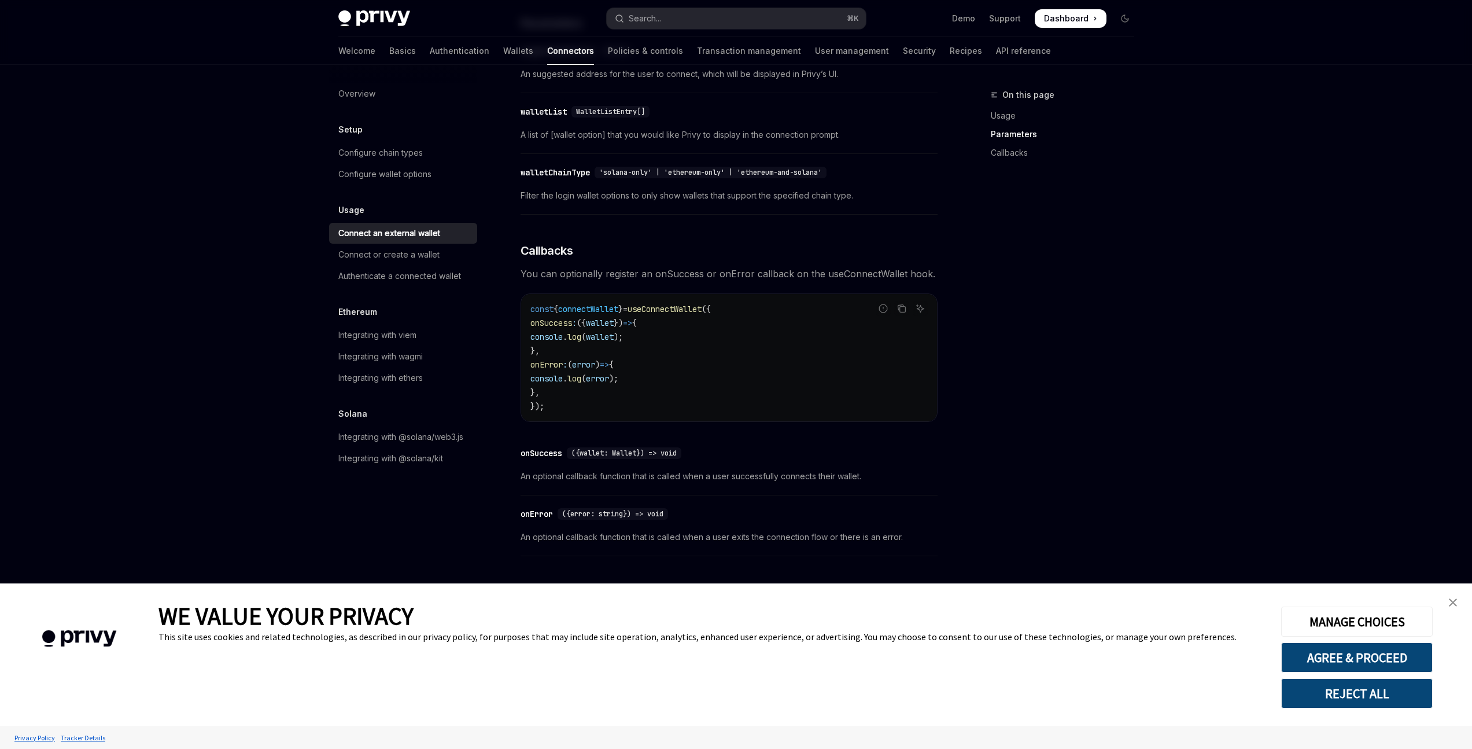
scroll to position [503, 0]
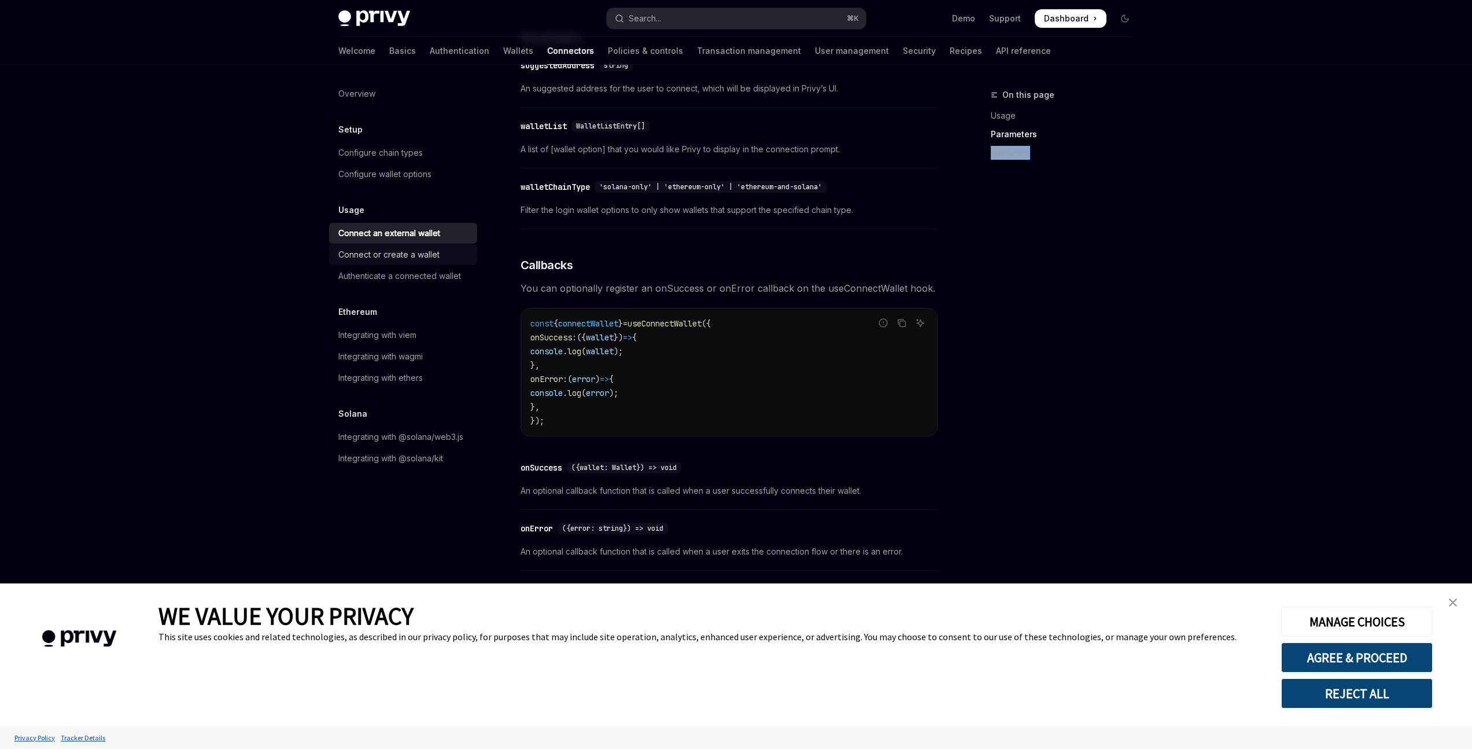
click at [407, 251] on div "Connect or create a wallet" at bounding box center [388, 255] width 101 height 14
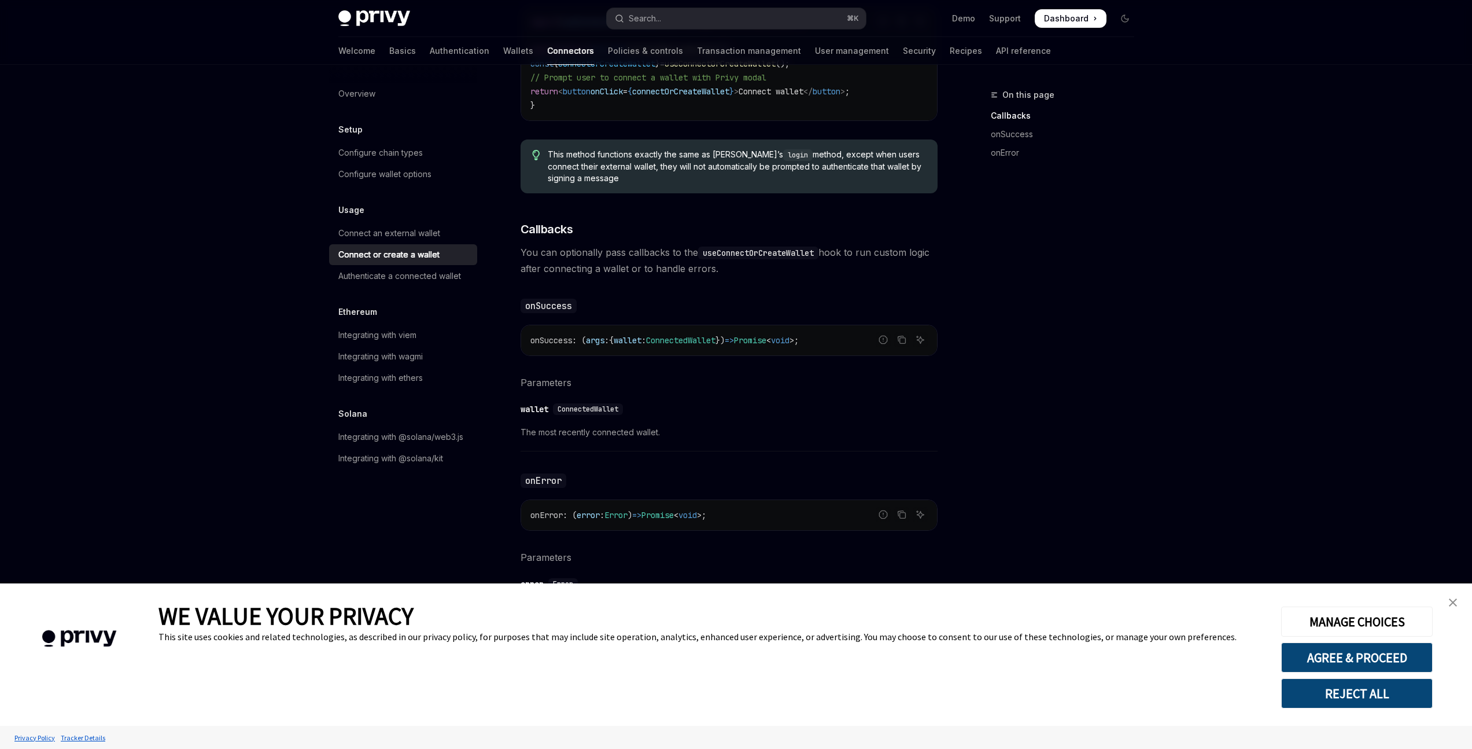
scroll to position [546, 0]
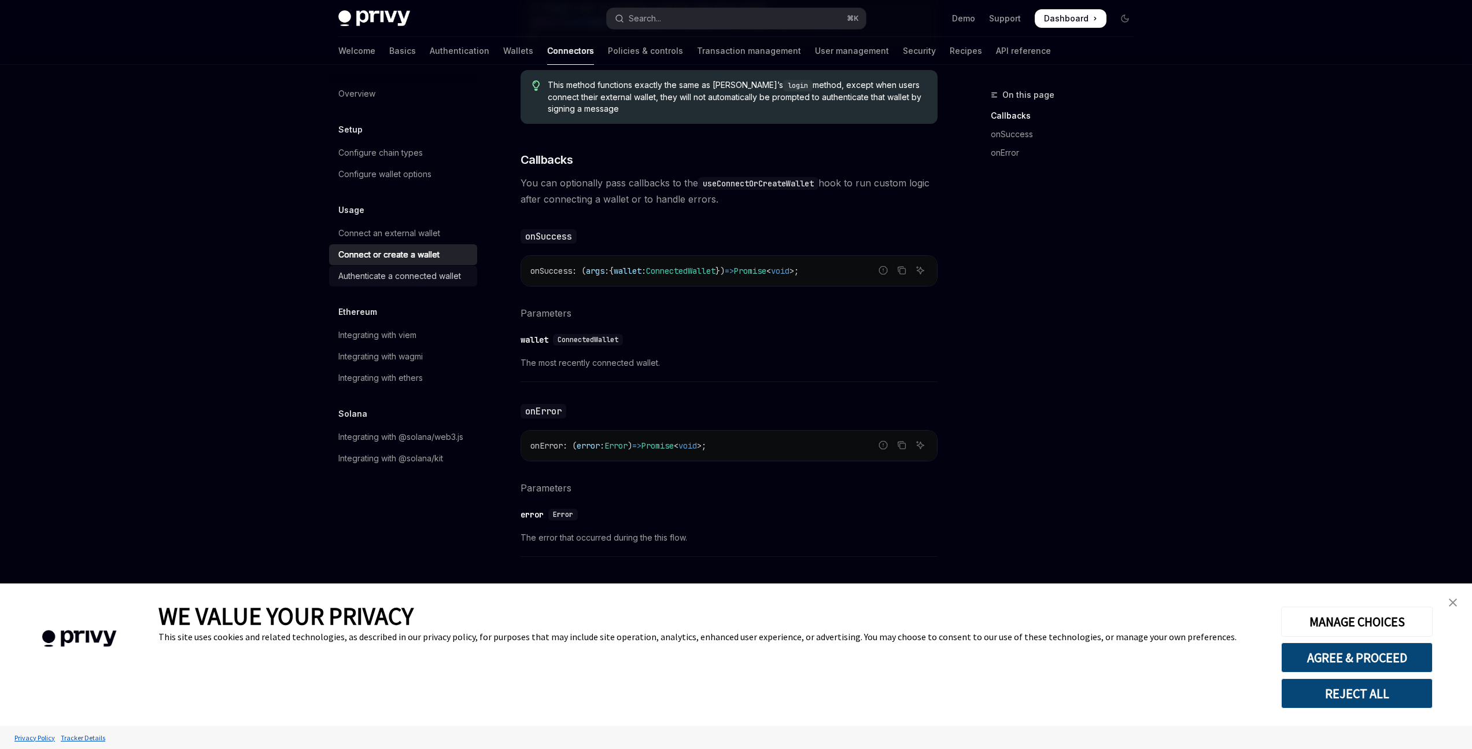
click at [444, 276] on div "Authenticate a connected wallet" at bounding box center [399, 276] width 123 height 14
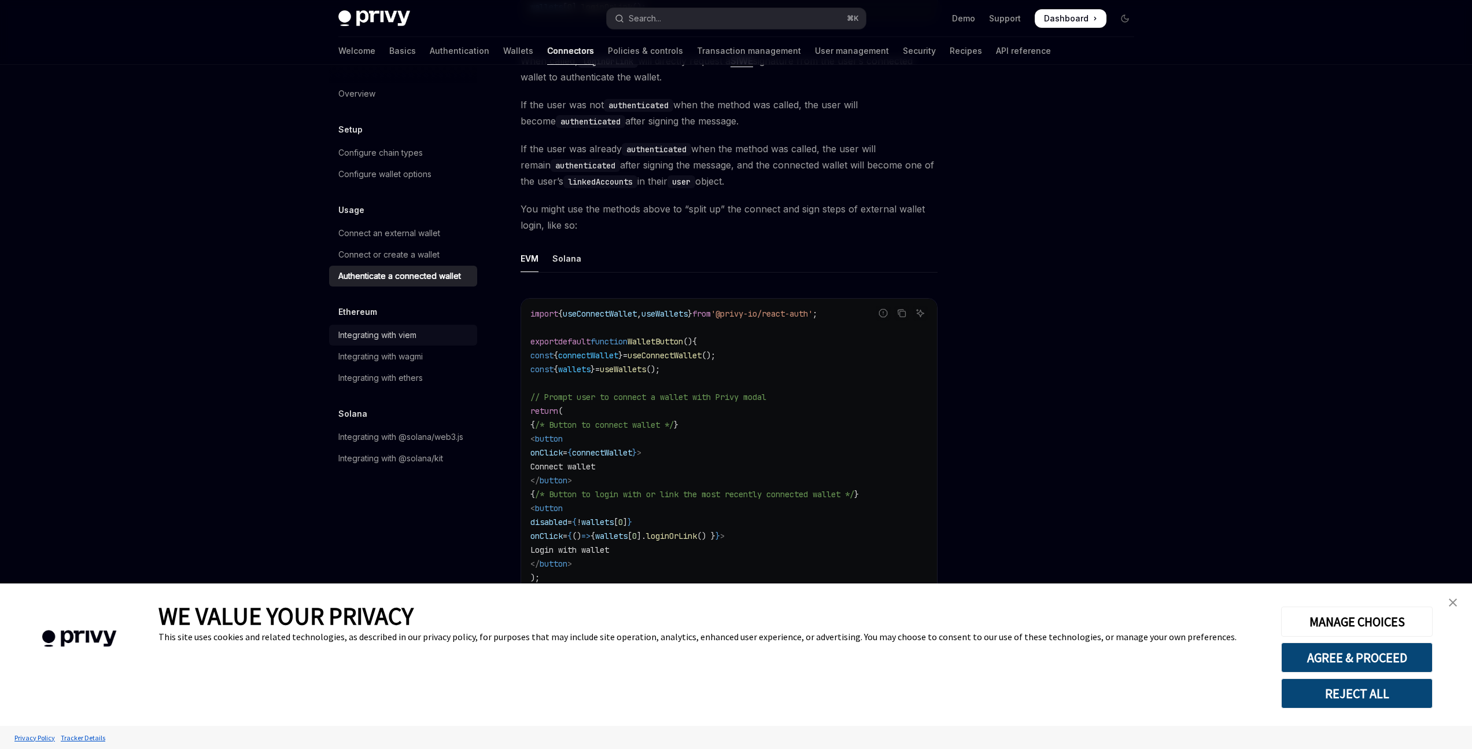
scroll to position [414, 0]
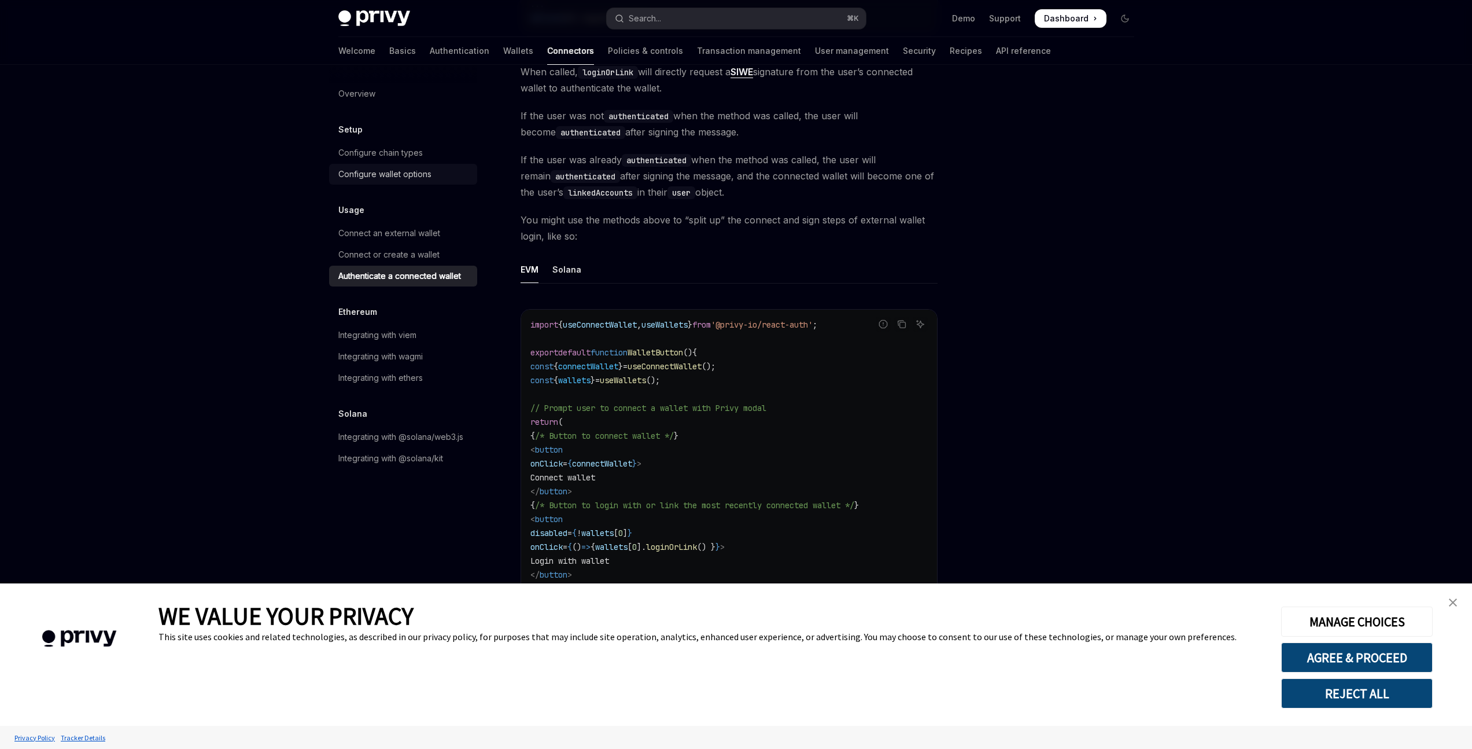
click at [427, 171] on div "Configure wallet options" at bounding box center [384, 174] width 93 height 14
type textarea "*"
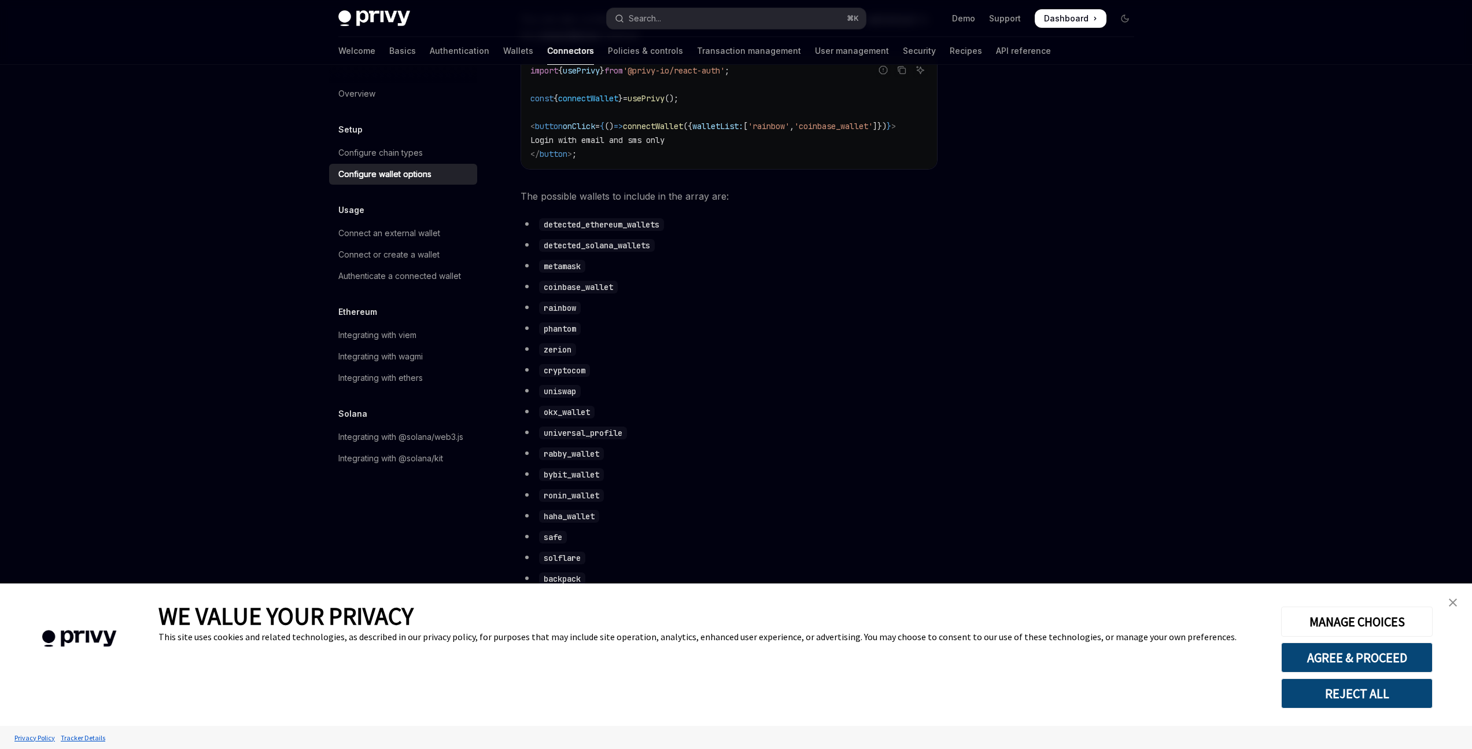
scroll to position [611, 0]
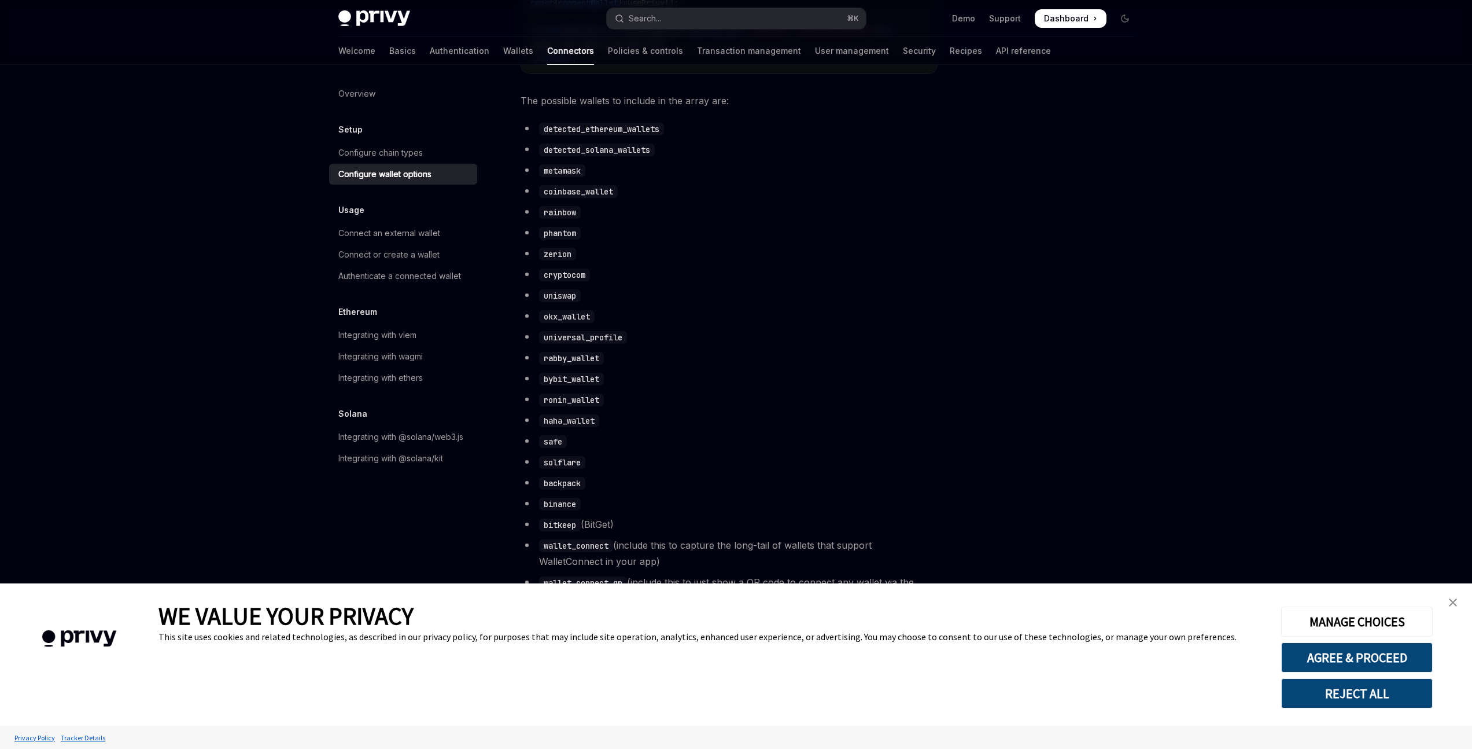
click at [1064, 299] on div at bounding box center [1056, 418] width 176 height 661
click at [1452, 599] on img "close banner" at bounding box center [1453, 602] width 8 height 8
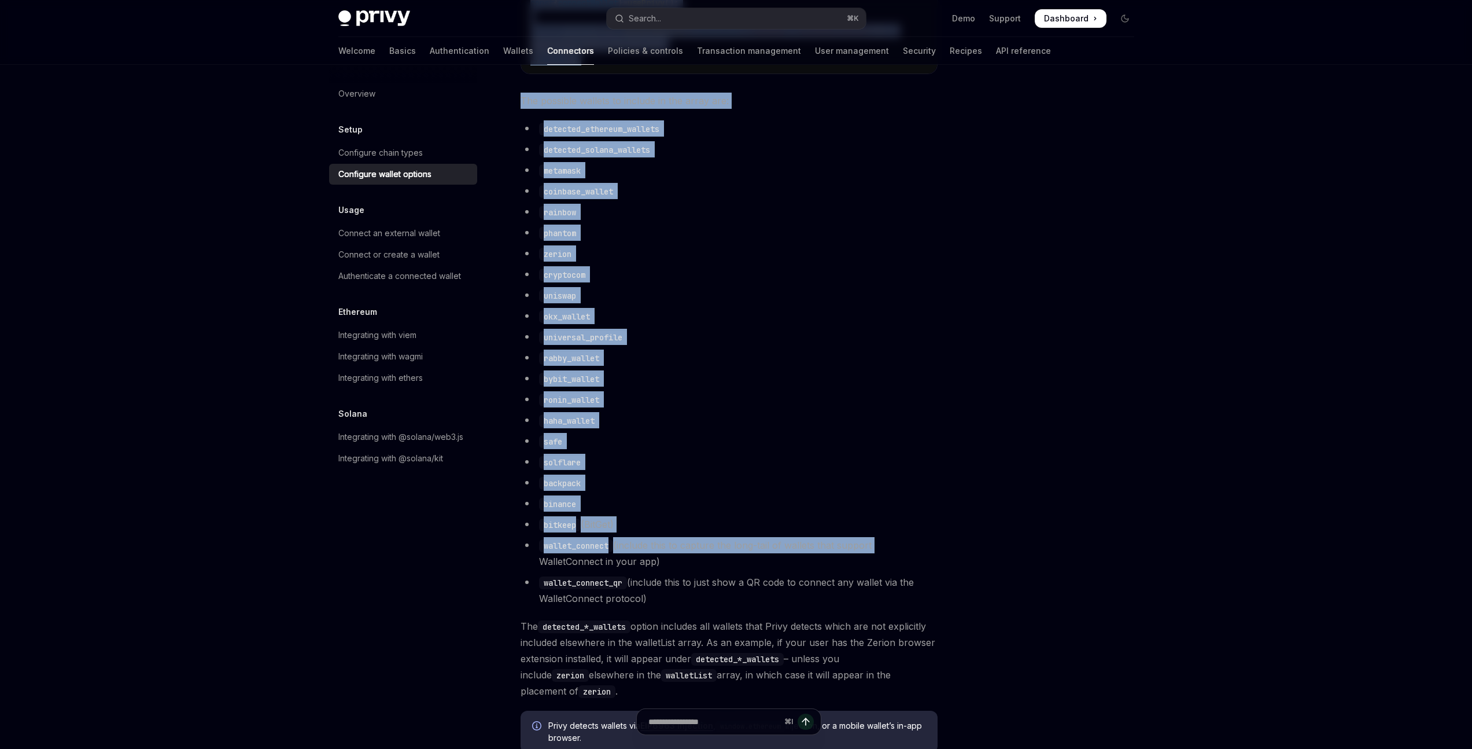
click at [1143, 543] on div "Skip to main content Privy Docs home page Search... ⌘ K Demo Support Dashboard …" at bounding box center [736, 184] width 1472 height 1591
click at [940, 426] on div "Setup Configure wallet options OpenAI Open in ChatGPT OpenAI Open in ChatGPT To…" at bounding box center [620, 228] width 639 height 1503
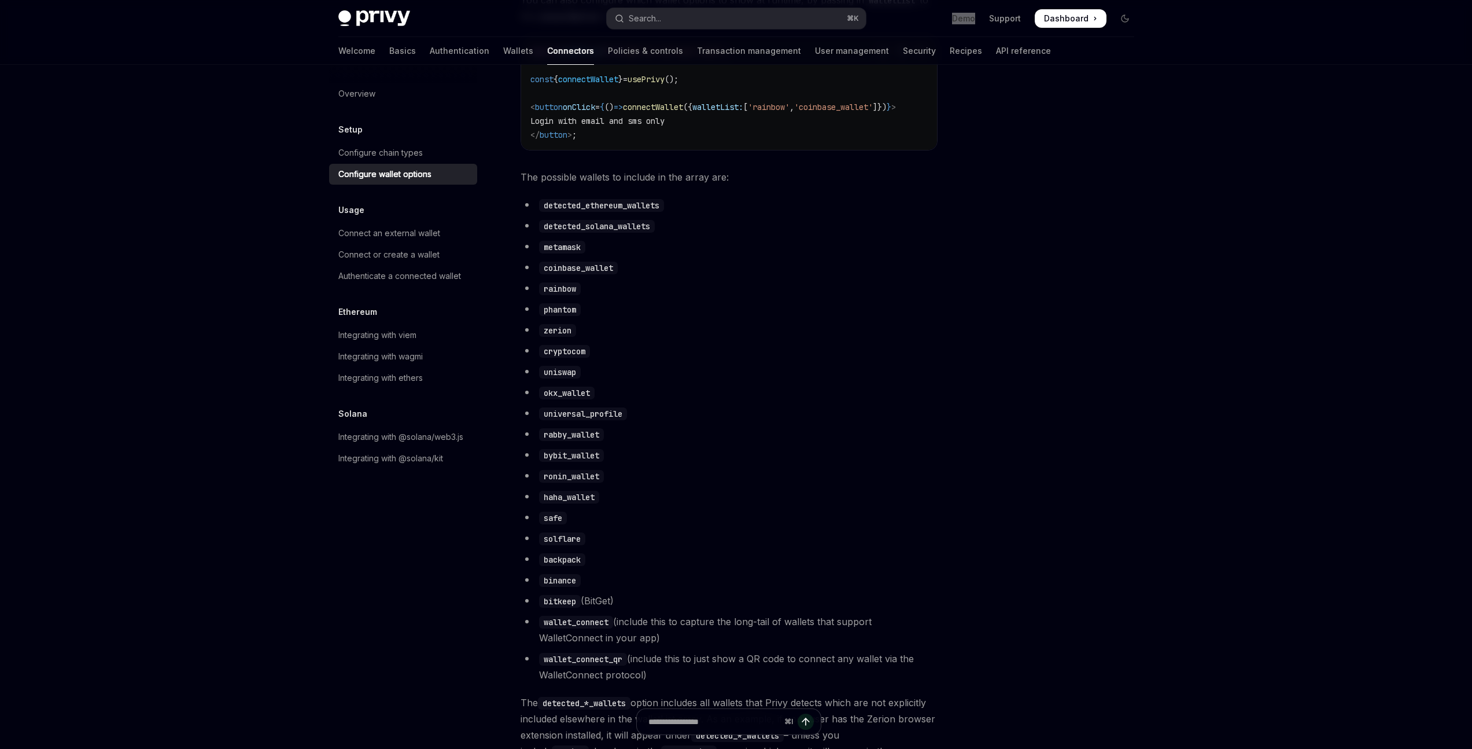
scroll to position [546, 0]
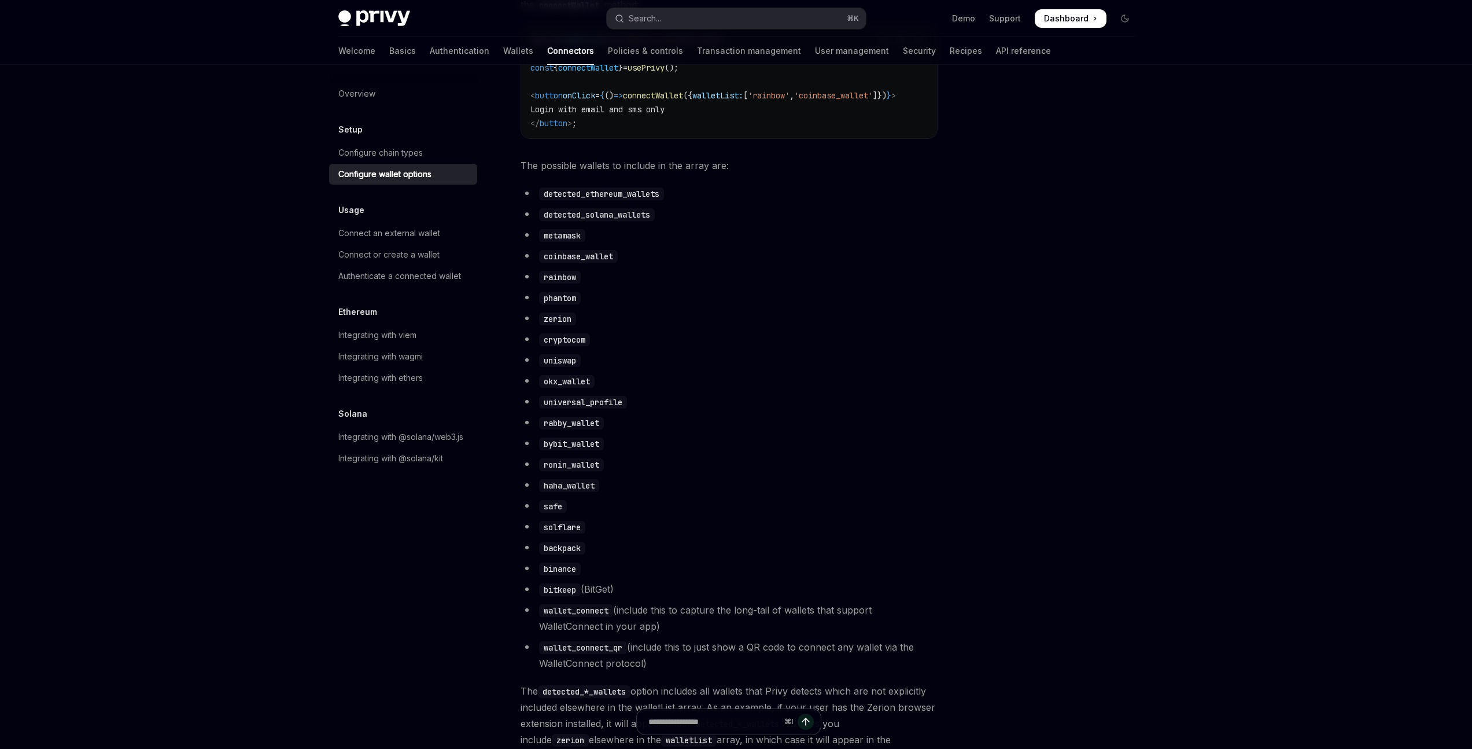
click at [851, 358] on ul "detected_ethereum_wallets detected_solana_wallets metamask coinbase_wallet rain…" at bounding box center [729, 428] width 417 height 486
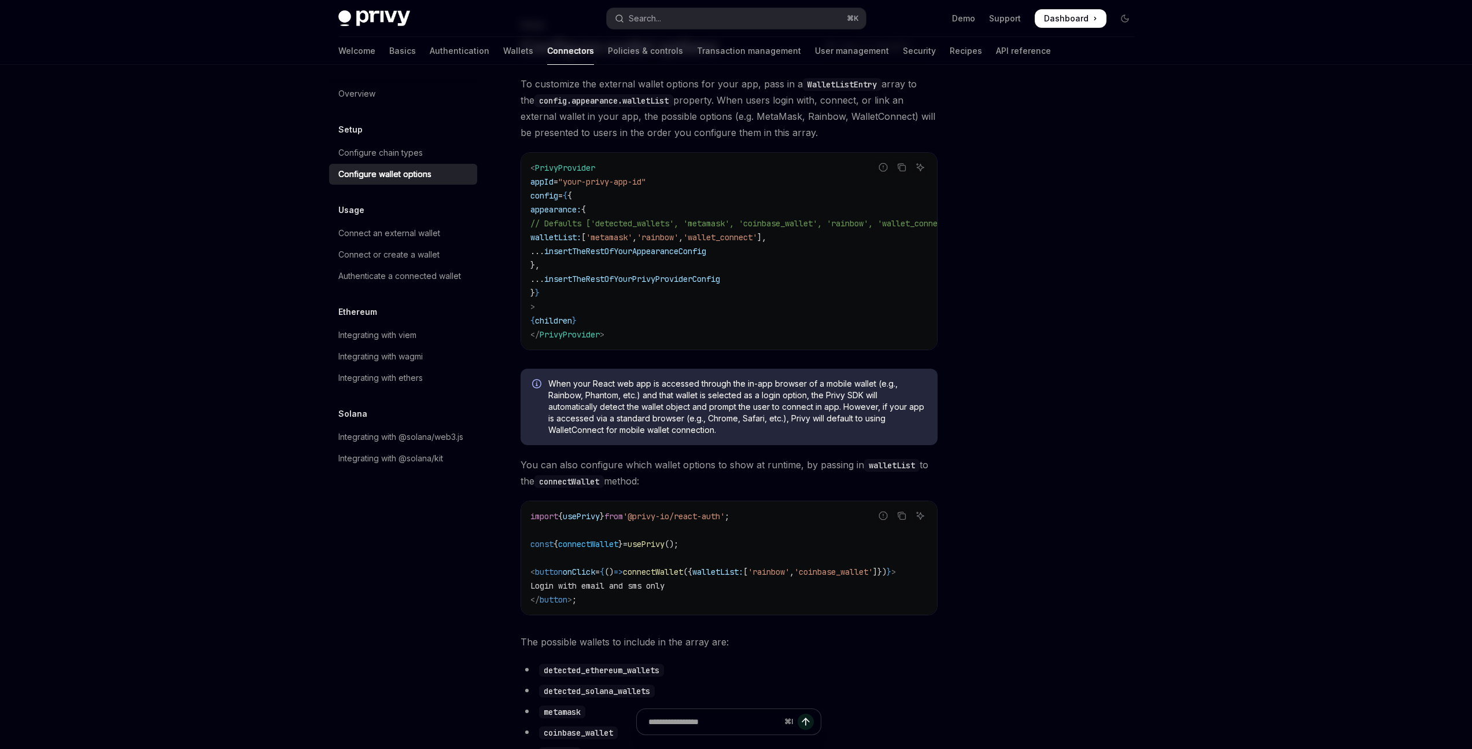
scroll to position [62, 0]
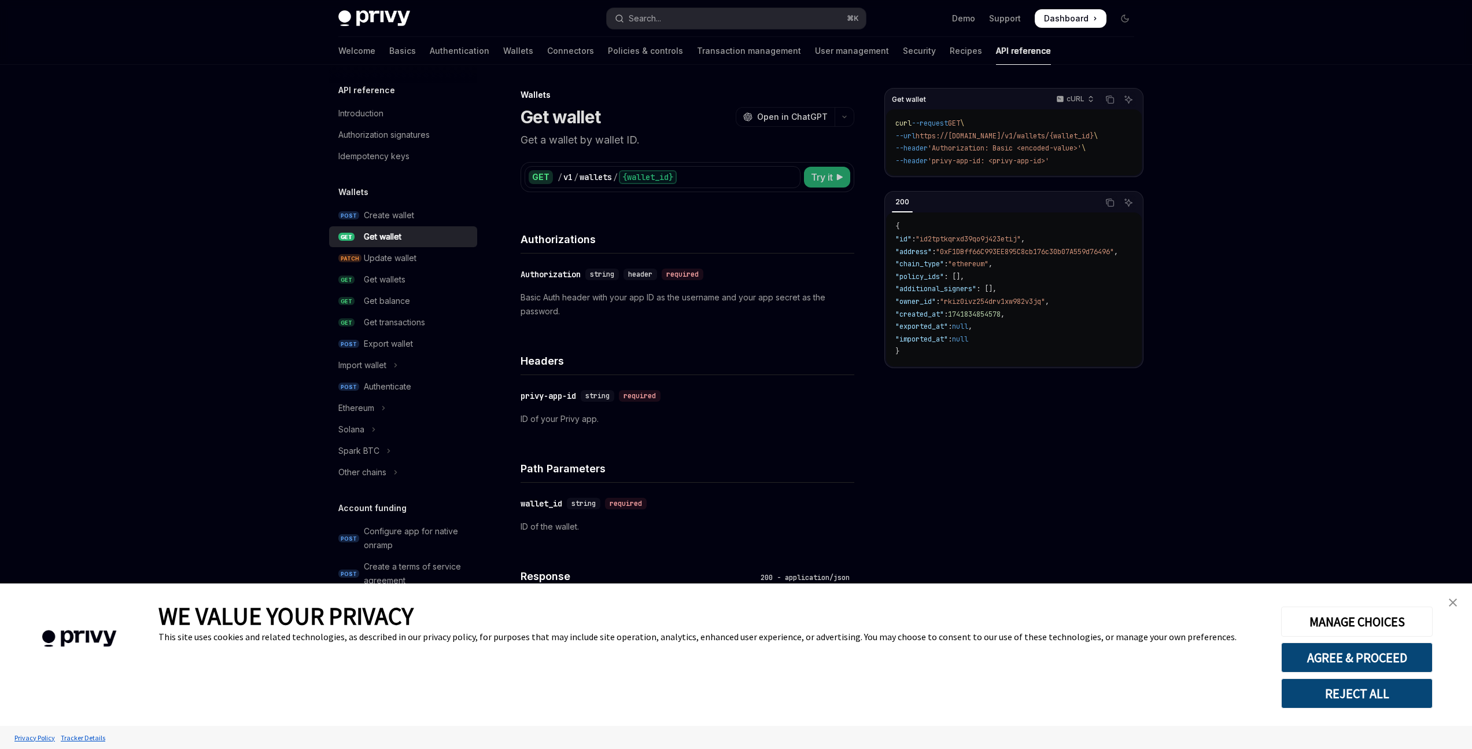
click at [838, 174] on icon at bounding box center [840, 177] width 7 height 7
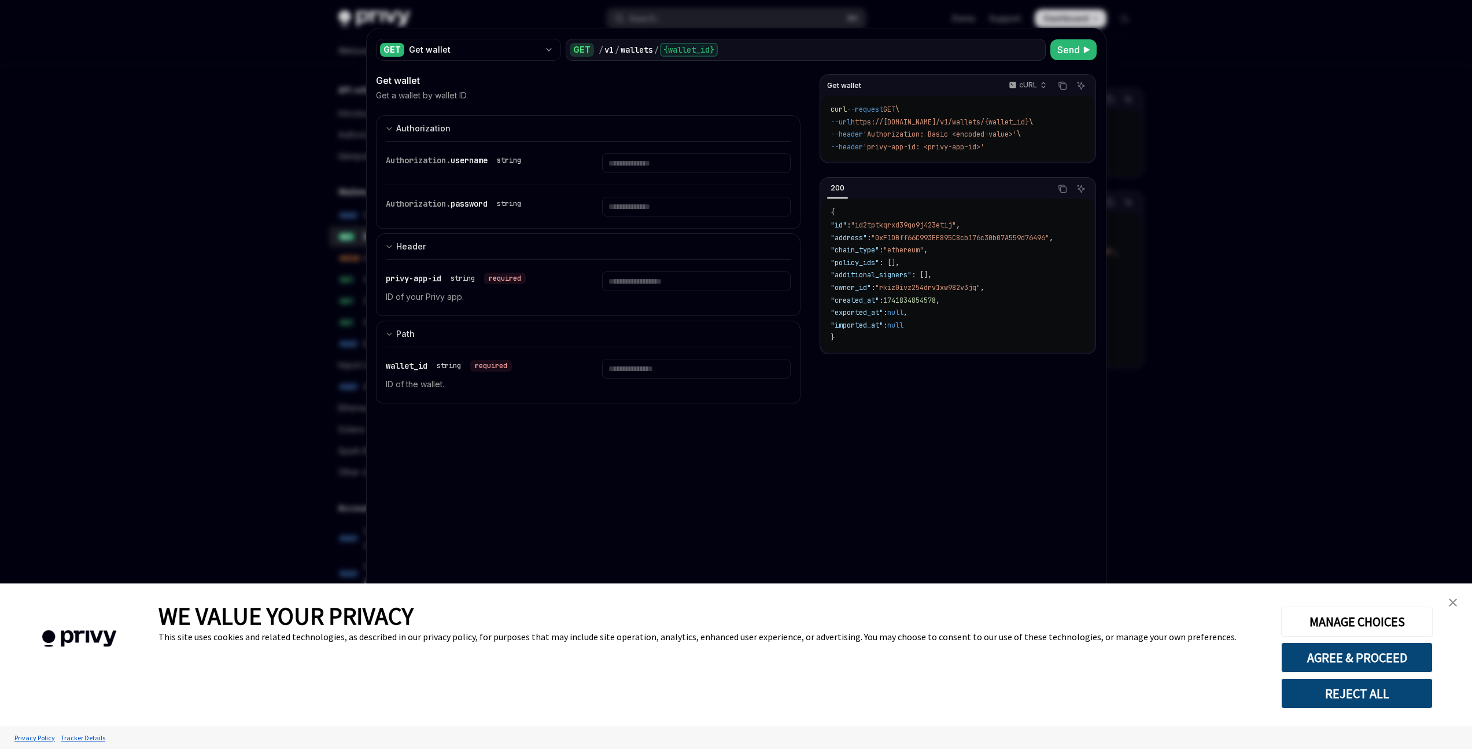
click at [1177, 293] on div at bounding box center [736, 374] width 1472 height 749
type textarea "*"
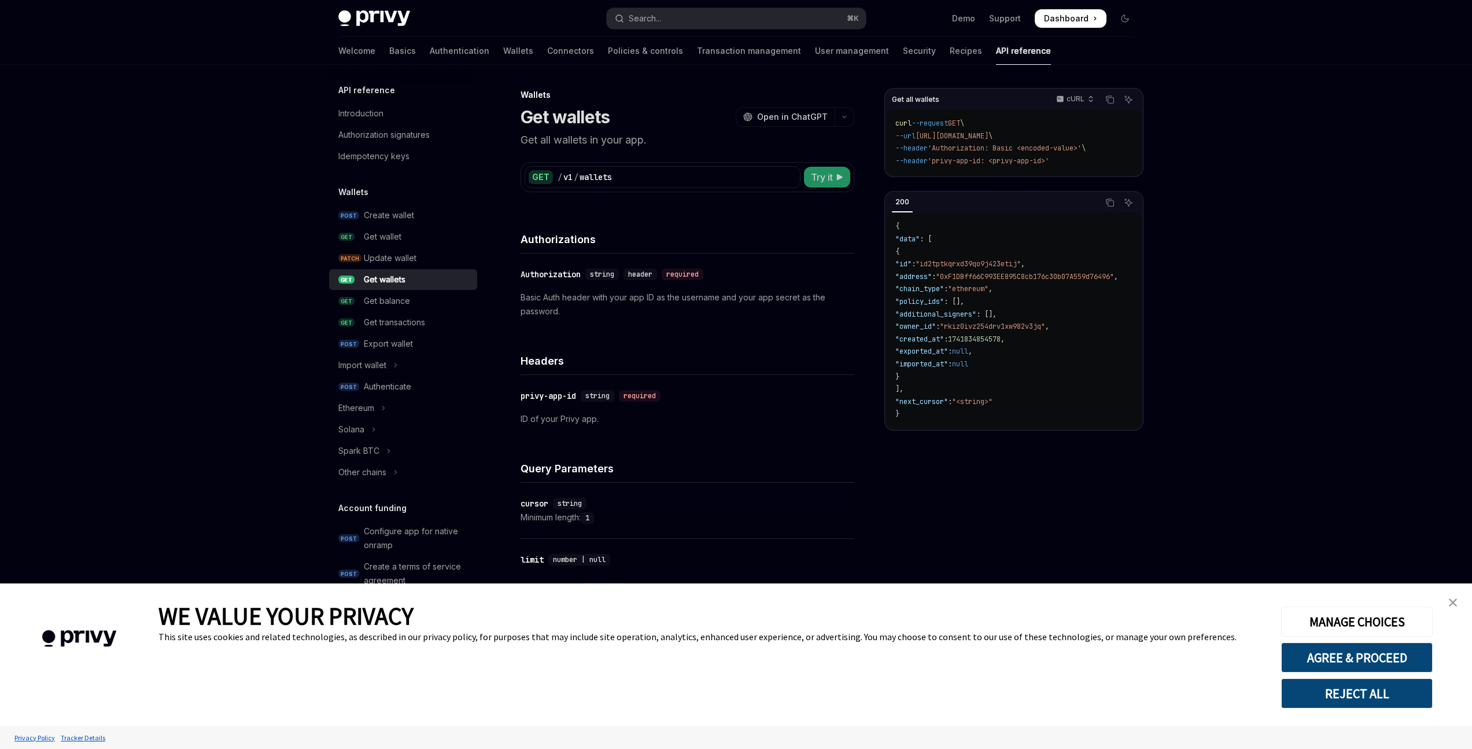
click at [837, 175] on icon at bounding box center [840, 177] width 7 height 7
type textarea "*"
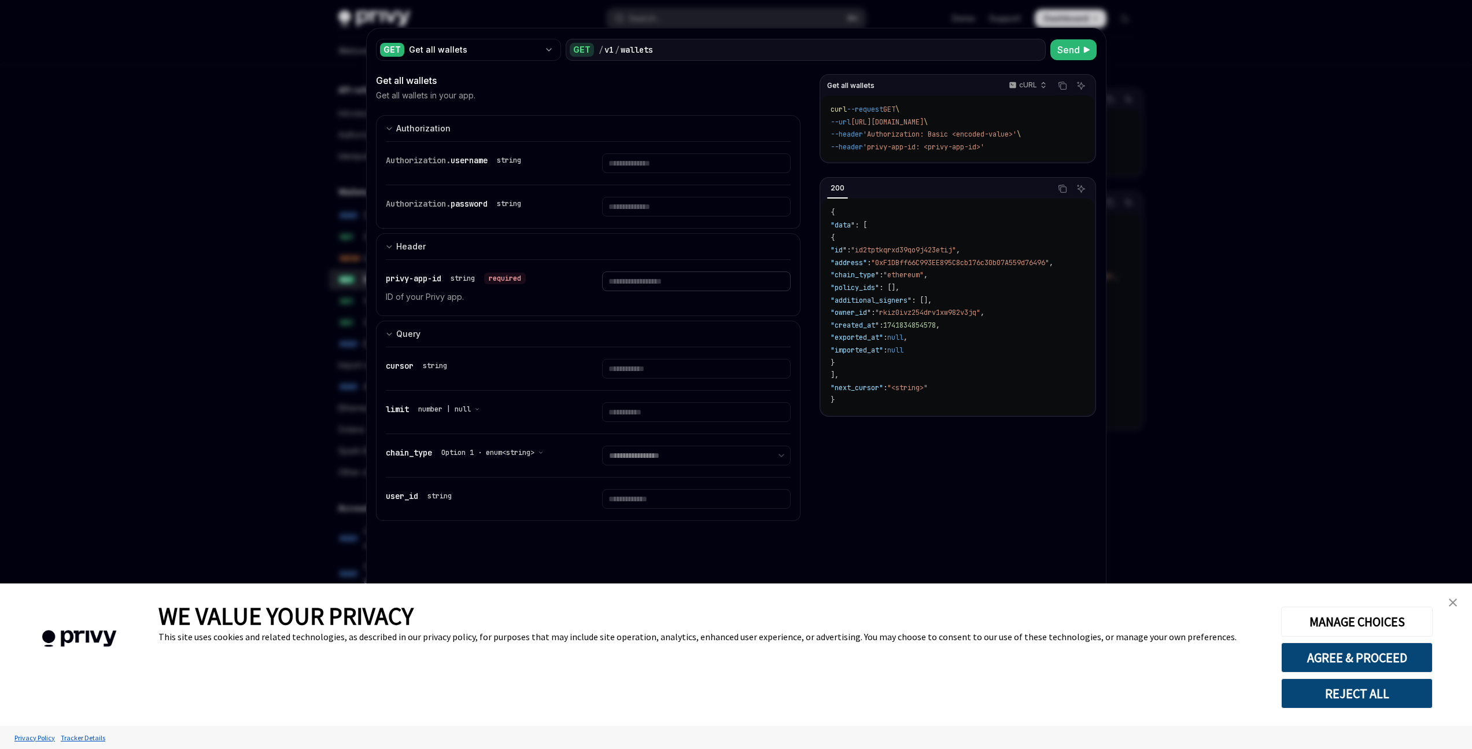
click at [628, 282] on input "Enter privy-app-id" at bounding box center [696, 281] width 189 height 20
paste input "**********"
type input "**********"
click at [1051, 48] on button "Send" at bounding box center [1074, 49] width 46 height 21
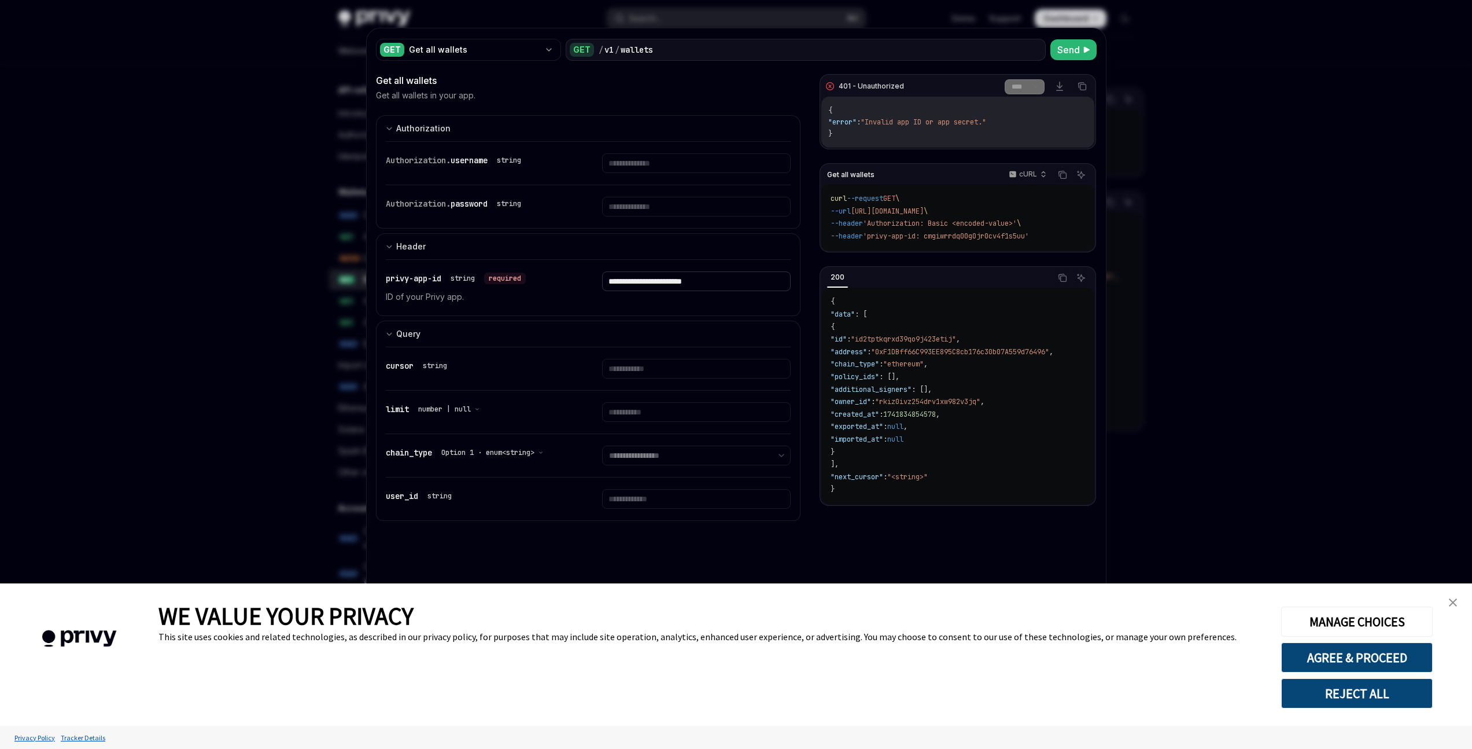
click at [694, 282] on input "**********" at bounding box center [696, 281] width 189 height 20
click at [650, 162] on input "Enter username" at bounding box center [696, 163] width 189 height 20
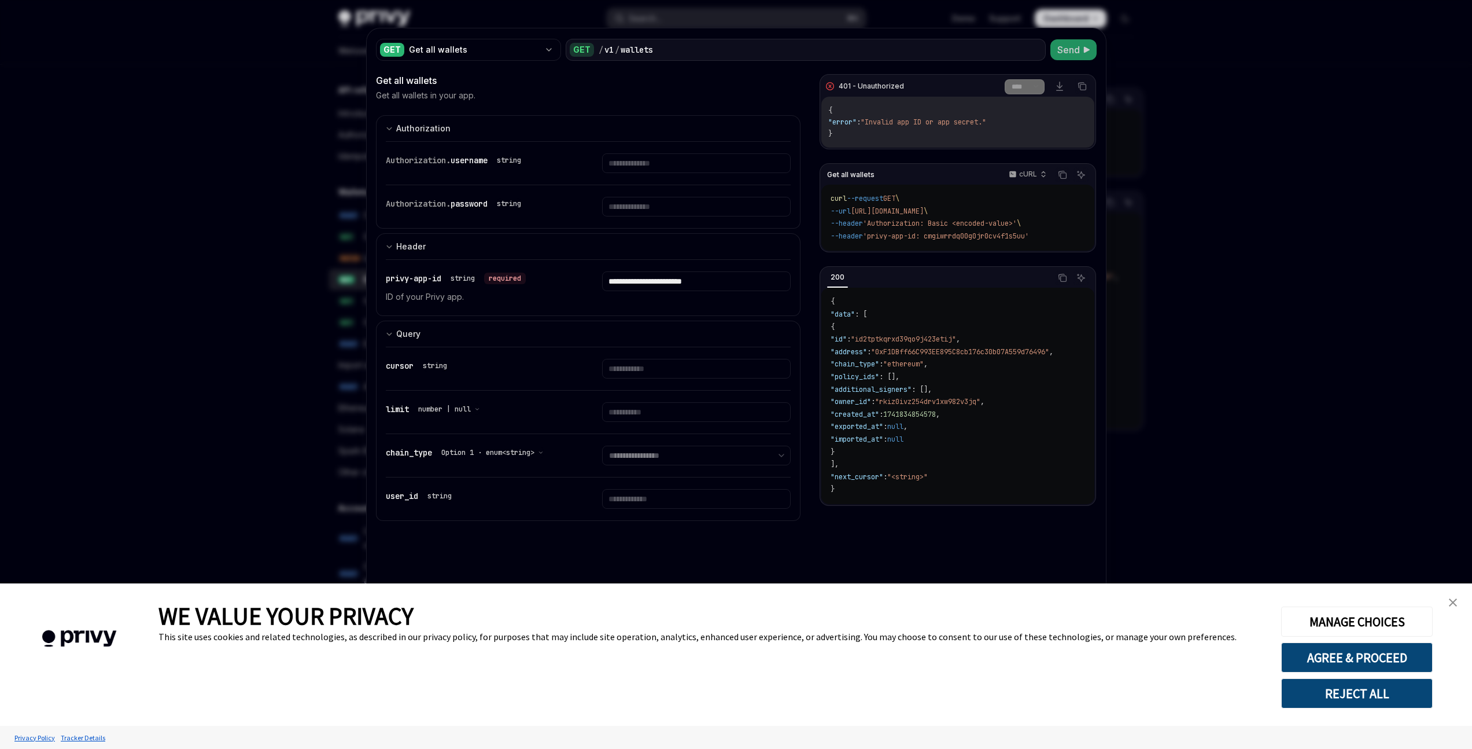
click at [1065, 52] on span "Send" at bounding box center [1069, 50] width 23 height 14
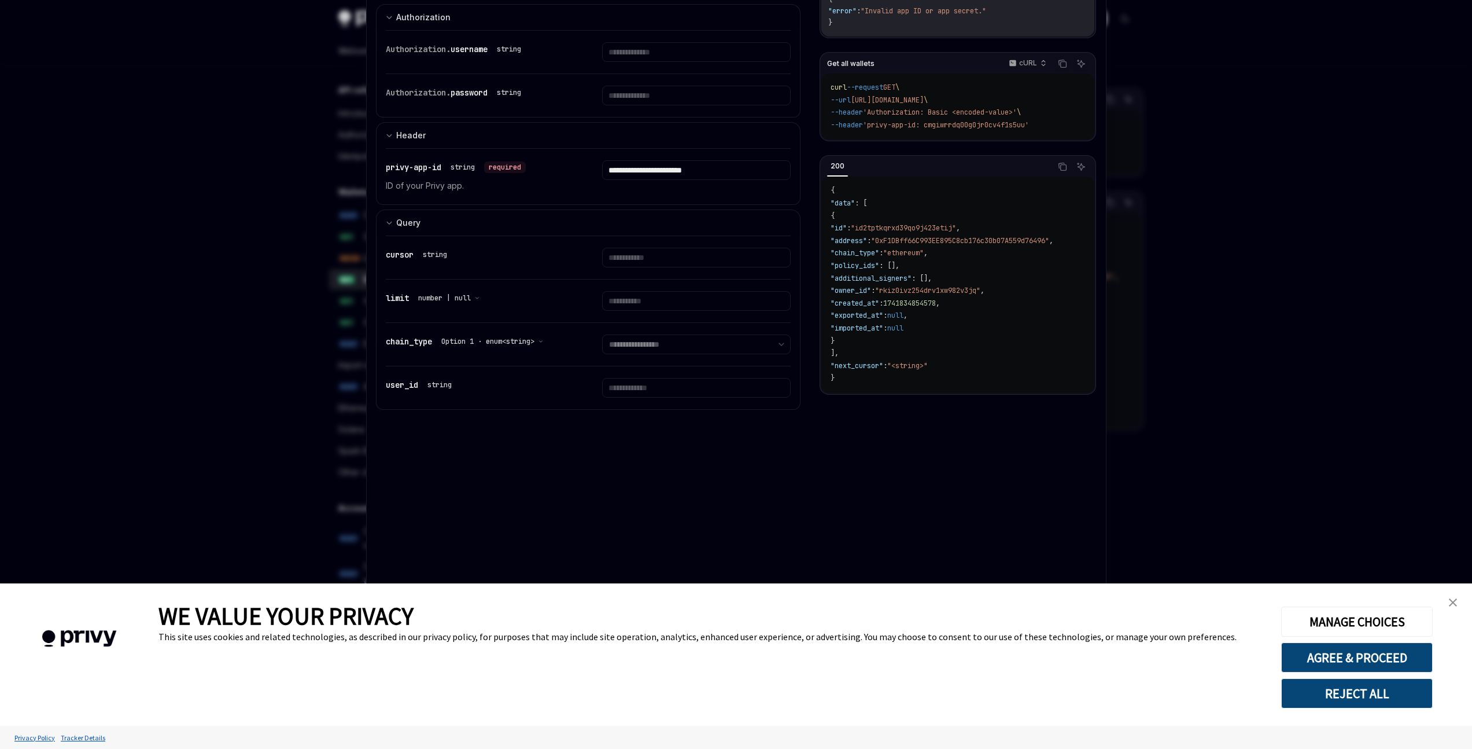
click at [1441, 164] on div at bounding box center [736, 374] width 1472 height 749
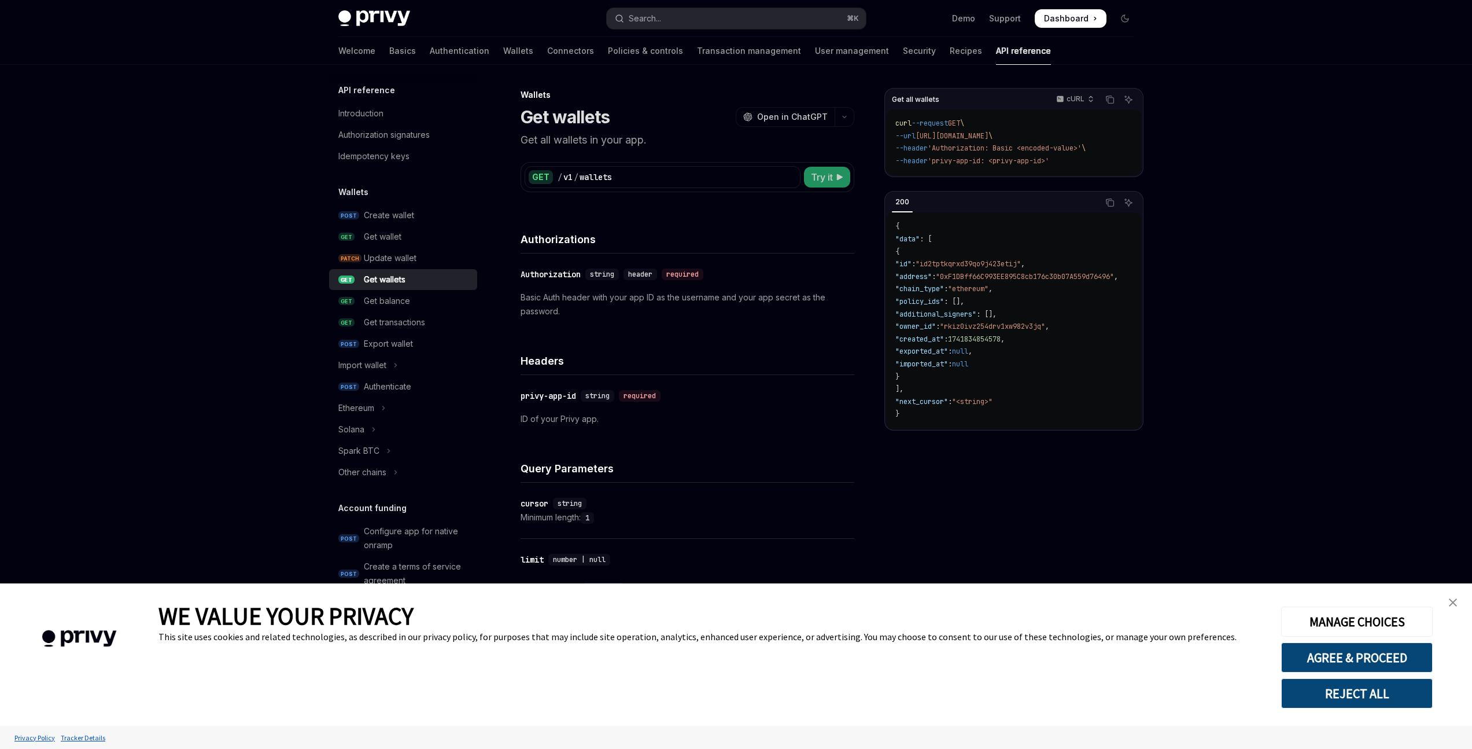
click at [813, 178] on span "Try it" at bounding box center [822, 177] width 22 height 14
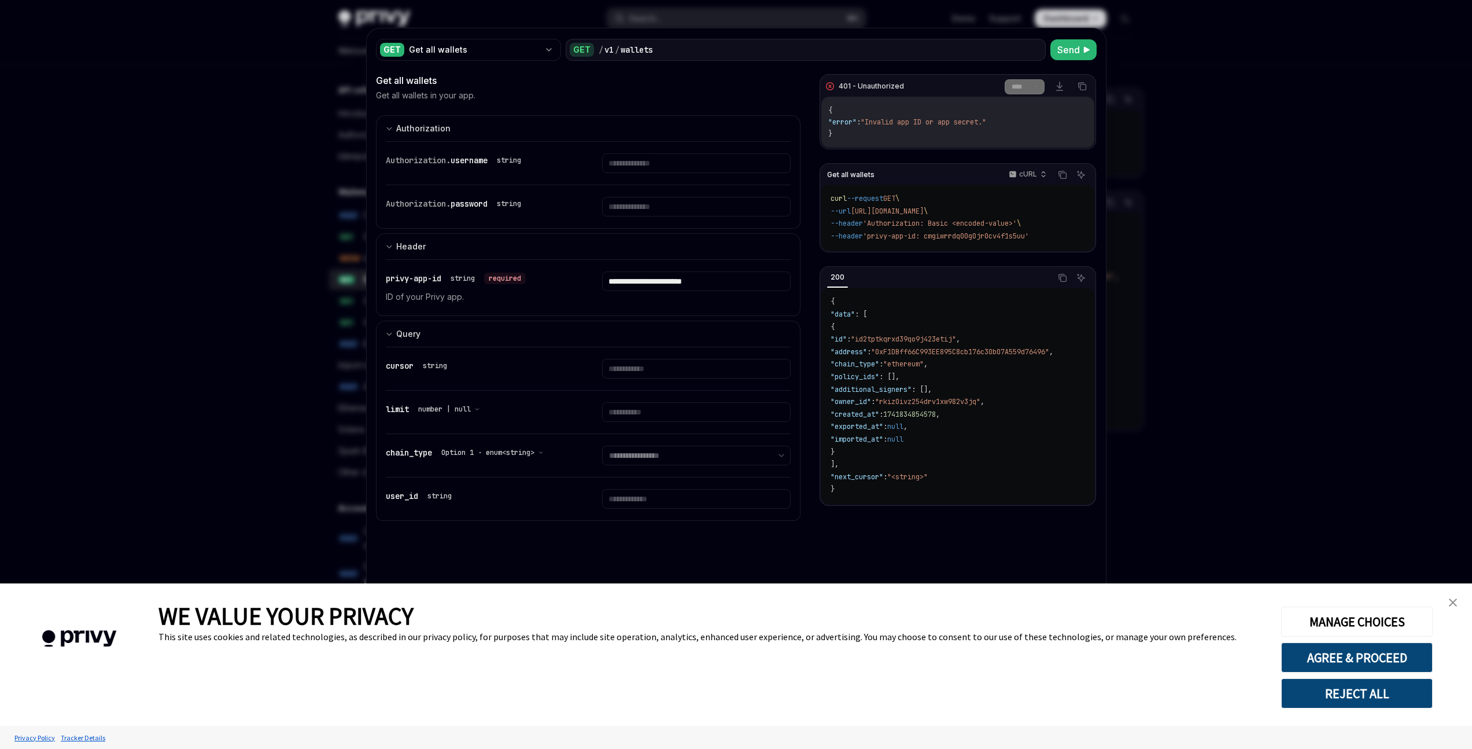
click at [237, 292] on div at bounding box center [736, 374] width 1472 height 749
type textarea "*"
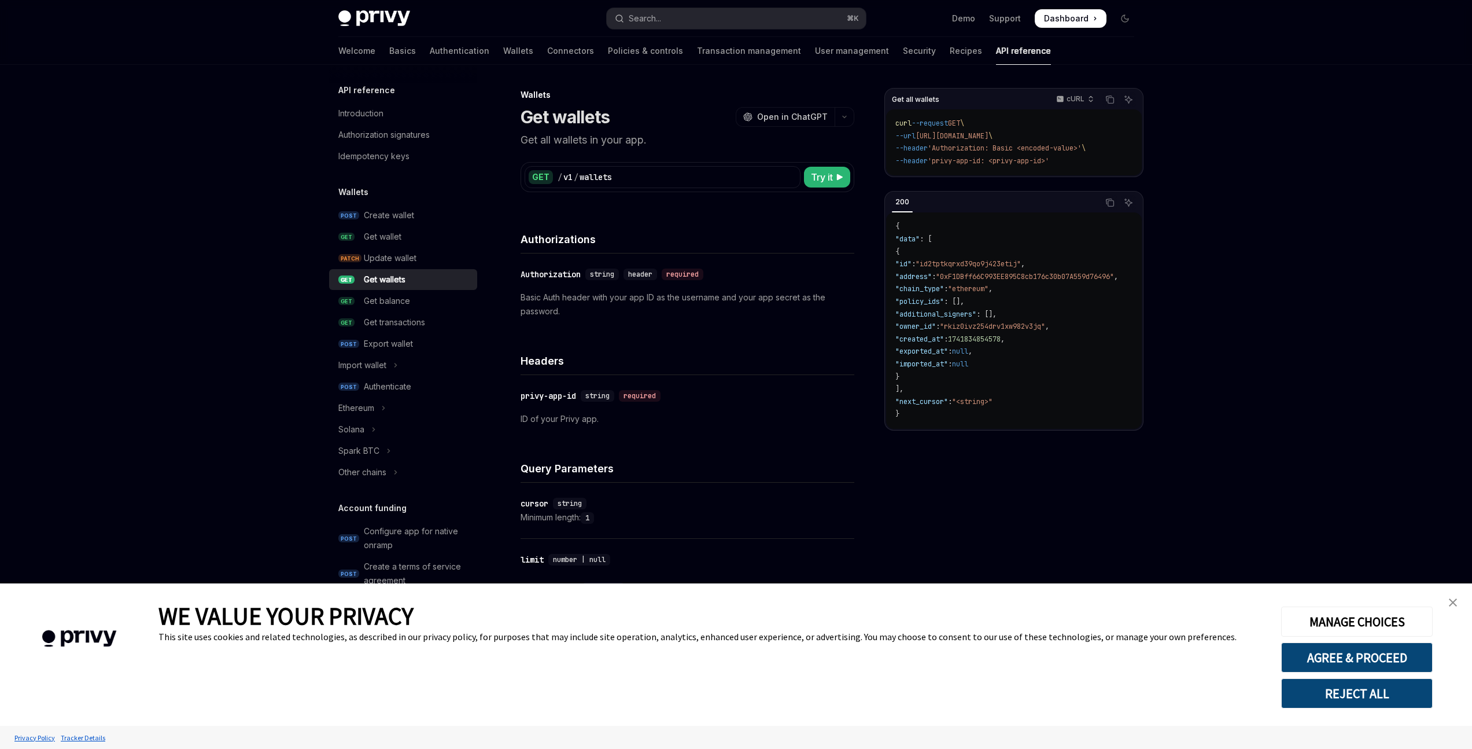
click at [1277, 280] on div "Skip to main content Privy Docs home page Search... ⌘ K Demo Support Dashboard …" at bounding box center [736, 548] width 1472 height 1097
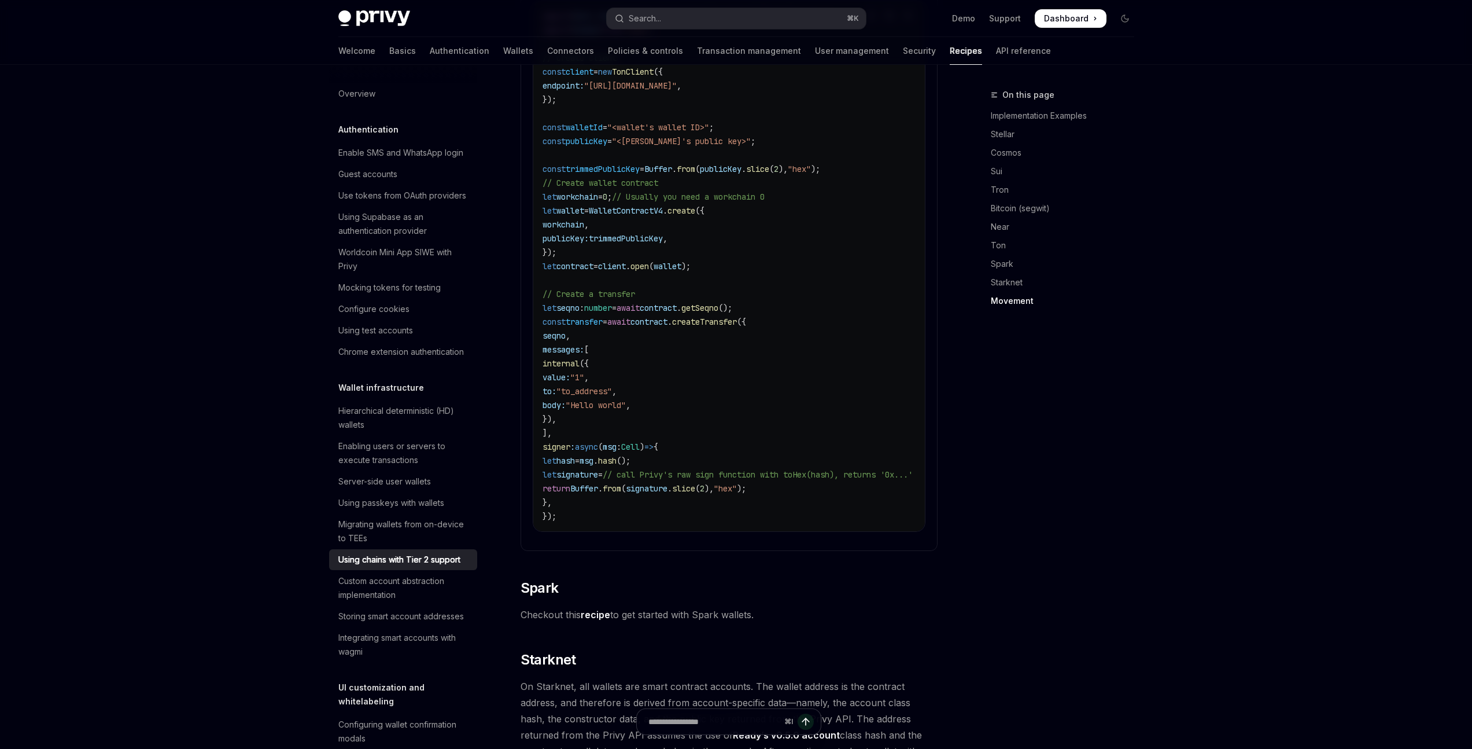
scroll to position [2013, 0]
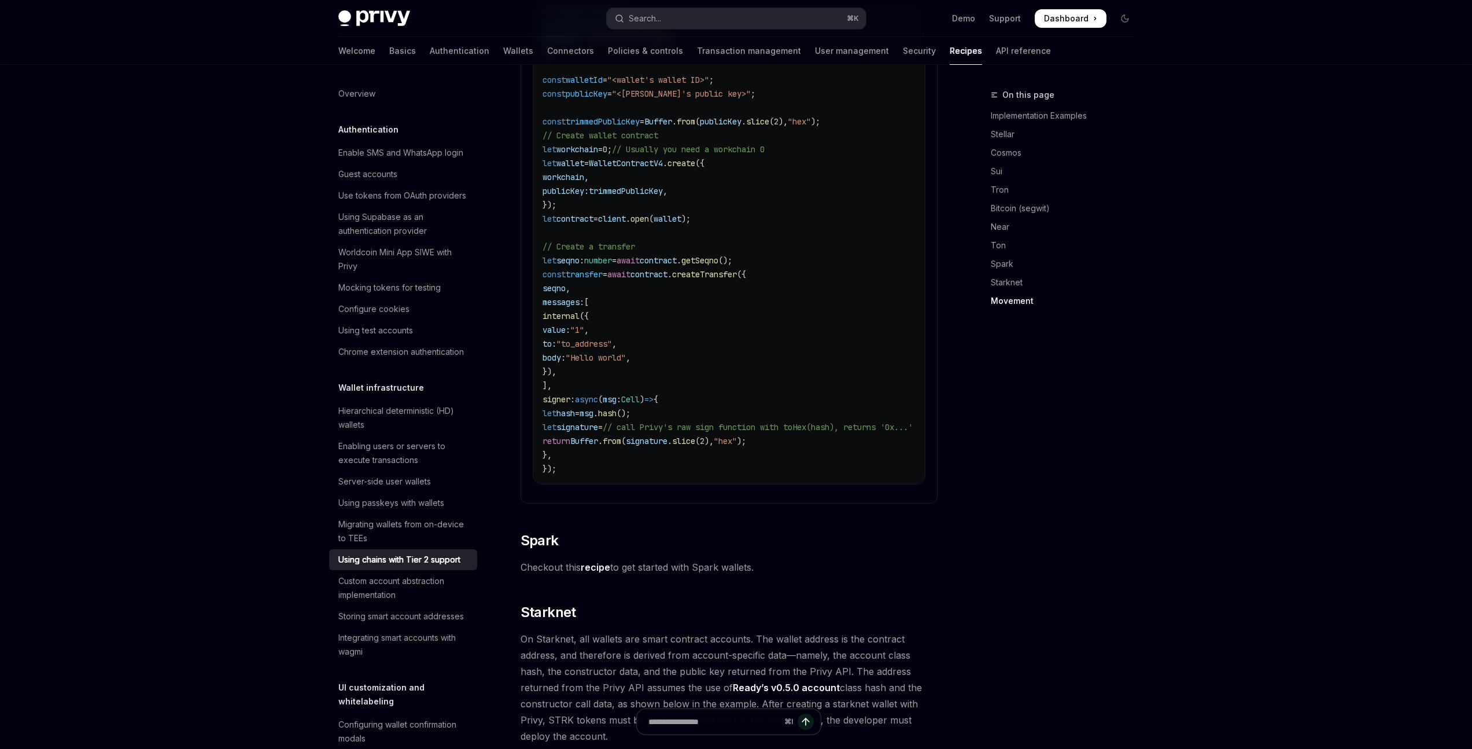
click at [1193, 427] on div "Skip to main content Privy Docs home page Search... ⌘ K Demo Support Dashboard …" at bounding box center [736, 593] width 1472 height 5213
click at [1013, 282] on link "Starknet" at bounding box center [1067, 282] width 153 height 19
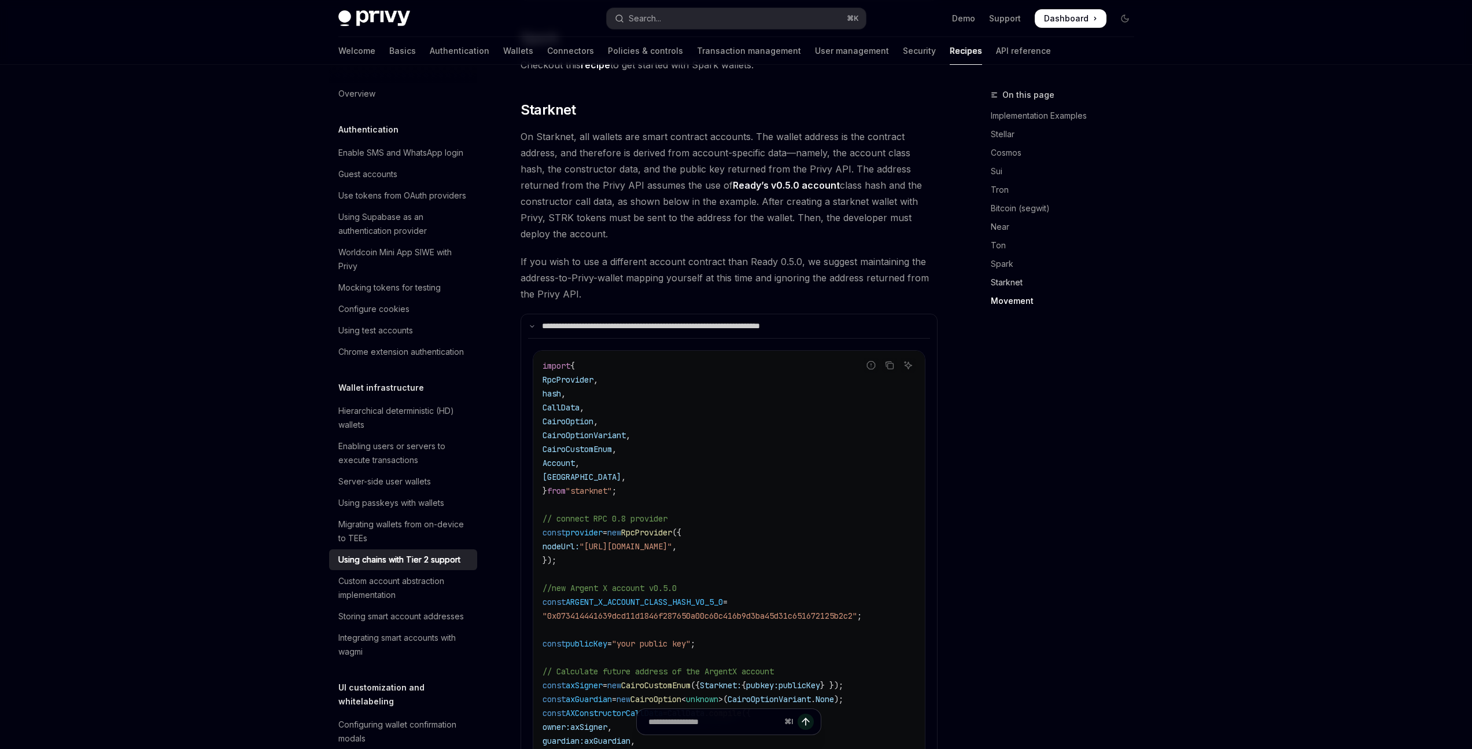
scroll to position [2520, 0]
click at [789, 174] on link "Ready’s v0.5.0 account" at bounding box center [786, 180] width 107 height 12
click at [639, 216] on span "On Starknet, all wallets are smart contract accounts. The wallet address is the…" at bounding box center [729, 179] width 417 height 113
click at [638, 216] on span "On Starknet, all wallets are smart contract accounts. The wallet address is the…" at bounding box center [729, 179] width 417 height 113
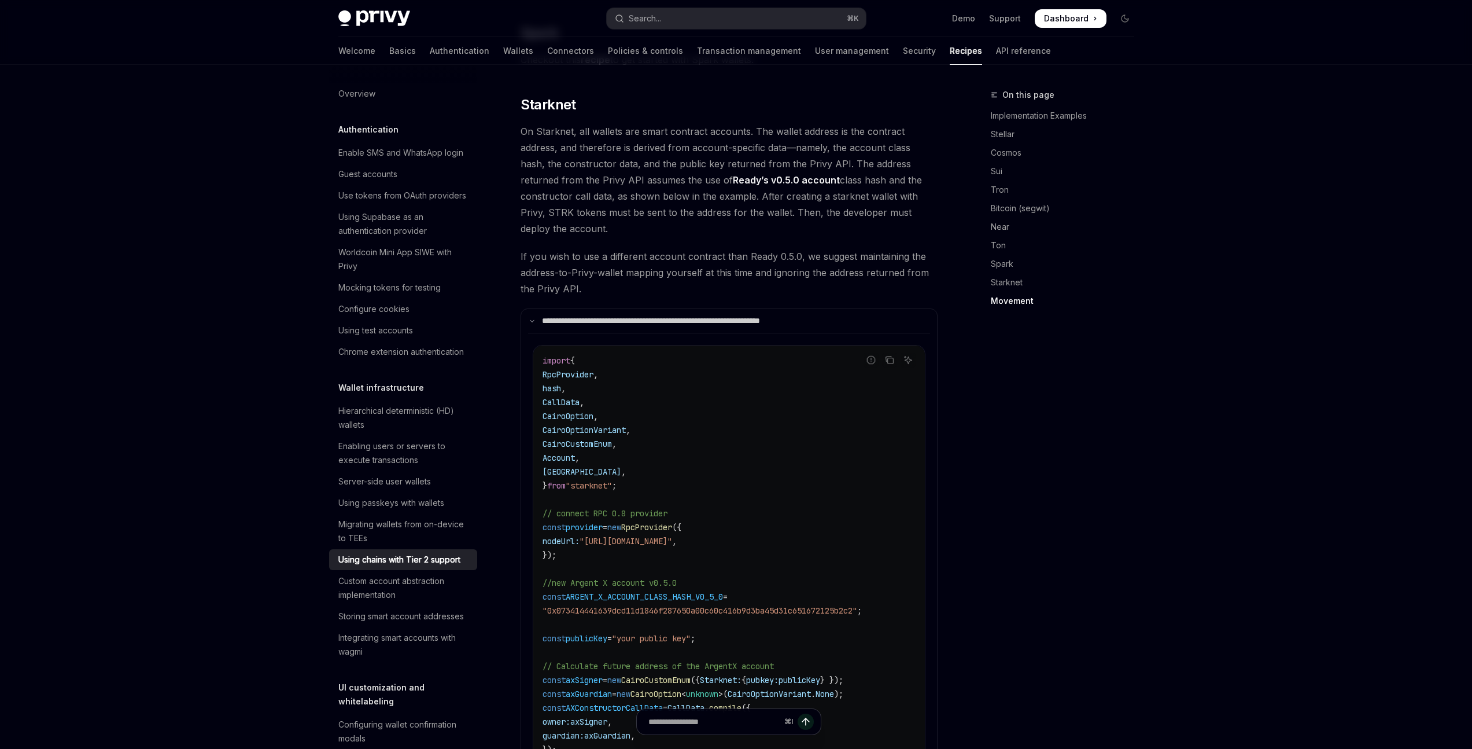
click at [638, 216] on span "On Starknet, all wallets are smart contract accounts. The wallet address is the…" at bounding box center [729, 179] width 417 height 113
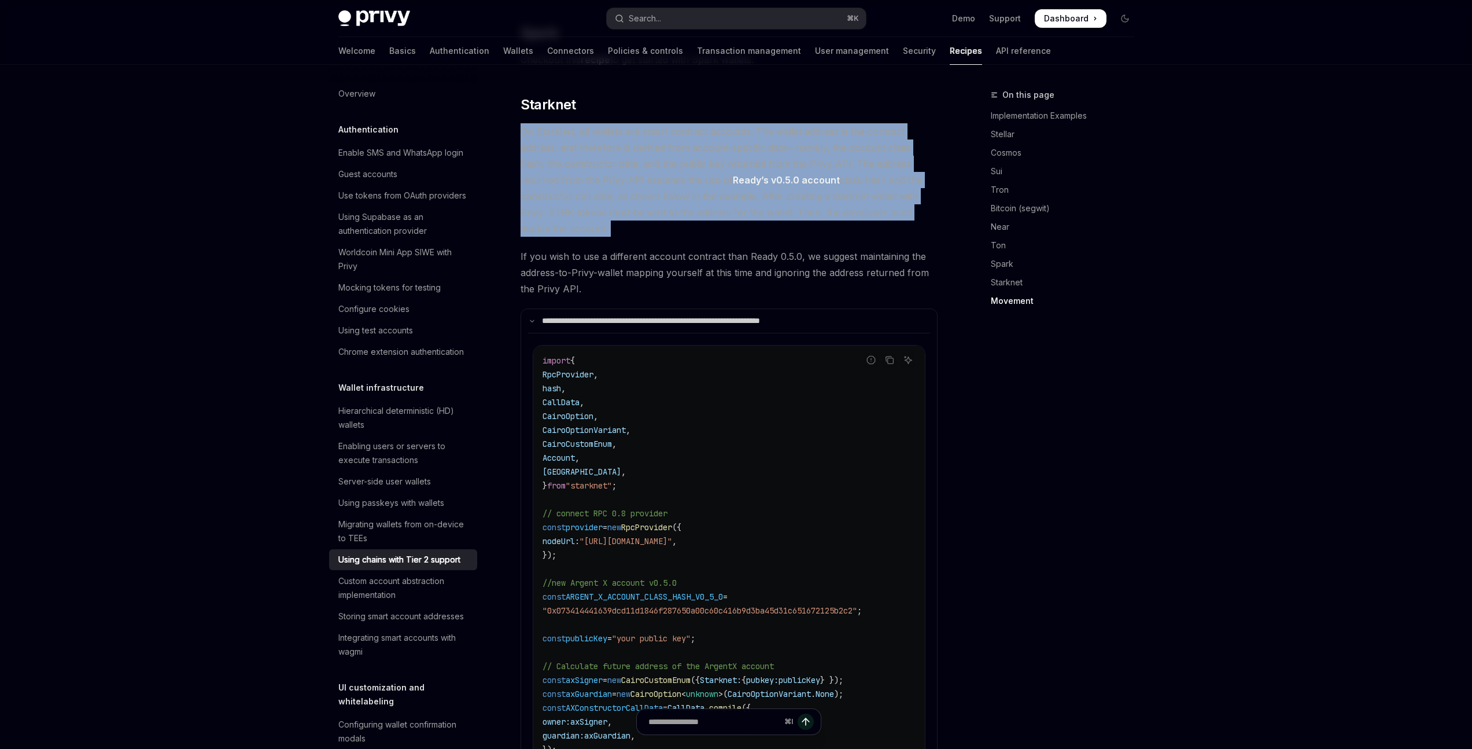
click at [638, 216] on span "On Starknet, all wallets are smart contract accounts. The wallet address is the…" at bounding box center [729, 179] width 417 height 113
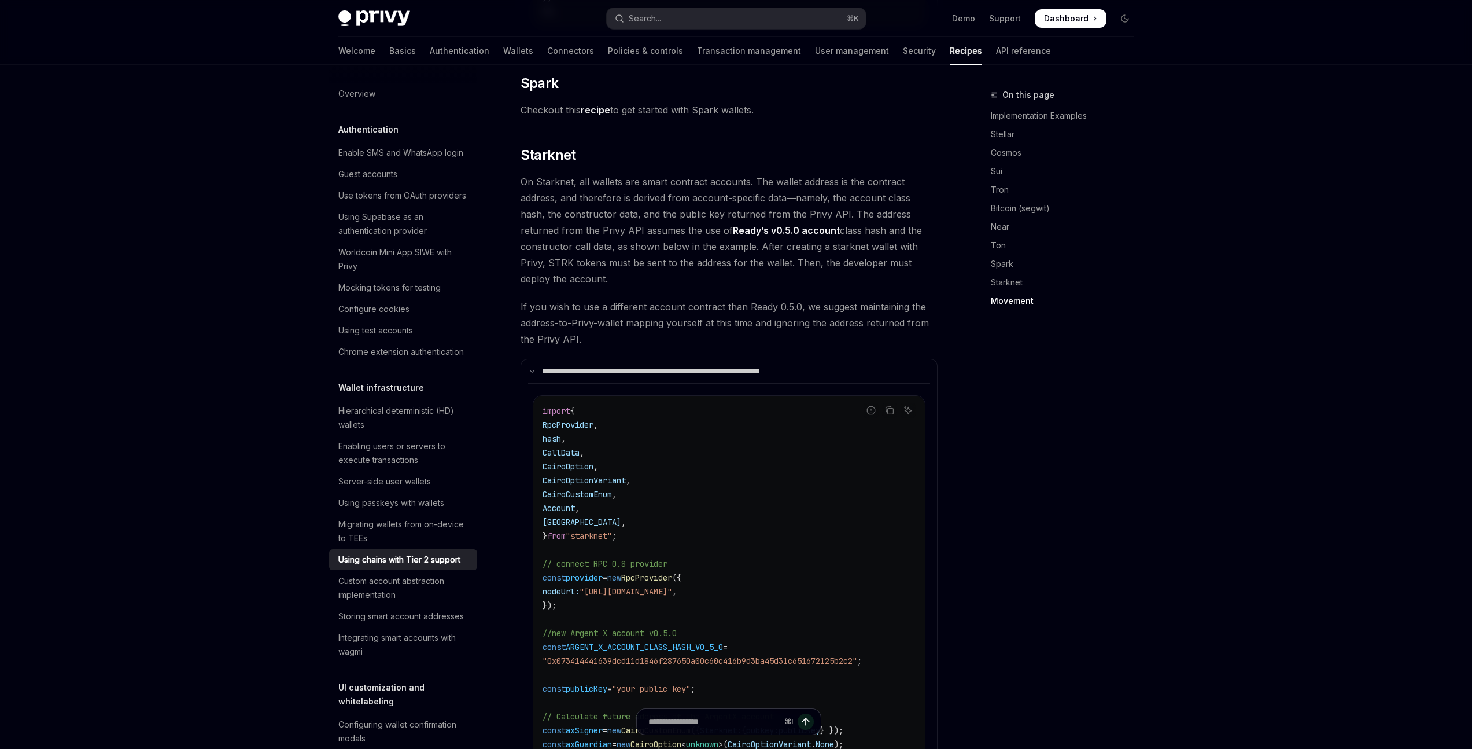
scroll to position [2469, 0]
click at [638, 216] on span "On Starknet, all wallets are smart contract accounts. The wallet address is the…" at bounding box center [729, 231] width 417 height 113
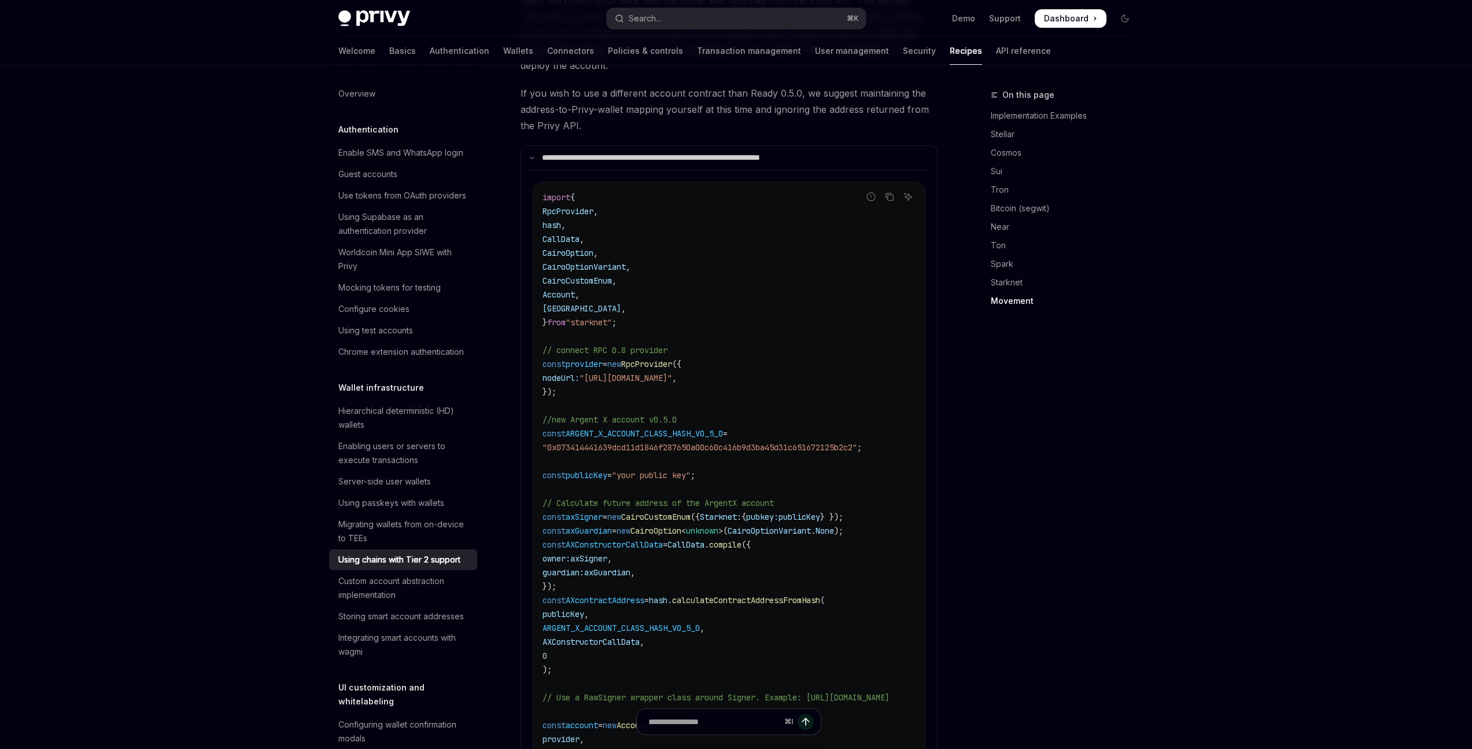
scroll to position [2685, 0]
